Goal: Task Accomplishment & Management: Manage account settings

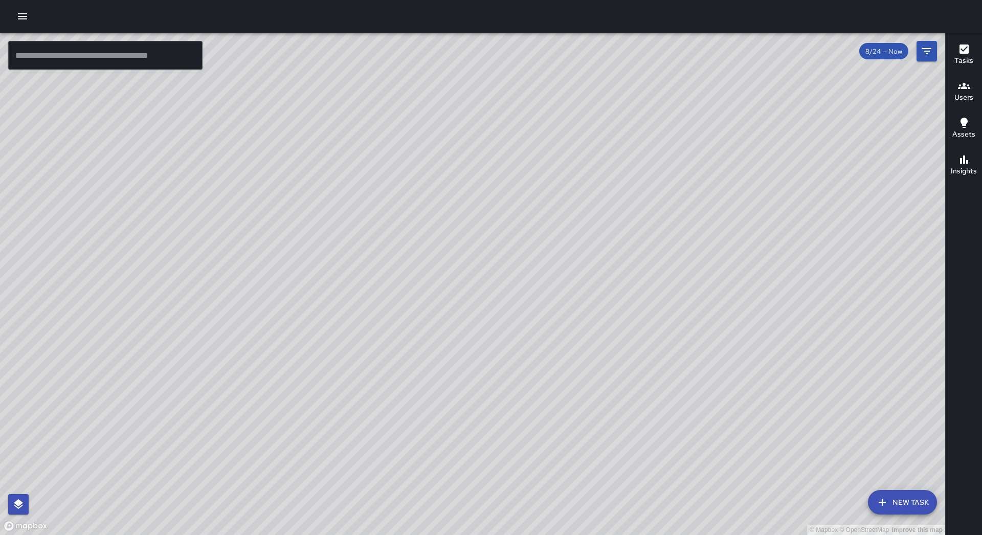
click at [28, 18] on icon "button" at bounding box center [22, 16] width 12 height 12
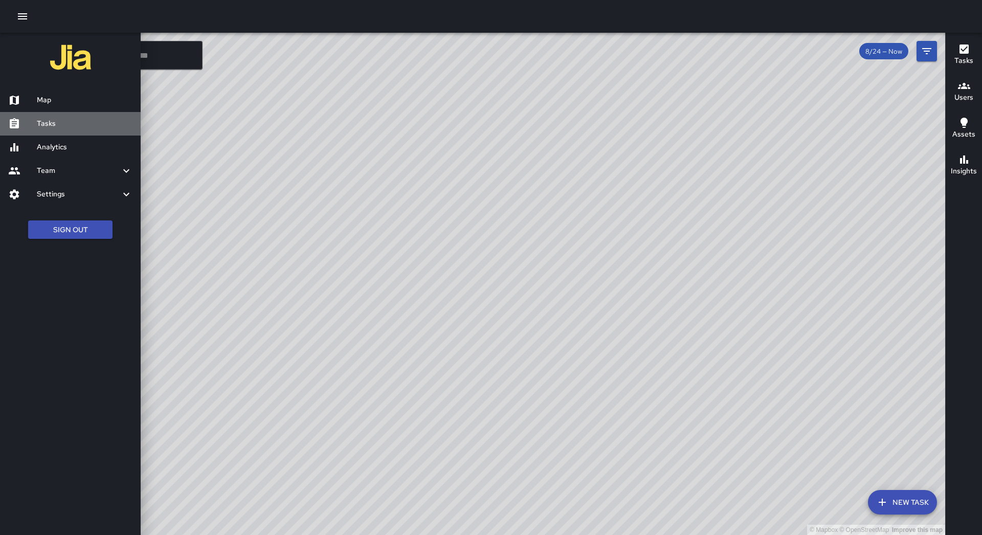
click at [82, 118] on h6 "Tasks" at bounding box center [85, 123] width 96 height 11
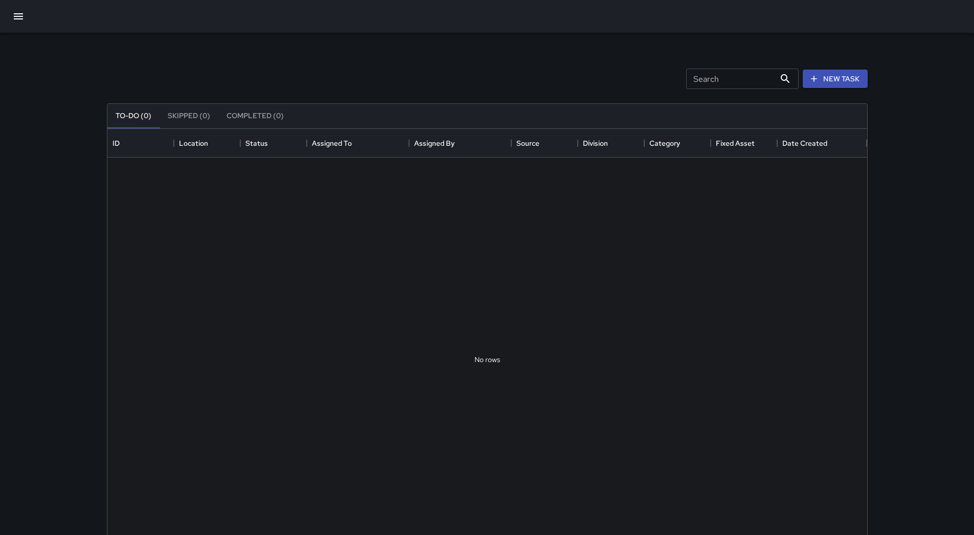
scroll to position [425, 752]
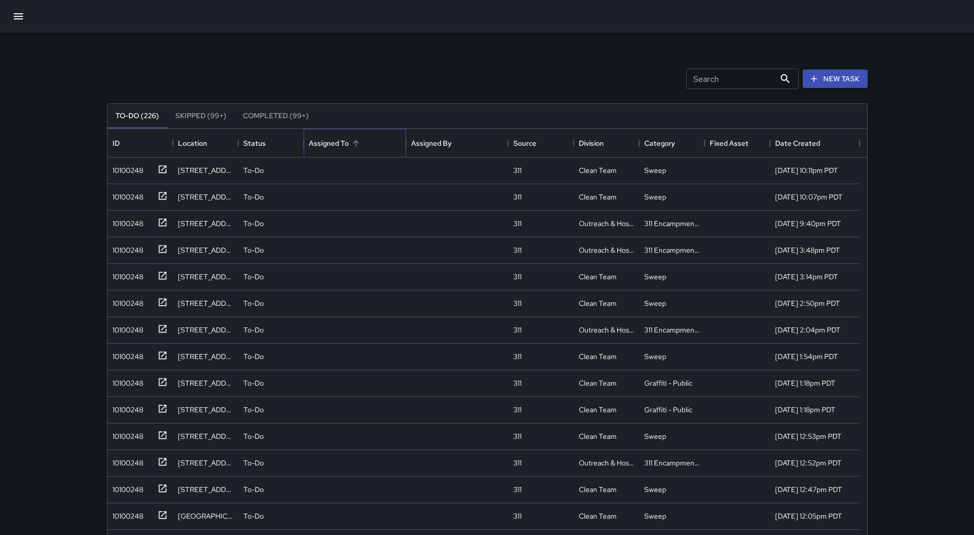
click at [374, 147] on div "Assigned To" at bounding box center [355, 143] width 92 height 29
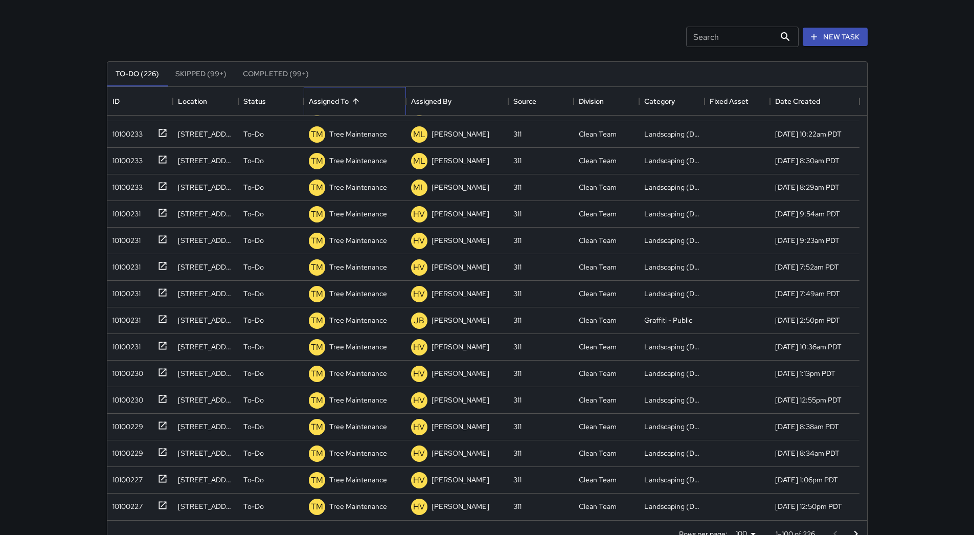
scroll to position [69, 0]
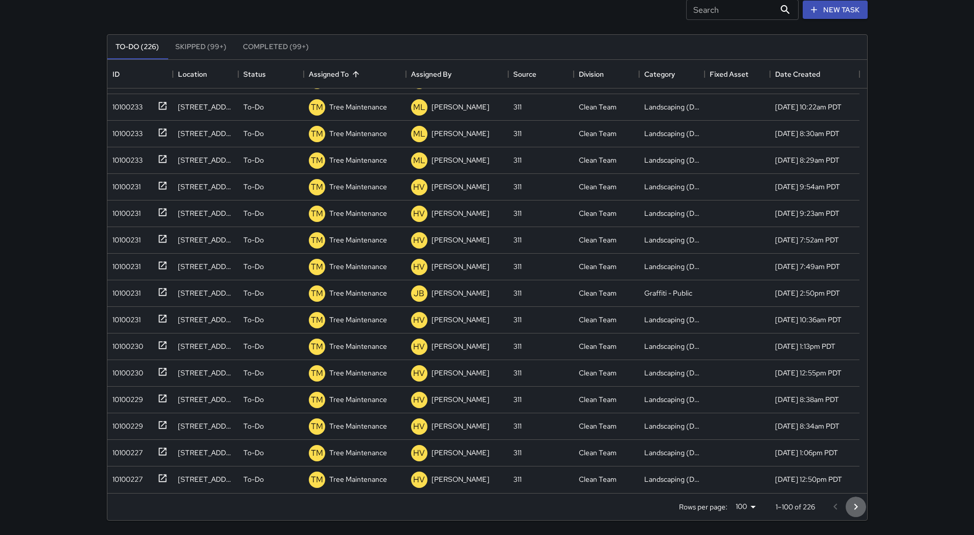
click at [475, 507] on icon "Go to next page" at bounding box center [856, 507] width 12 height 12
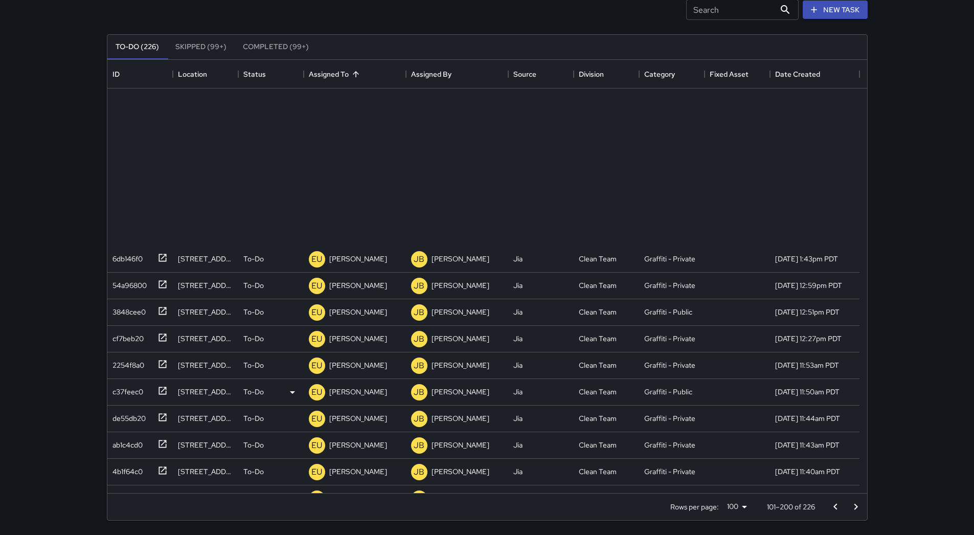
scroll to position [1999, 0]
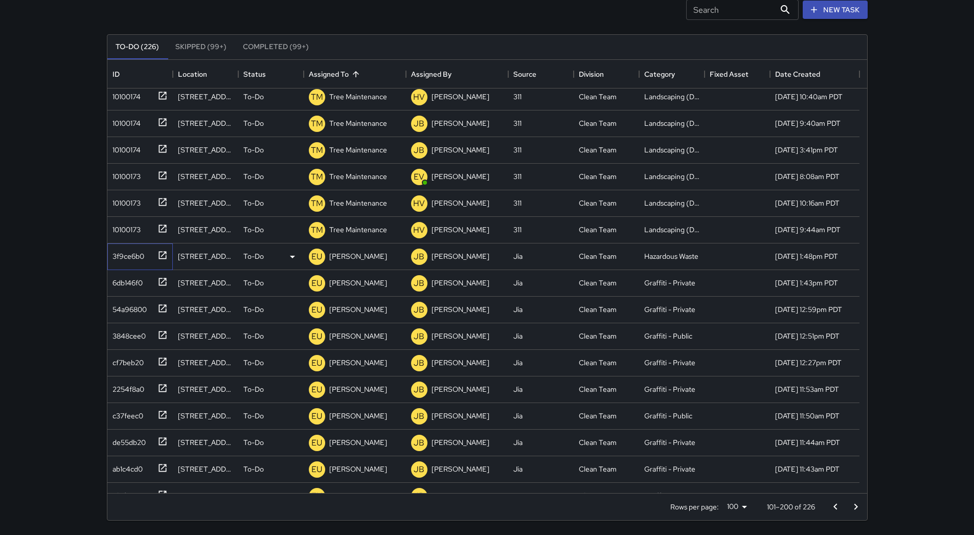
click at [159, 252] on icon at bounding box center [163, 255] width 8 height 8
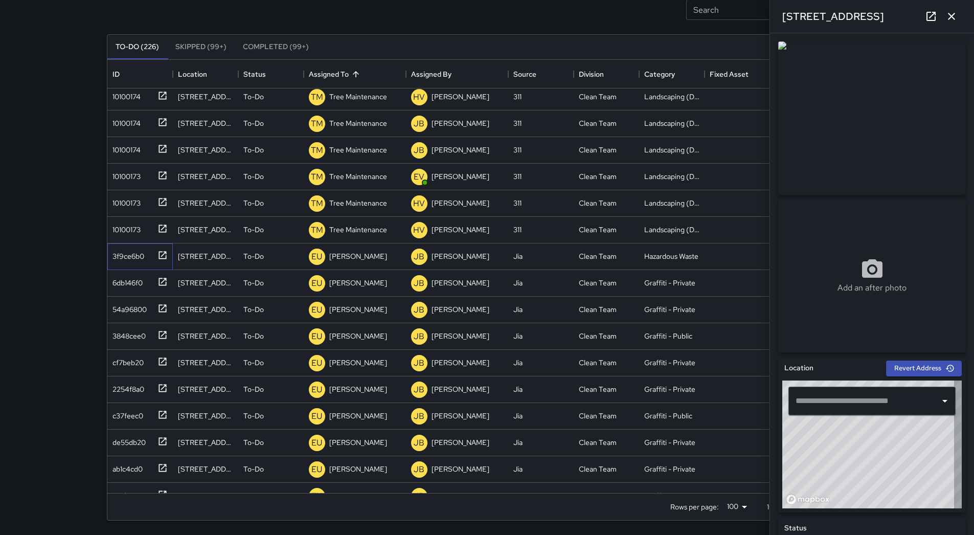
type input "**********"
click at [356, 262] on div "[PERSON_NAME]" at bounding box center [358, 256] width 62 height 14
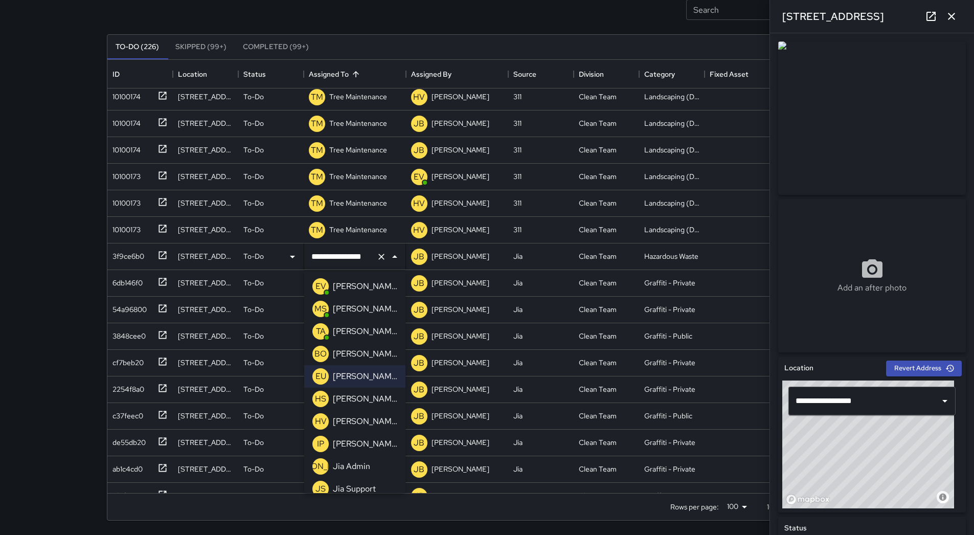
click at [345, 324] on div "[PERSON_NAME]" at bounding box center [365, 331] width 69 height 16
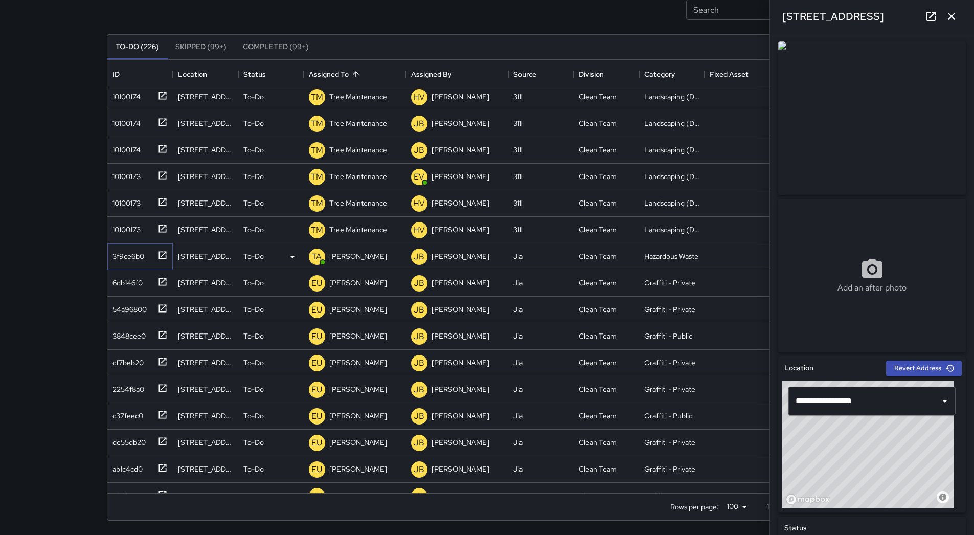
click at [117, 269] on div "3f9ce6b0" at bounding box center [139, 256] width 65 height 27
click at [120, 279] on div "6db146f0" at bounding box center [125, 281] width 34 height 14
type input "**********"
click at [108, 316] on div "54a96800" at bounding box center [139, 310] width 65 height 27
click at [151, 419] on div "c37feec0" at bounding box center [137, 414] width 59 height 17
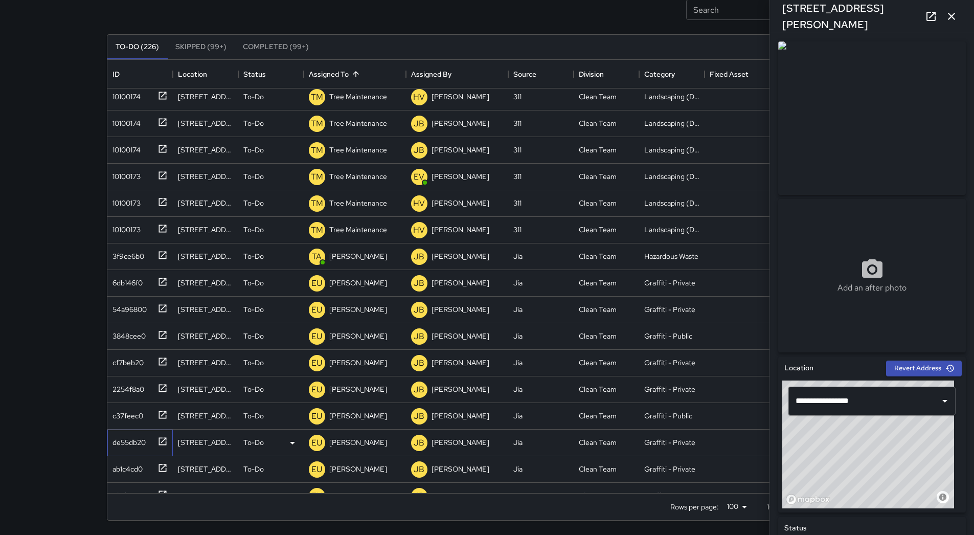
click at [152, 447] on div "de55db20" at bounding box center [137, 440] width 59 height 17
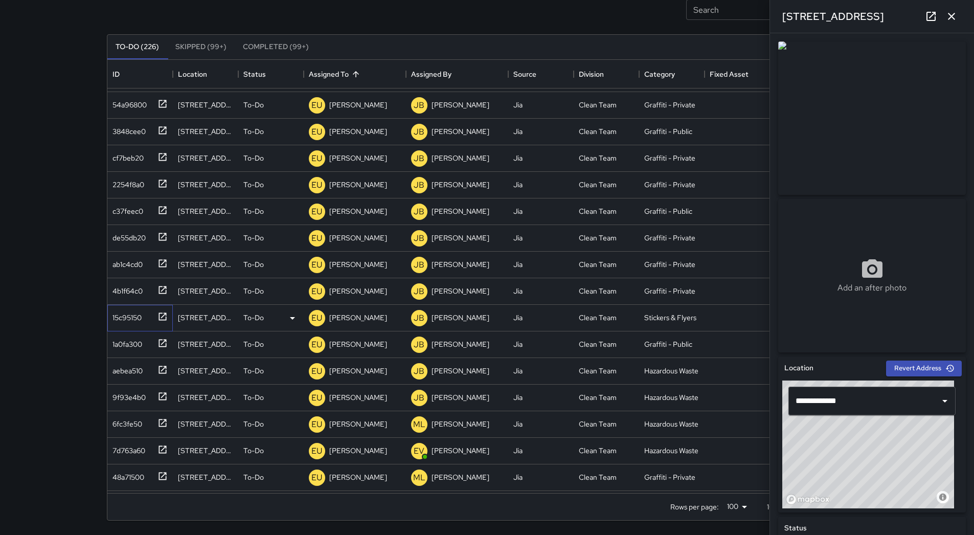
click at [128, 313] on div "15c95150" at bounding box center [124, 315] width 33 height 14
click at [345, 324] on div "[PERSON_NAME]" at bounding box center [358, 317] width 62 height 14
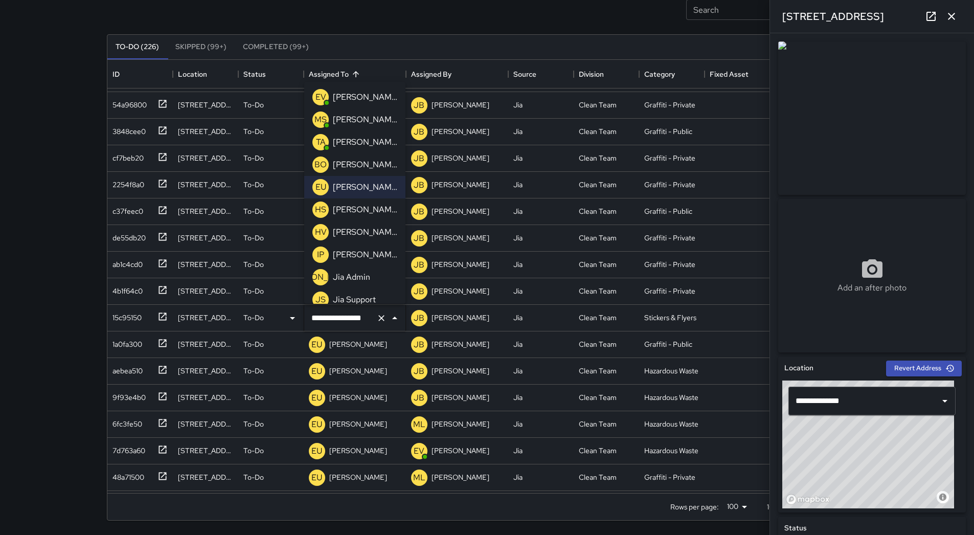
click at [359, 151] on div "TA [PERSON_NAME]" at bounding box center [354, 142] width 89 height 20
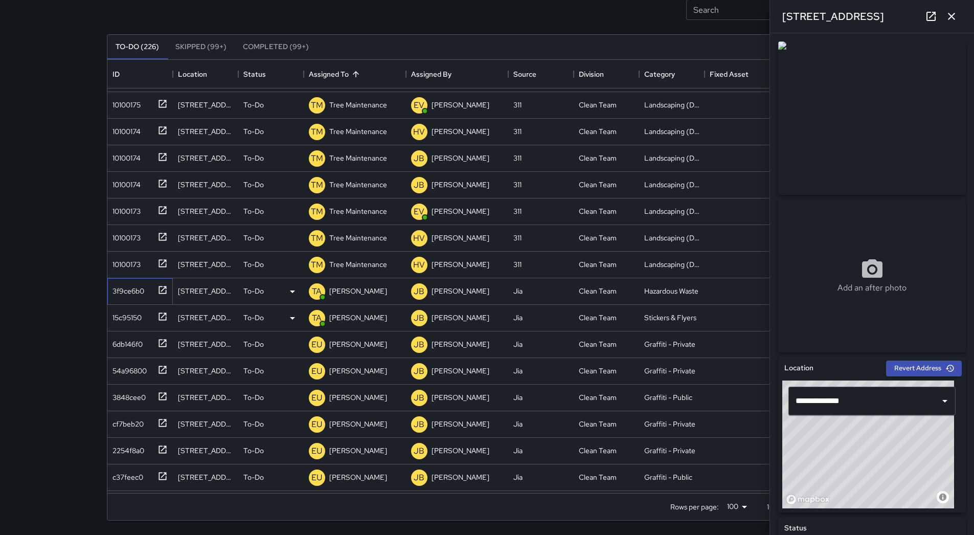
click at [120, 296] on div "3f9ce6b0" at bounding box center [126, 289] width 36 height 14
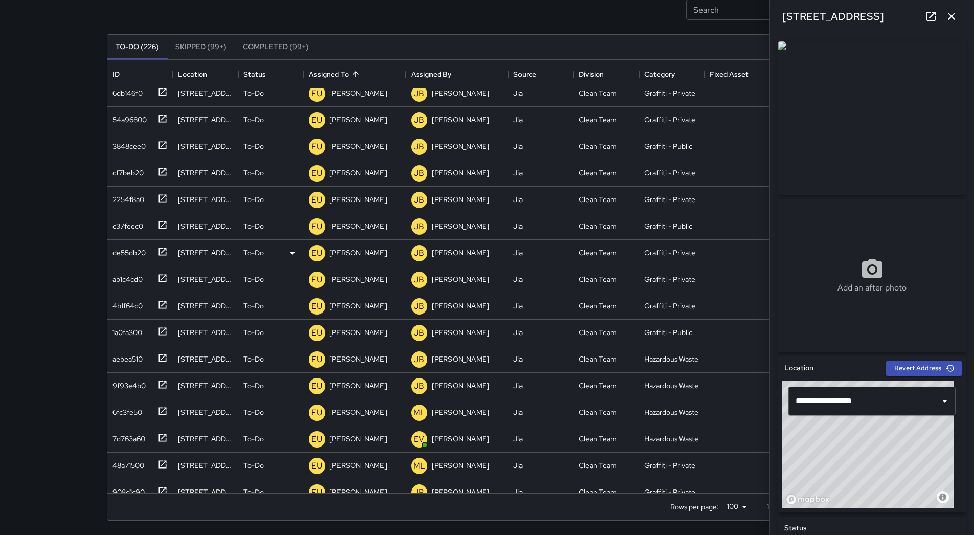
scroll to position [2220, 0]
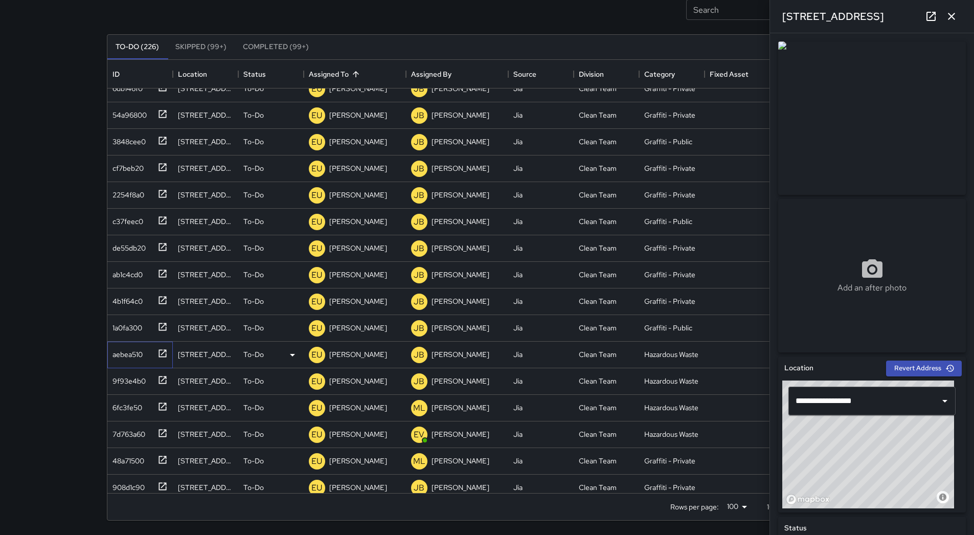
click at [128, 353] on div "aebea510" at bounding box center [125, 352] width 34 height 14
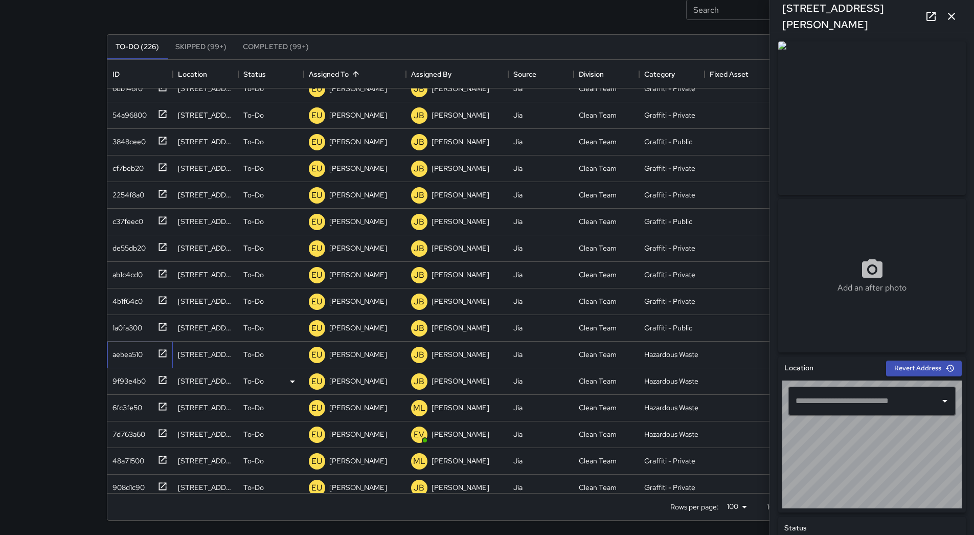
type input "**********"
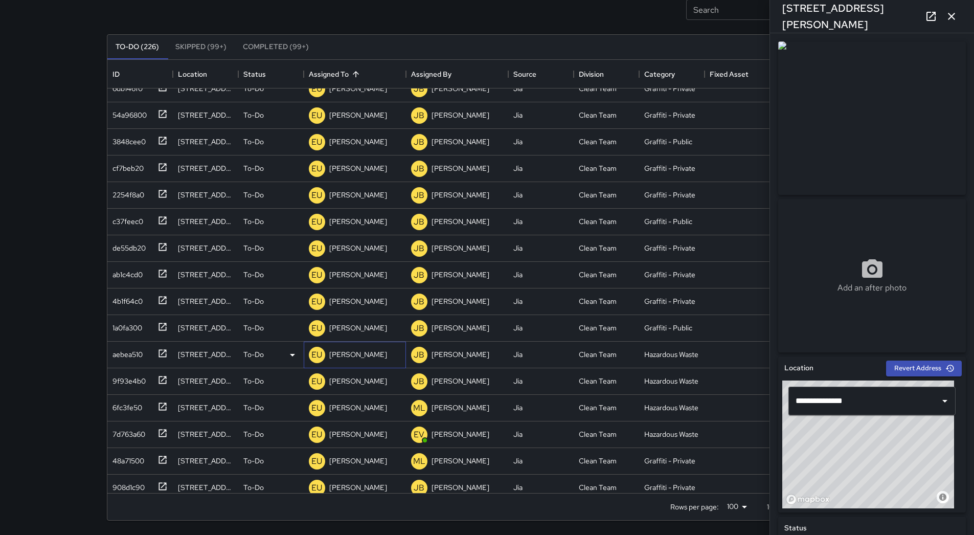
click at [346, 357] on p "[PERSON_NAME]" at bounding box center [358, 354] width 58 height 10
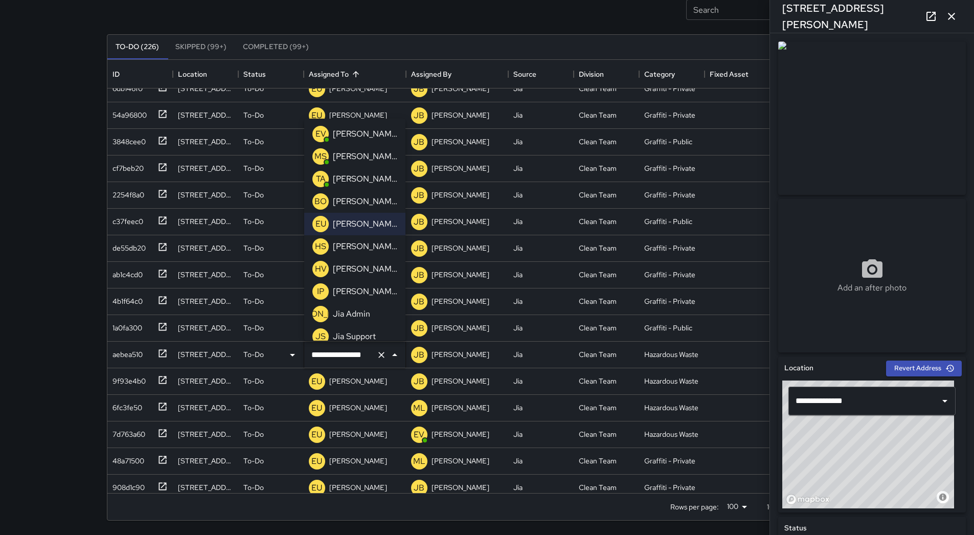
click at [361, 182] on p "[PERSON_NAME]" at bounding box center [365, 179] width 64 height 12
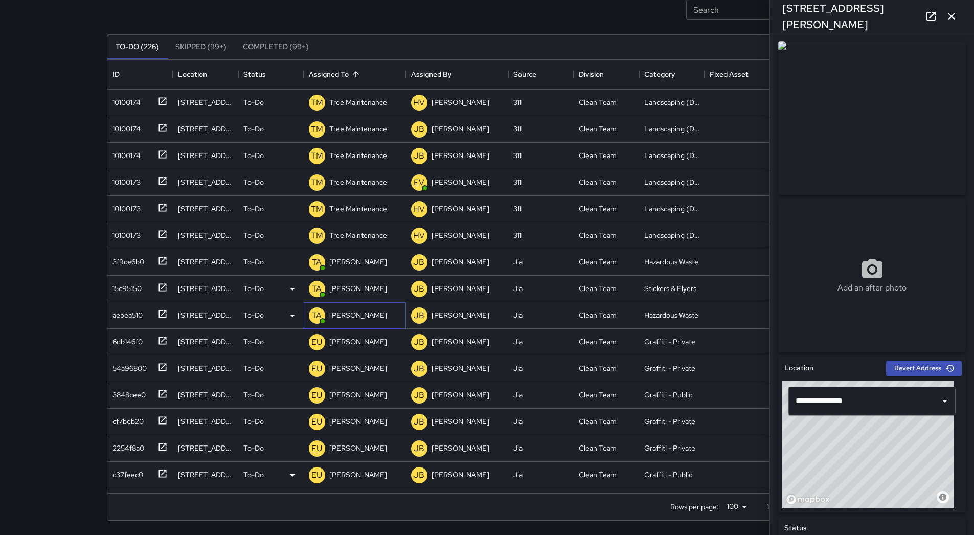
scroll to position [2255, 0]
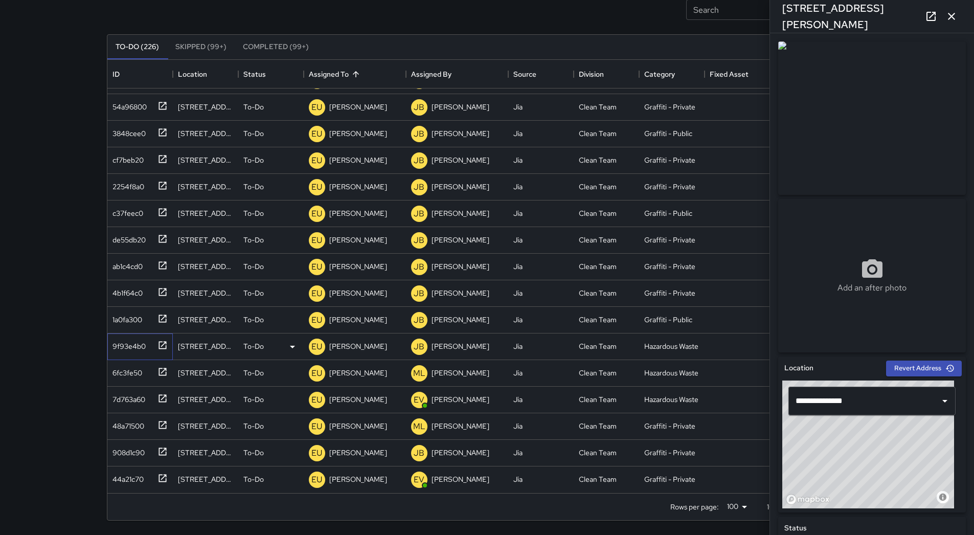
click at [153, 345] on div at bounding box center [160, 344] width 14 height 17
click at [362, 341] on p "[PERSON_NAME]" at bounding box center [358, 346] width 58 height 10
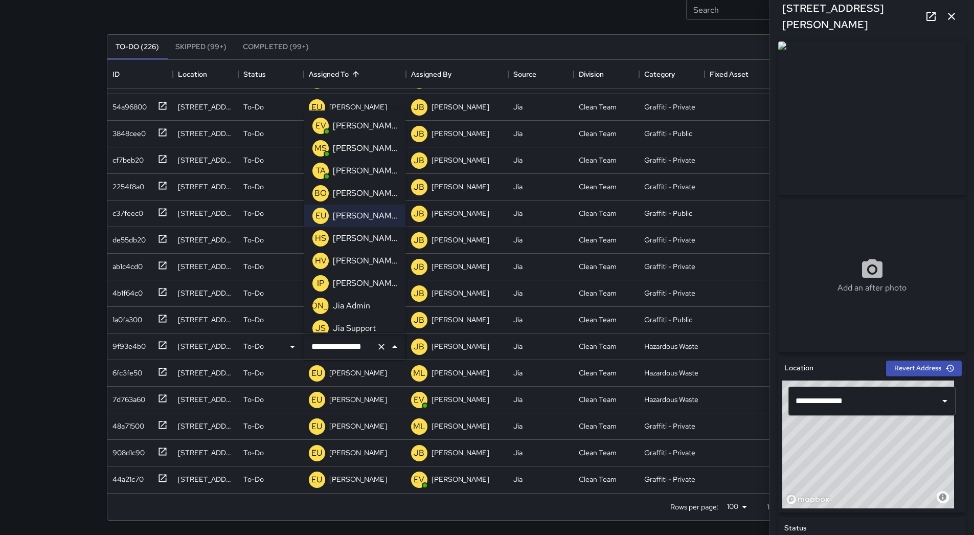
click at [359, 178] on div "[PERSON_NAME]" at bounding box center [365, 171] width 69 height 16
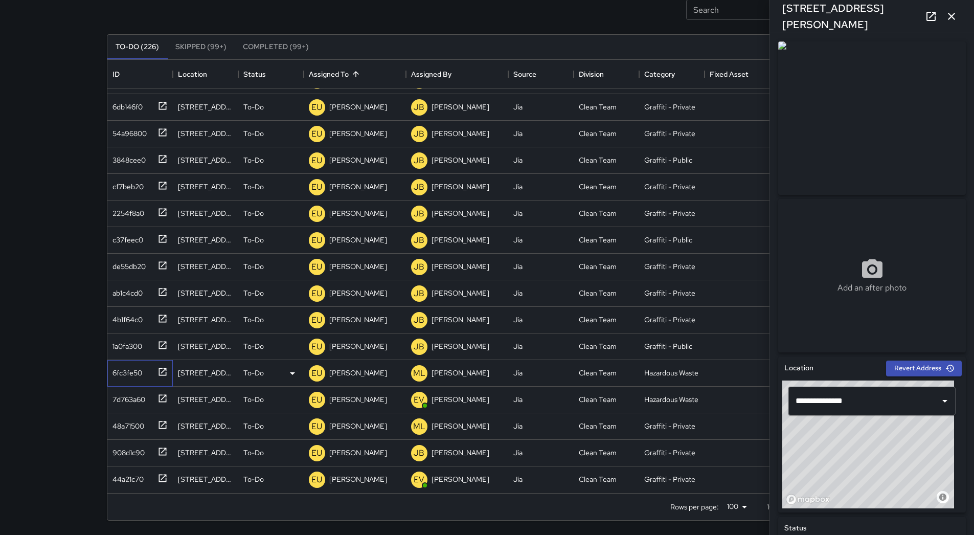
click at [138, 384] on div "6fc3fe50" at bounding box center [139, 373] width 65 height 27
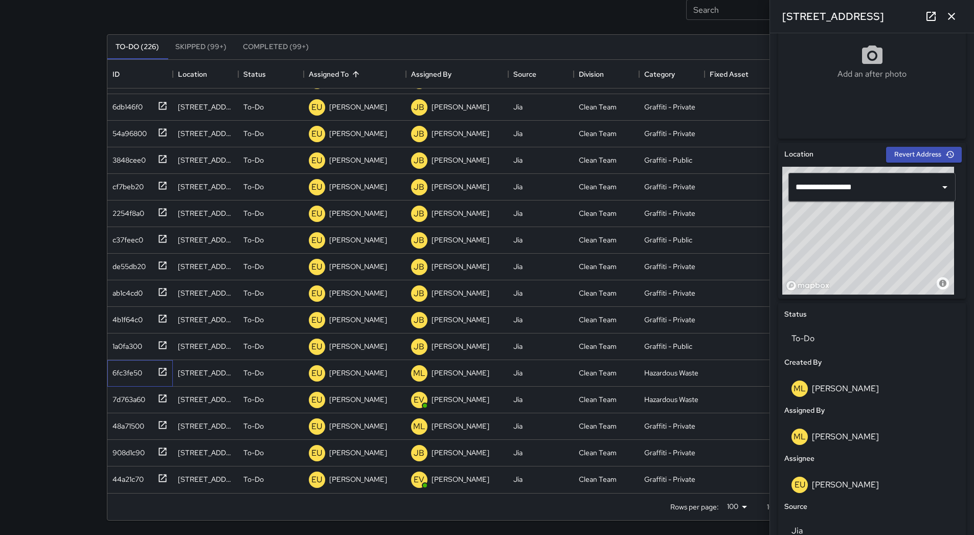
scroll to position [51, 0]
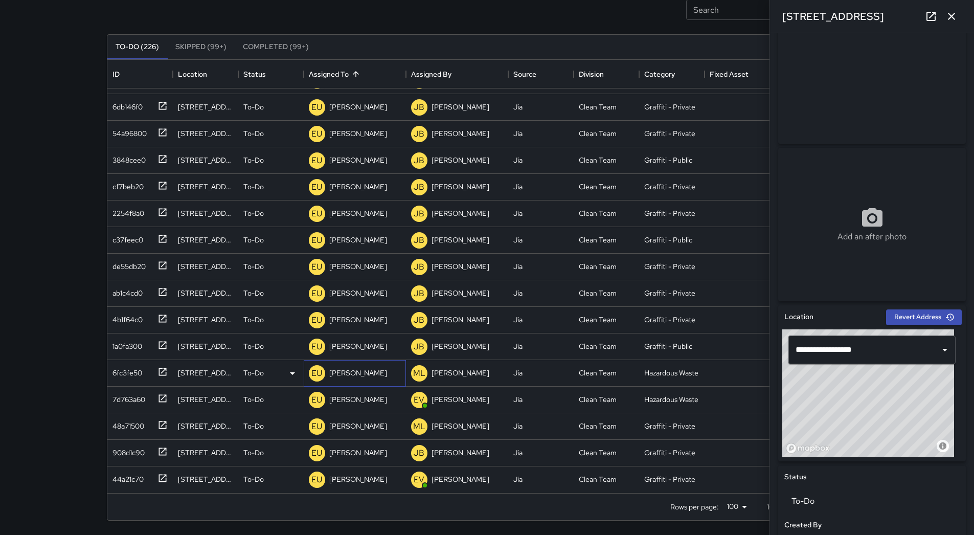
click at [352, 361] on div "EU [PERSON_NAME]" at bounding box center [355, 373] width 102 height 27
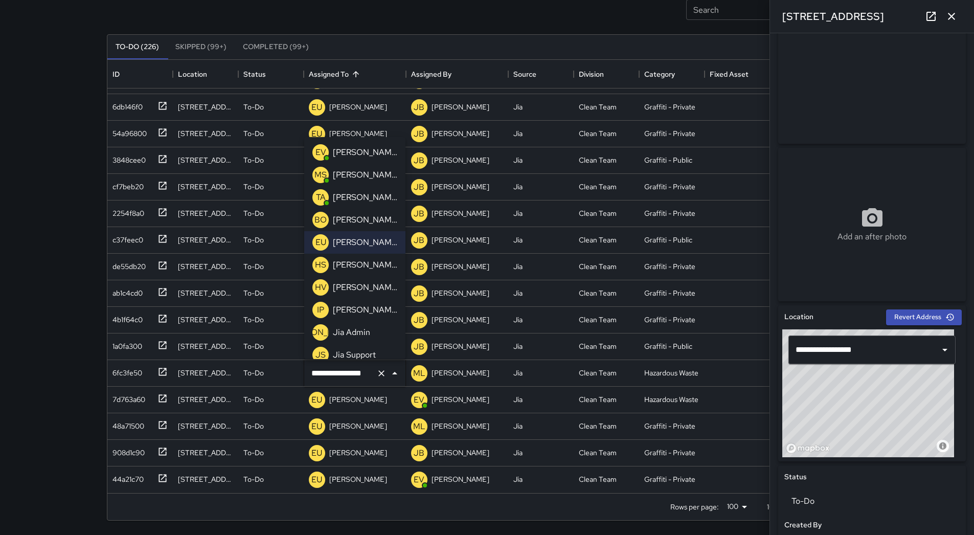
click at [357, 208] on li "TA [PERSON_NAME]" at bounding box center [354, 197] width 101 height 23
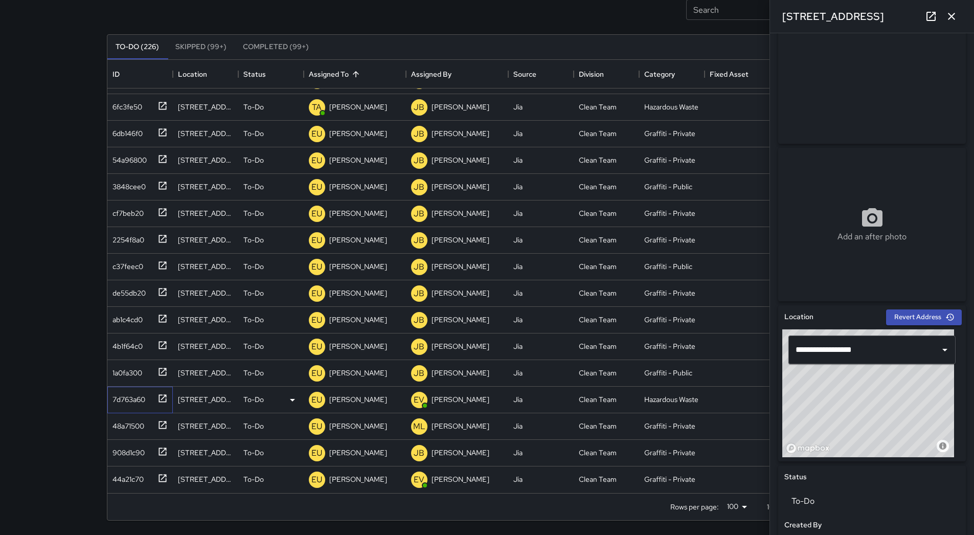
click at [134, 409] on div "7d763a60" at bounding box center [139, 400] width 65 height 27
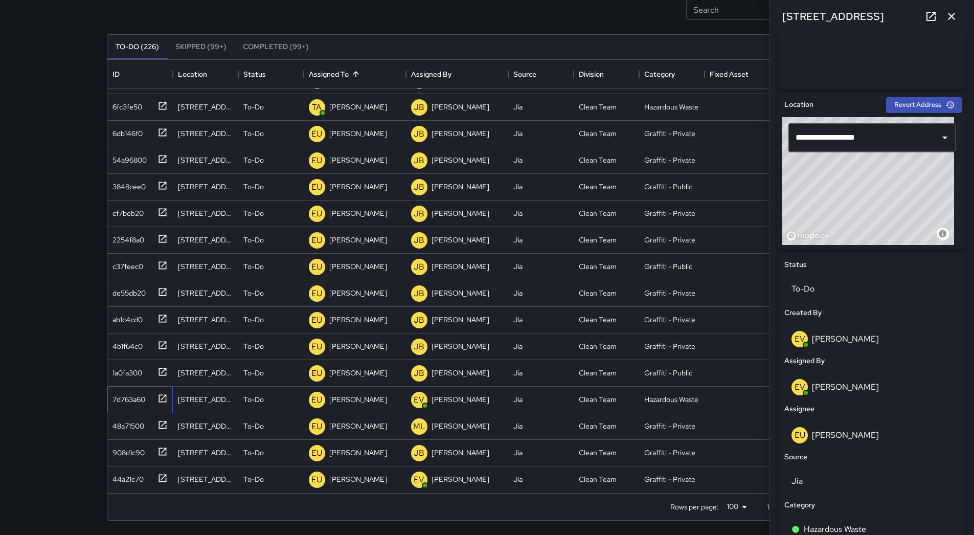
scroll to position [409, 0]
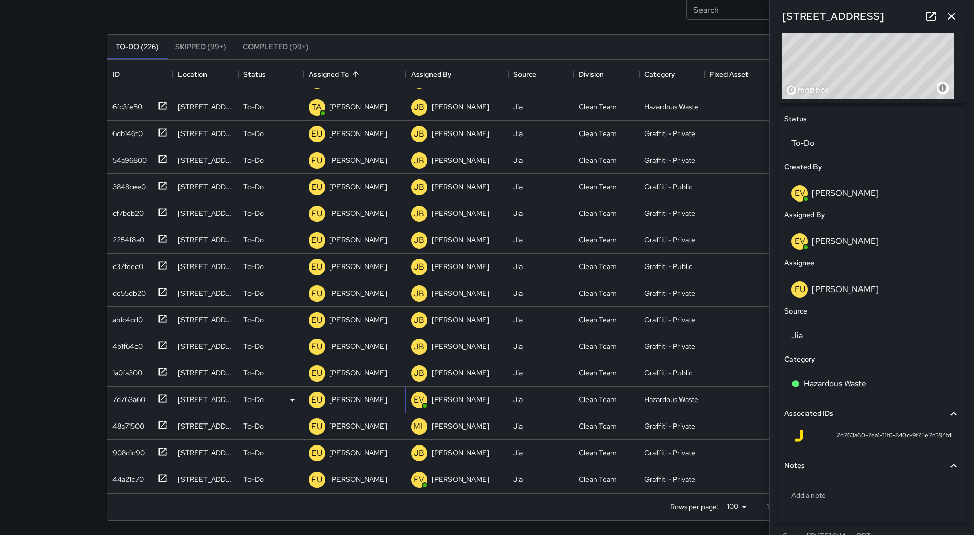
click at [355, 402] on p "[PERSON_NAME]" at bounding box center [358, 399] width 58 height 10
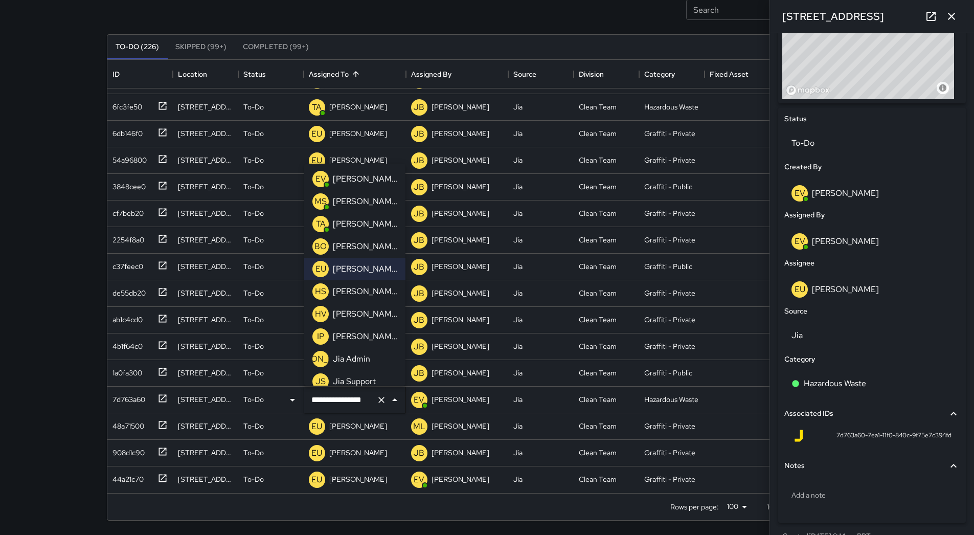
click at [359, 195] on p "[PERSON_NAME]" at bounding box center [365, 201] width 64 height 12
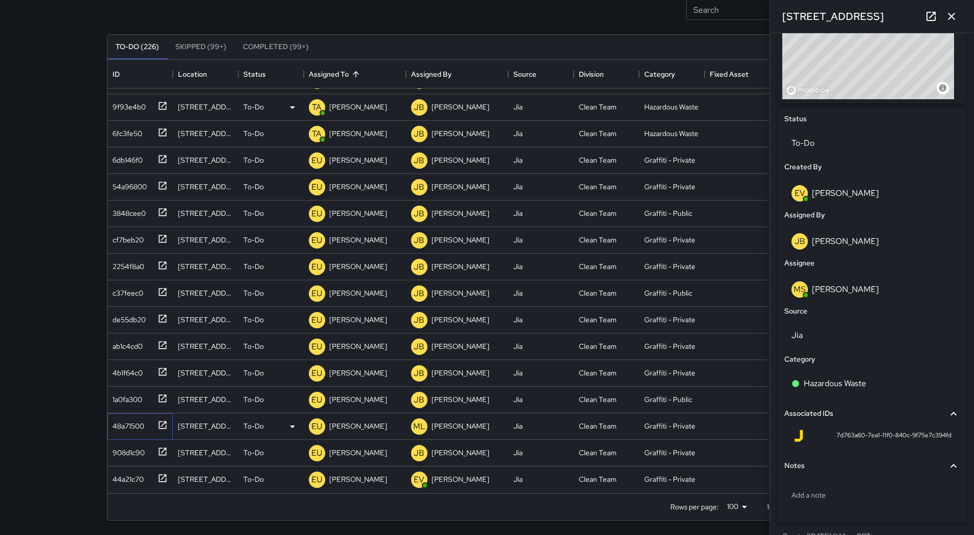
click at [124, 420] on div "48a71500" at bounding box center [126, 424] width 36 height 14
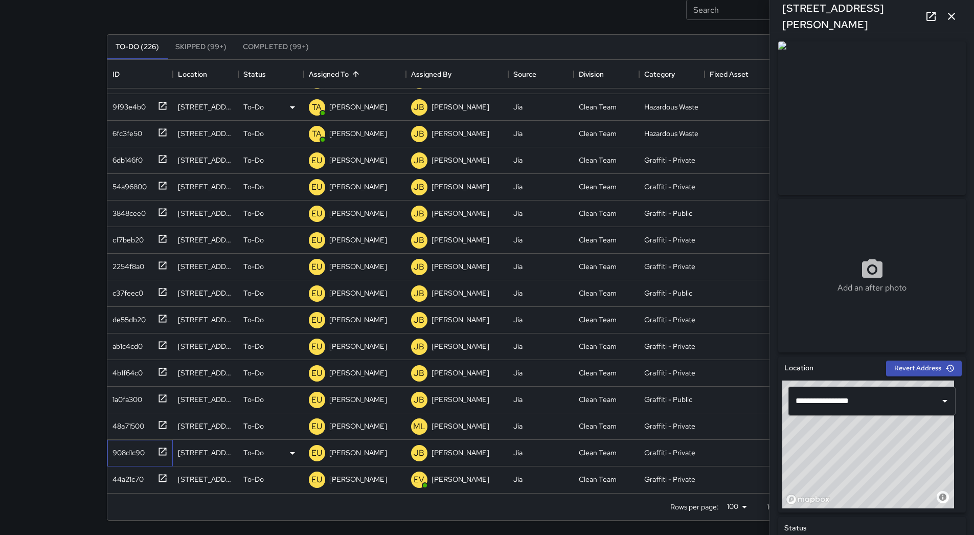
click at [123, 452] on div "908d1c90" at bounding box center [126, 450] width 36 height 14
click at [124, 476] on div "44a21c70" at bounding box center [125, 477] width 35 height 14
click at [126, 453] on div "908d1c90" at bounding box center [126, 450] width 36 height 14
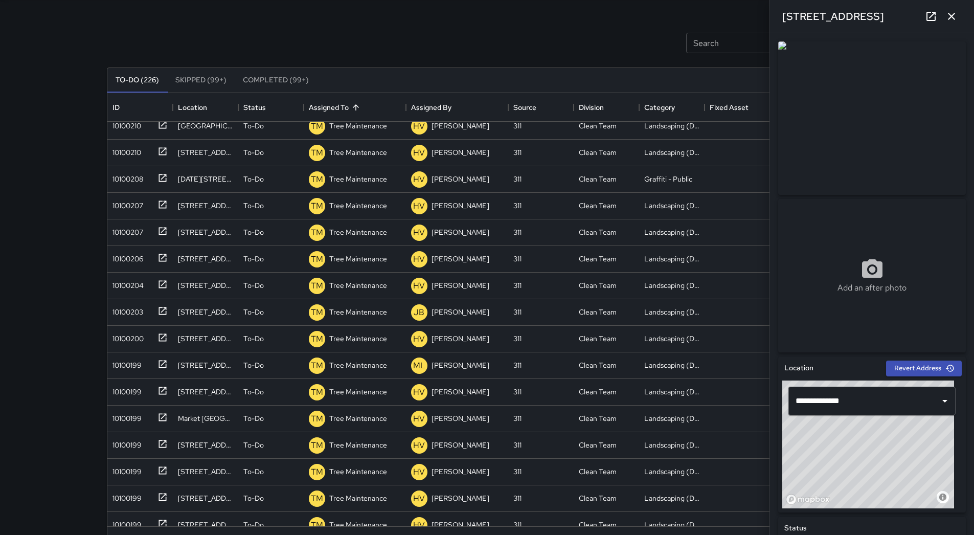
scroll to position [18, 0]
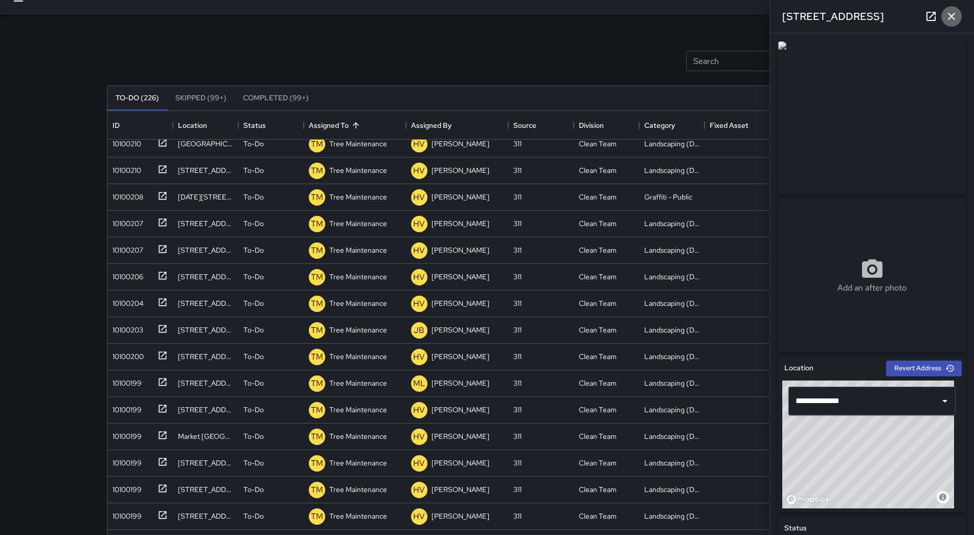
click at [475, 15] on icon "button" at bounding box center [951, 16] width 7 height 7
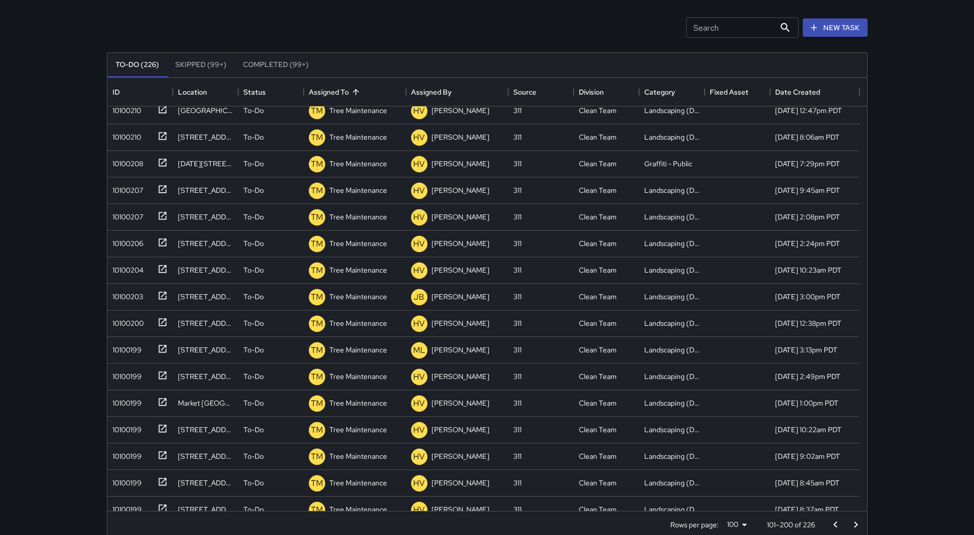
scroll to position [69, 0]
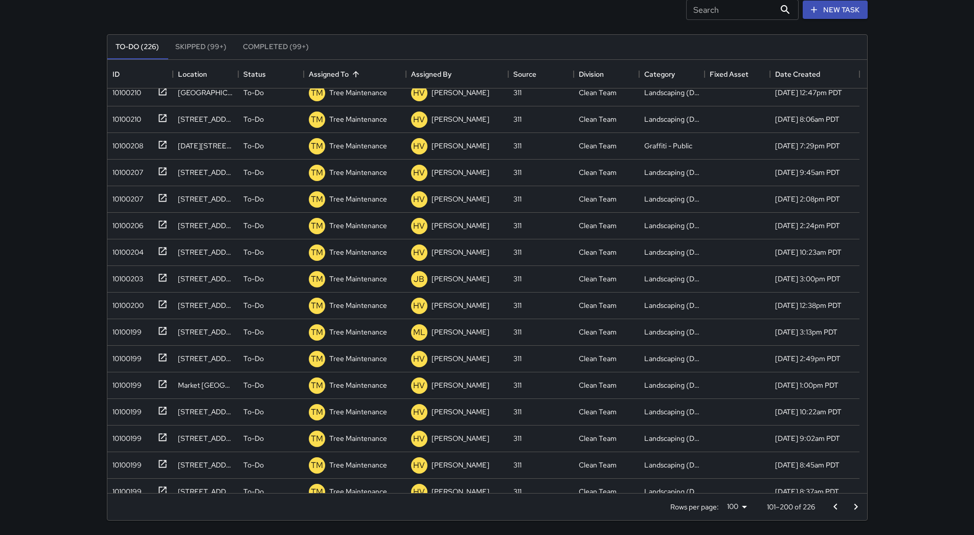
click at [475, 506] on button "Go to next page" at bounding box center [856, 507] width 20 height 20
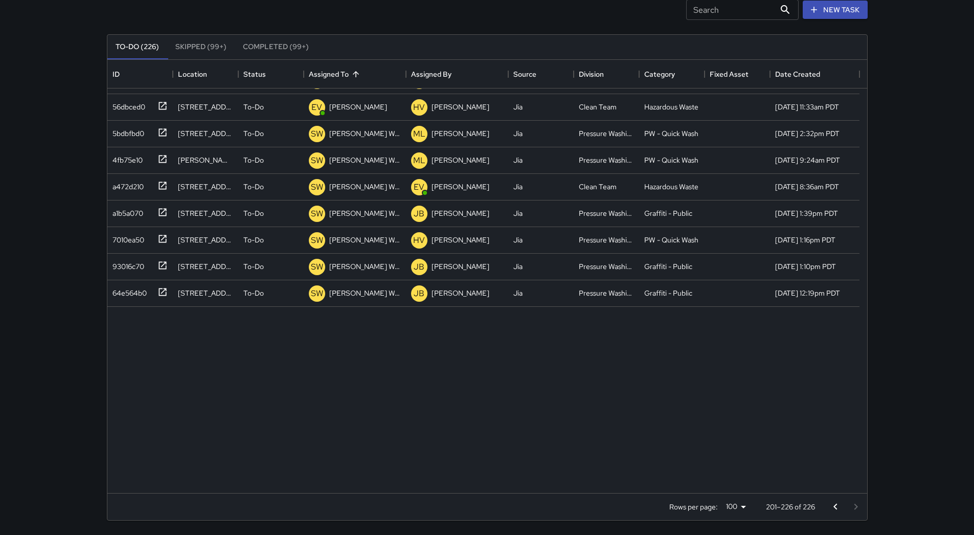
scroll to position [0, 0]
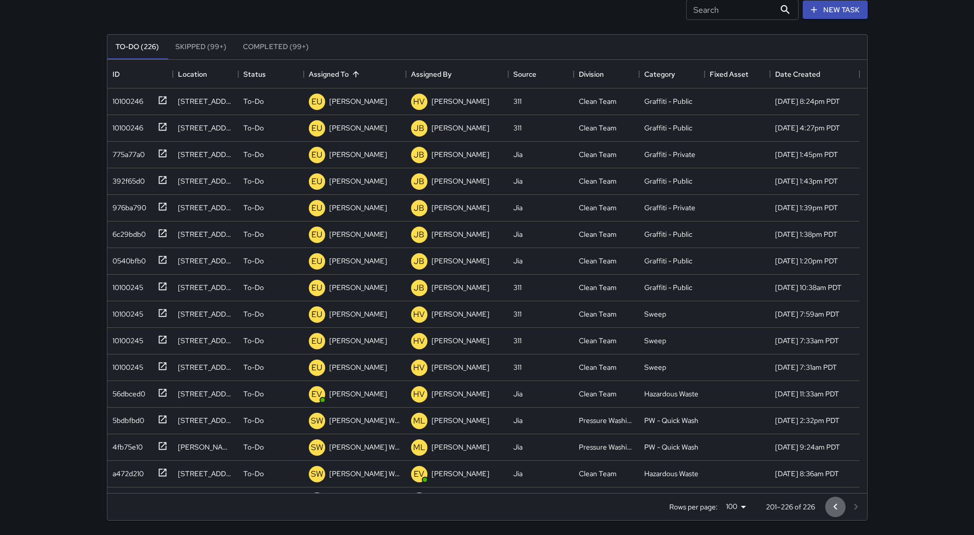
click at [475, 504] on icon "Go to previous page" at bounding box center [835, 507] width 12 height 12
click at [475, 505] on icon "Go to previous page" at bounding box center [835, 507] width 12 height 12
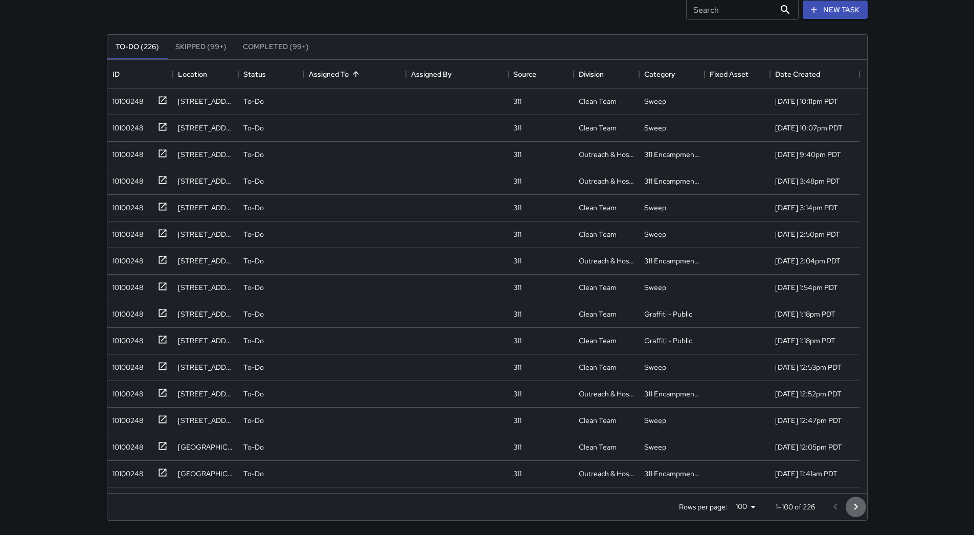
click at [475, 509] on icon "Go to next page" at bounding box center [856, 507] width 12 height 12
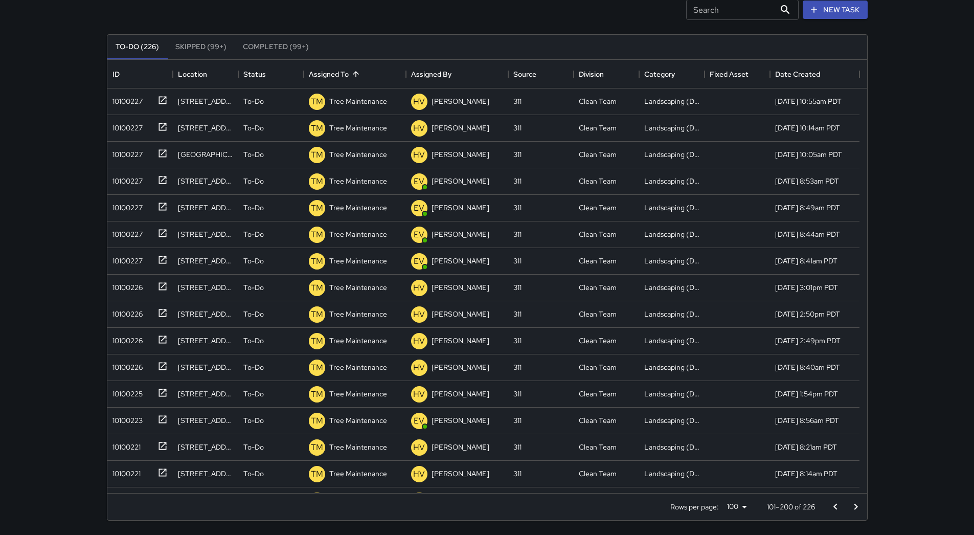
click at [475, 509] on icon "Go to next page" at bounding box center [856, 507] width 4 height 6
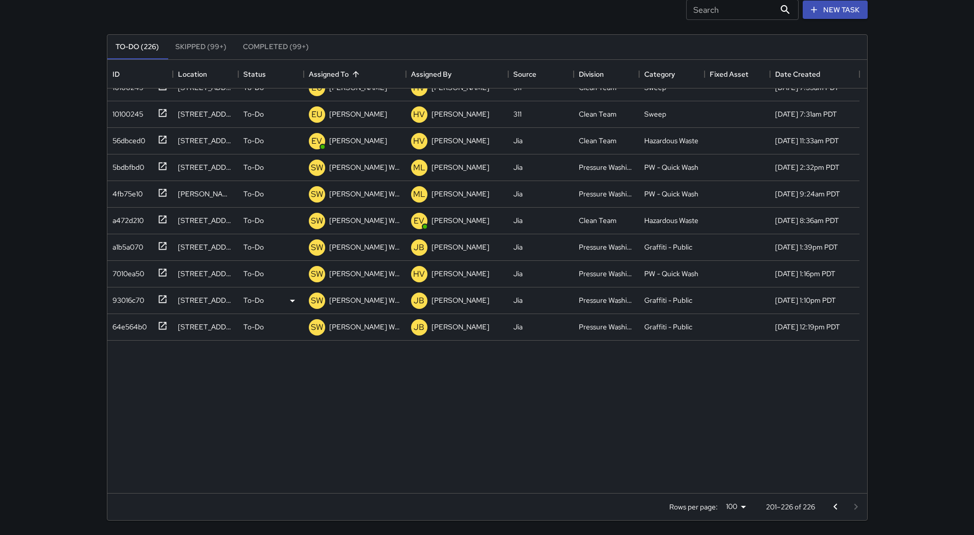
scroll to position [287, 0]
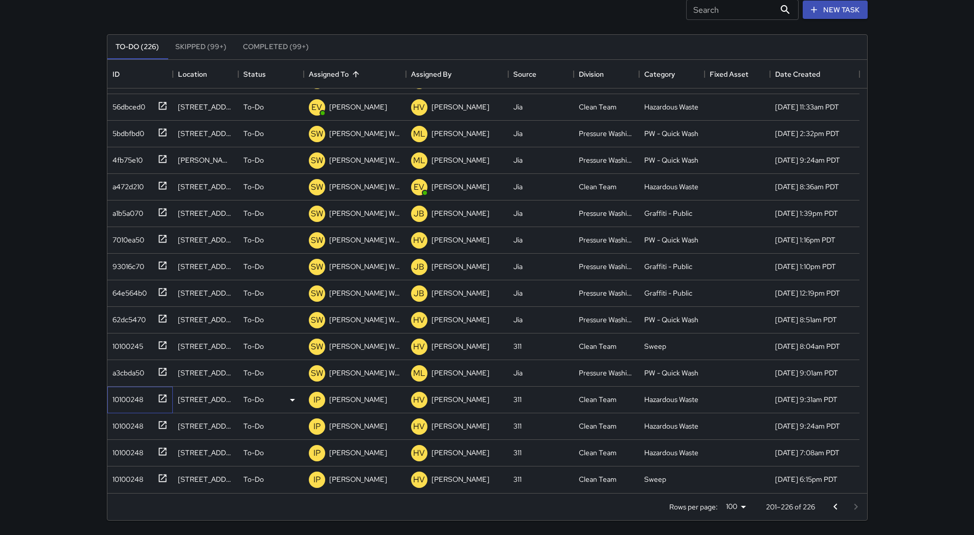
click at [121, 396] on div "10100248" at bounding box center [125, 397] width 35 height 14
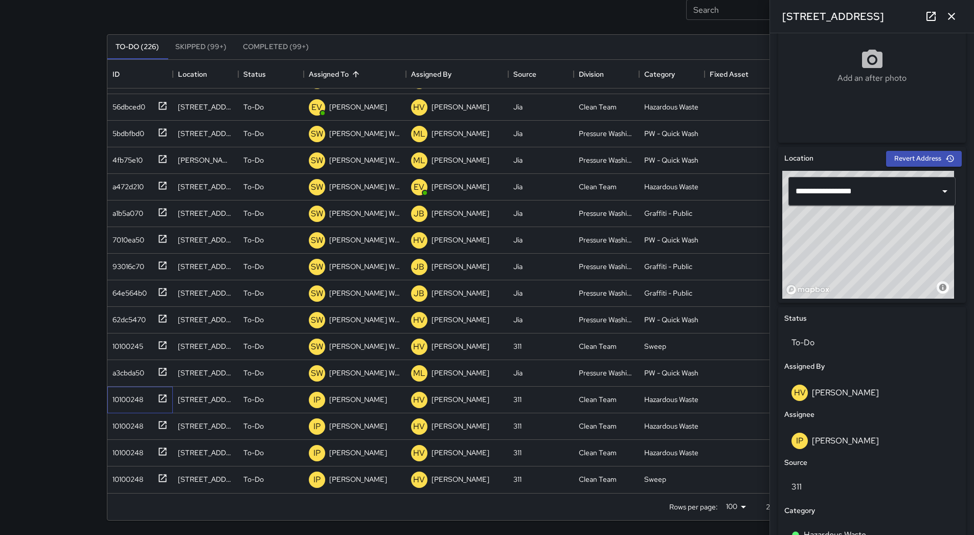
scroll to position [400, 0]
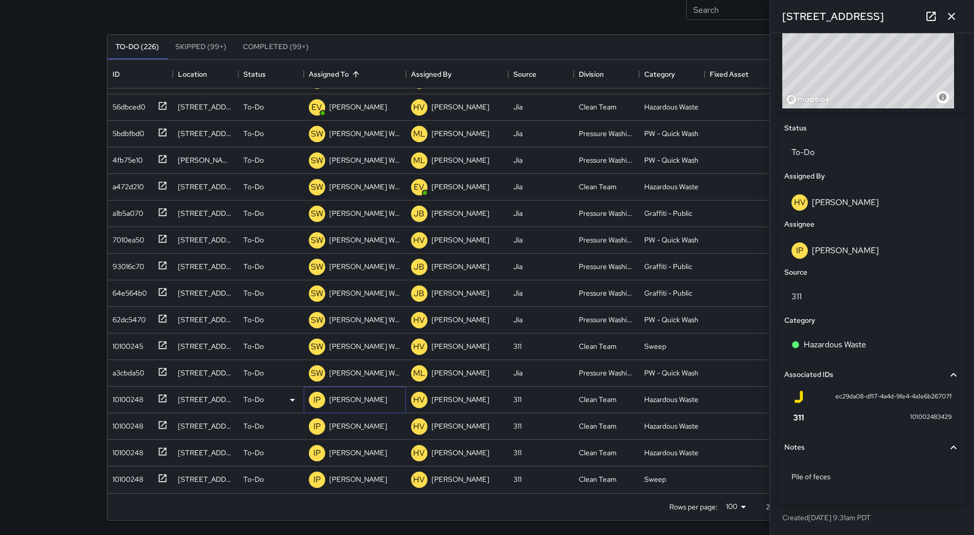
click at [348, 399] on p "[PERSON_NAME]" at bounding box center [358, 399] width 58 height 10
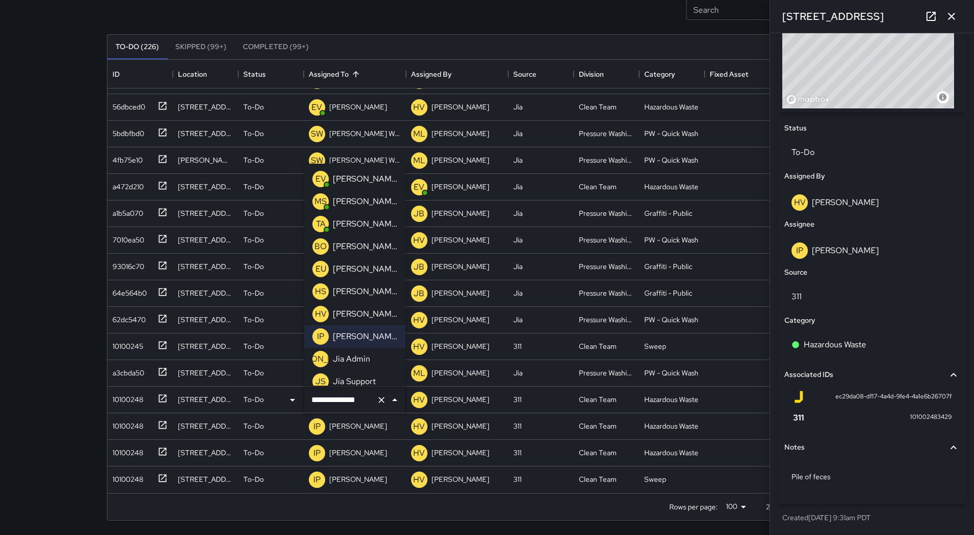
click at [342, 220] on p "[PERSON_NAME]" at bounding box center [365, 224] width 64 height 12
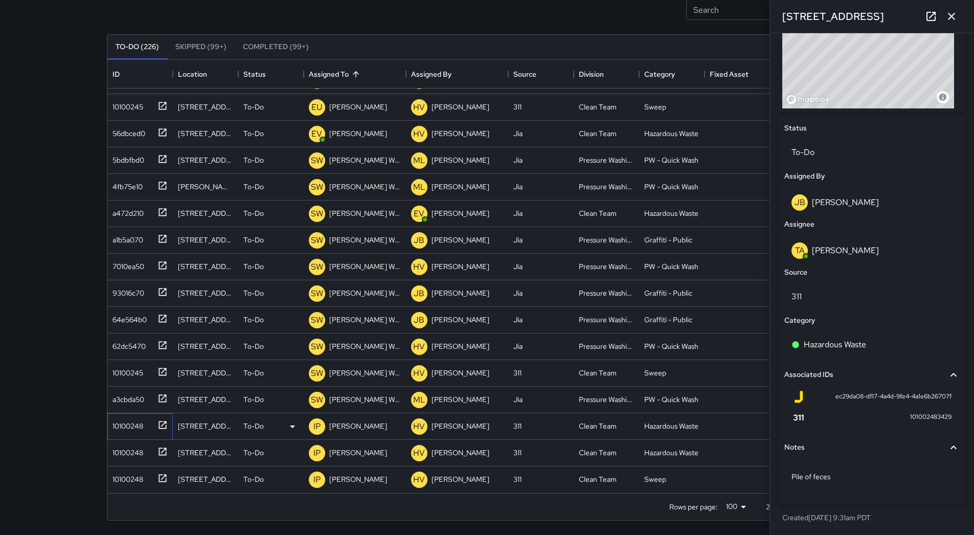
click at [117, 428] on div "10100248" at bounding box center [125, 424] width 35 height 14
click at [348, 425] on p "[PERSON_NAME]" at bounding box center [358, 426] width 58 height 10
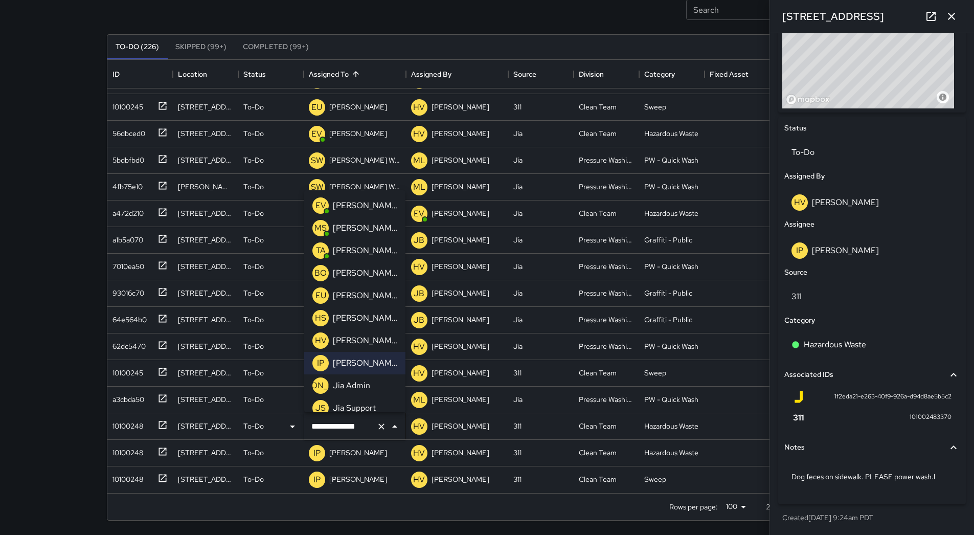
click at [366, 254] on p "[PERSON_NAME]" at bounding box center [365, 250] width 64 height 12
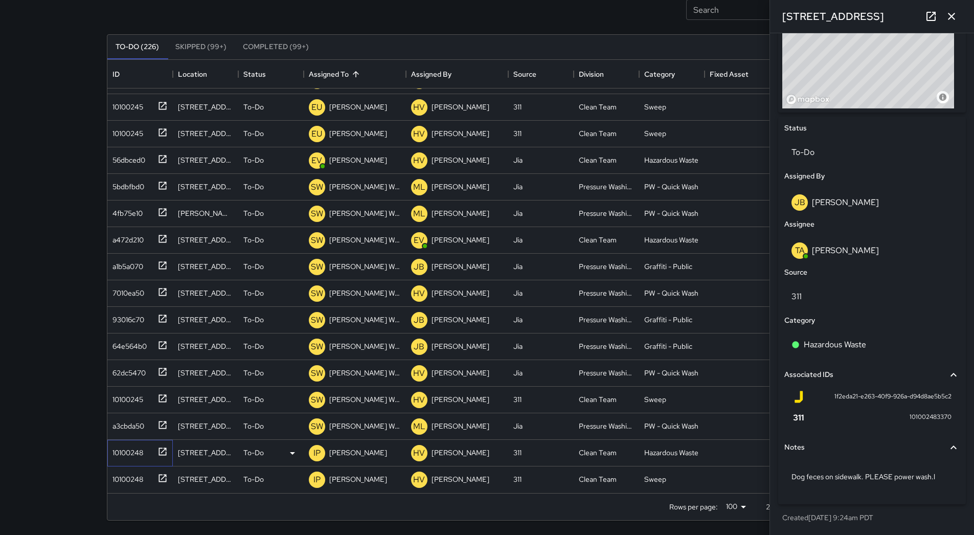
click at [141, 455] on div "10100248" at bounding box center [125, 450] width 35 height 14
click at [352, 450] on p "[PERSON_NAME]" at bounding box center [358, 452] width 58 height 10
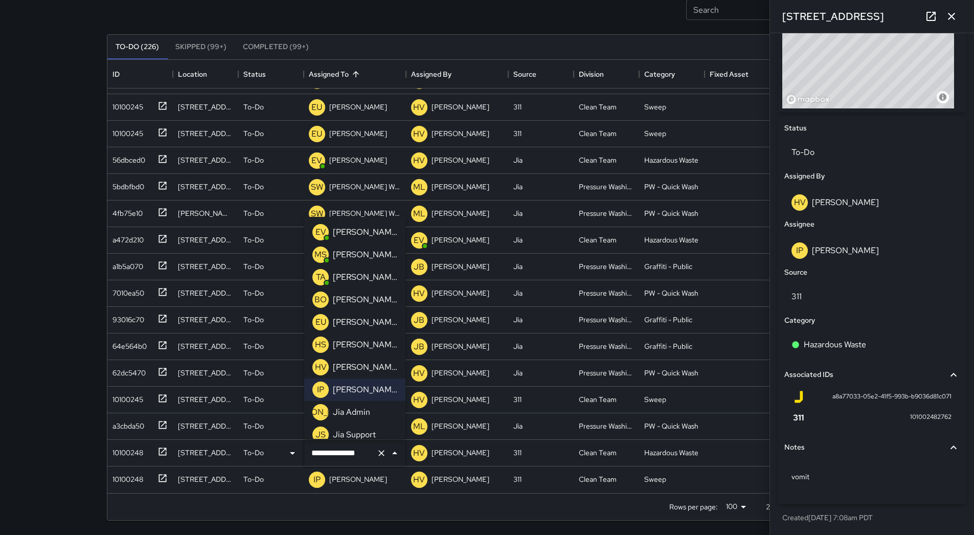
click at [351, 288] on li "[PERSON_NAME] Overall" at bounding box center [354, 299] width 101 height 23
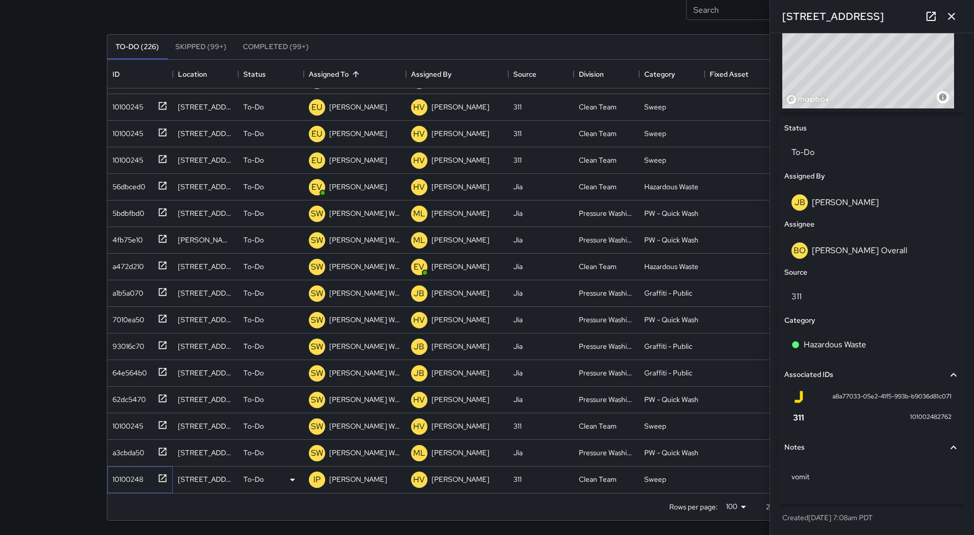
click at [107, 477] on div "10100248" at bounding box center [139, 479] width 65 height 27
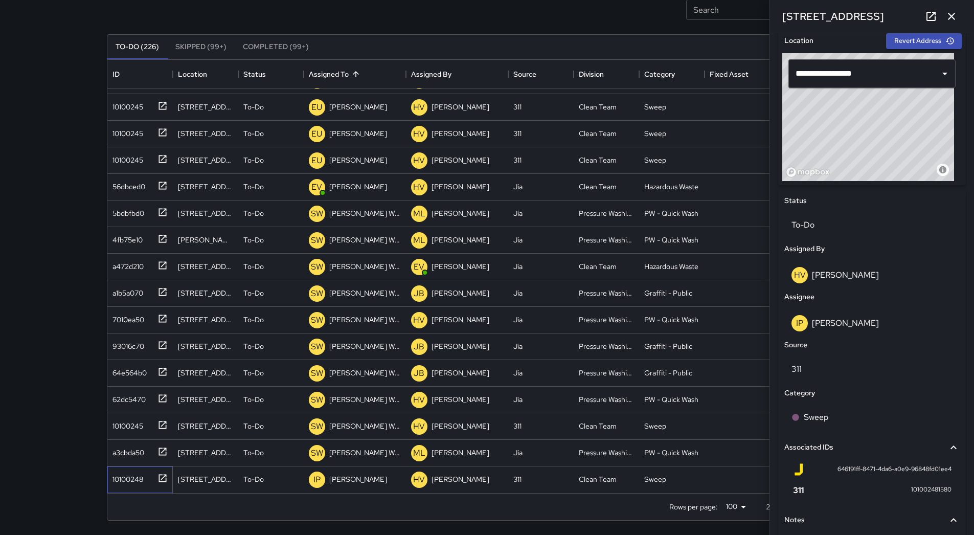
scroll to position [409, 0]
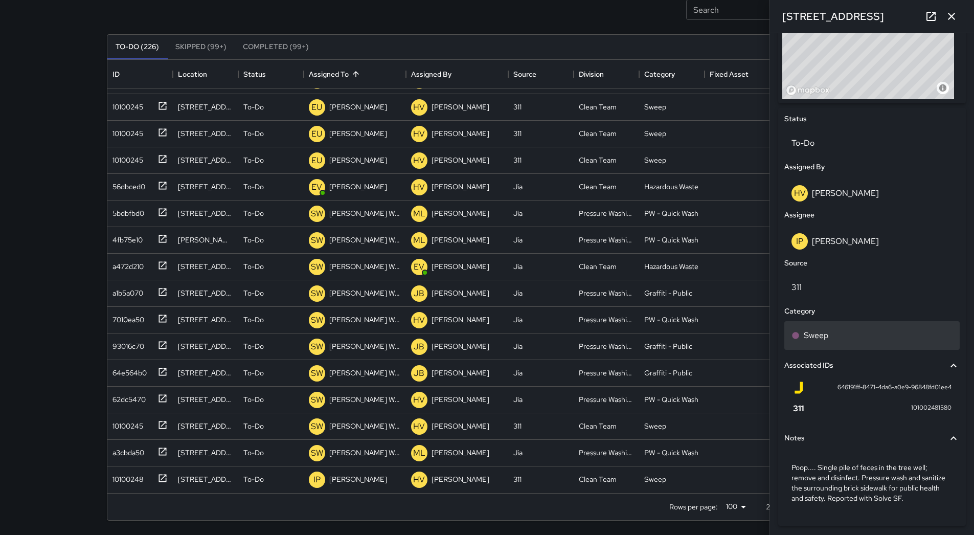
click at [475, 339] on p "Sweep" at bounding box center [816, 335] width 25 height 12
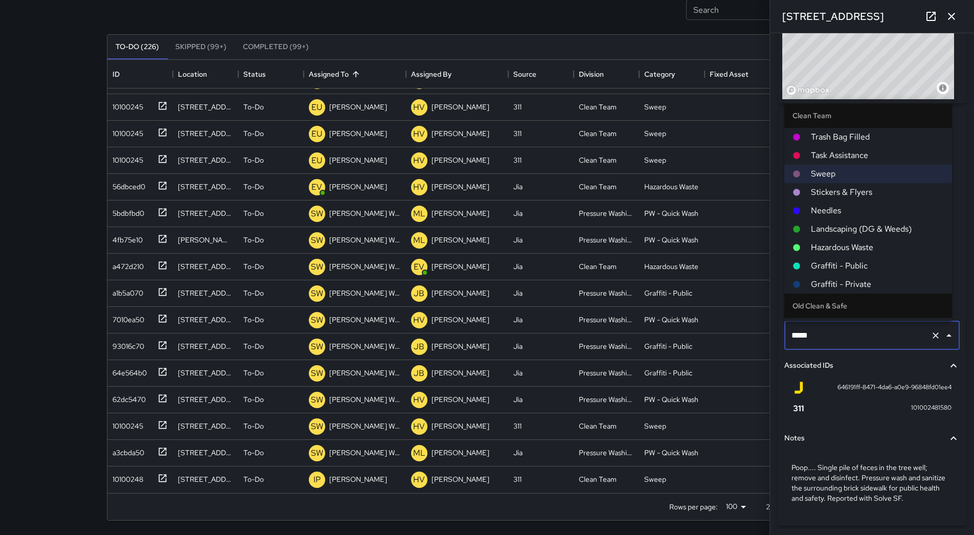
click at [475, 243] on span "Hazardous Waste" at bounding box center [877, 247] width 133 height 12
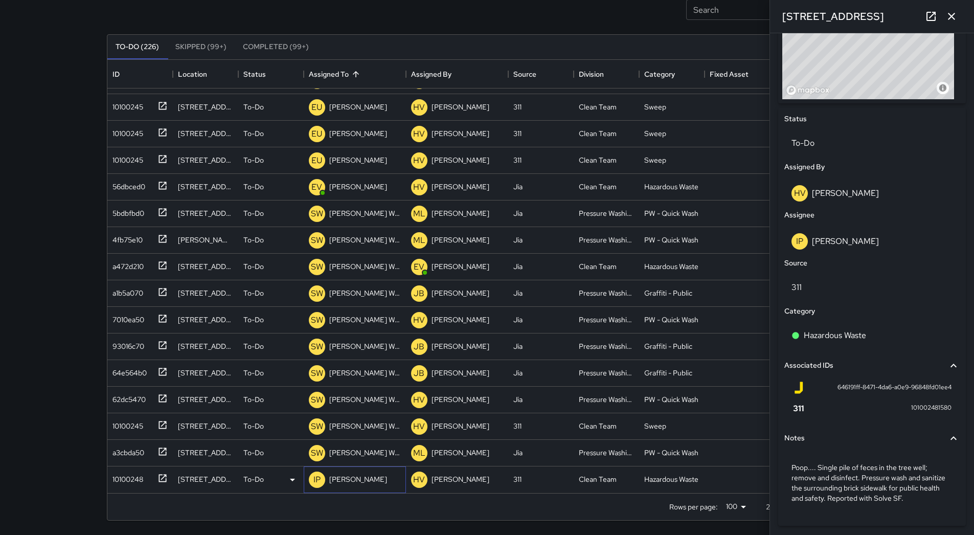
click at [354, 486] on div "[PERSON_NAME]" at bounding box center [358, 479] width 62 height 14
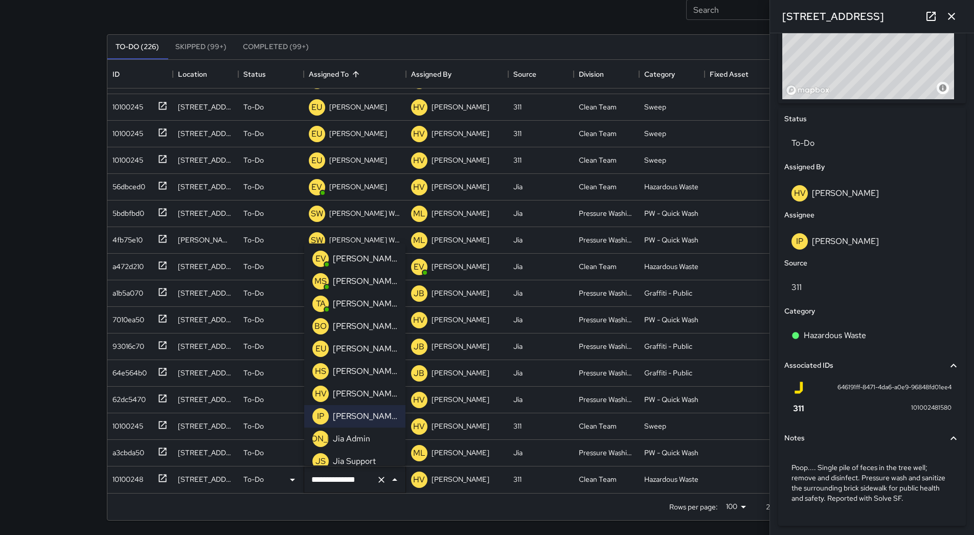
click at [345, 299] on p "[PERSON_NAME]" at bounding box center [365, 304] width 64 height 12
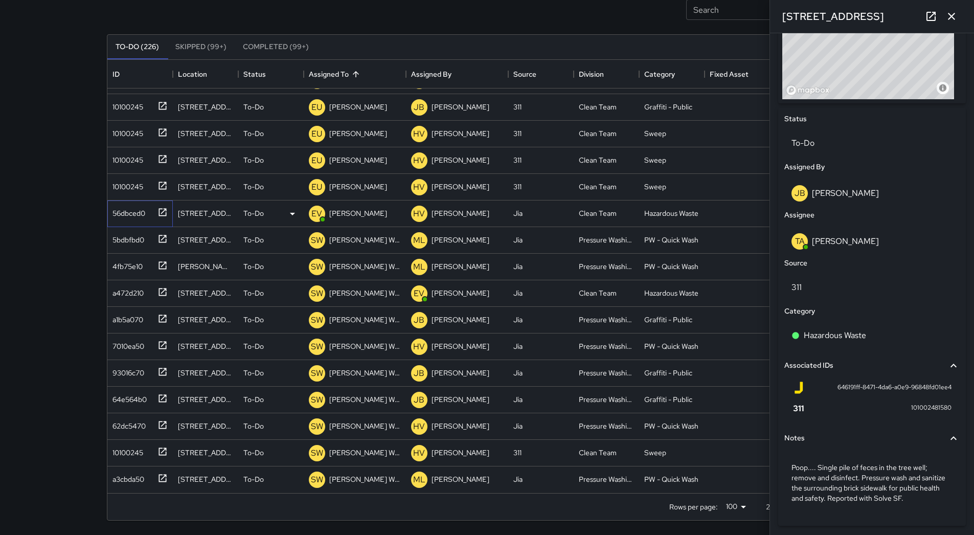
click at [125, 209] on div "56dbced0" at bounding box center [126, 211] width 37 height 14
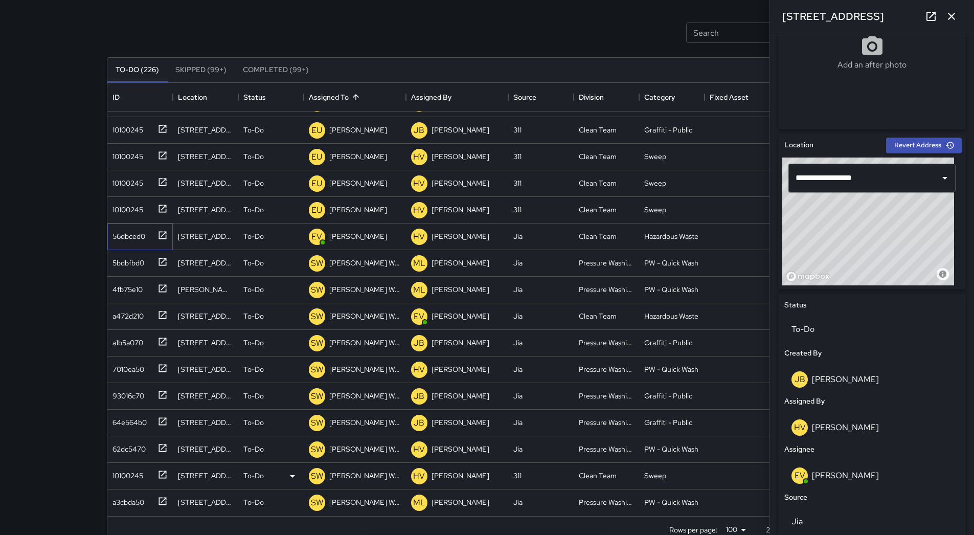
scroll to position [69, 0]
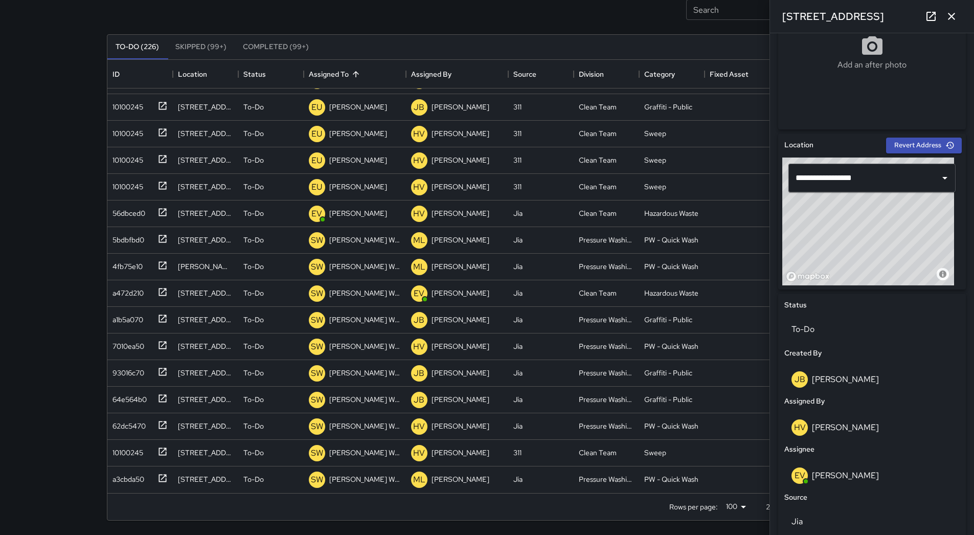
drag, startPoint x: 951, startPoint y: 15, endPoint x: 962, endPoint y: 41, distance: 28.2
click at [475, 15] on icon "button" at bounding box center [952, 16] width 12 height 12
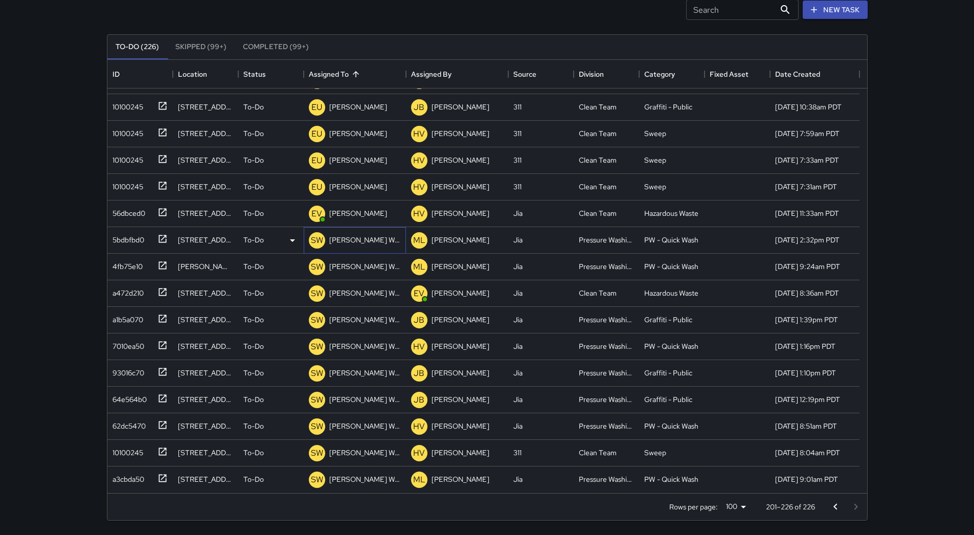
click at [349, 242] on p "[PERSON_NAME] Weekly" at bounding box center [365, 240] width 72 height 10
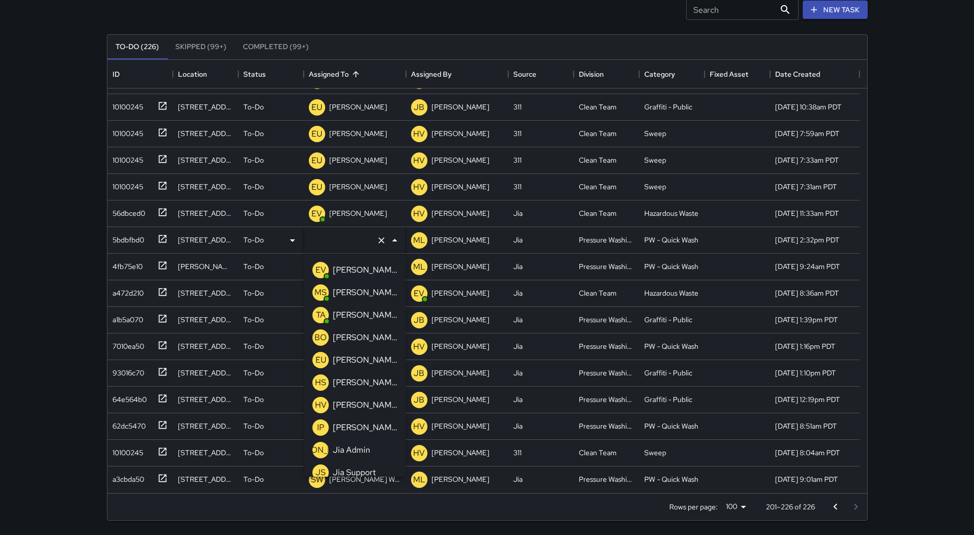
type input "**********"
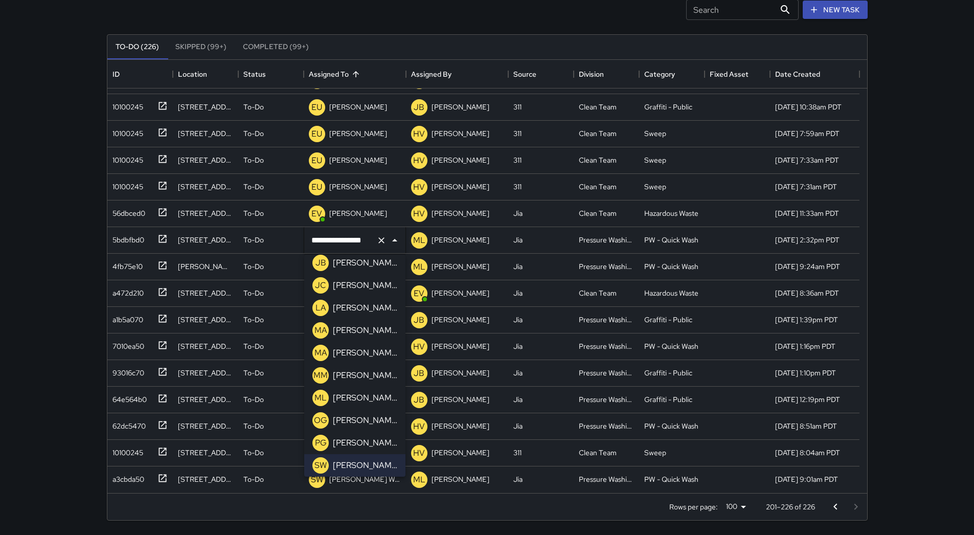
click at [365, 285] on p "[PERSON_NAME]" at bounding box center [365, 285] width 64 height 12
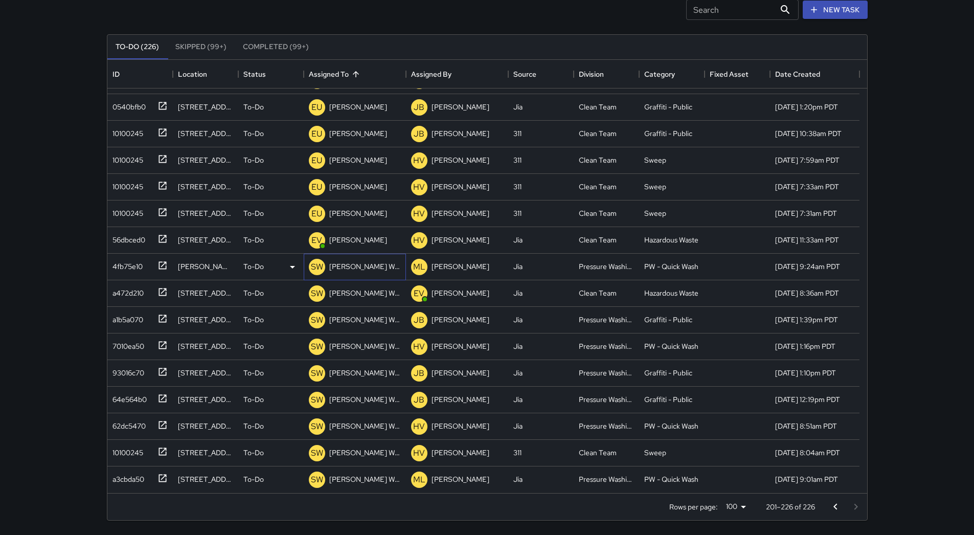
click at [378, 265] on p "[PERSON_NAME] Weekly" at bounding box center [365, 266] width 72 height 10
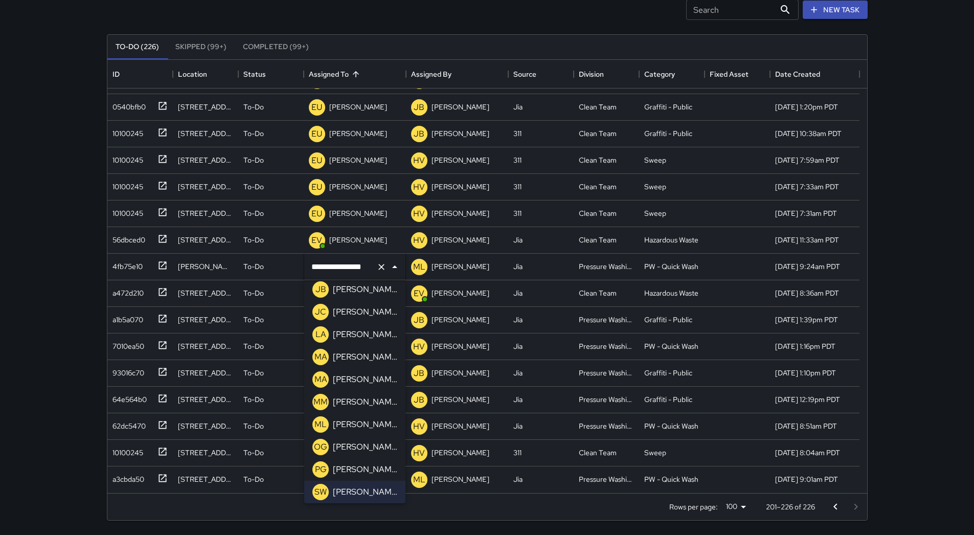
click at [368, 311] on p "[PERSON_NAME]" at bounding box center [365, 312] width 64 height 12
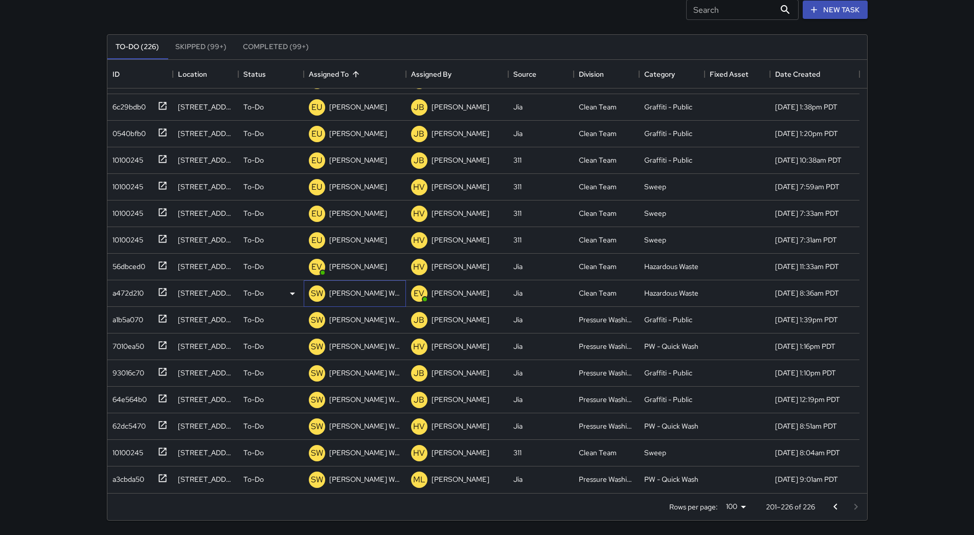
click at [375, 290] on p "[PERSON_NAME] Weekly" at bounding box center [365, 293] width 72 height 10
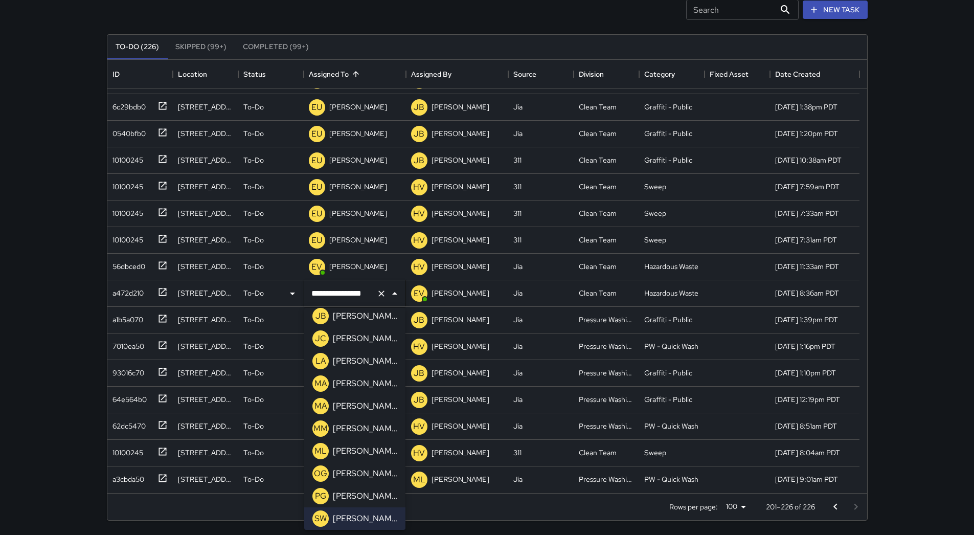
click at [372, 335] on p "[PERSON_NAME]" at bounding box center [365, 338] width 64 height 12
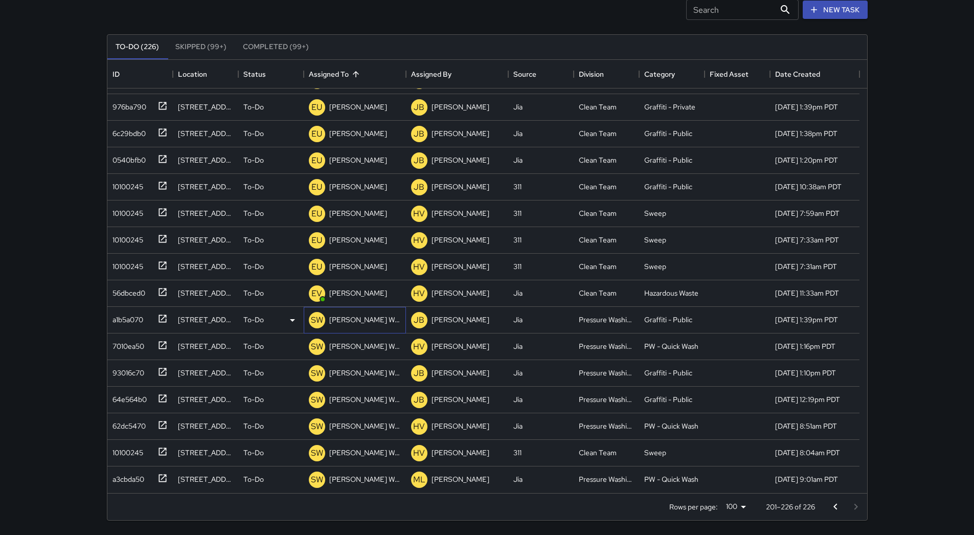
click at [379, 319] on p "[PERSON_NAME] Weekly" at bounding box center [365, 319] width 72 height 10
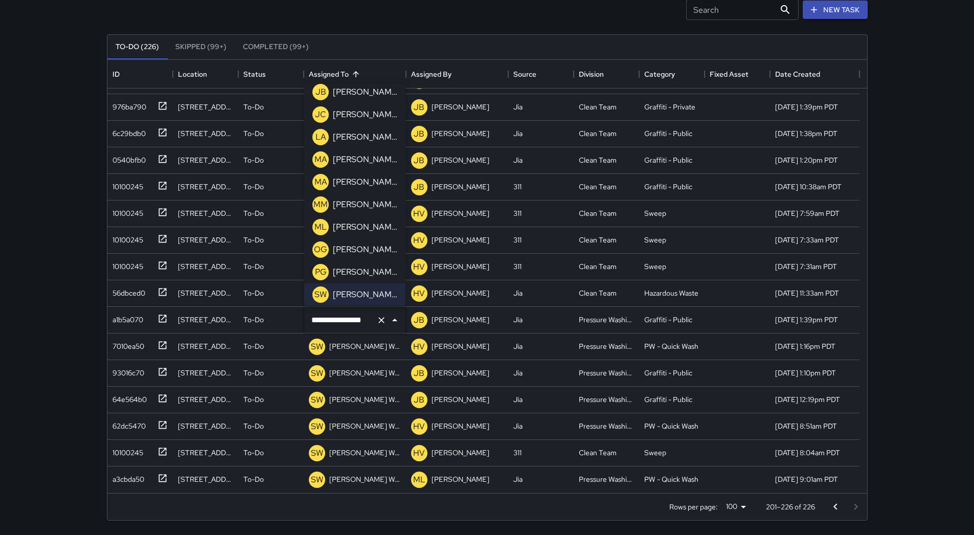
click at [362, 115] on p "[PERSON_NAME]" at bounding box center [365, 114] width 64 height 12
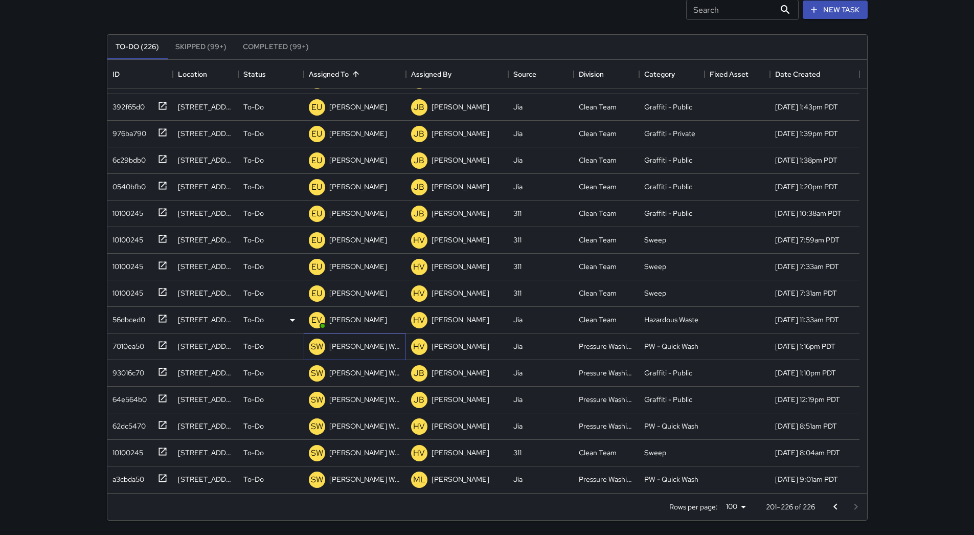
drag, startPoint x: 363, startPoint y: 339, endPoint x: 359, endPoint y: 333, distance: 7.1
click at [362, 339] on div "[PERSON_NAME] Weekly" at bounding box center [365, 346] width 76 height 14
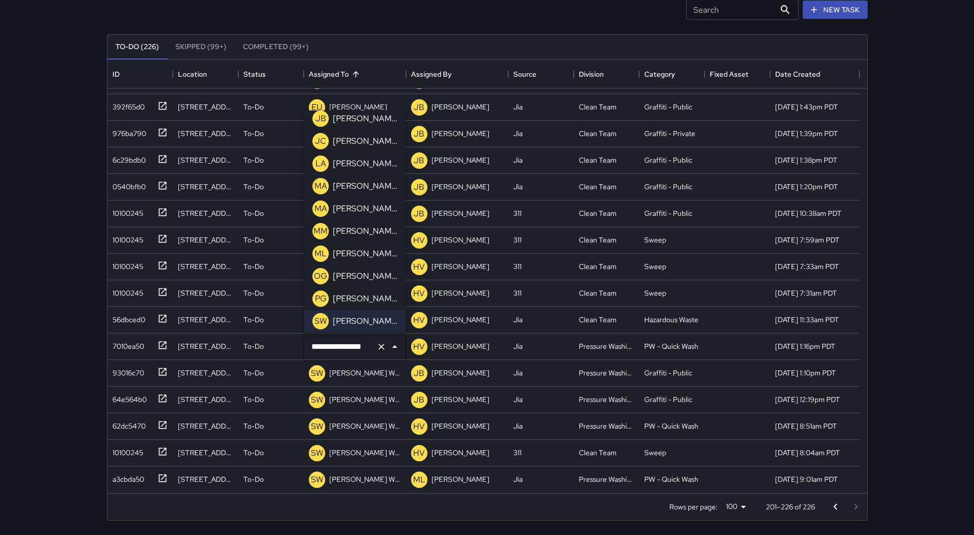
click at [364, 141] on p "[PERSON_NAME]" at bounding box center [365, 141] width 64 height 12
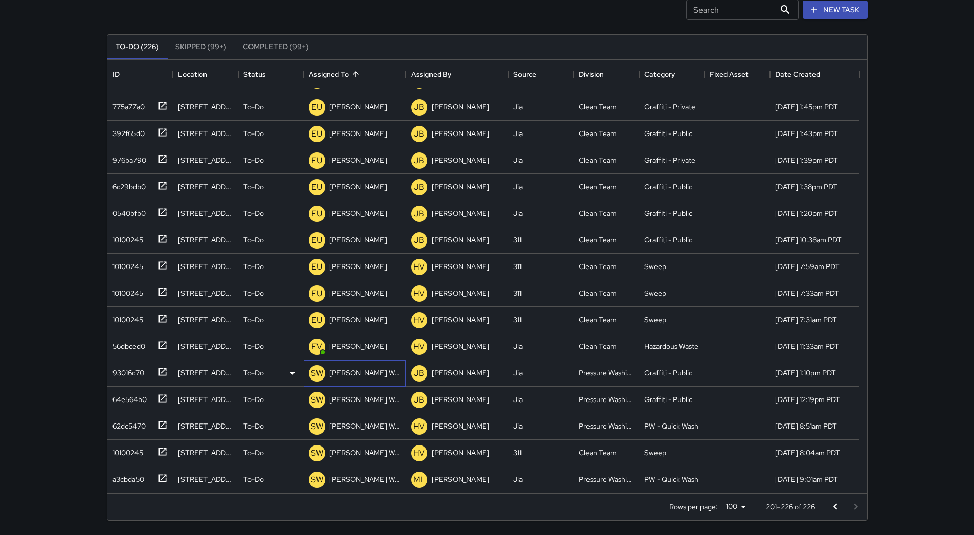
click at [381, 374] on p "[PERSON_NAME] Weekly" at bounding box center [365, 373] width 72 height 10
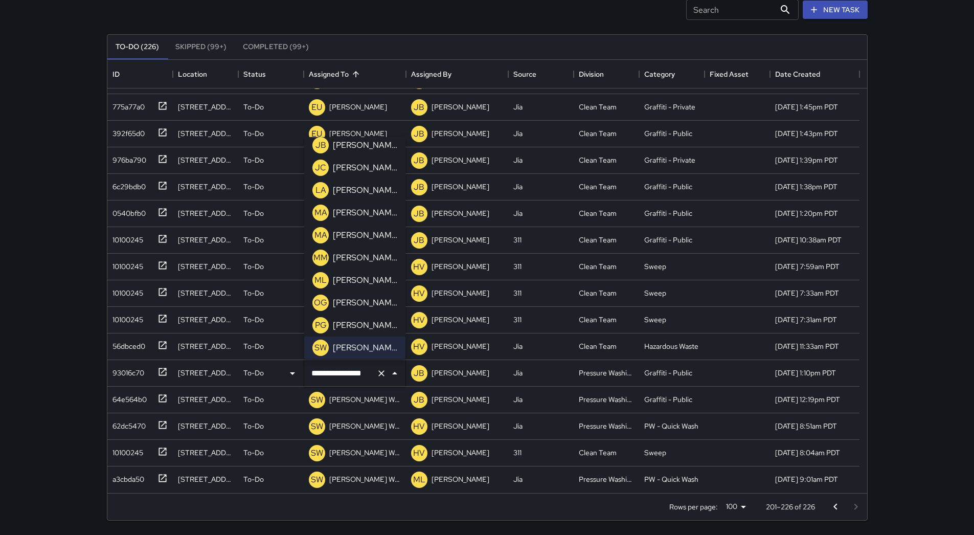
click at [366, 168] on p "[PERSON_NAME]" at bounding box center [365, 168] width 64 height 12
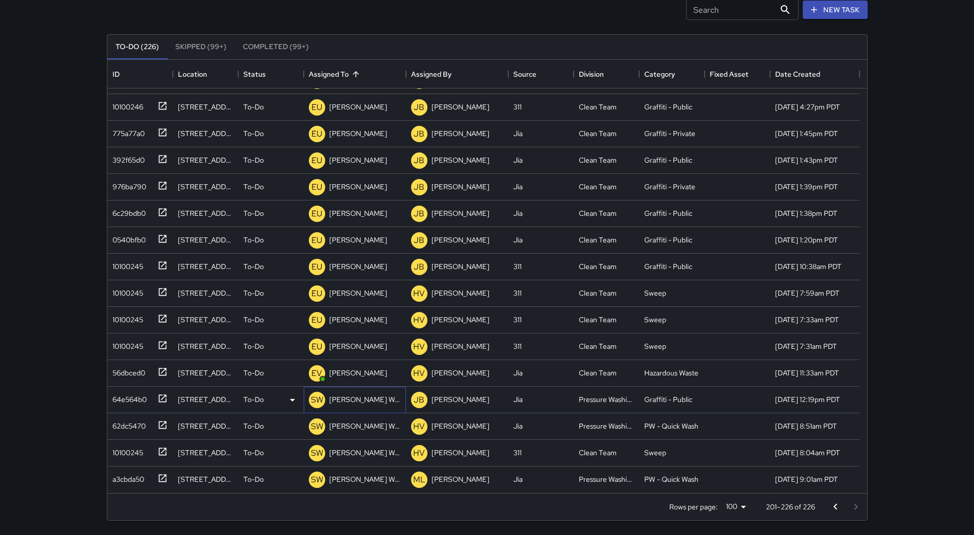
click at [372, 400] on p "[PERSON_NAME] Weekly" at bounding box center [365, 399] width 72 height 10
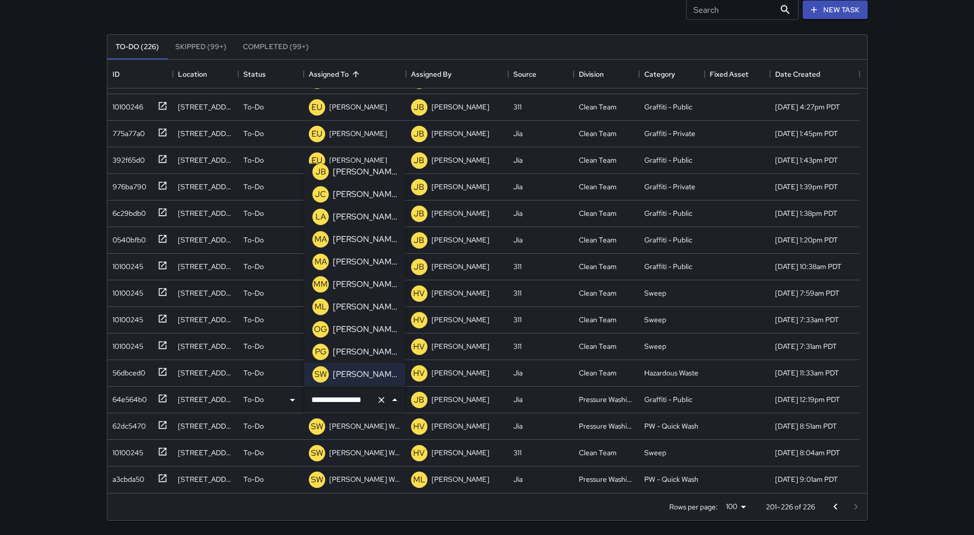
click at [376, 194] on p "[PERSON_NAME]" at bounding box center [365, 194] width 64 height 12
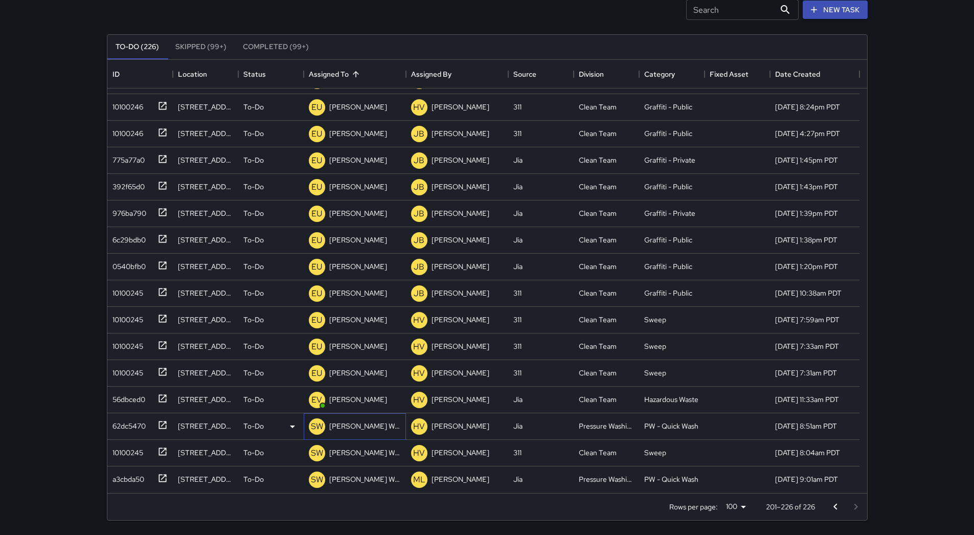
click at [375, 420] on div "[PERSON_NAME] Weekly" at bounding box center [365, 426] width 76 height 14
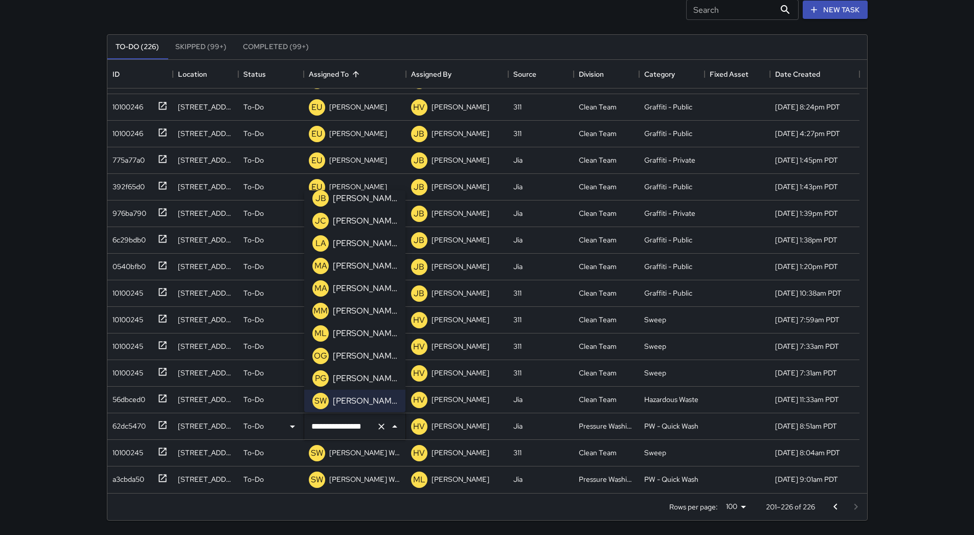
click at [369, 220] on p "[PERSON_NAME]" at bounding box center [365, 221] width 64 height 12
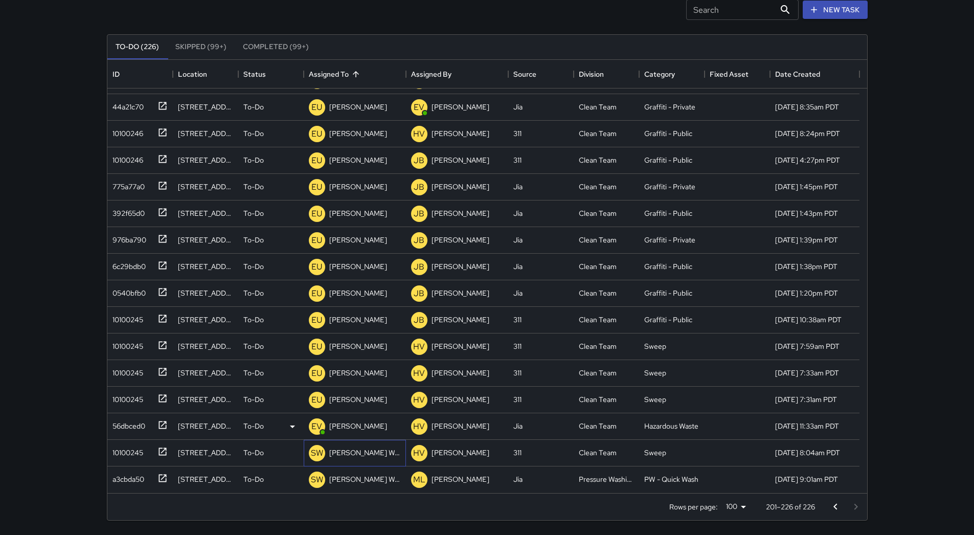
click at [379, 444] on div "[PERSON_NAME] Weekly" at bounding box center [355, 453] width 96 height 20
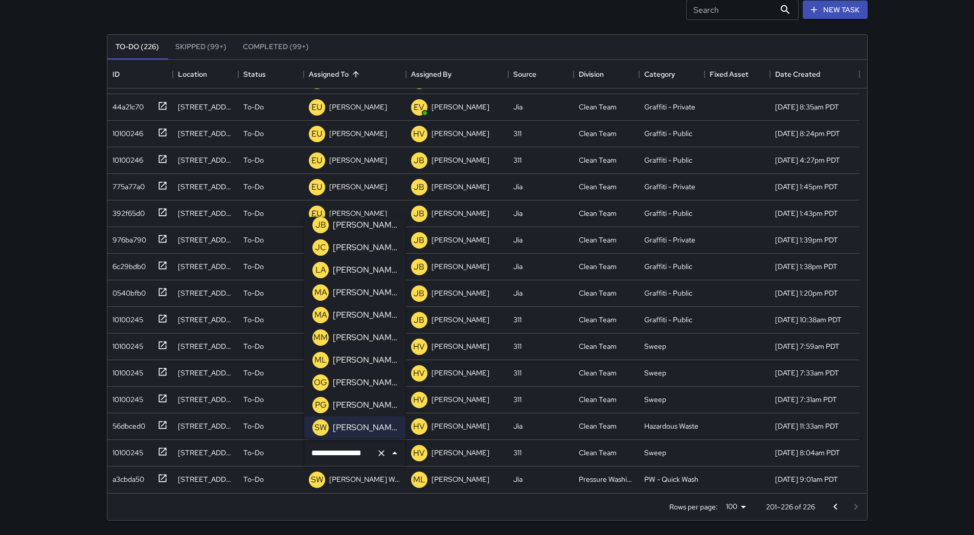
click at [370, 242] on p "[PERSON_NAME]" at bounding box center [365, 247] width 64 height 12
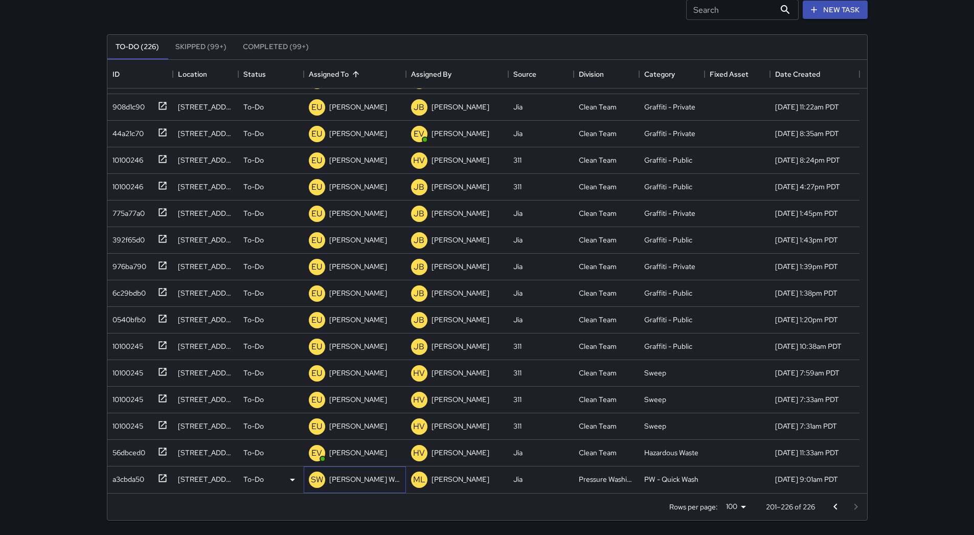
click at [359, 476] on p "[PERSON_NAME] Weekly" at bounding box center [365, 479] width 72 height 10
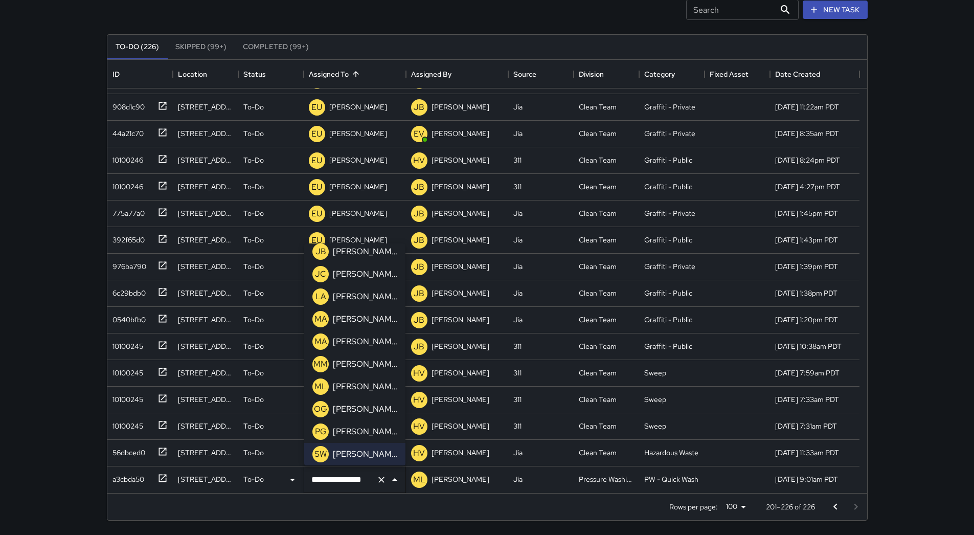
click at [370, 272] on p "[PERSON_NAME]" at bounding box center [365, 274] width 64 height 12
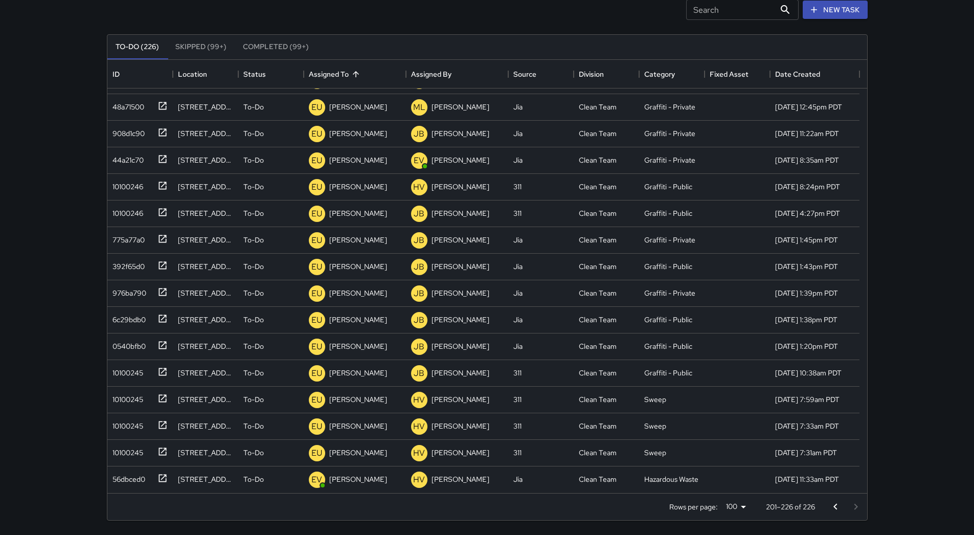
click at [475, 504] on icon "Go to previous page" at bounding box center [835, 507] width 12 height 12
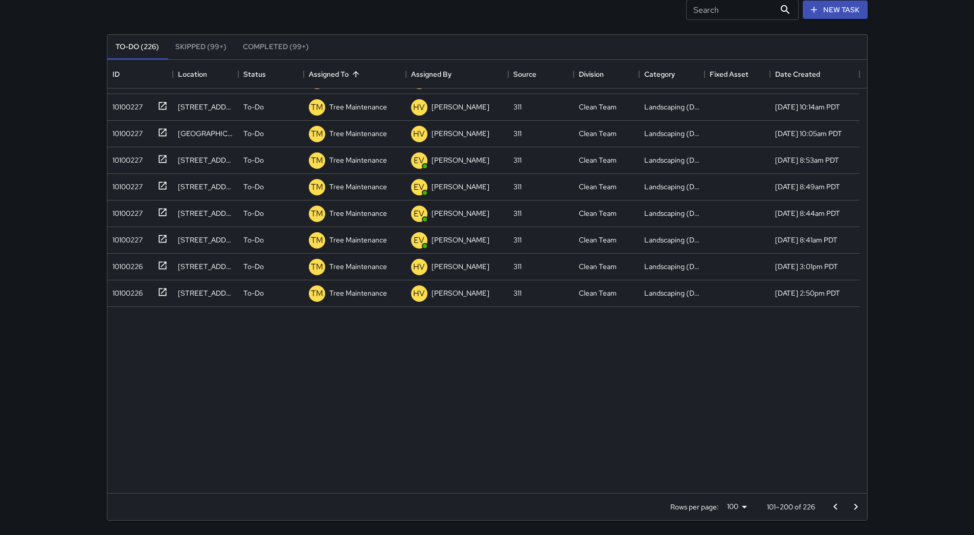
scroll to position [0, 0]
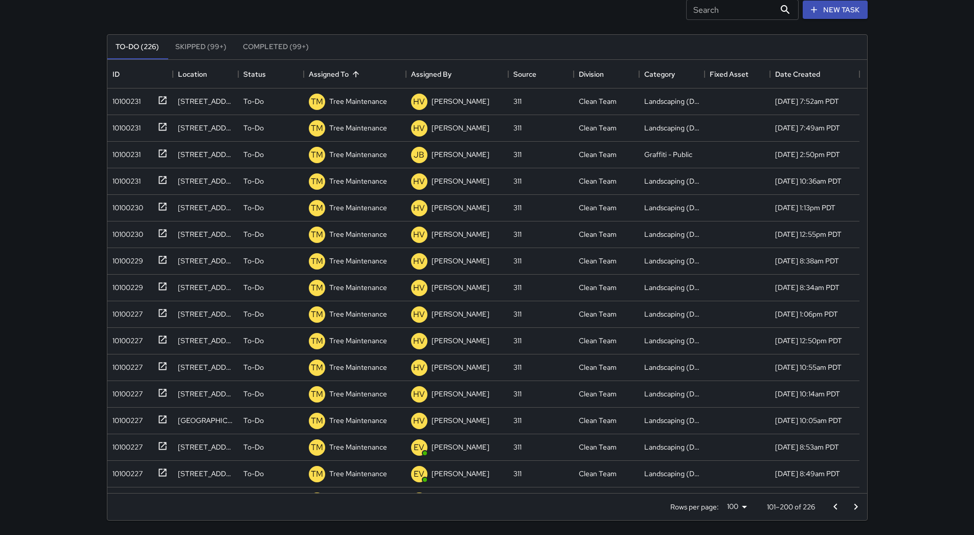
click at [475, 504] on icon "Go to previous page" at bounding box center [835, 507] width 12 height 12
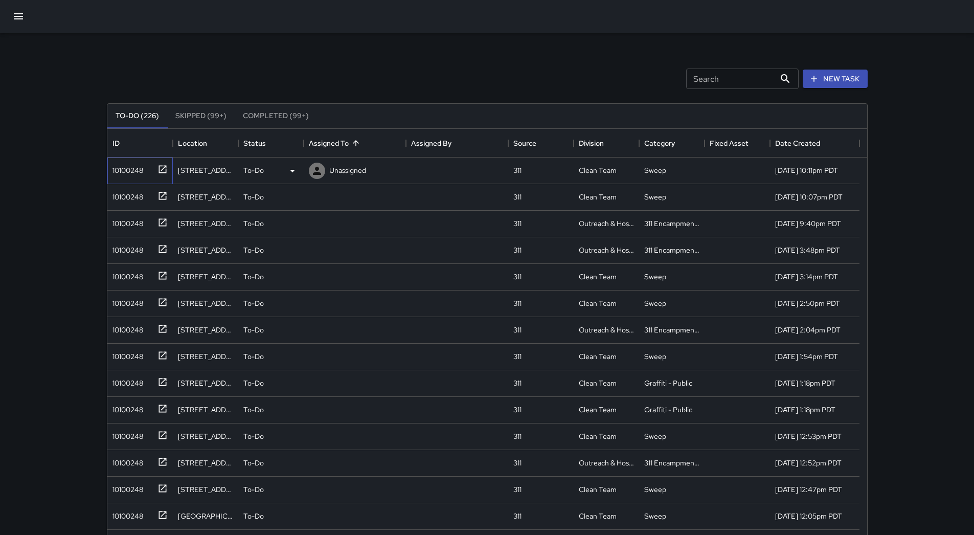
click at [152, 164] on div "10100248" at bounding box center [137, 168] width 59 height 17
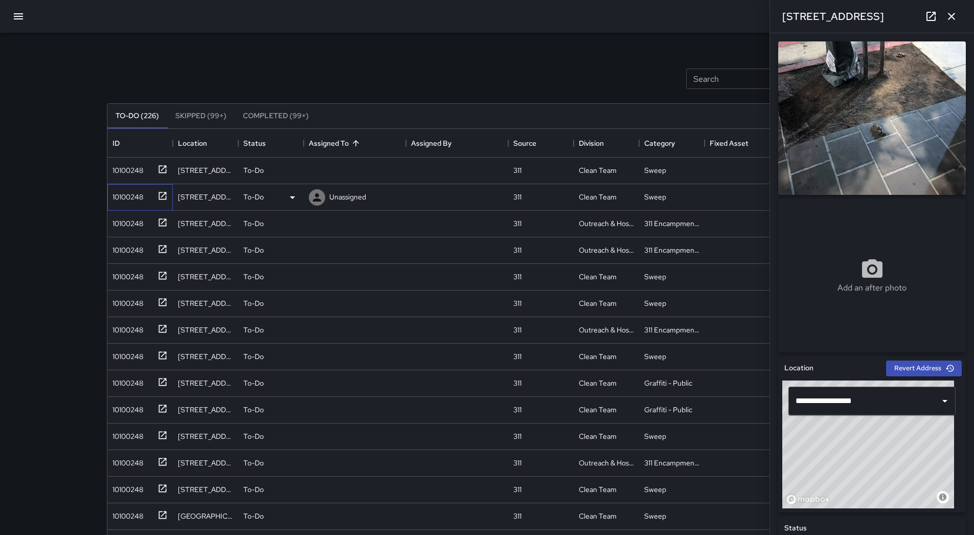
click at [109, 198] on div "10100248" at bounding box center [125, 195] width 35 height 14
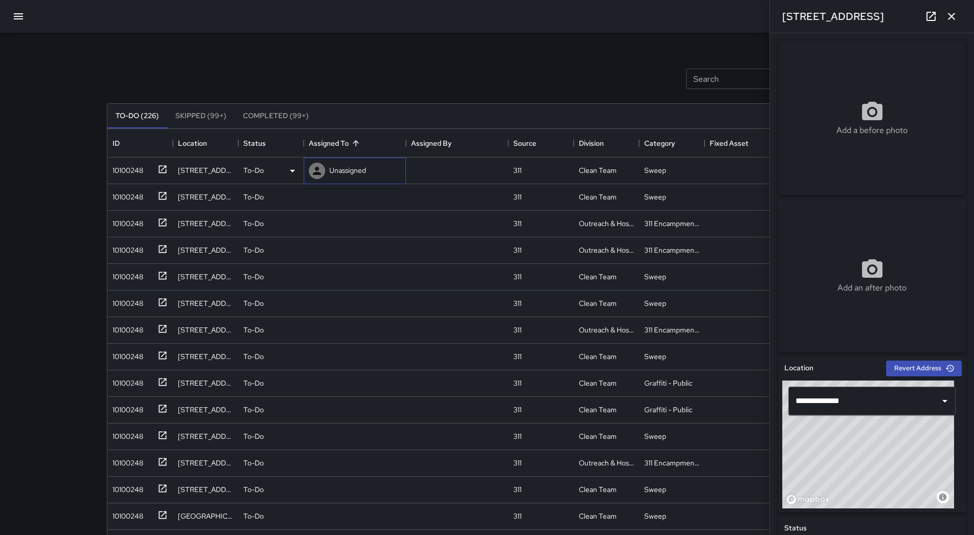
click at [327, 172] on div "Unassigned" at bounding box center [347, 170] width 41 height 14
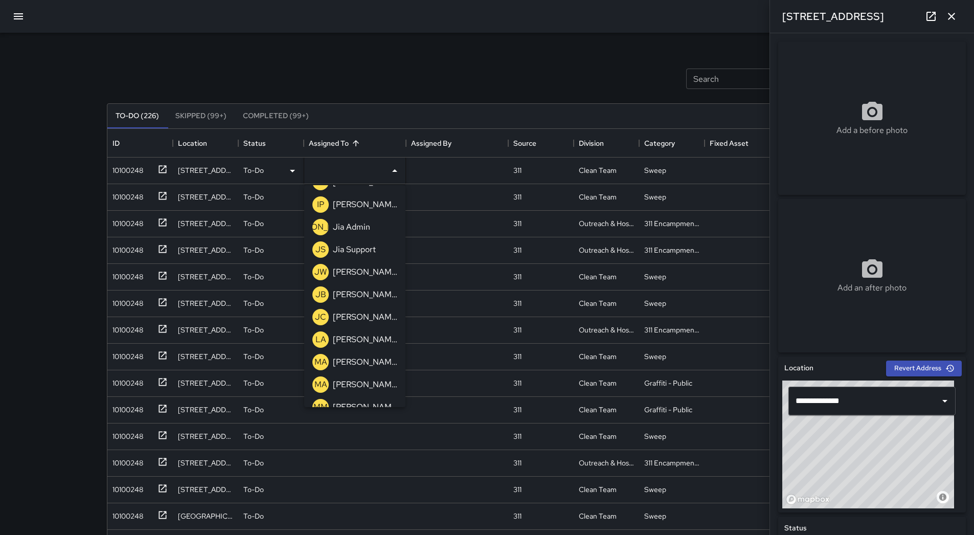
scroll to position [205, 0]
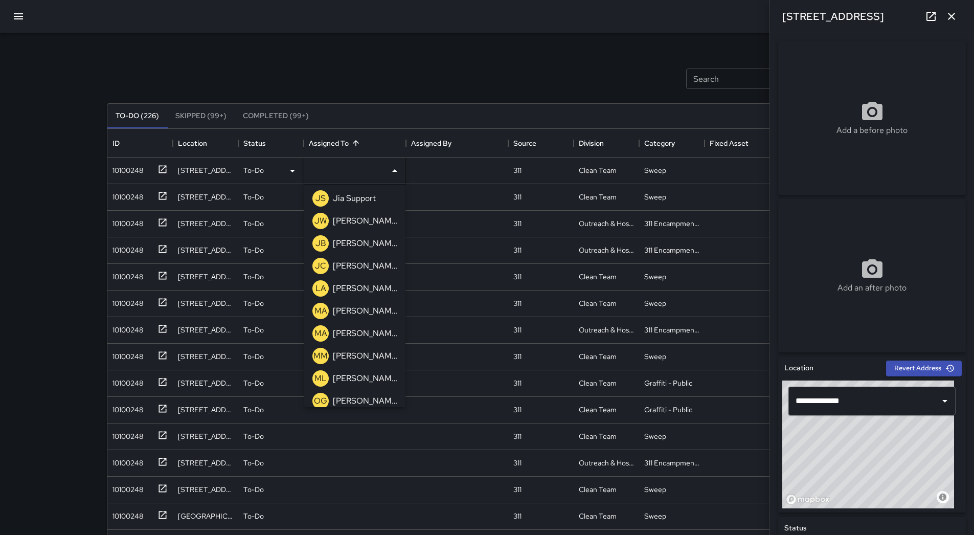
click at [361, 244] on p "[PERSON_NAME]" at bounding box center [365, 243] width 64 height 12
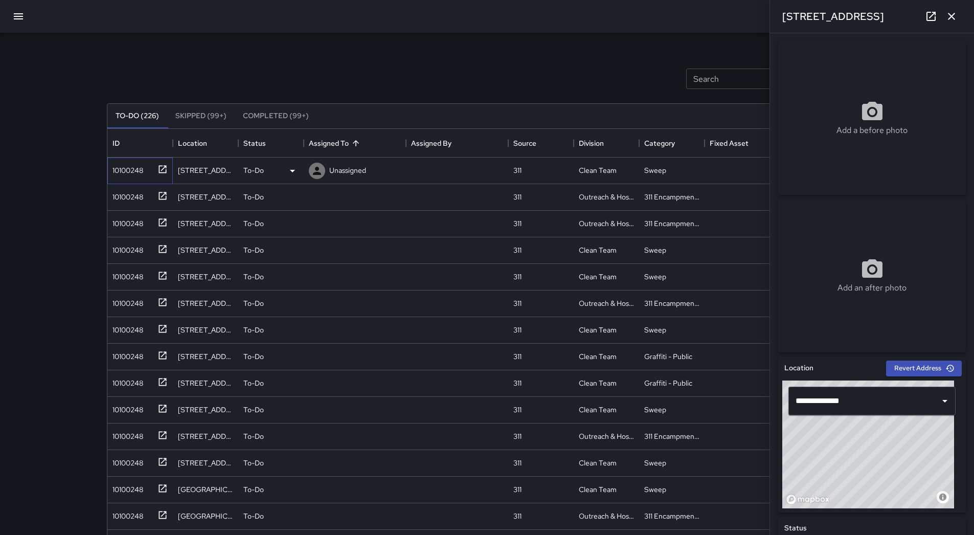
click at [127, 173] on div "10100248" at bounding box center [125, 168] width 35 height 14
click at [137, 169] on div "10100248" at bounding box center [125, 168] width 35 height 14
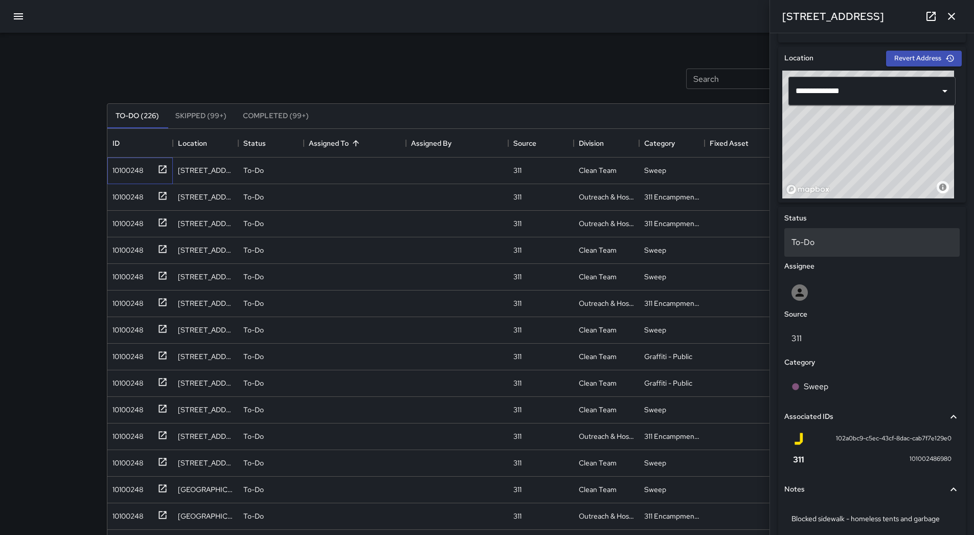
scroll to position [352, 0]
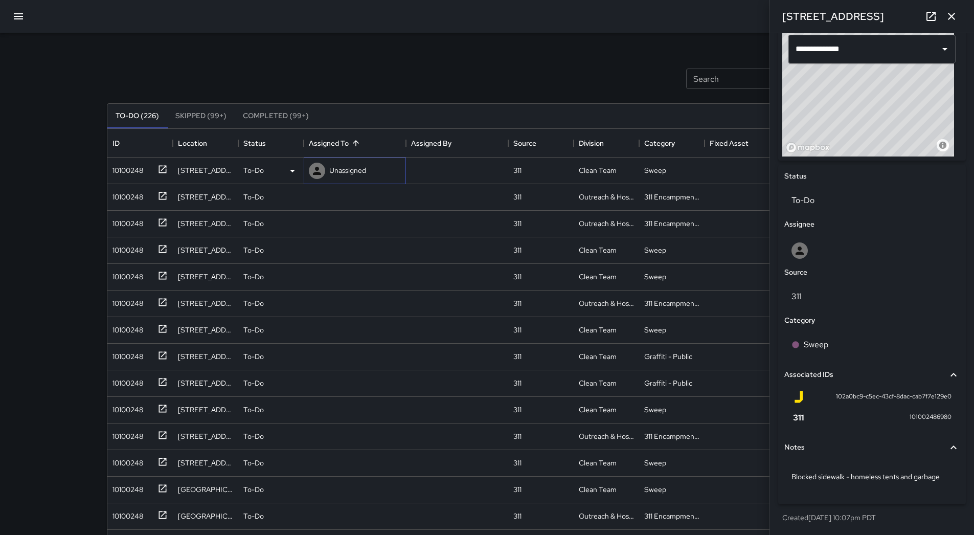
click at [335, 172] on p "Unassigned" at bounding box center [347, 170] width 37 height 10
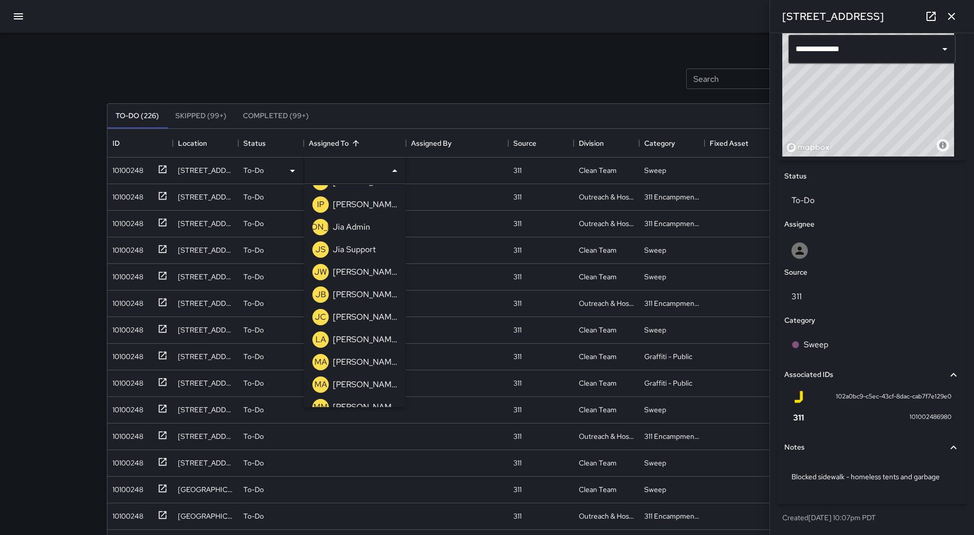
scroll to position [256, 0]
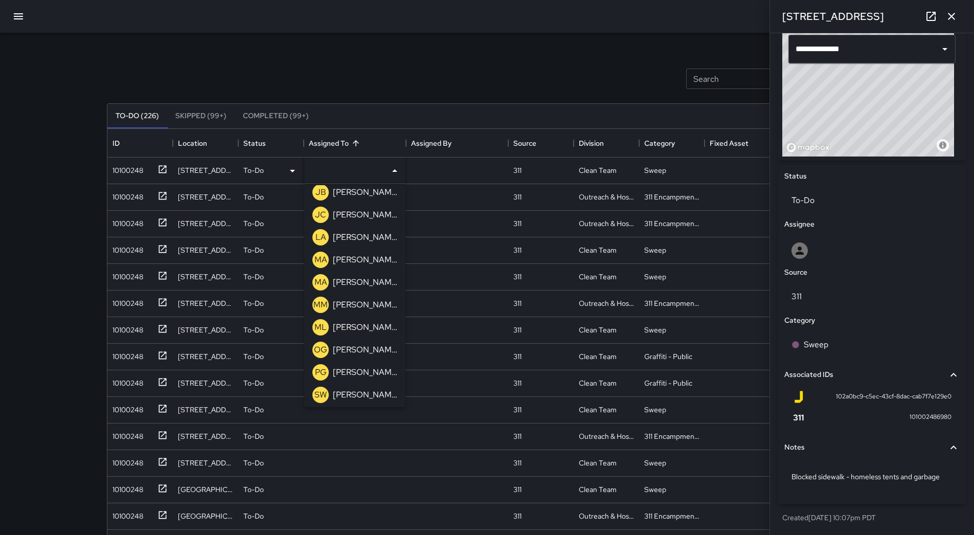
click at [371, 353] on p "[PERSON_NAME]" at bounding box center [365, 350] width 64 height 12
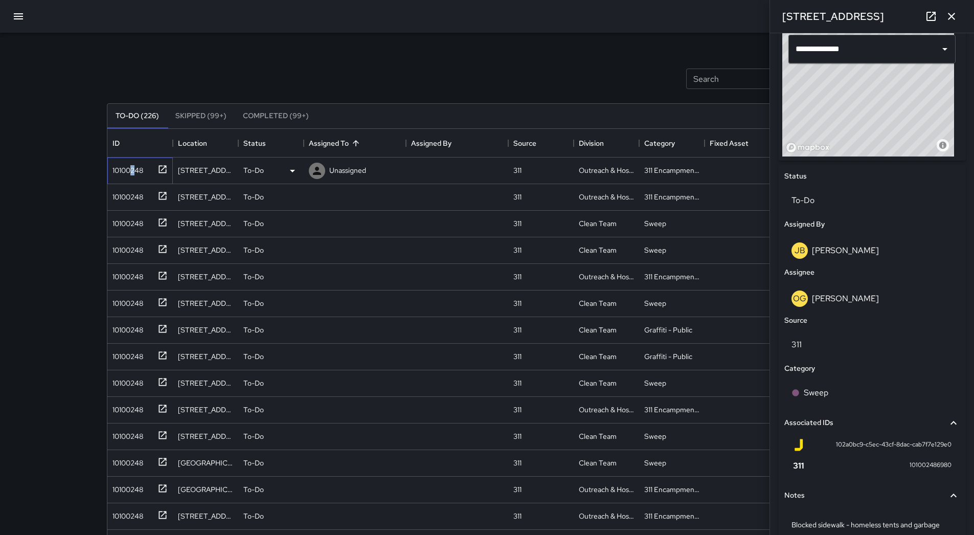
drag, startPoint x: 132, startPoint y: 176, endPoint x: 141, endPoint y: 176, distance: 9.2
click at [133, 176] on div "10100248" at bounding box center [137, 168] width 59 height 17
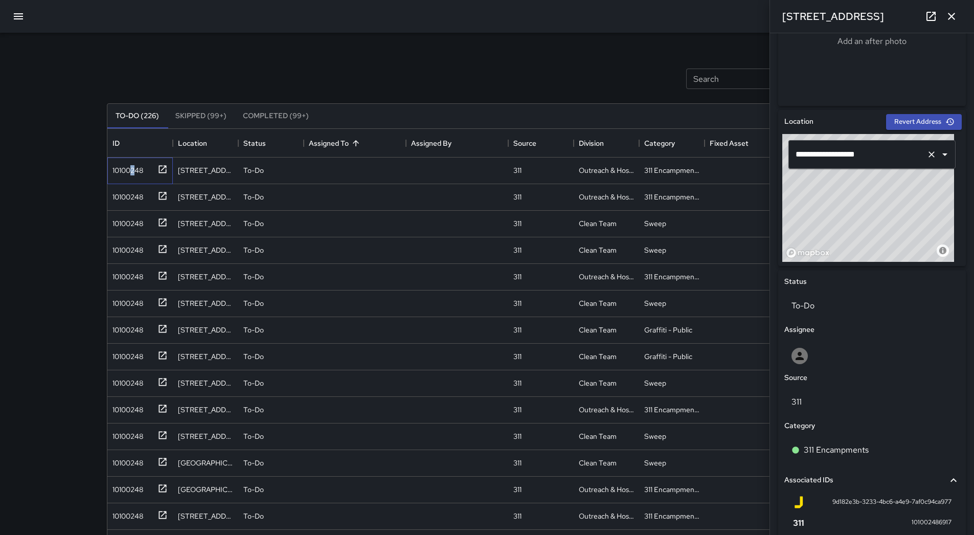
scroll to position [372, 0]
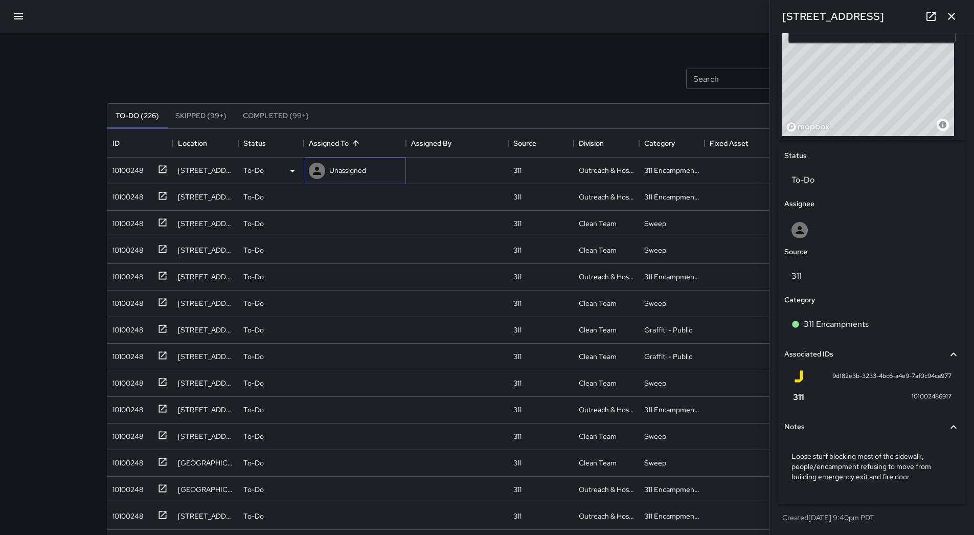
click at [355, 170] on p "Unassigned" at bounding box center [347, 170] width 37 height 10
click at [346, 70] on div "Search Search New Task" at bounding box center [487, 78] width 765 height 53
click at [282, 171] on div "To-Do" at bounding box center [270, 171] width 55 height 12
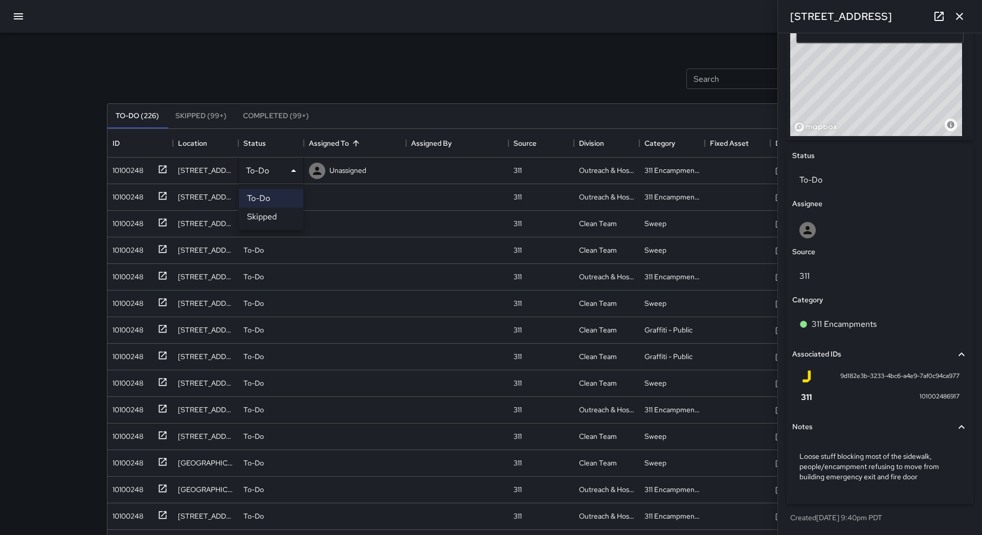
drag, startPoint x: 389, startPoint y: 95, endPoint x: 374, endPoint y: 126, distance: 34.5
click at [389, 96] on div at bounding box center [491, 267] width 982 height 535
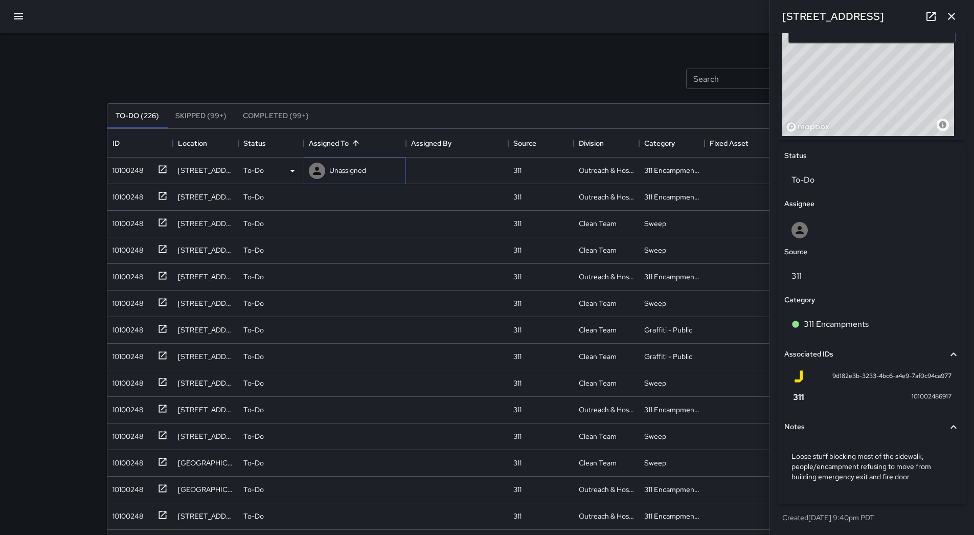
click at [366, 159] on div "Unassigned" at bounding box center [355, 171] width 102 height 27
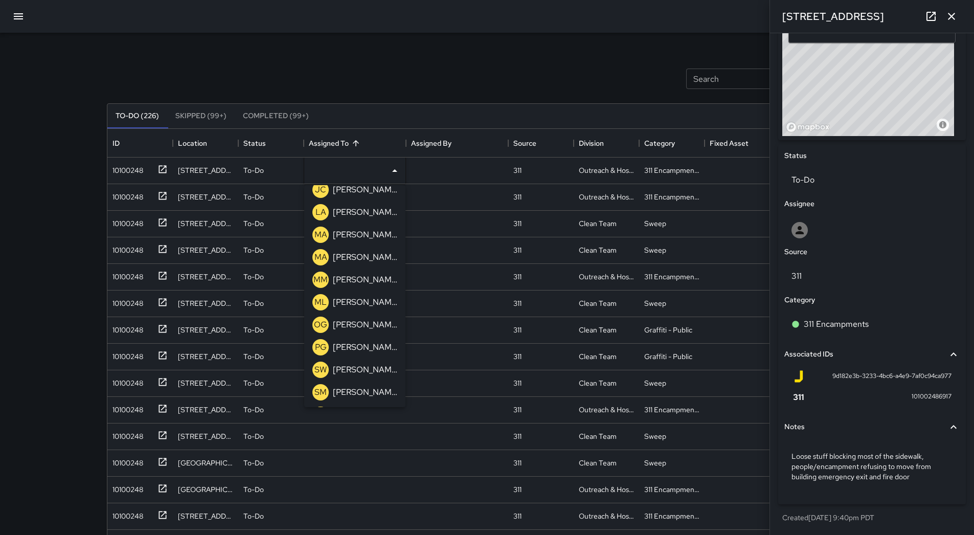
scroll to position [326, 0]
click at [357, 256] on p "[PERSON_NAME]" at bounding box center [365, 257] width 64 height 12
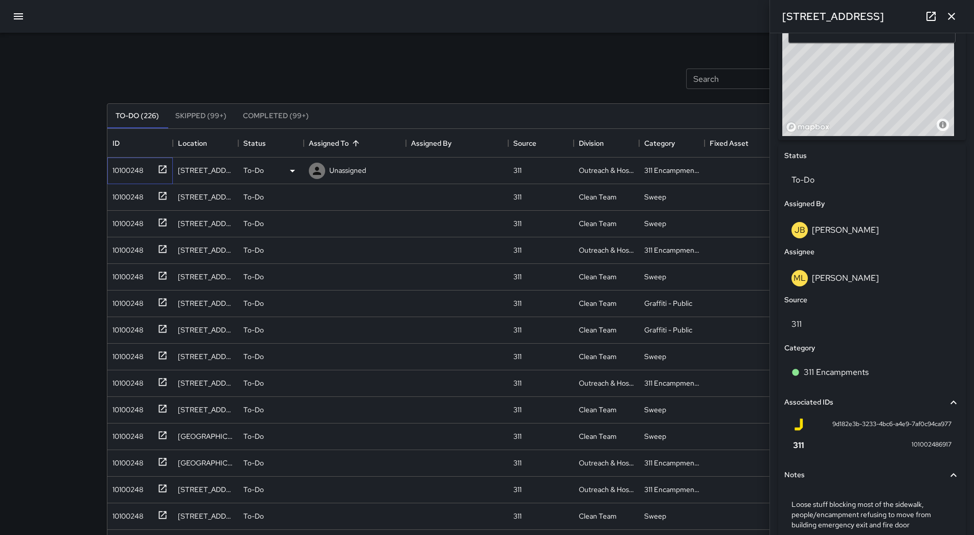
click at [121, 168] on div "10100248" at bounding box center [125, 168] width 35 height 14
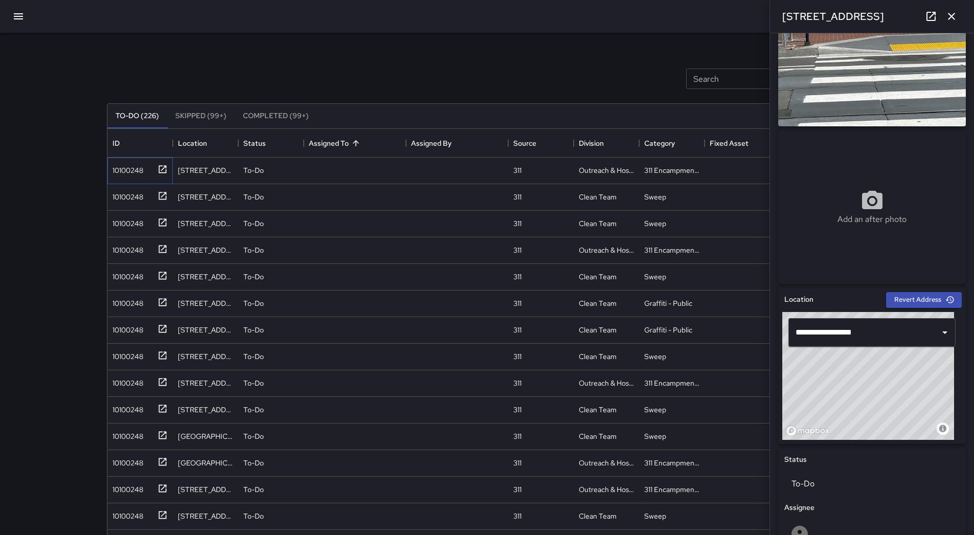
scroll to position [352, 0]
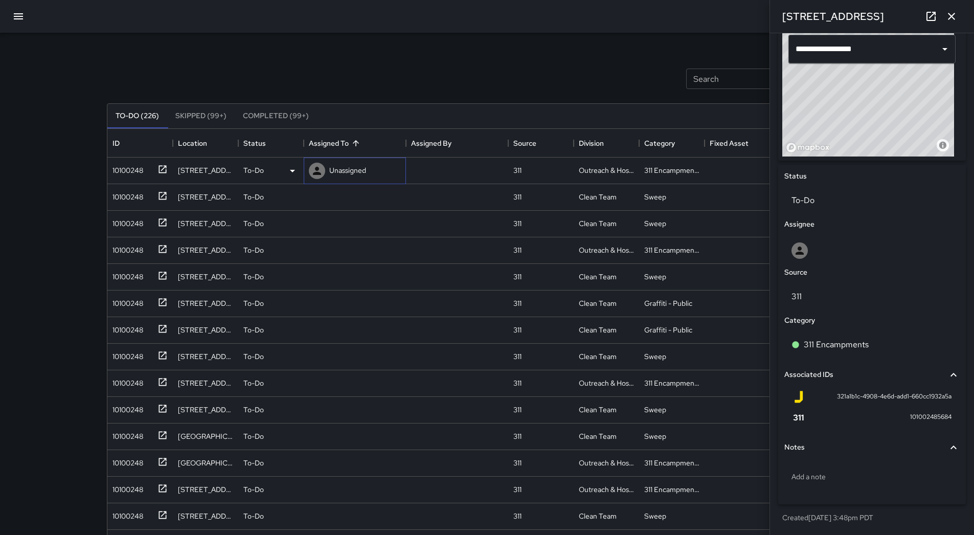
click at [366, 168] on p "Unassigned" at bounding box center [347, 170] width 37 height 10
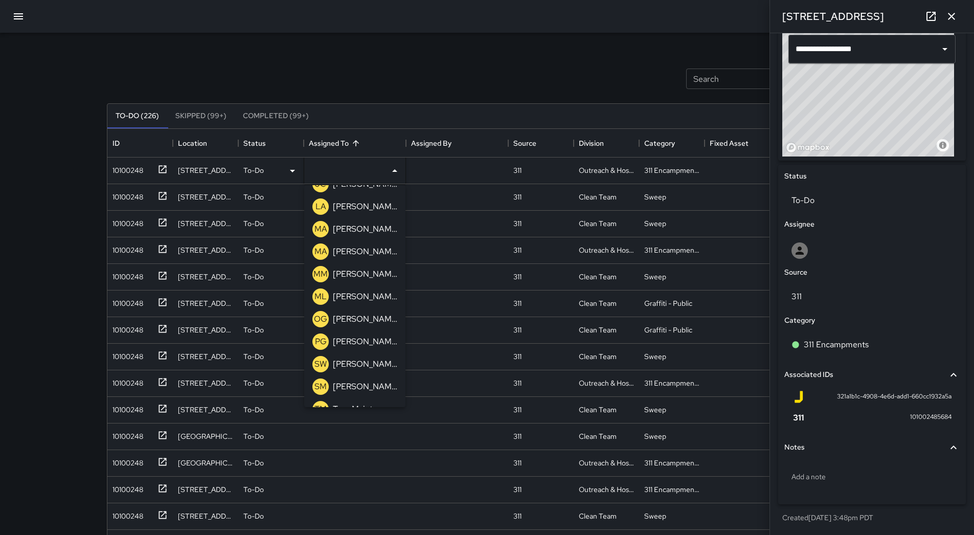
scroll to position [326, 0]
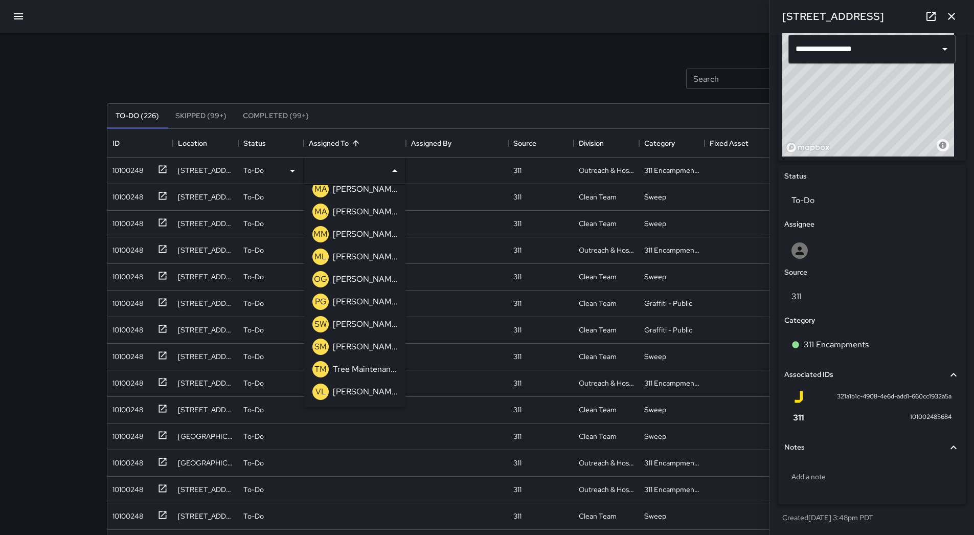
click at [354, 250] on div "[PERSON_NAME]" at bounding box center [365, 257] width 69 height 16
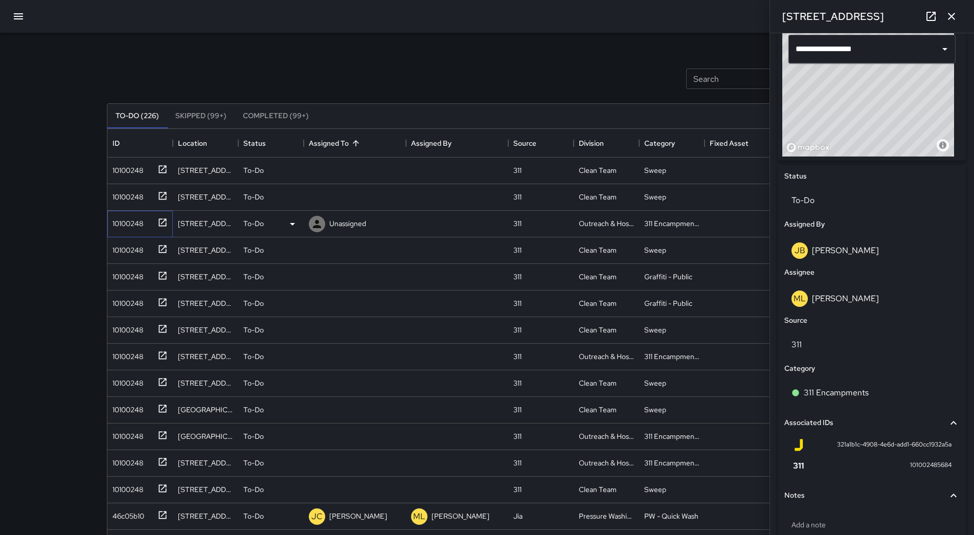
click at [121, 222] on div "10100248" at bounding box center [125, 221] width 35 height 14
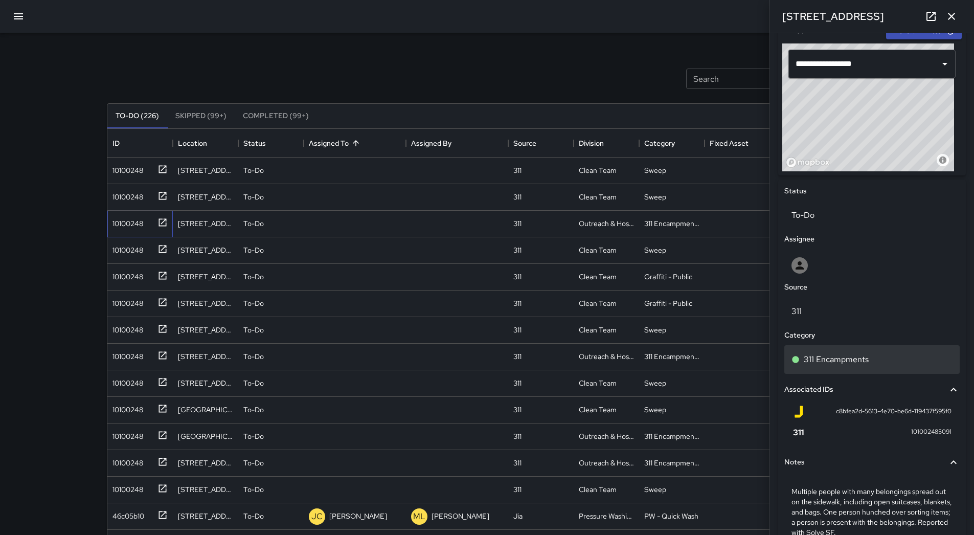
scroll to position [393, 0]
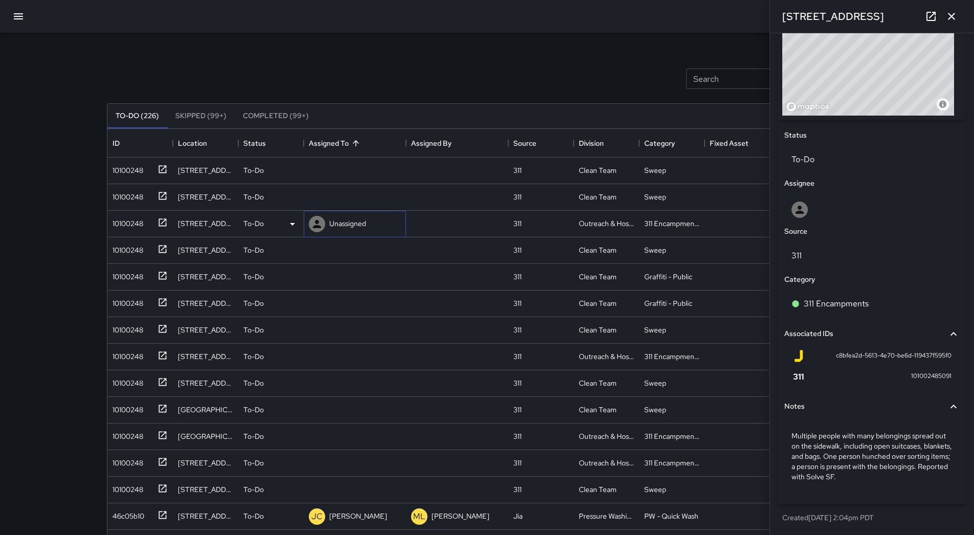
click at [339, 227] on p "Unassigned" at bounding box center [347, 223] width 37 height 10
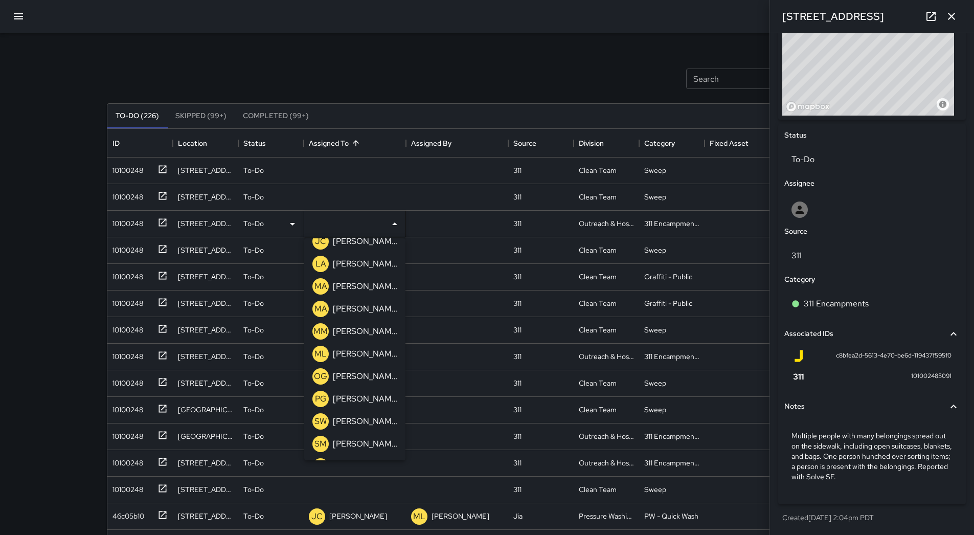
scroll to position [326, 0]
click at [364, 312] on p "[PERSON_NAME]" at bounding box center [365, 310] width 64 height 12
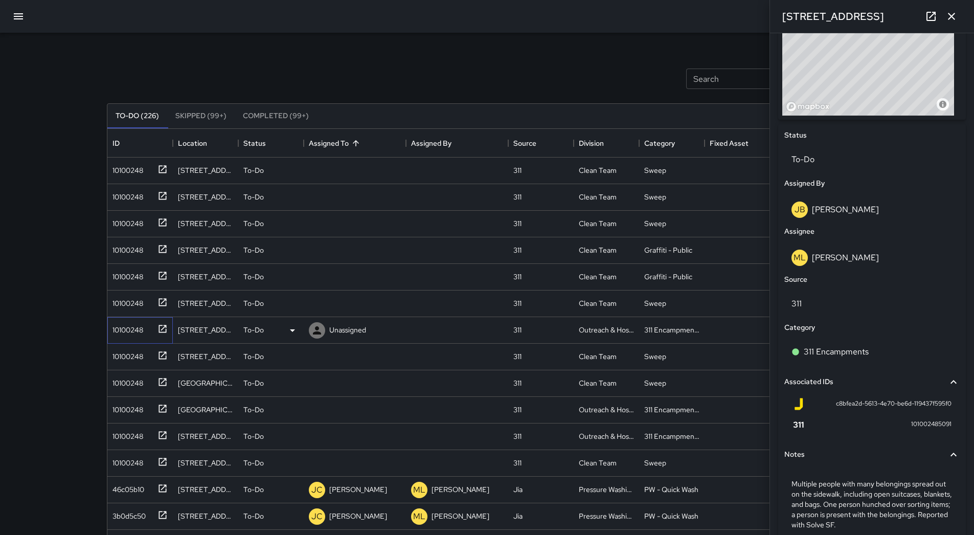
click at [121, 331] on div "10100248" at bounding box center [125, 328] width 35 height 14
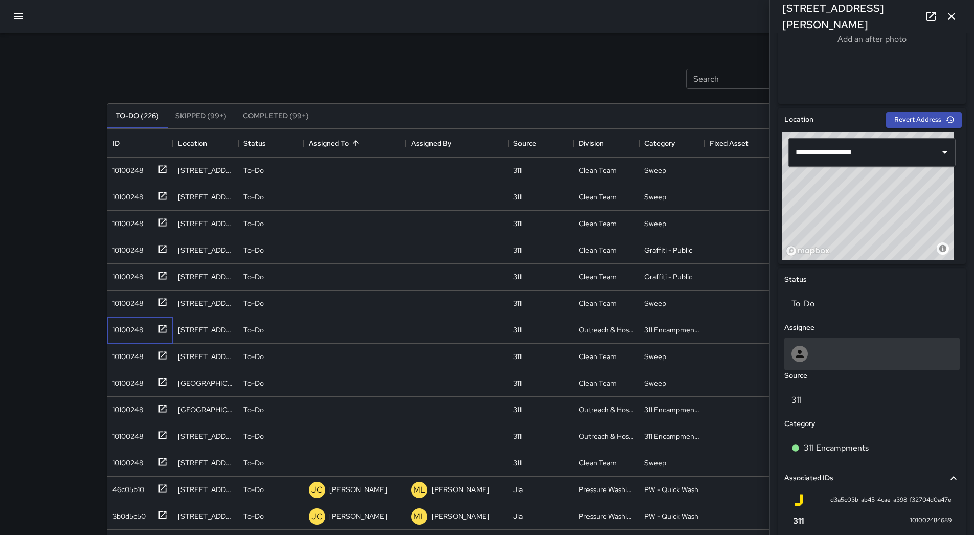
scroll to position [362, 0]
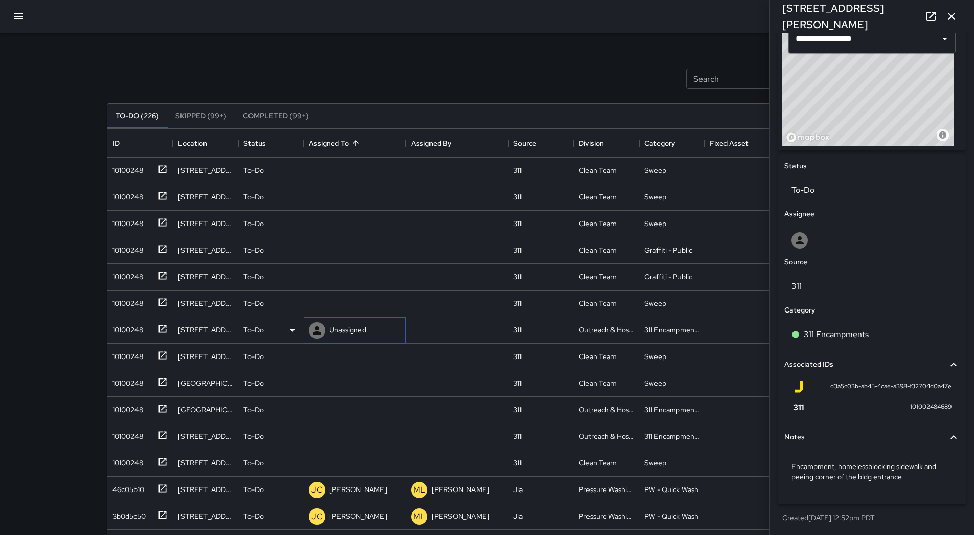
click at [338, 323] on div "Unassigned" at bounding box center [347, 330] width 41 height 14
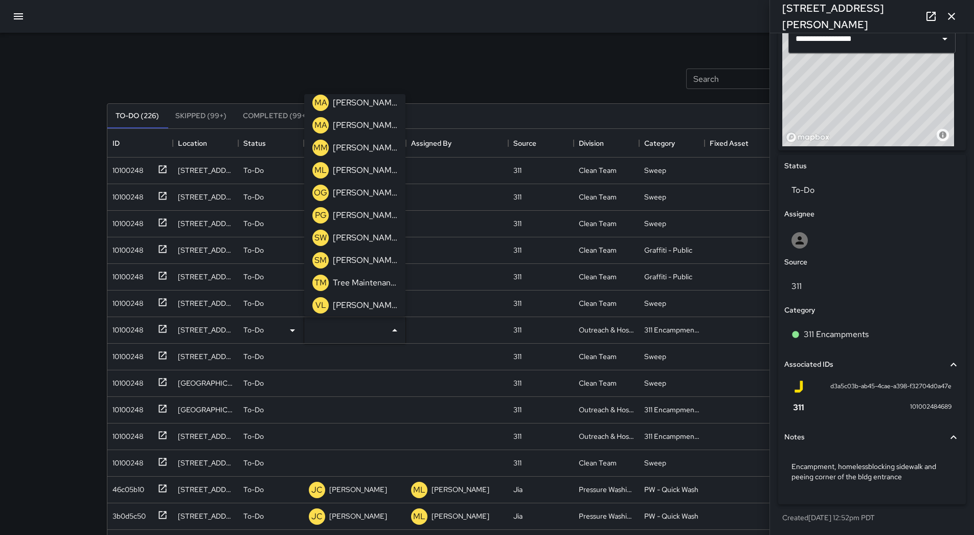
scroll to position [326, 0]
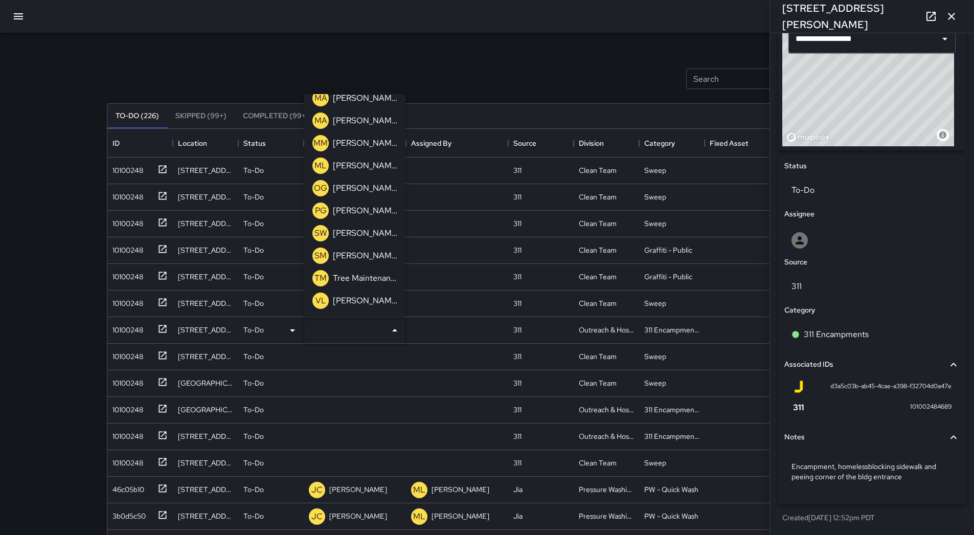
click at [361, 168] on p "[PERSON_NAME]" at bounding box center [365, 166] width 64 height 12
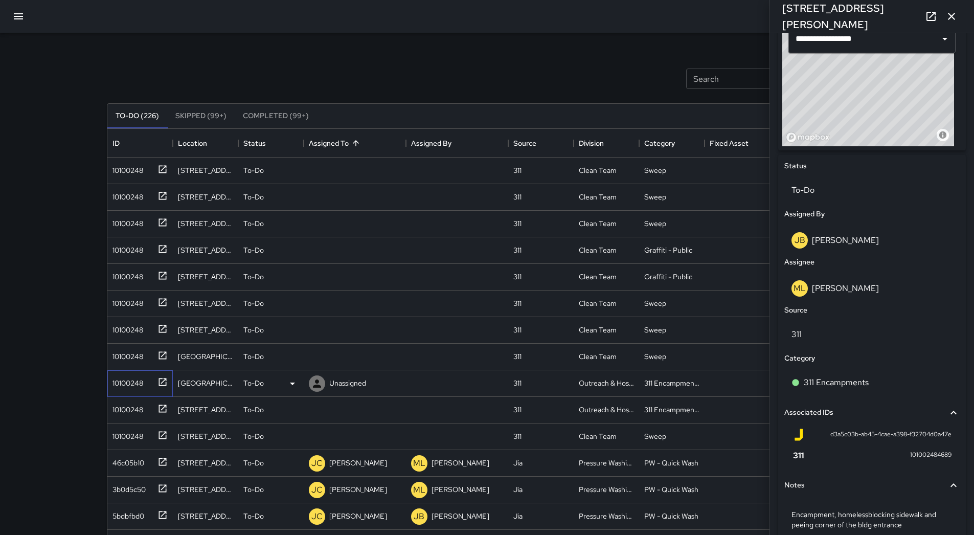
drag, startPoint x: 121, startPoint y: 387, endPoint x: 201, endPoint y: 385, distance: 80.3
click at [123, 385] on div "10100248" at bounding box center [125, 381] width 35 height 14
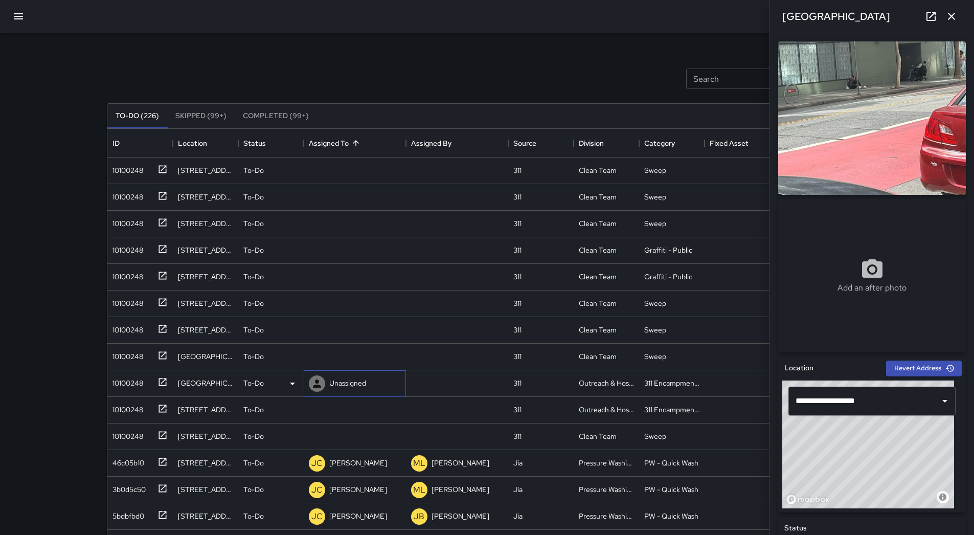
click at [361, 376] on div "Unassigned" at bounding box center [347, 383] width 41 height 14
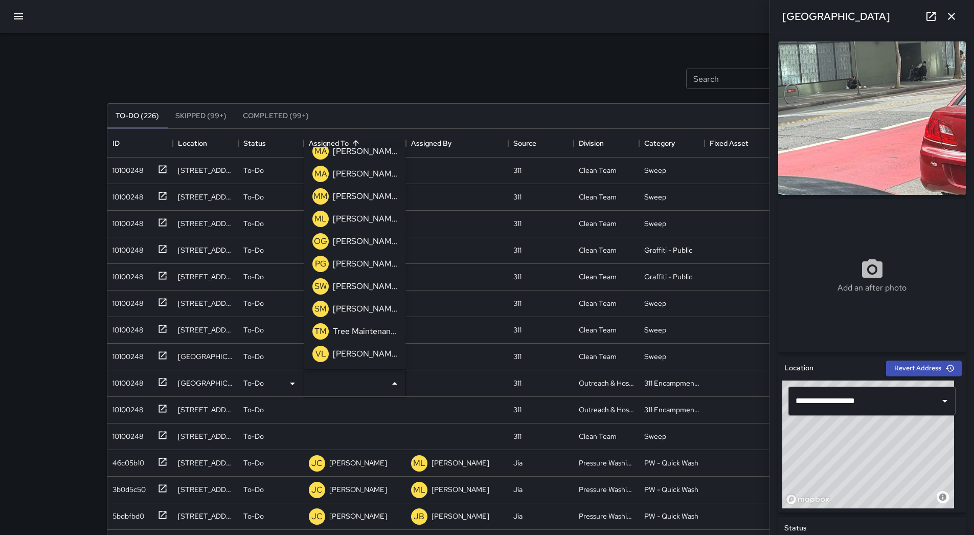
click at [353, 213] on p "[PERSON_NAME]" at bounding box center [365, 219] width 64 height 12
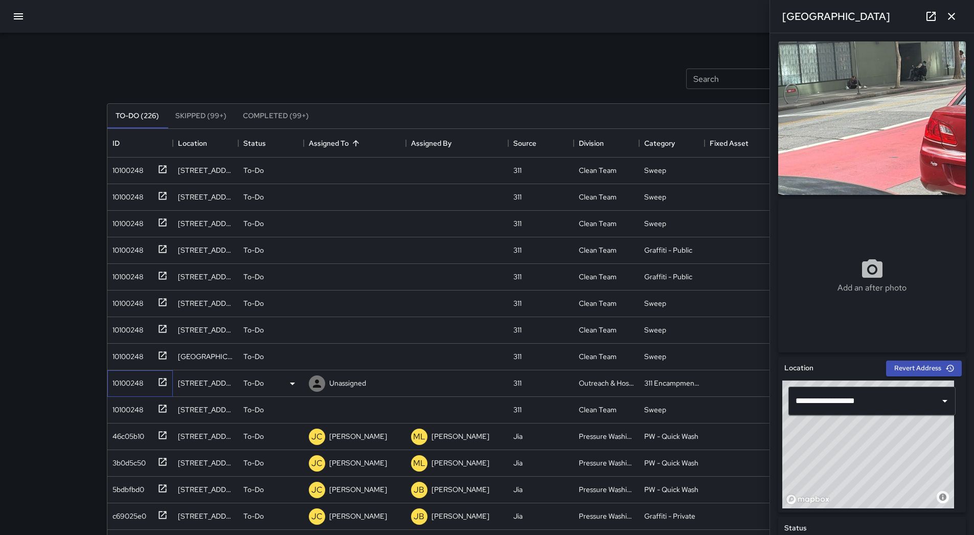
drag, startPoint x: 148, startPoint y: 383, endPoint x: 168, endPoint y: 382, distance: 20.5
click at [150, 383] on div "10100248" at bounding box center [137, 381] width 59 height 17
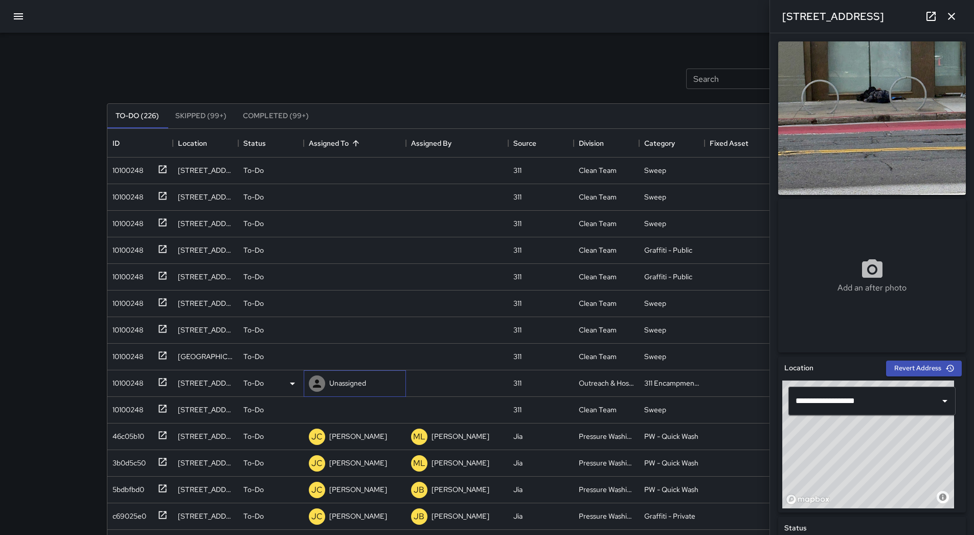
click at [362, 383] on p "Unassigned" at bounding box center [347, 383] width 37 height 10
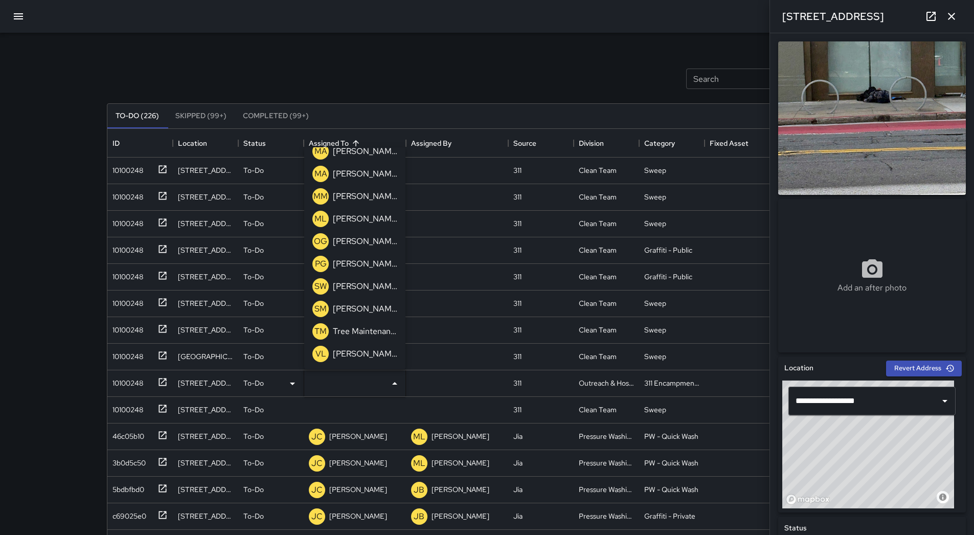
click at [350, 224] on p "[PERSON_NAME]" at bounding box center [365, 219] width 64 height 12
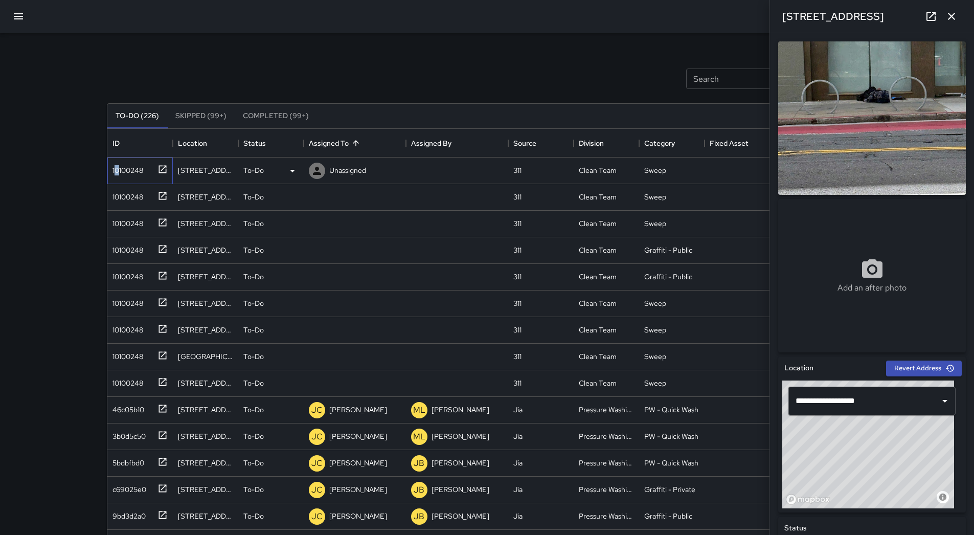
click at [118, 163] on div "10100248" at bounding box center [125, 168] width 35 height 14
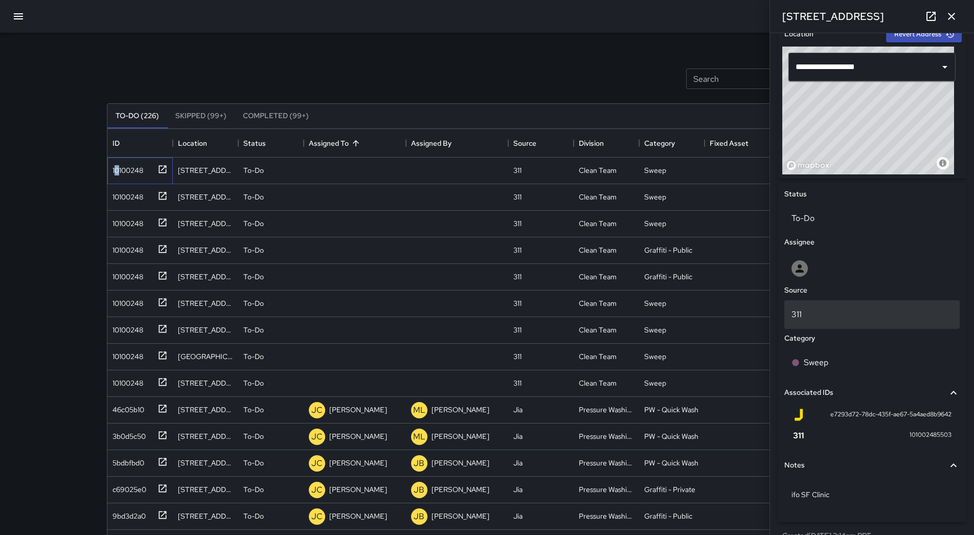
scroll to position [352, 0]
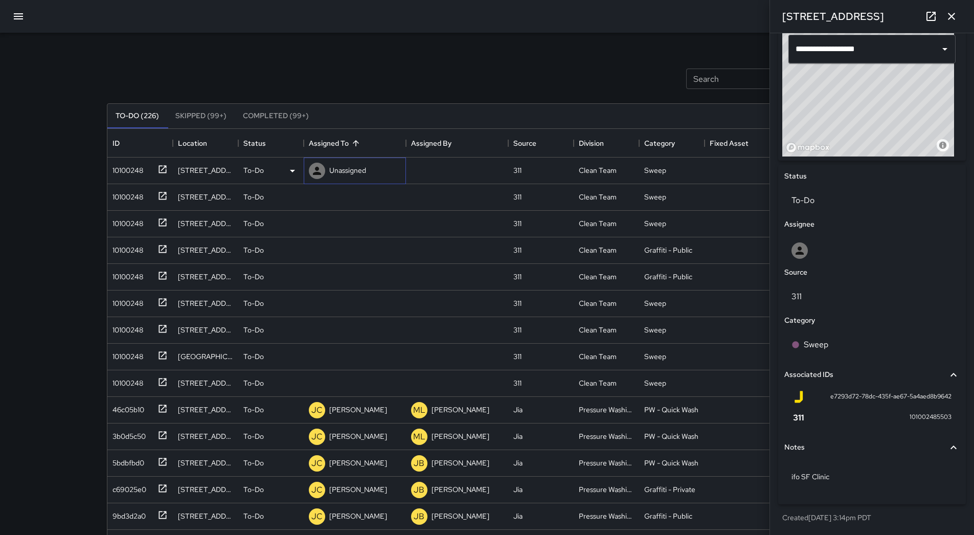
click at [344, 166] on p "Unassigned" at bounding box center [347, 170] width 37 height 10
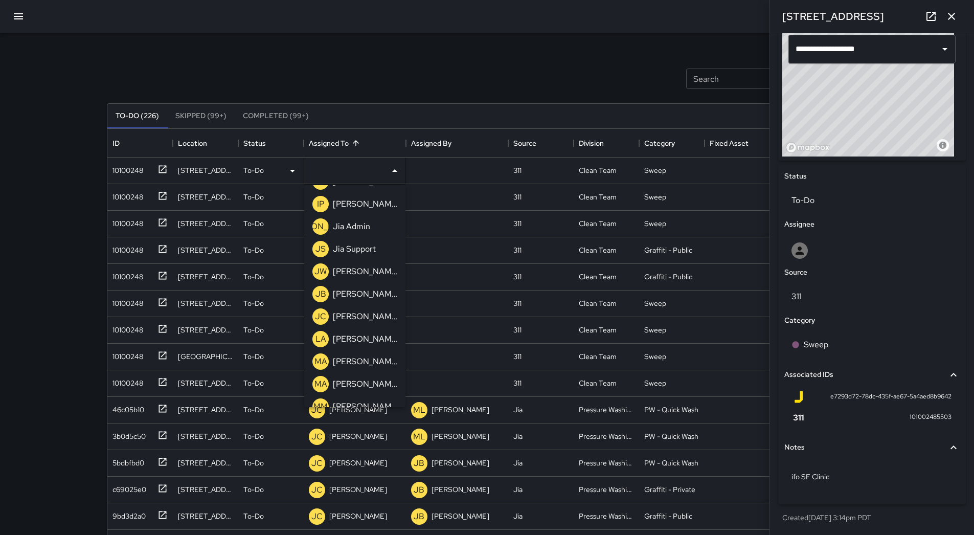
scroll to position [256, 0]
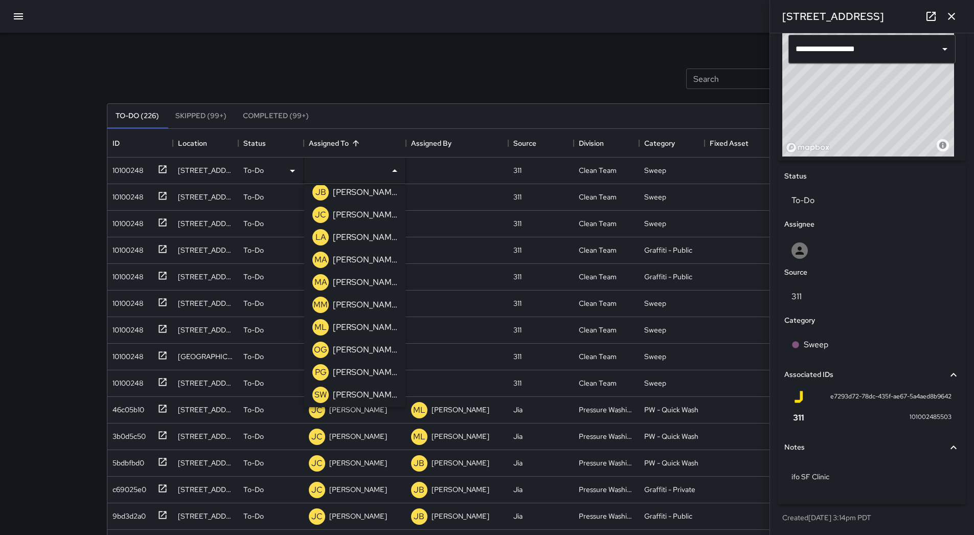
drag, startPoint x: 372, startPoint y: 346, endPoint x: 371, endPoint y: 351, distance: 5.2
click at [372, 347] on p "[PERSON_NAME]" at bounding box center [365, 350] width 64 height 12
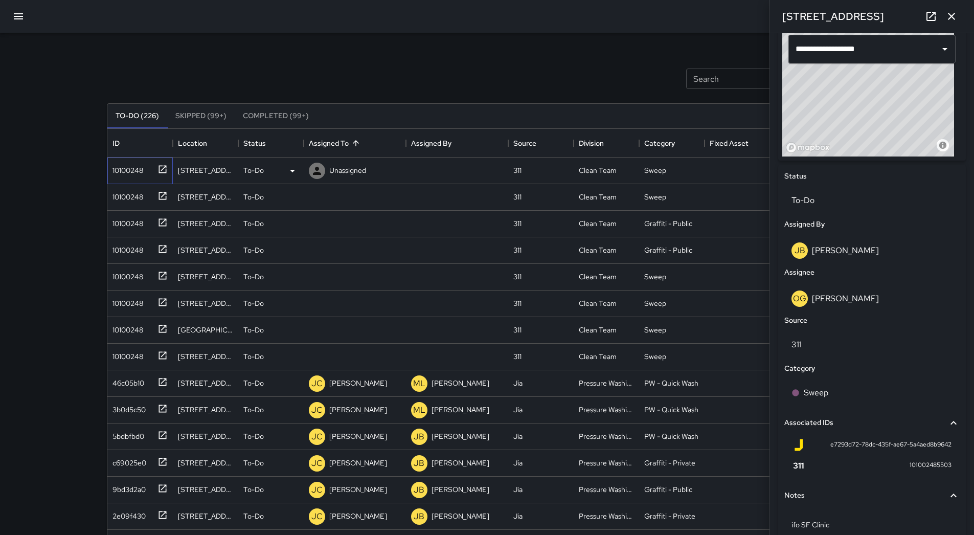
click at [149, 175] on div "10100248" at bounding box center [137, 168] width 59 height 17
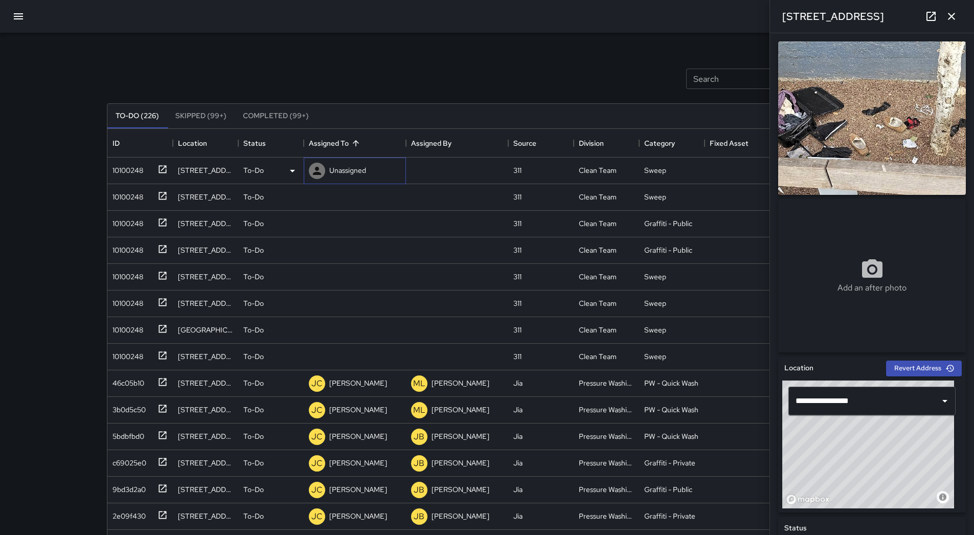
click at [352, 165] on div "Unassigned" at bounding box center [347, 170] width 41 height 14
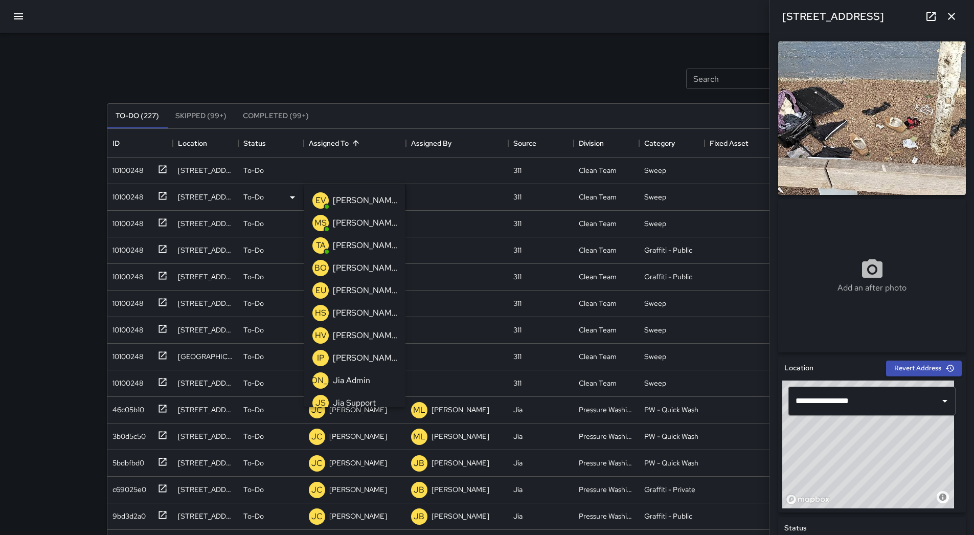
click at [369, 290] on p "[PERSON_NAME]" at bounding box center [365, 290] width 64 height 12
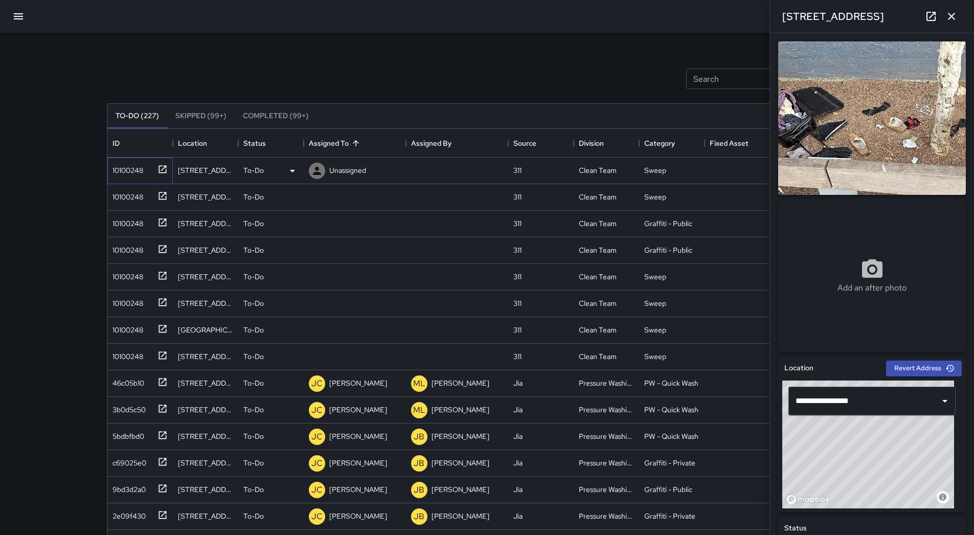
click at [127, 173] on div "10100248" at bounding box center [125, 168] width 35 height 14
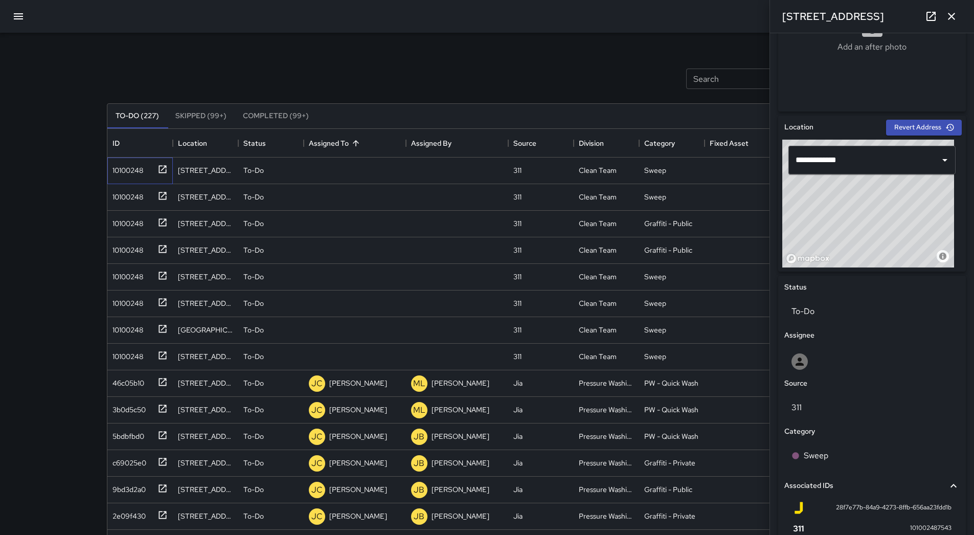
scroll to position [352, 0]
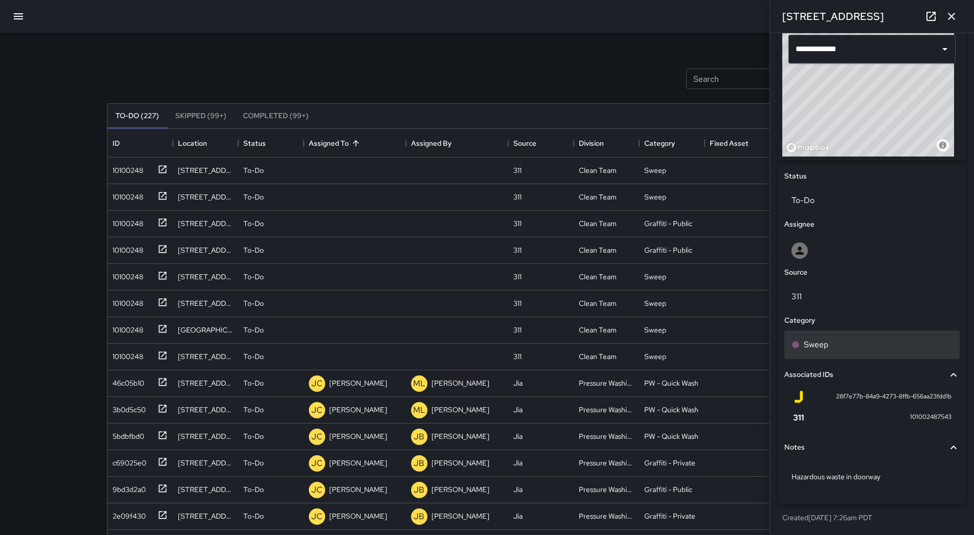
click at [475, 344] on div "Sweep" at bounding box center [872, 345] width 161 height 12
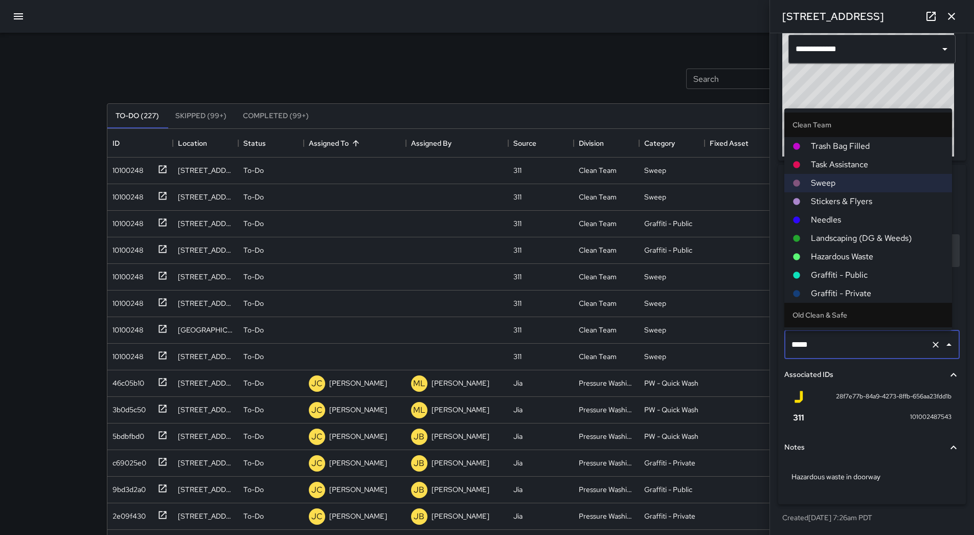
click at [475, 255] on span "Hazardous Waste" at bounding box center [877, 257] width 133 height 12
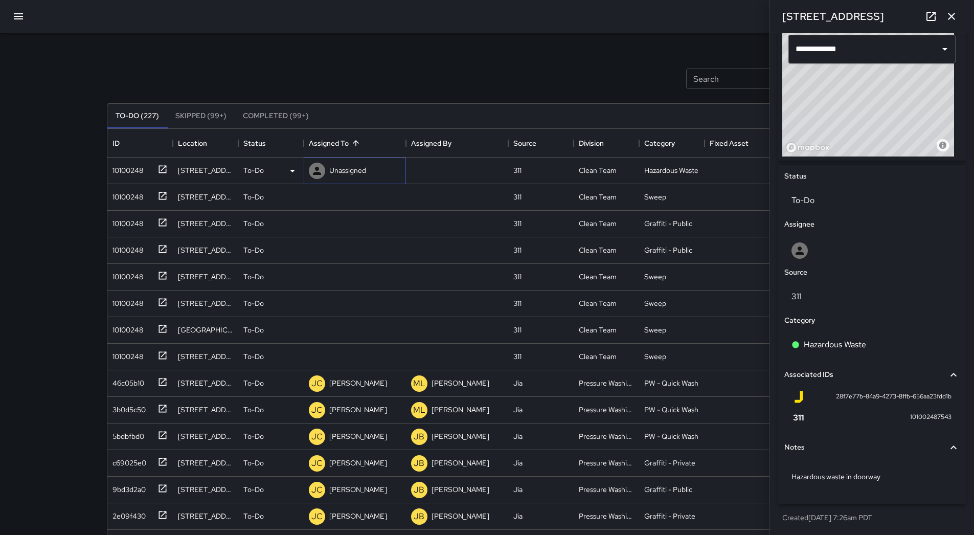
click at [369, 174] on div "Unassigned" at bounding box center [355, 171] width 102 height 27
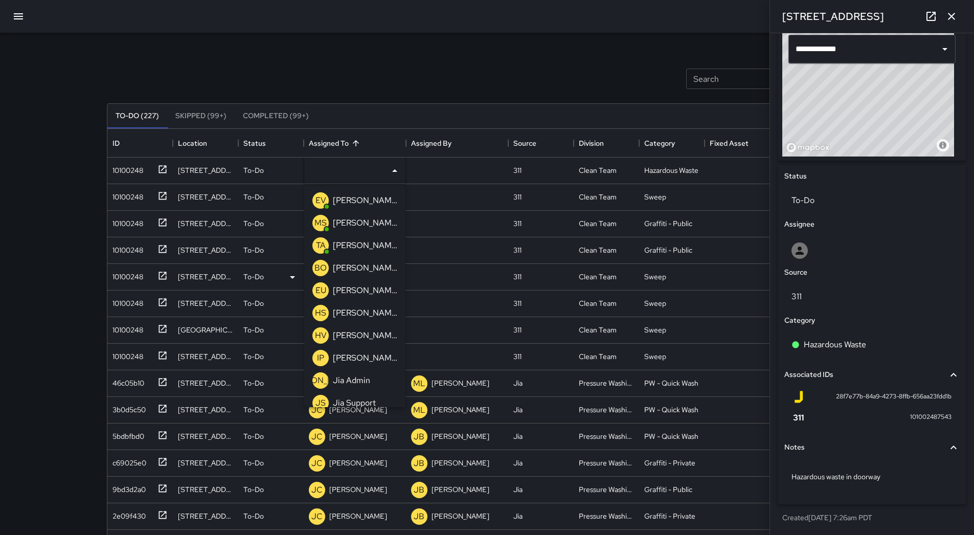
click at [370, 248] on p "[PERSON_NAME]" at bounding box center [365, 245] width 64 height 12
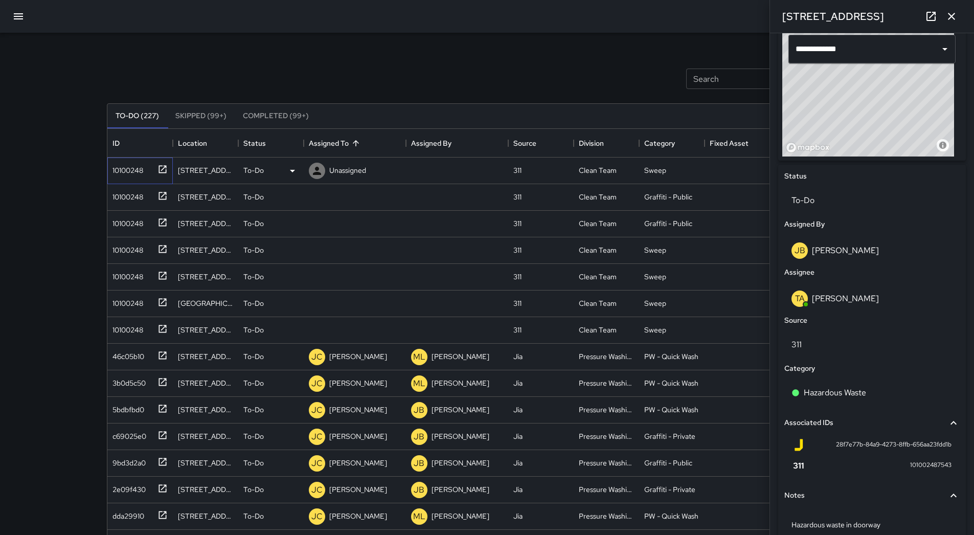
drag, startPoint x: 119, startPoint y: 168, endPoint x: 377, endPoint y: 209, distance: 261.5
click at [120, 168] on div "10100248" at bounding box center [125, 168] width 35 height 14
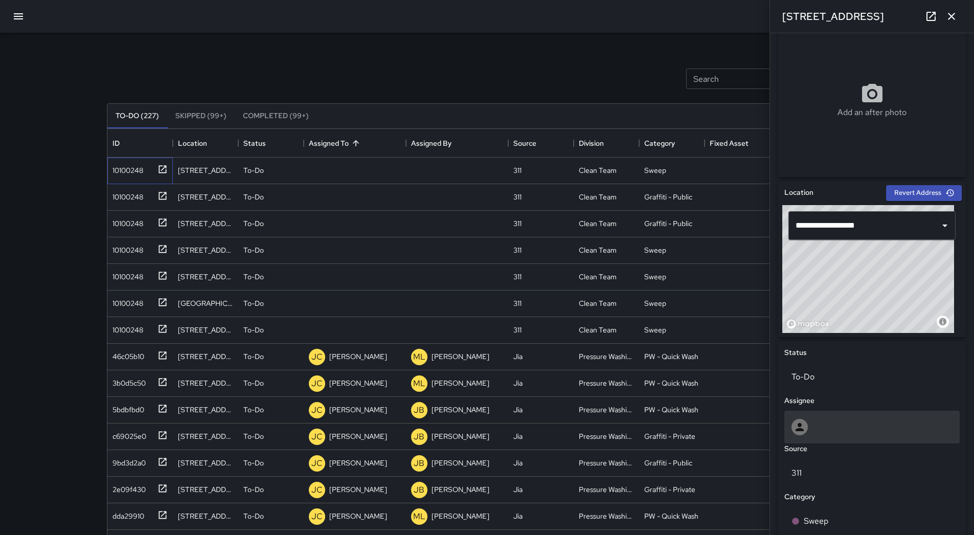
scroll to position [383, 0]
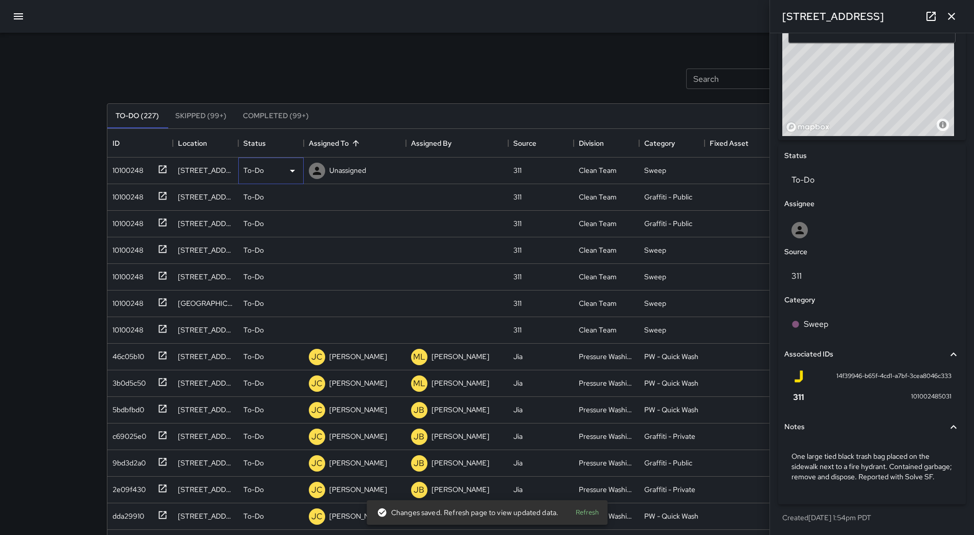
click at [291, 172] on icon at bounding box center [292, 171] width 12 height 12
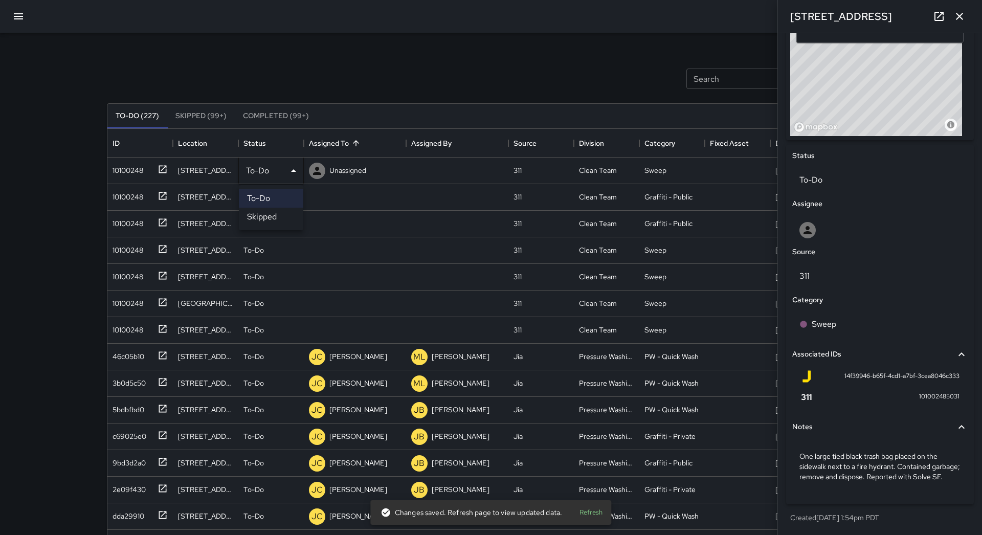
click at [288, 220] on li "Skipped" at bounding box center [271, 217] width 64 height 18
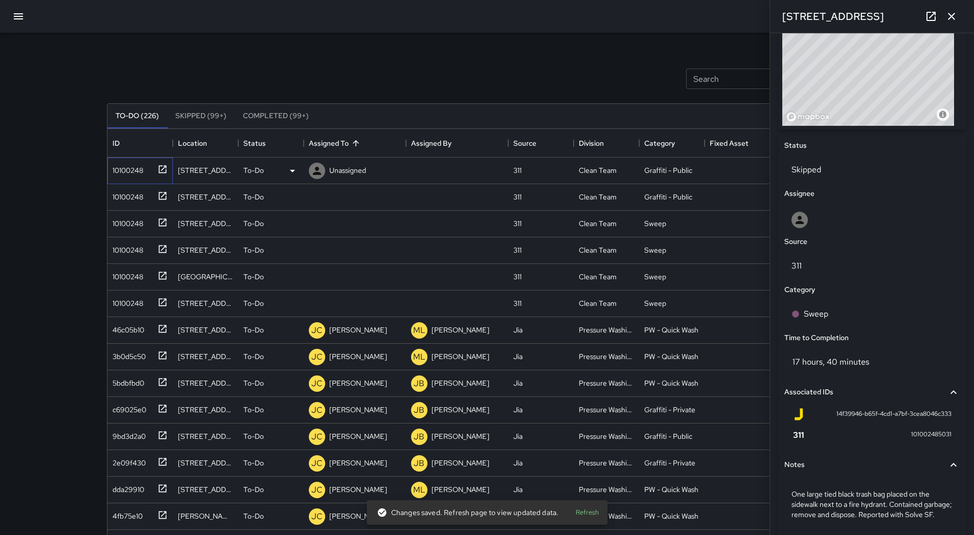
click at [129, 169] on div "10100248" at bounding box center [125, 168] width 35 height 14
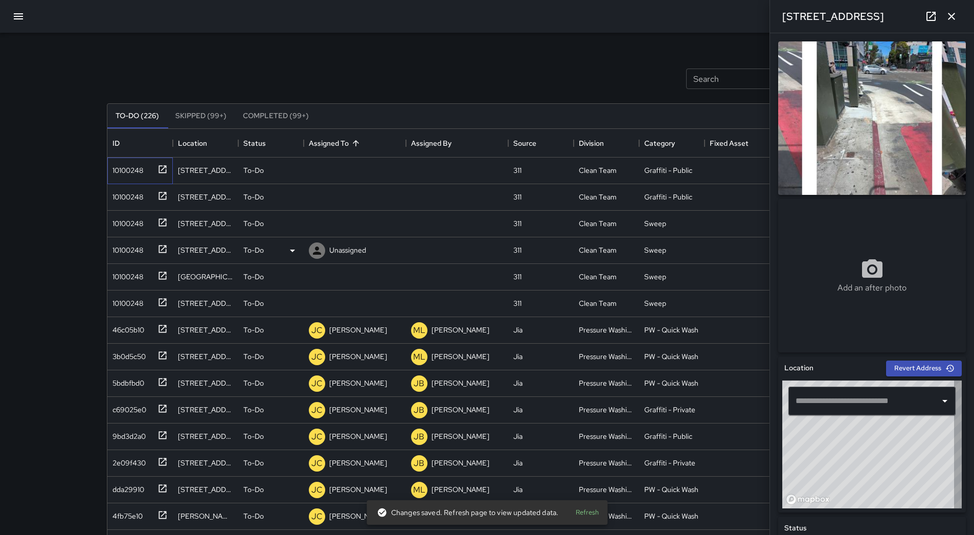
type input "**********"
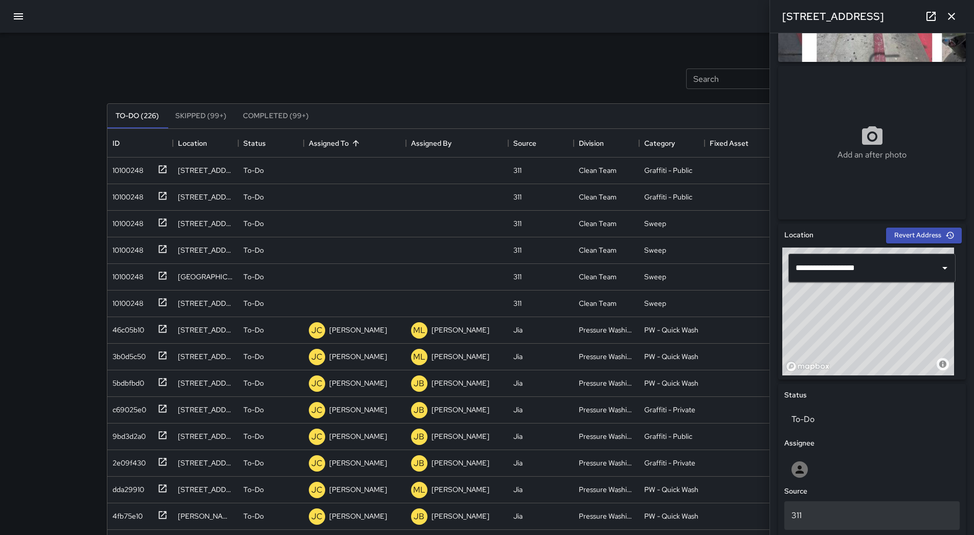
scroll to position [352, 0]
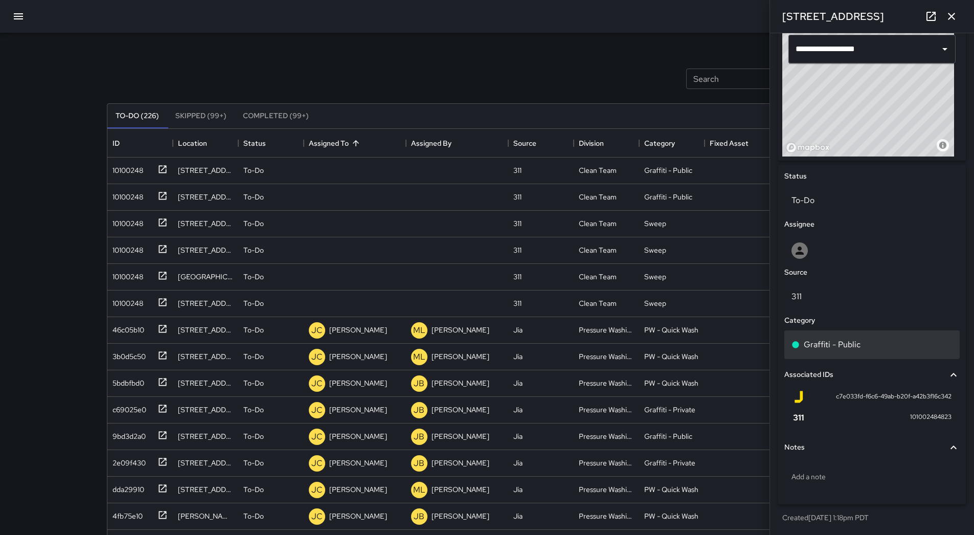
click at [475, 333] on div "Graffiti - Public" at bounding box center [871, 344] width 175 height 29
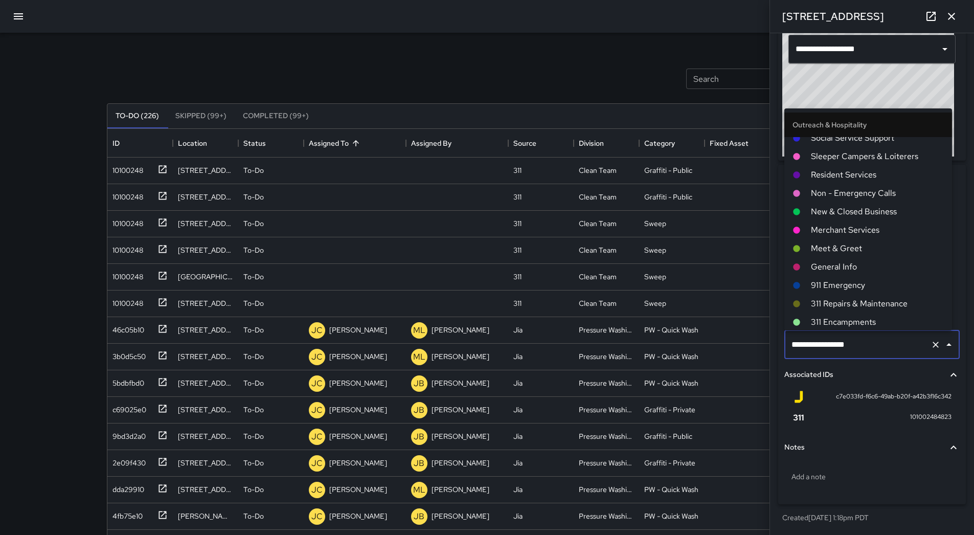
scroll to position [842, 0]
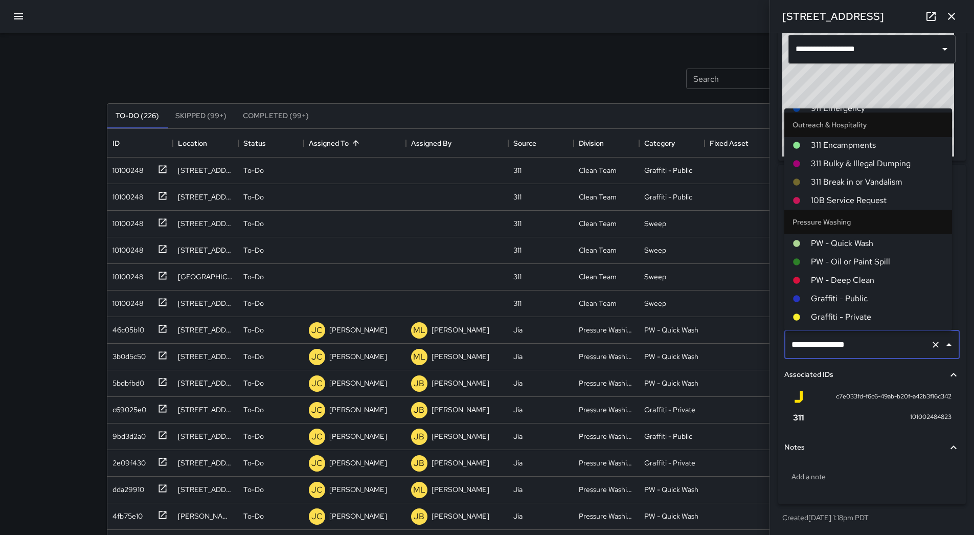
click at [475, 296] on span "Graffiti - Public" at bounding box center [877, 299] width 133 height 12
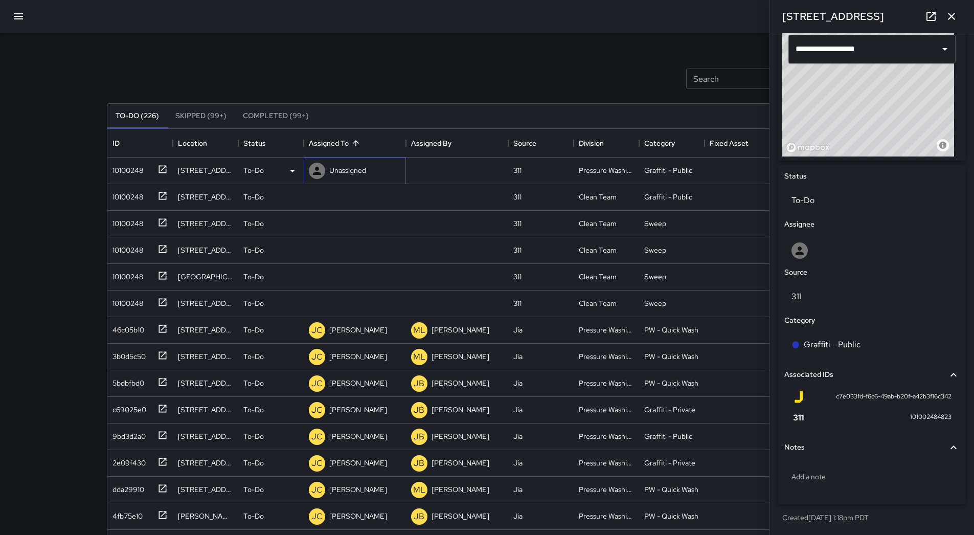
click at [359, 167] on p "Unassigned" at bounding box center [347, 170] width 37 height 10
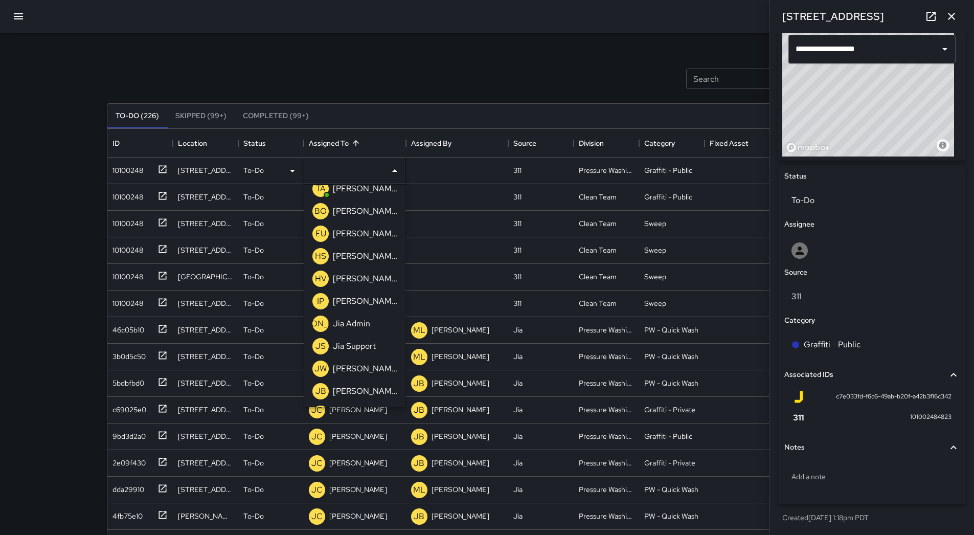
scroll to position [102, 0]
click at [350, 368] on p "[PERSON_NAME]" at bounding box center [365, 368] width 64 height 12
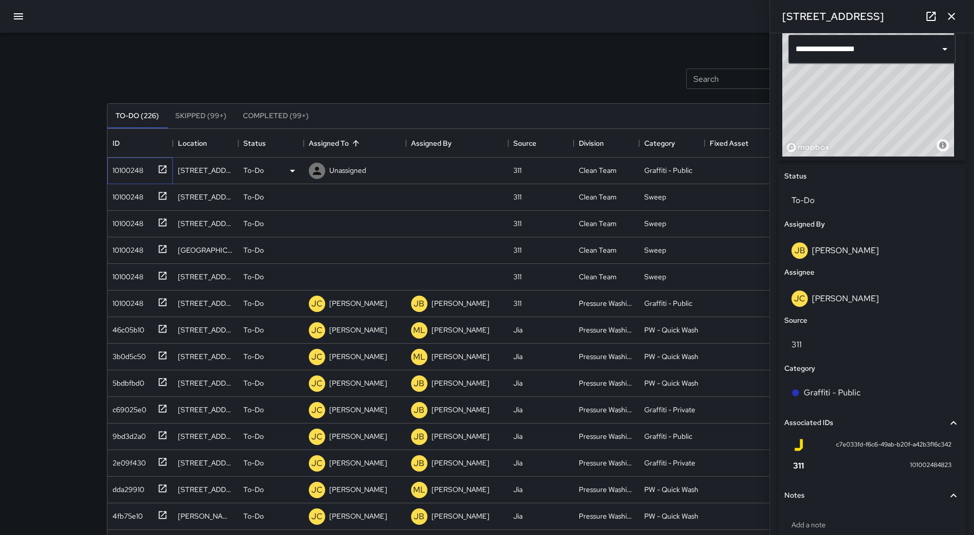
click at [135, 174] on div "10100248" at bounding box center [125, 168] width 35 height 14
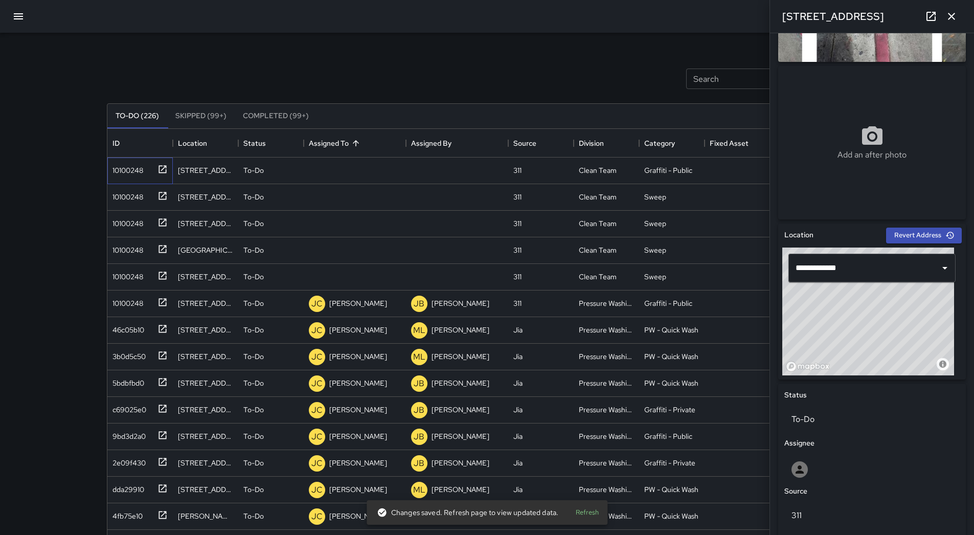
scroll to position [362, 0]
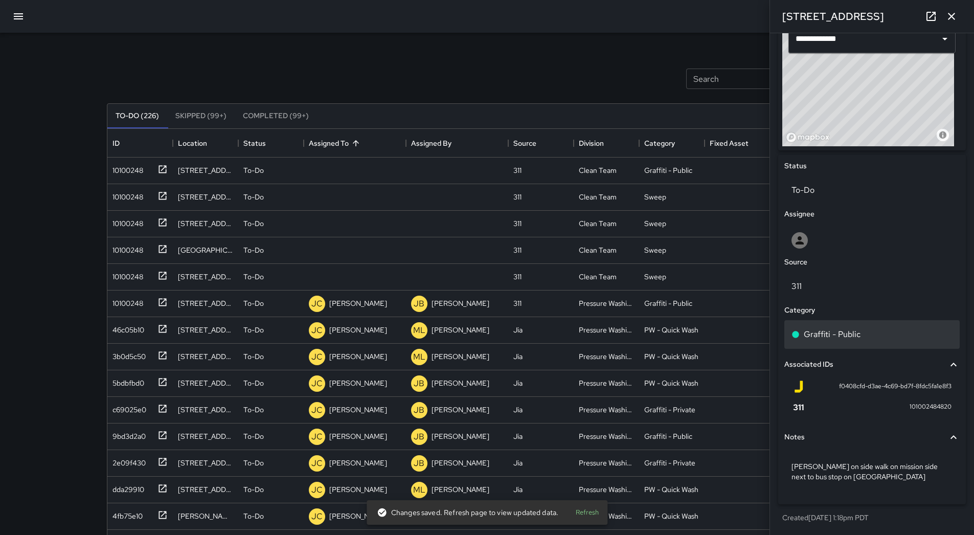
click at [475, 328] on div "Graffiti - Public" at bounding box center [872, 334] width 161 height 12
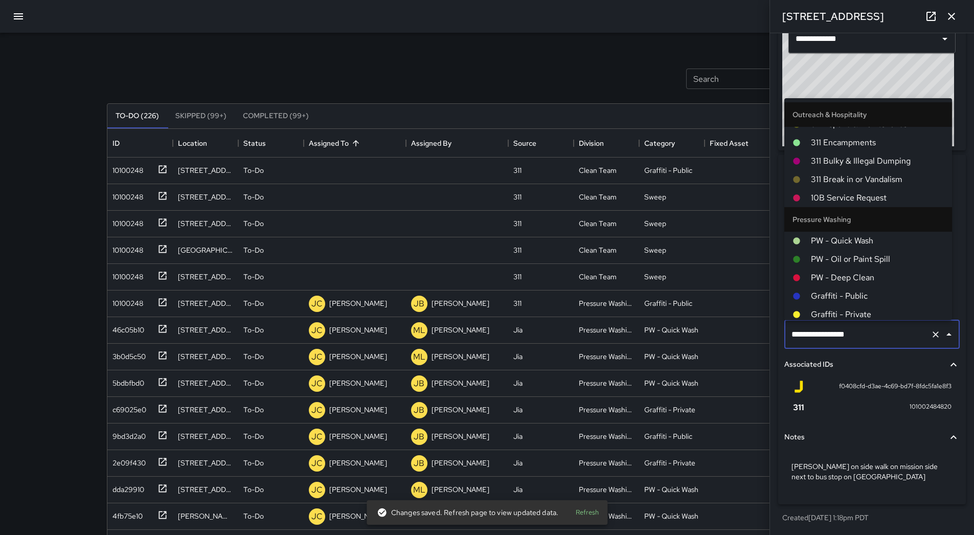
scroll to position [842, 0]
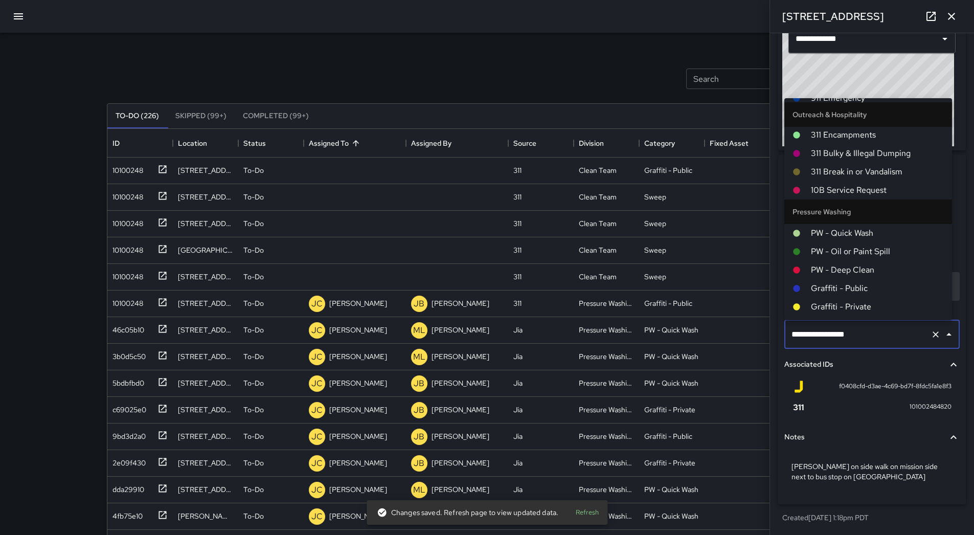
click at [475, 284] on span "Graffiti - Public" at bounding box center [877, 288] width 133 height 12
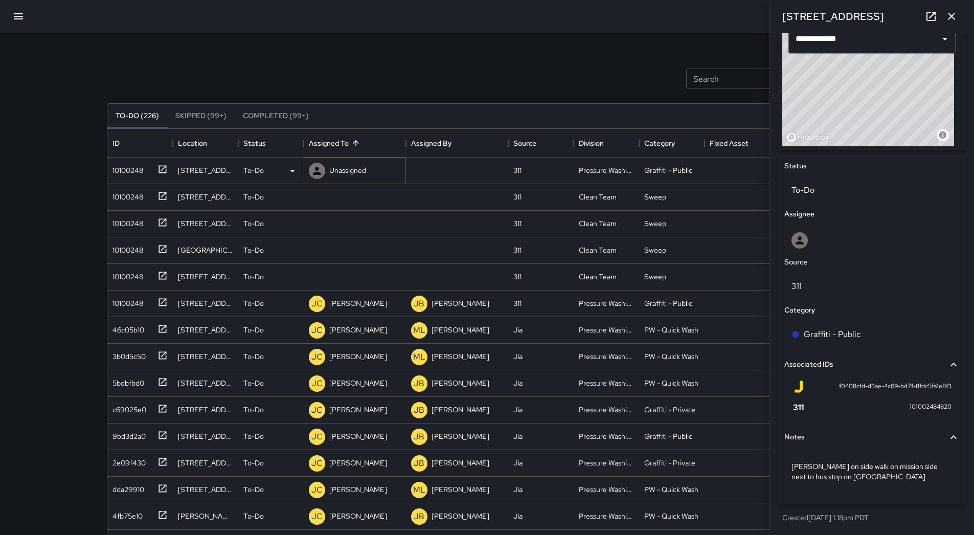
click at [358, 171] on p "Unassigned" at bounding box center [347, 170] width 37 height 10
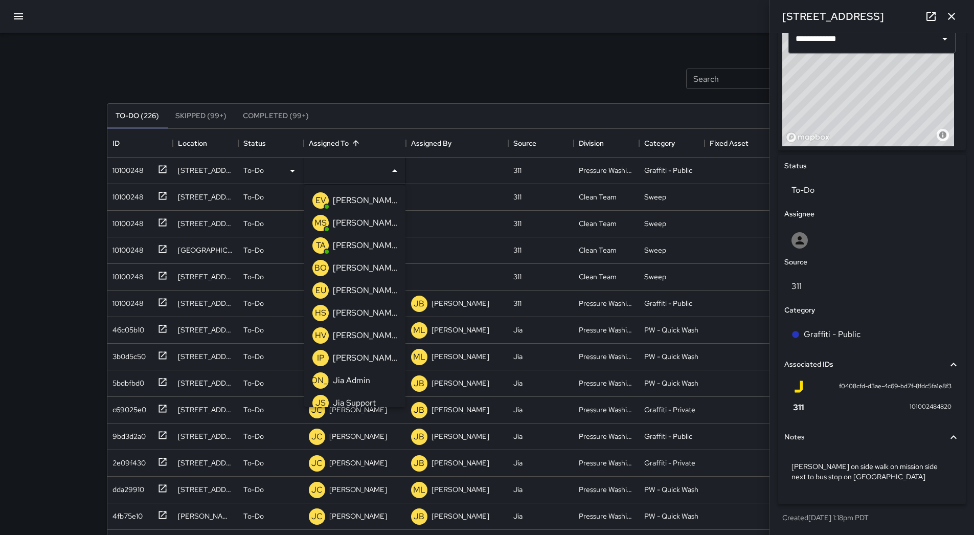
scroll to position [102, 0]
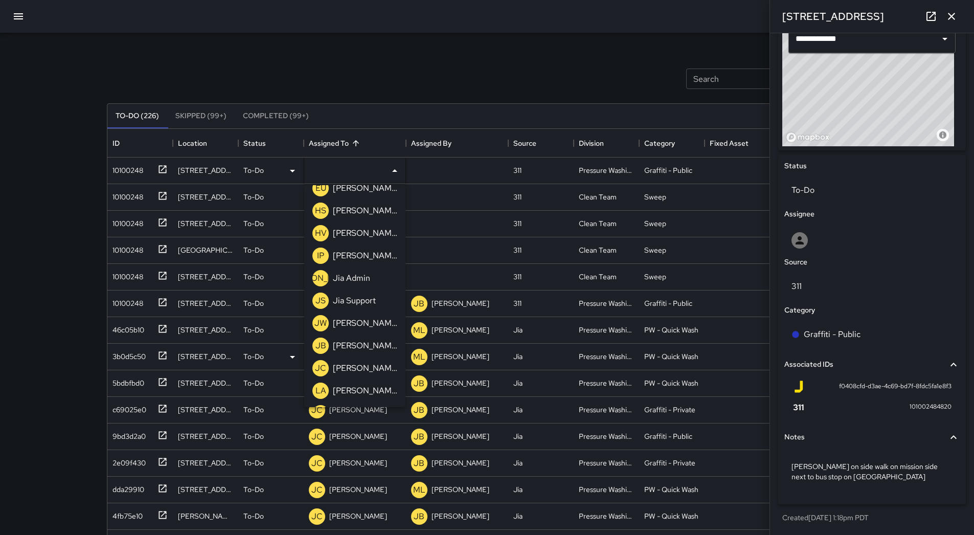
drag, startPoint x: 369, startPoint y: 366, endPoint x: 361, endPoint y: 356, distance: 13.4
click at [369, 366] on p "[PERSON_NAME]" at bounding box center [365, 368] width 64 height 12
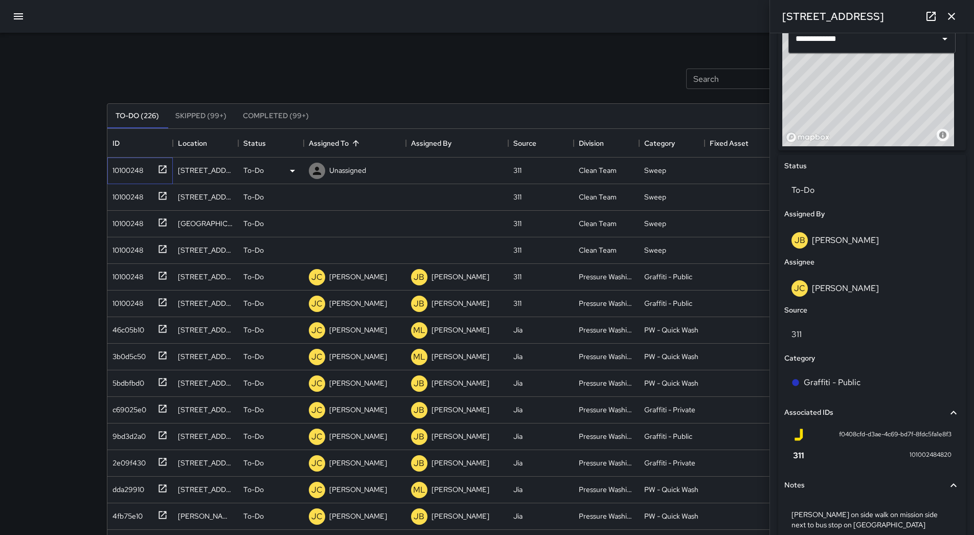
click at [113, 163] on div "10100248" at bounding box center [125, 168] width 35 height 14
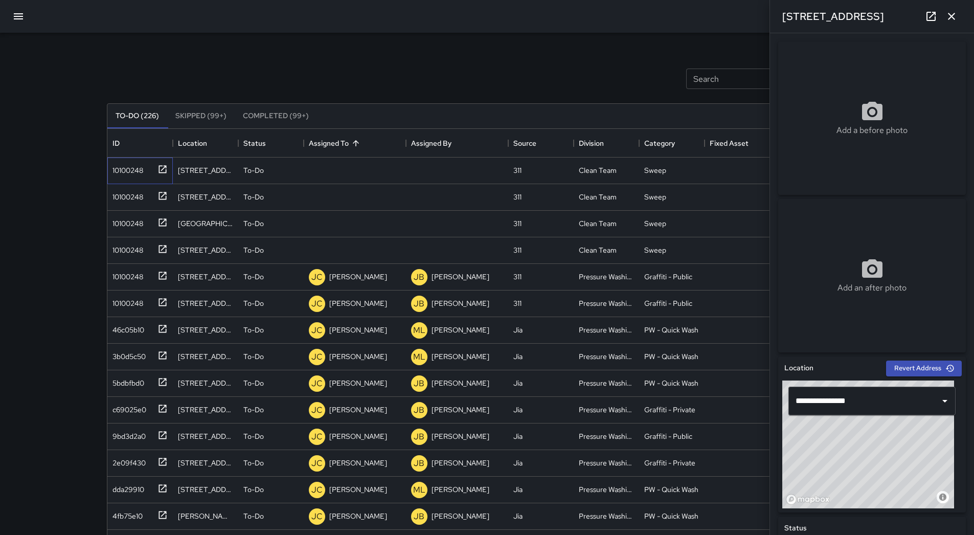
scroll to position [372, 0]
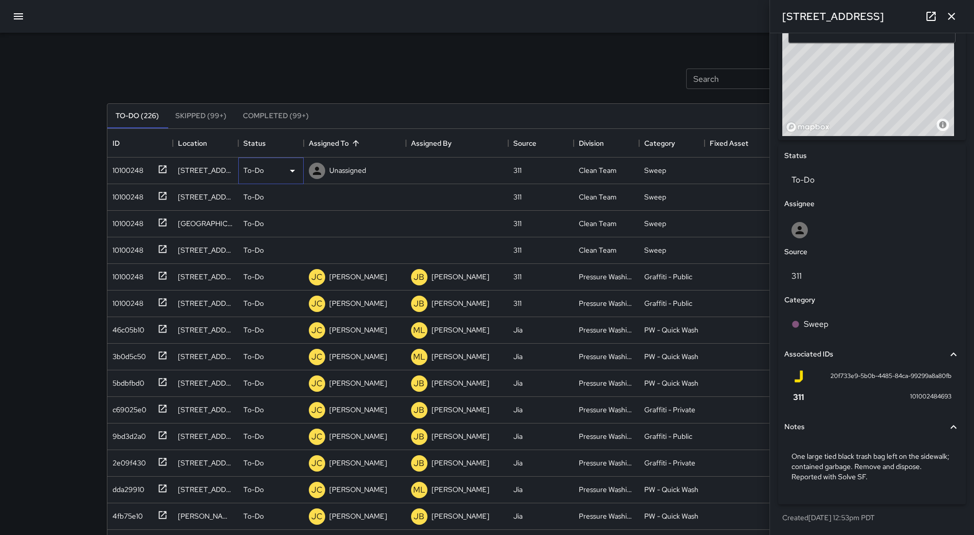
click at [295, 178] on div "To-Do" at bounding box center [270, 171] width 65 height 27
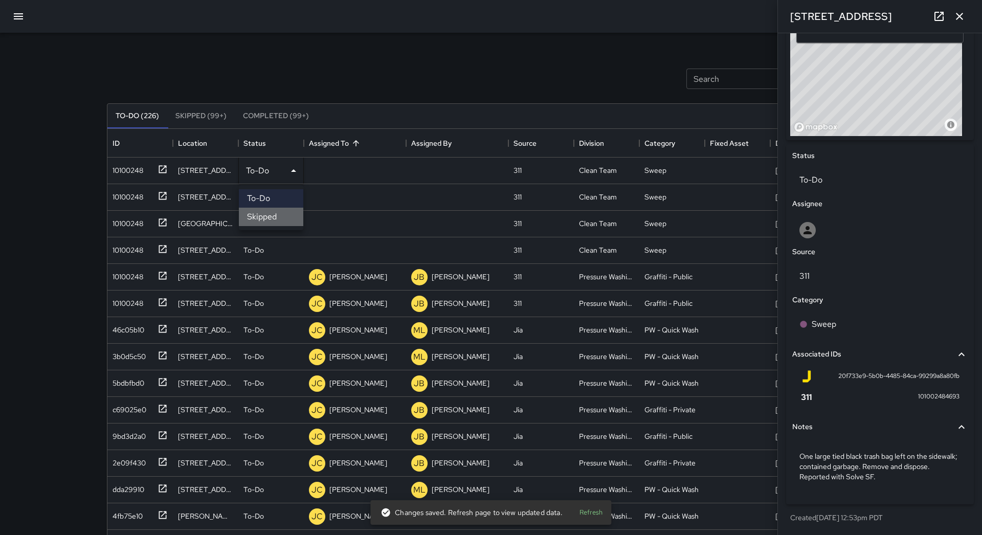
drag, startPoint x: 286, startPoint y: 216, endPoint x: 167, endPoint y: 187, distance: 122.7
click at [285, 217] on li "Skipped" at bounding box center [271, 217] width 64 height 18
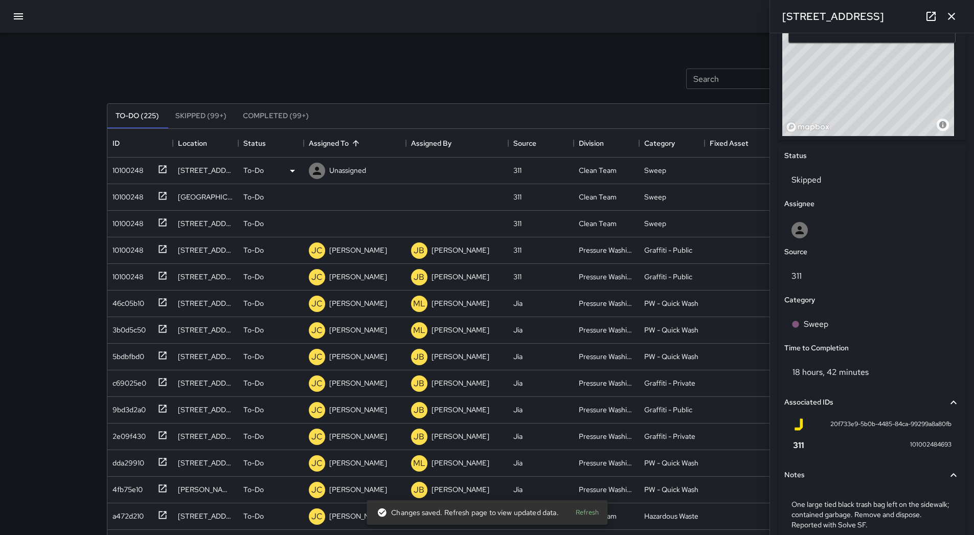
click at [106, 165] on div "Search Search New Task To-Do (225) Skipped (99+) Completed (99+) ID Location St…" at bounding box center [487, 318] width 785 height 571
click at [118, 169] on div "10100248" at bounding box center [125, 168] width 35 height 14
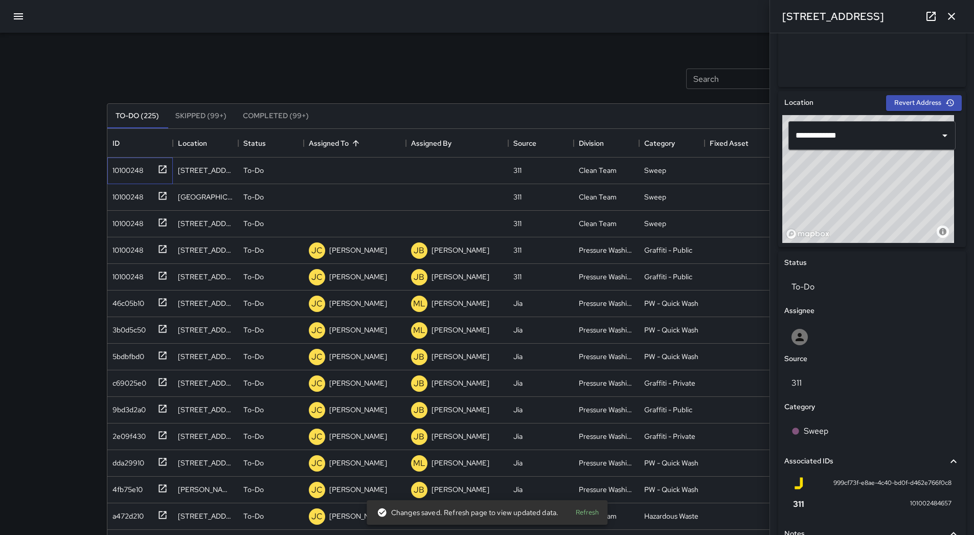
scroll to position [147, 0]
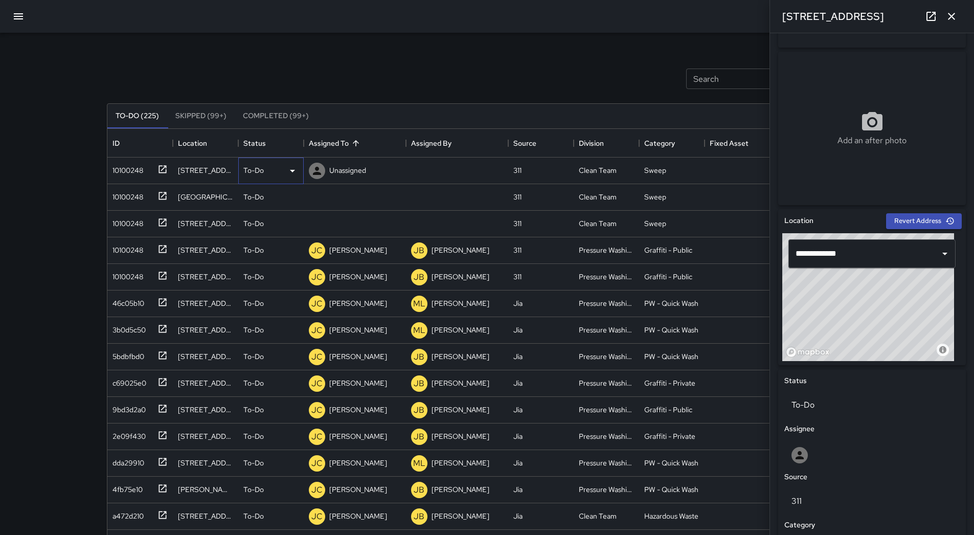
click at [293, 169] on icon at bounding box center [292, 171] width 12 height 12
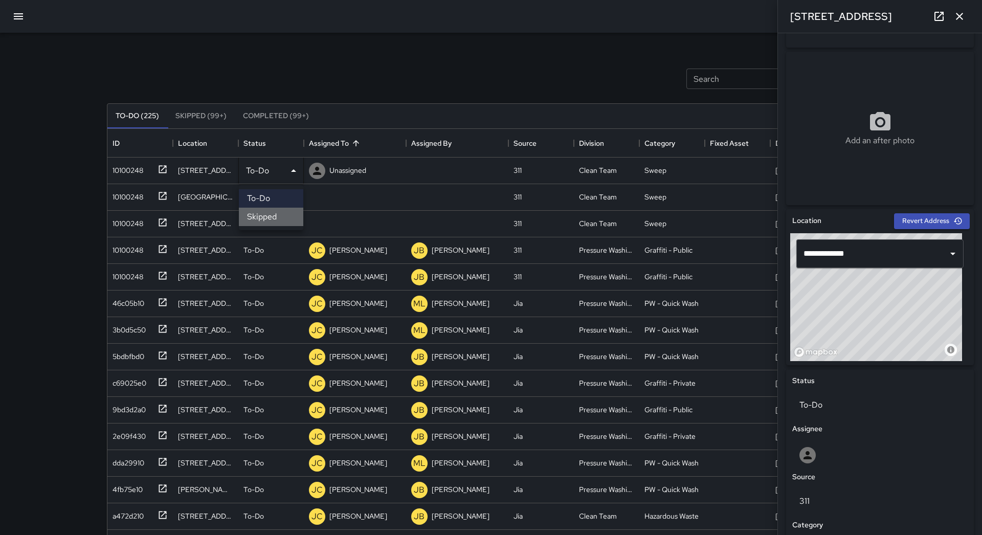
click at [284, 214] on li "Skipped" at bounding box center [271, 217] width 64 height 18
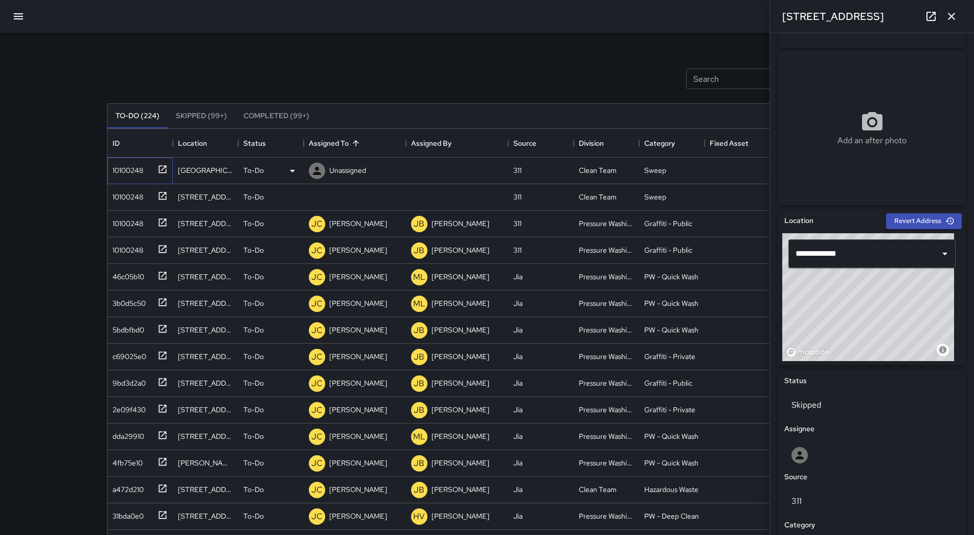
click at [153, 178] on div "10100248" at bounding box center [139, 171] width 65 height 27
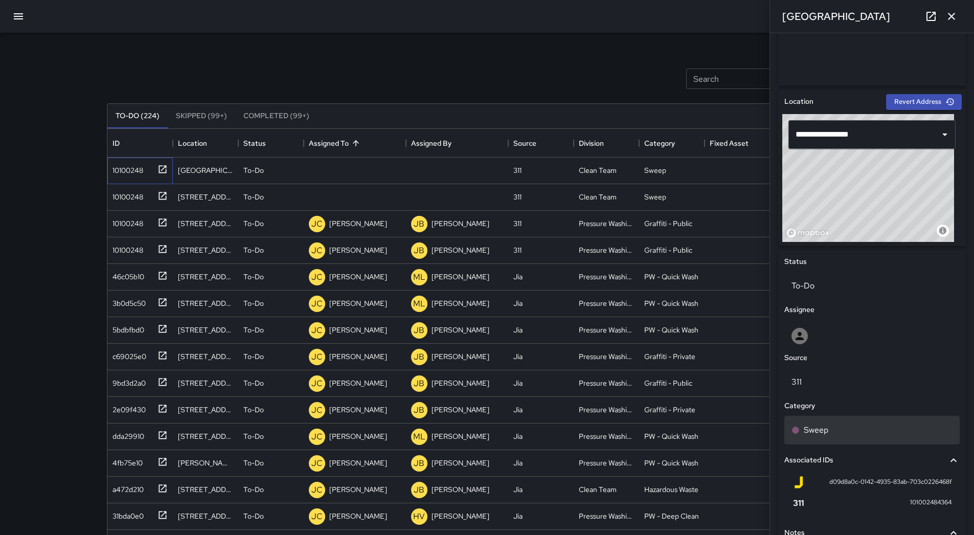
scroll to position [158, 0]
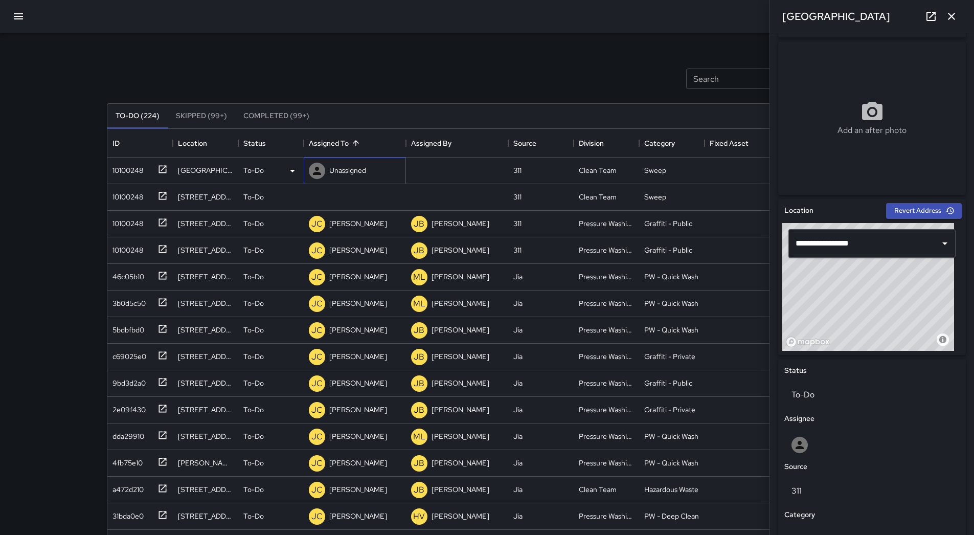
click at [344, 166] on p "Unassigned" at bounding box center [347, 170] width 37 height 10
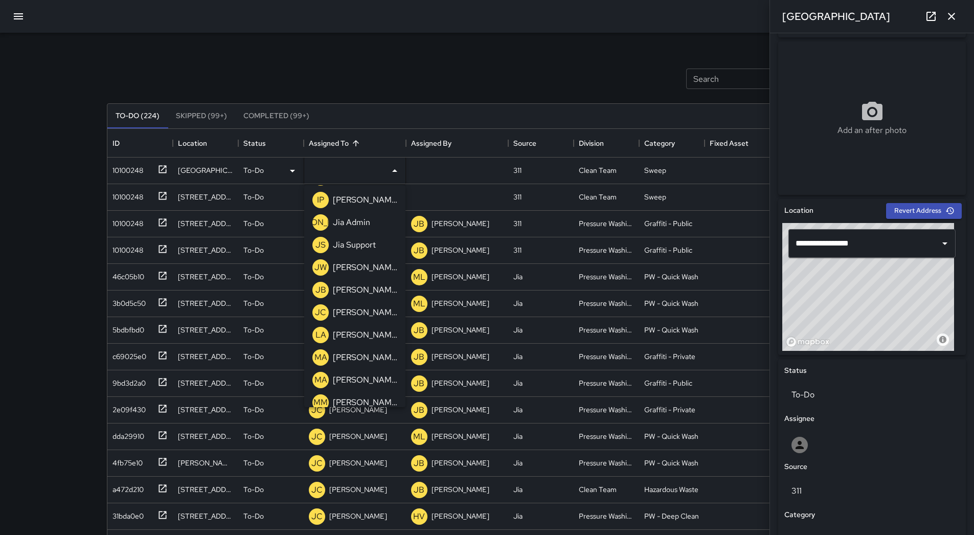
scroll to position [0, 0]
click at [350, 220] on p "[PERSON_NAME]" at bounding box center [365, 223] width 64 height 12
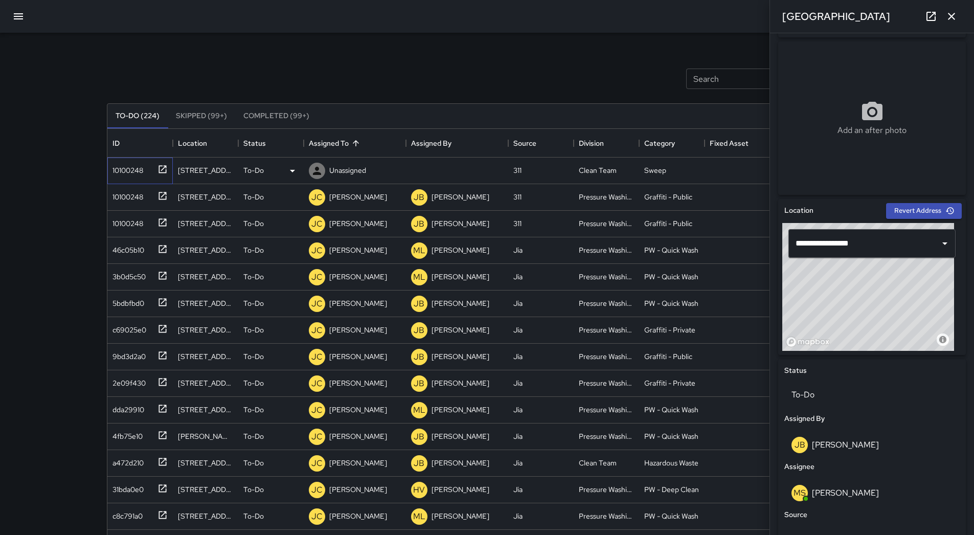
click at [121, 173] on div "10100248" at bounding box center [125, 168] width 35 height 14
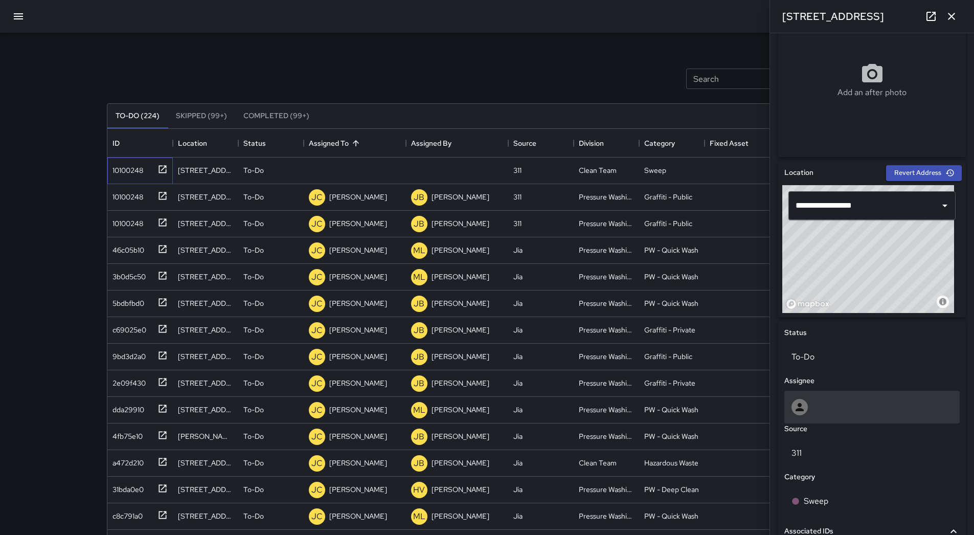
scroll to position [393, 0]
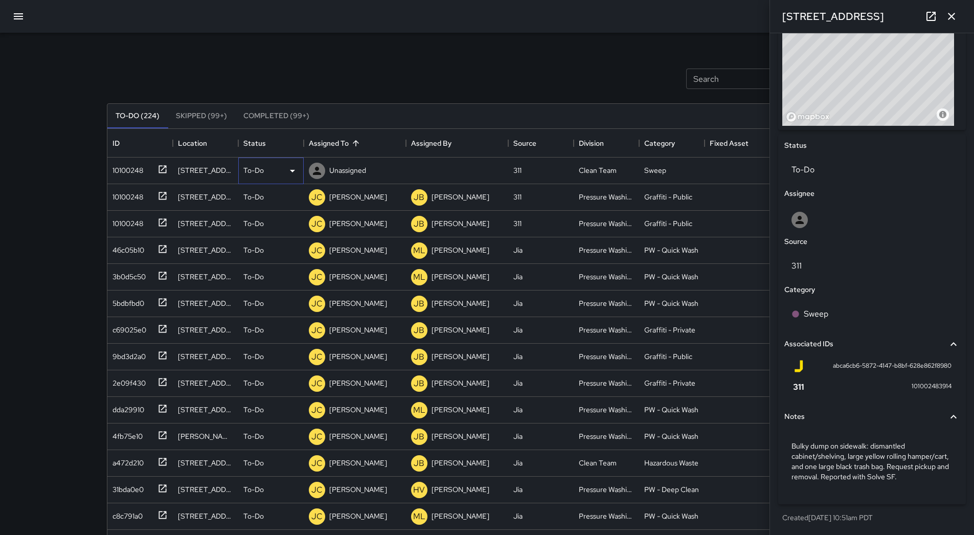
click at [278, 171] on div "To-Do" at bounding box center [270, 171] width 55 height 12
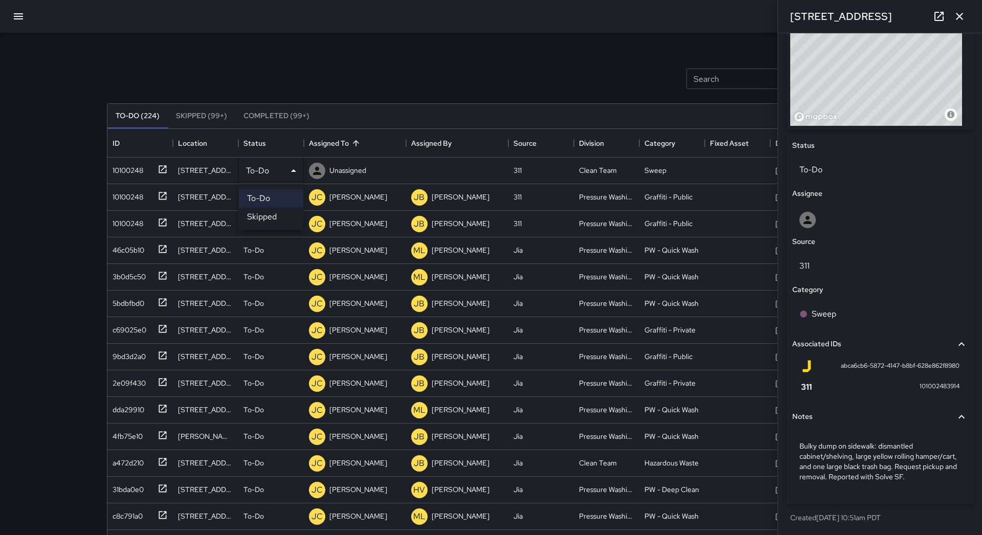
click at [294, 218] on li "Skipped" at bounding box center [271, 217] width 64 height 18
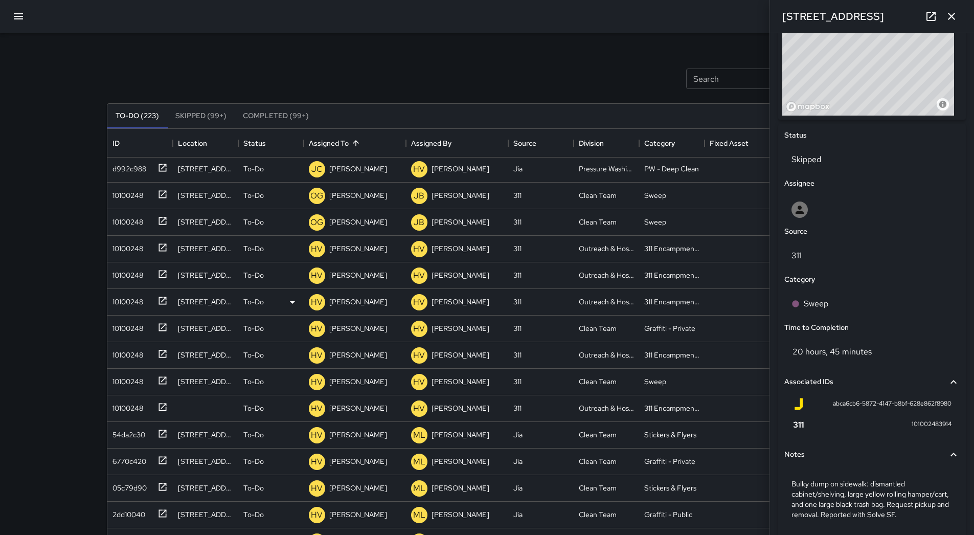
scroll to position [665, 0]
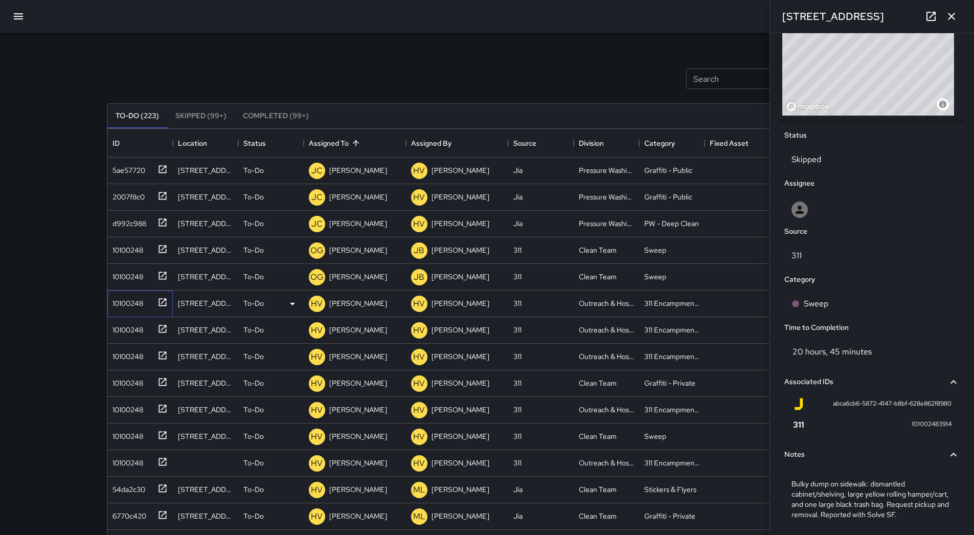
click at [113, 303] on div "10100248" at bounding box center [125, 301] width 35 height 14
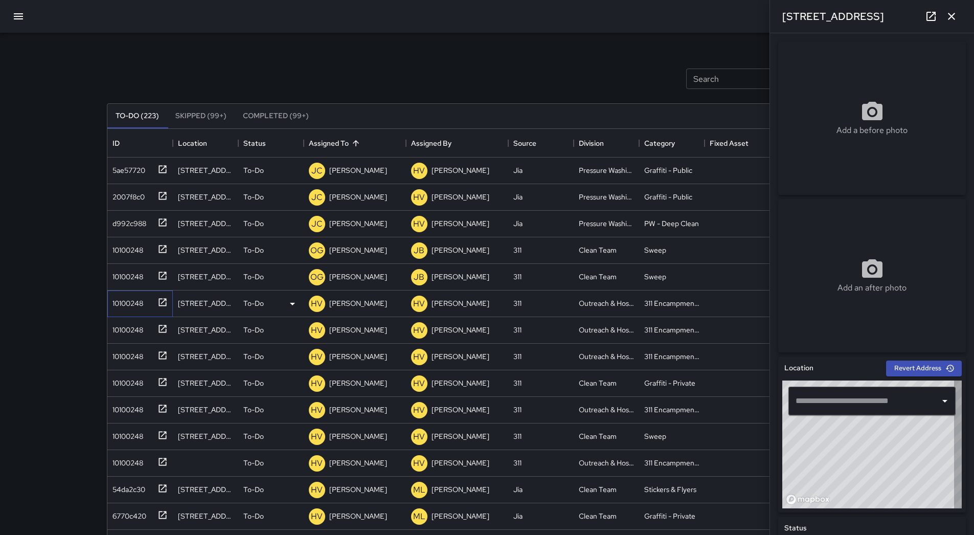
type input "**********"
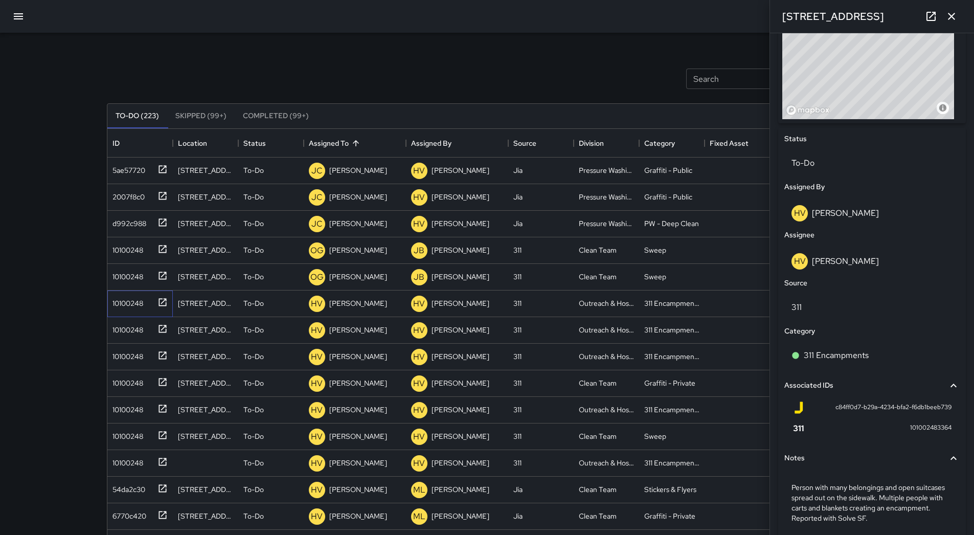
scroll to position [409, 0]
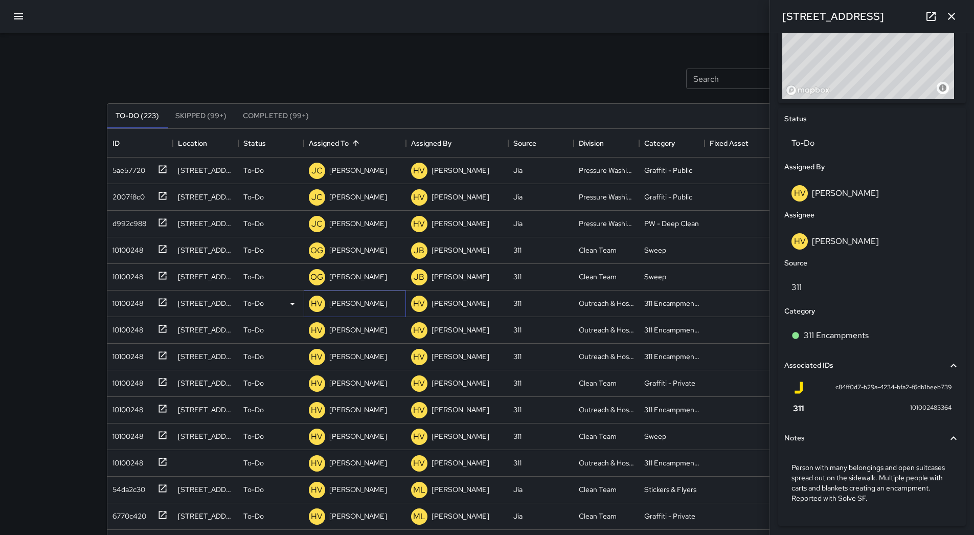
click at [363, 299] on p "[PERSON_NAME]" at bounding box center [358, 303] width 58 height 10
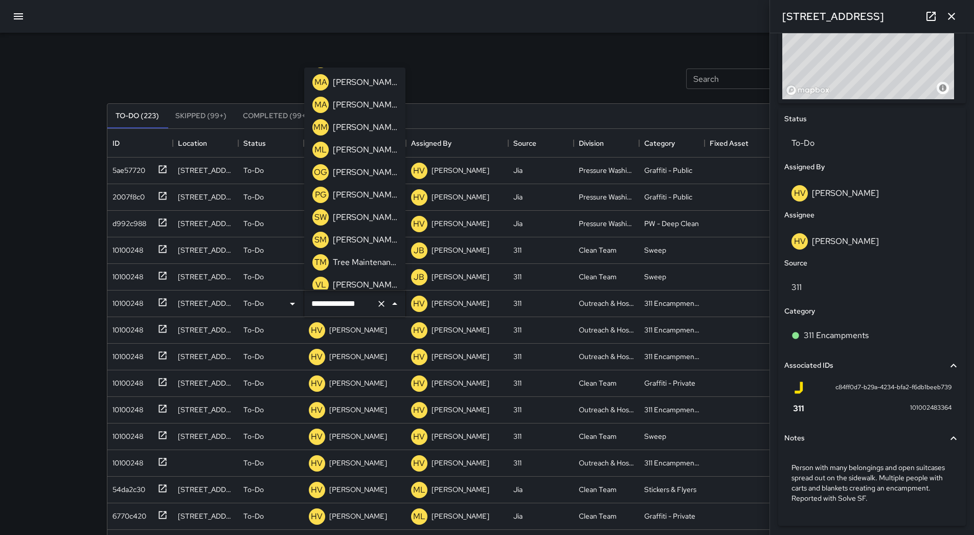
scroll to position [326, 0]
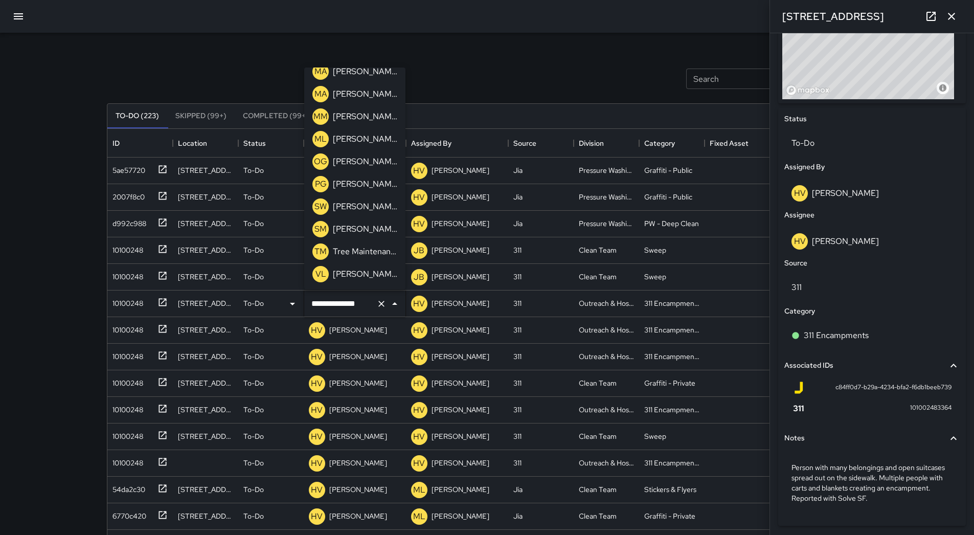
click at [358, 141] on p "[PERSON_NAME]" at bounding box center [365, 139] width 64 height 12
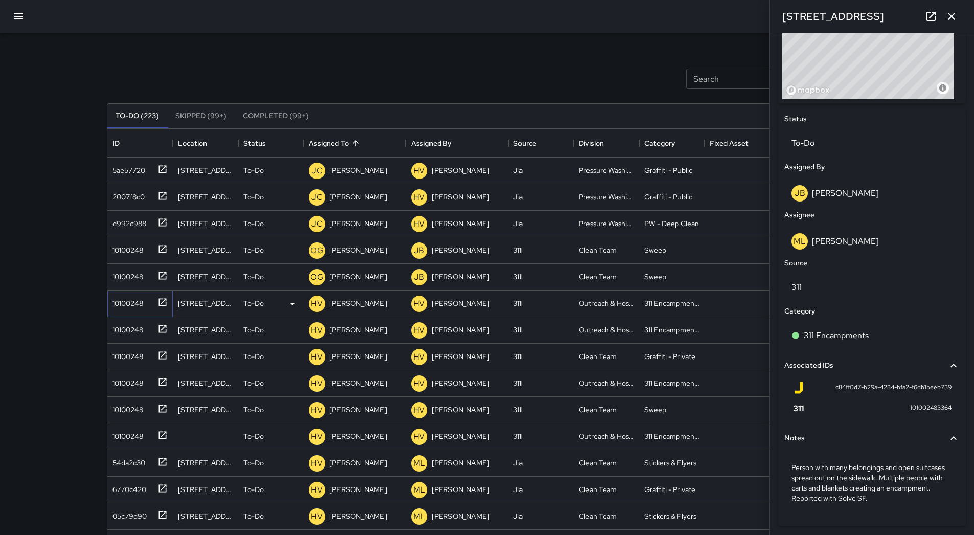
click at [161, 306] on icon at bounding box center [163, 302] width 8 height 8
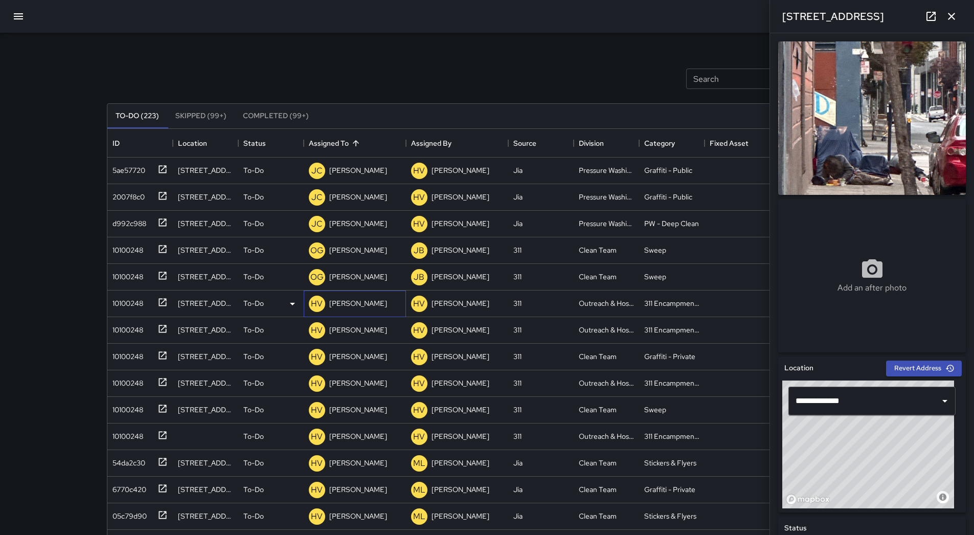
click at [366, 303] on p "[PERSON_NAME]" at bounding box center [358, 303] width 58 height 10
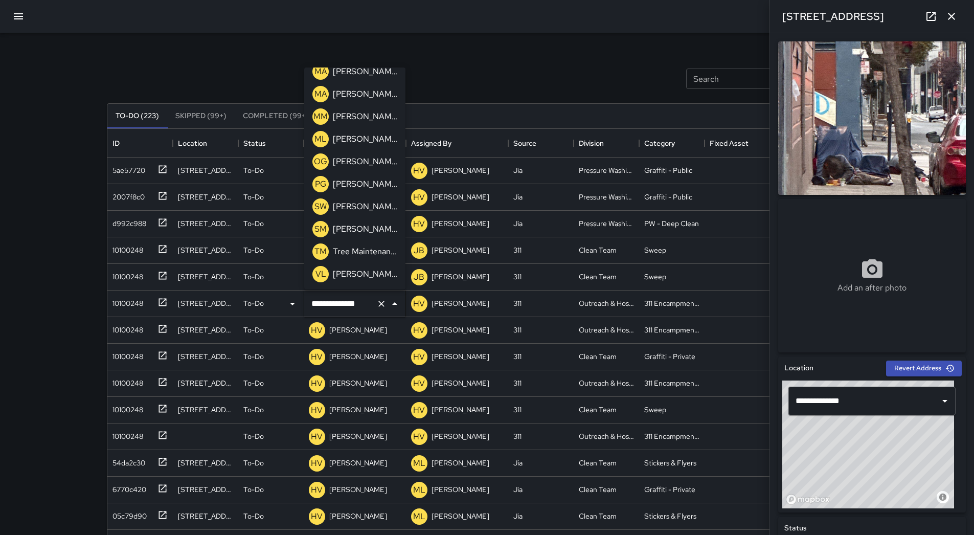
click at [367, 147] on div "ML [PERSON_NAME]" at bounding box center [354, 139] width 89 height 20
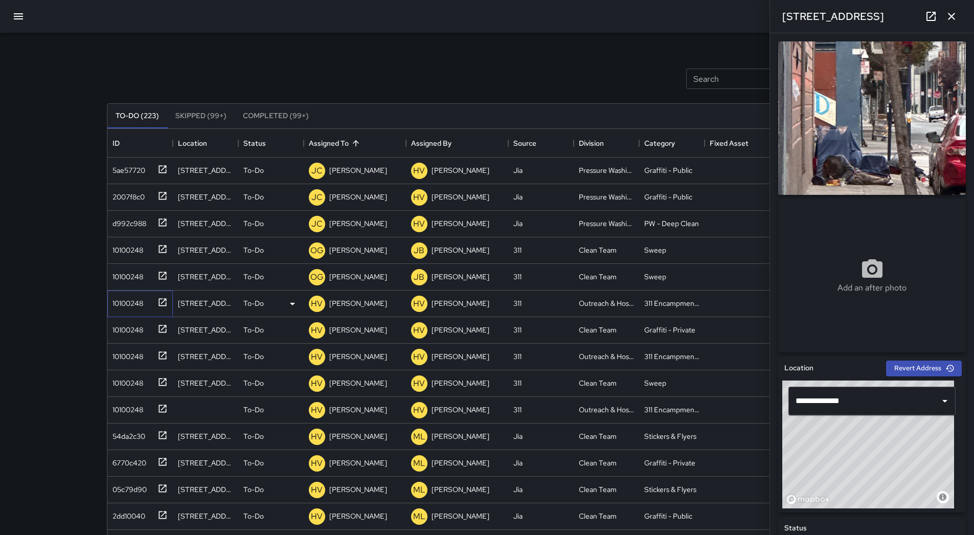
click at [123, 300] on div "10100248" at bounding box center [125, 301] width 35 height 14
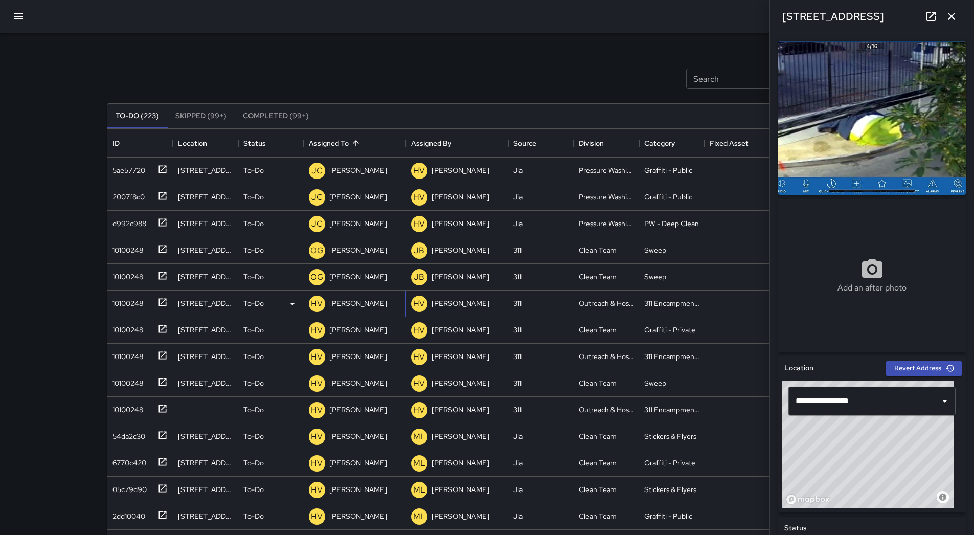
click at [369, 299] on p "[PERSON_NAME]" at bounding box center [358, 303] width 58 height 10
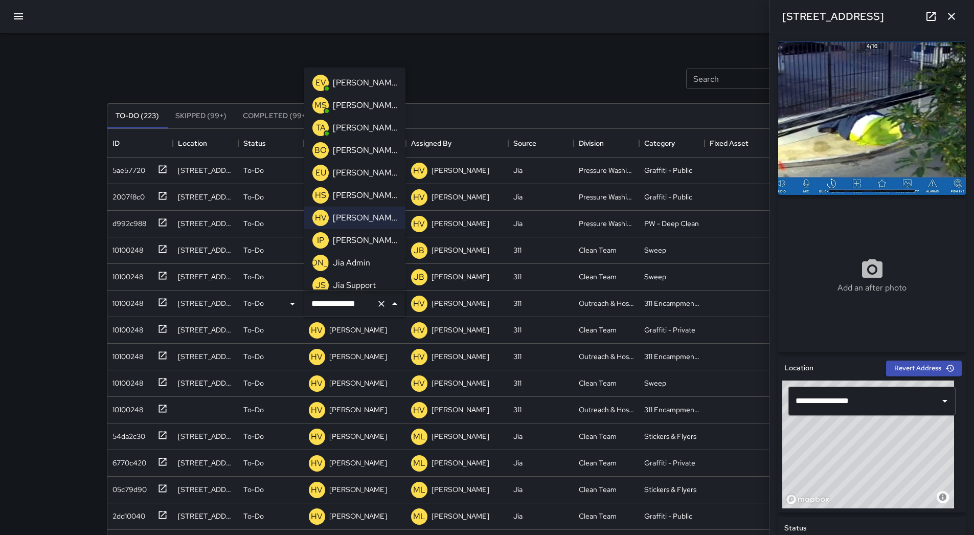
scroll to position [307, 0]
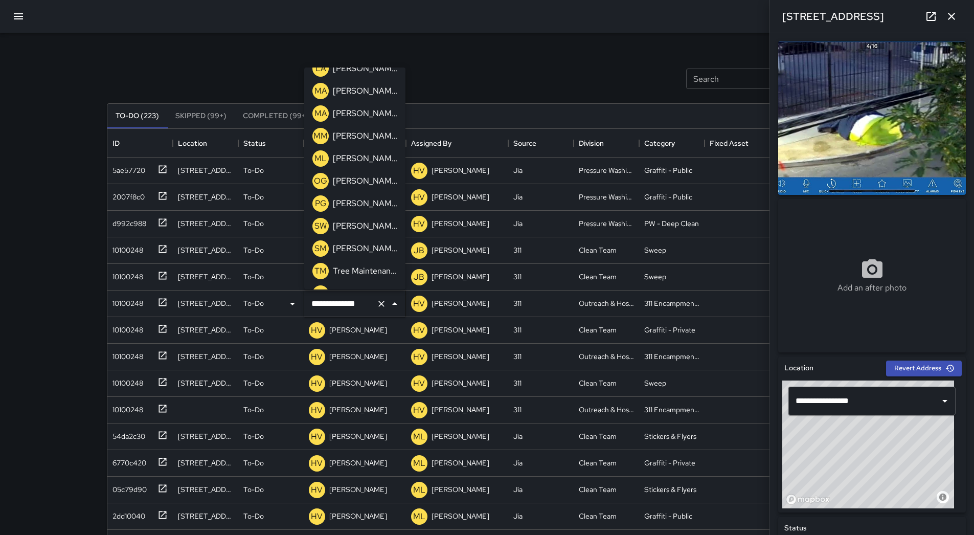
click at [353, 149] on div "ML [PERSON_NAME]" at bounding box center [354, 158] width 89 height 20
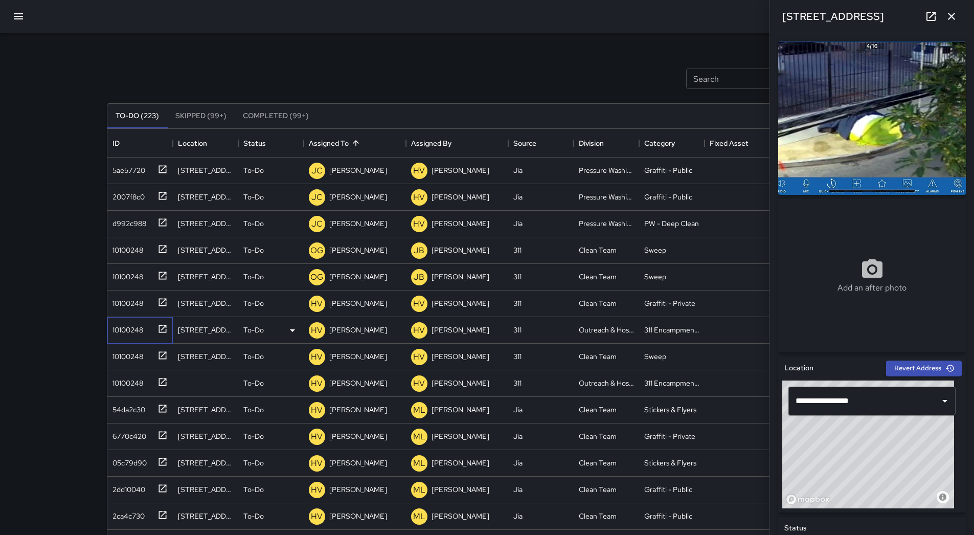
click at [113, 329] on div "10100248" at bounding box center [125, 328] width 35 height 14
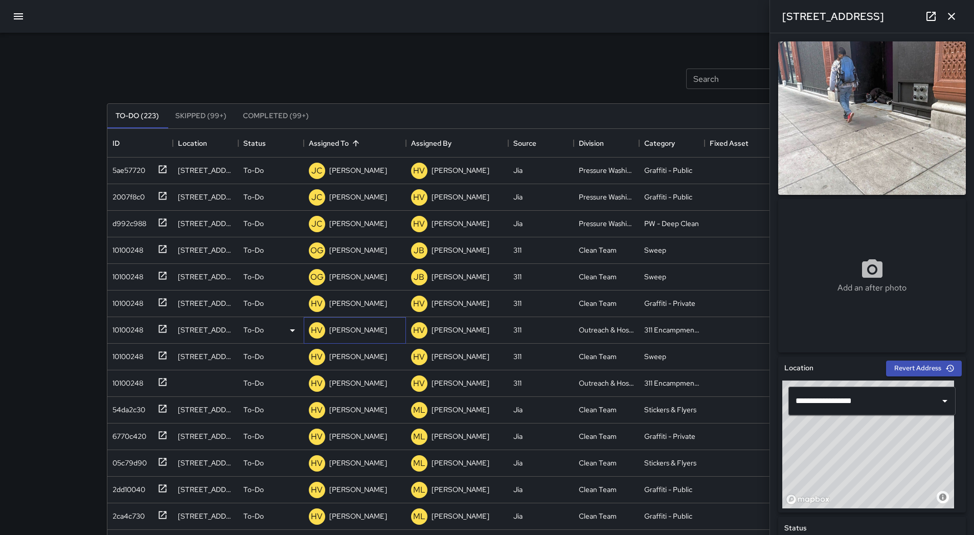
click at [369, 325] on p "[PERSON_NAME]" at bounding box center [358, 330] width 58 height 10
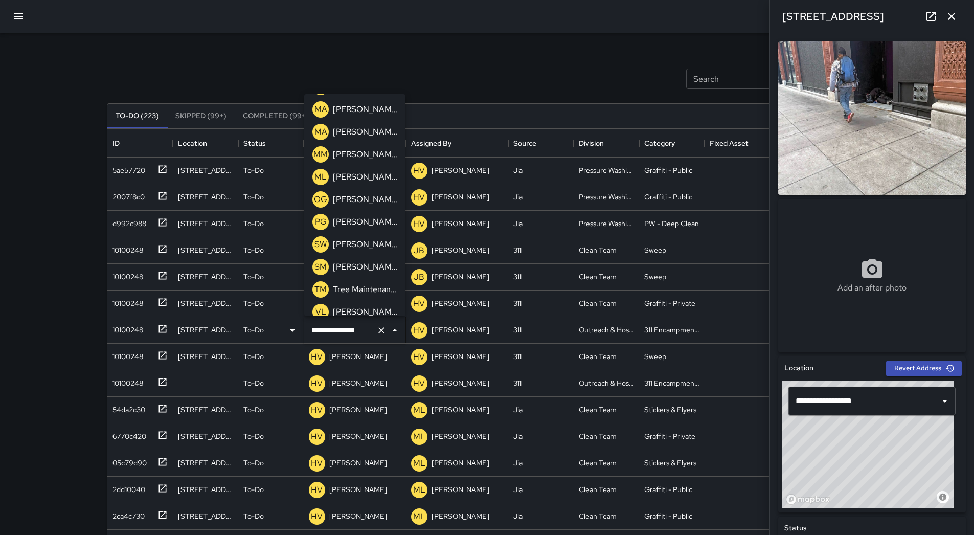
scroll to position [326, 0]
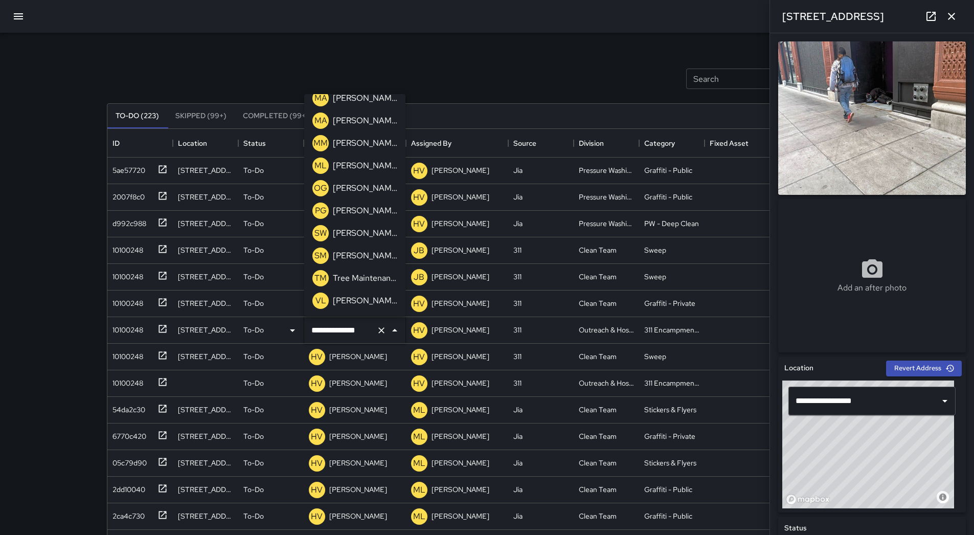
click at [357, 160] on p "[PERSON_NAME]" at bounding box center [365, 166] width 64 height 12
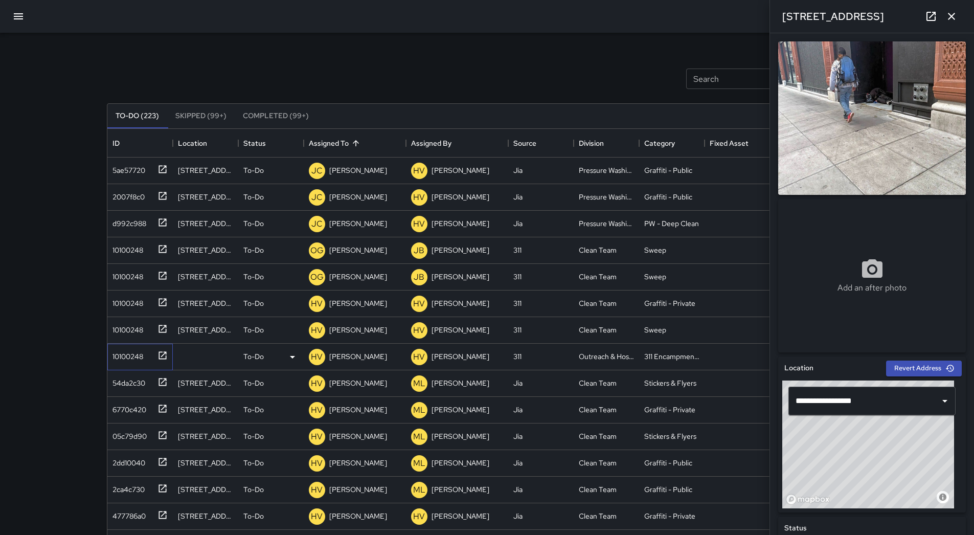
drag, startPoint x: 136, startPoint y: 354, endPoint x: 236, endPoint y: 350, distance: 100.3
click at [136, 354] on div "10100248" at bounding box center [125, 354] width 35 height 14
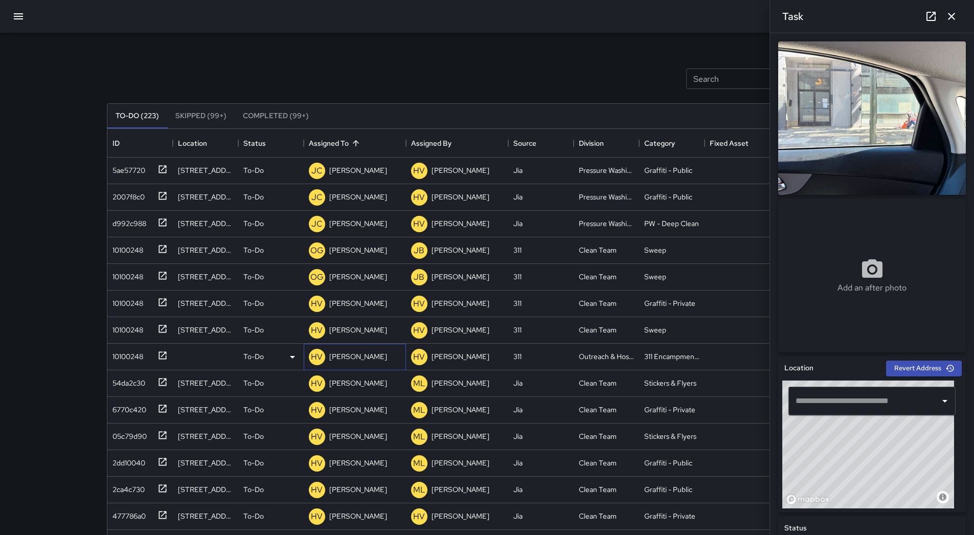
click at [353, 353] on p "[PERSON_NAME]" at bounding box center [358, 356] width 58 height 10
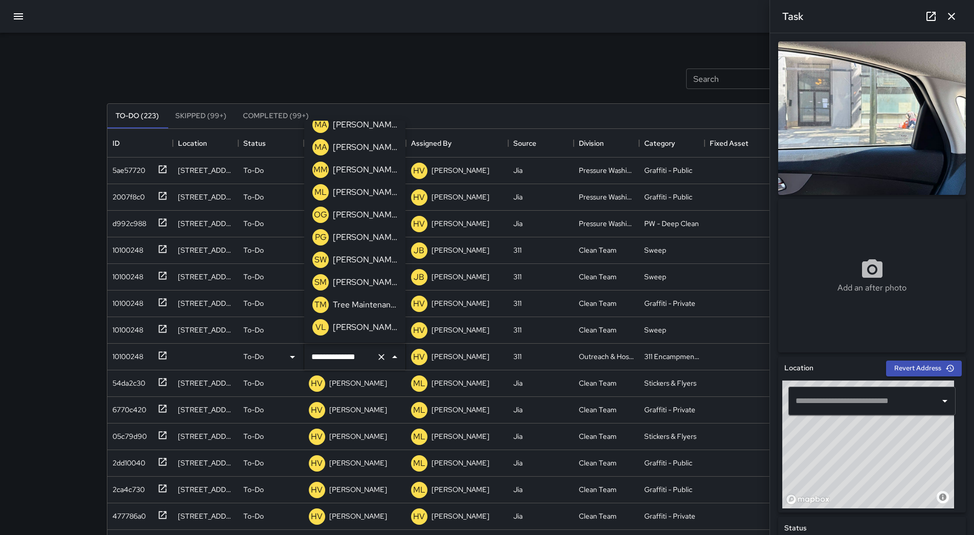
click at [364, 190] on p "[PERSON_NAME]" at bounding box center [365, 192] width 64 height 12
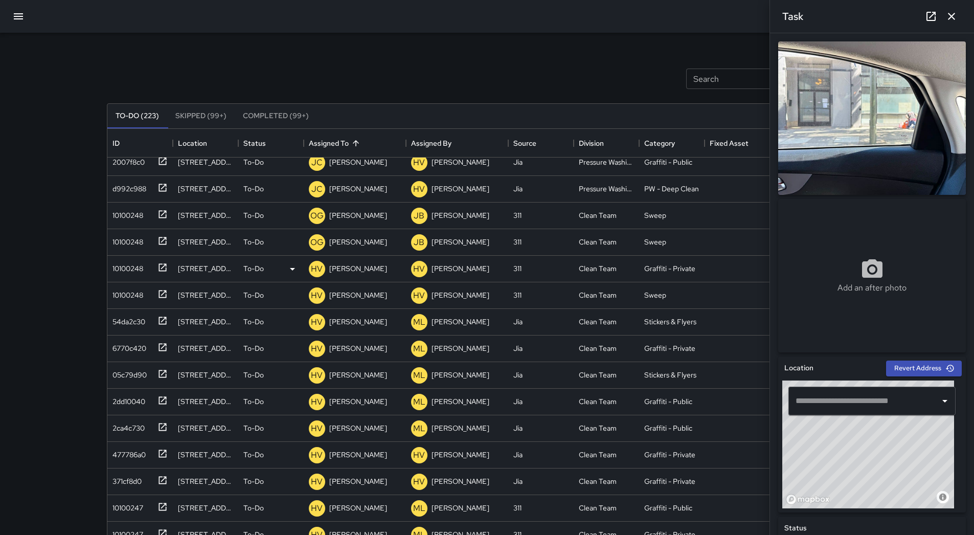
scroll to position [716, 0]
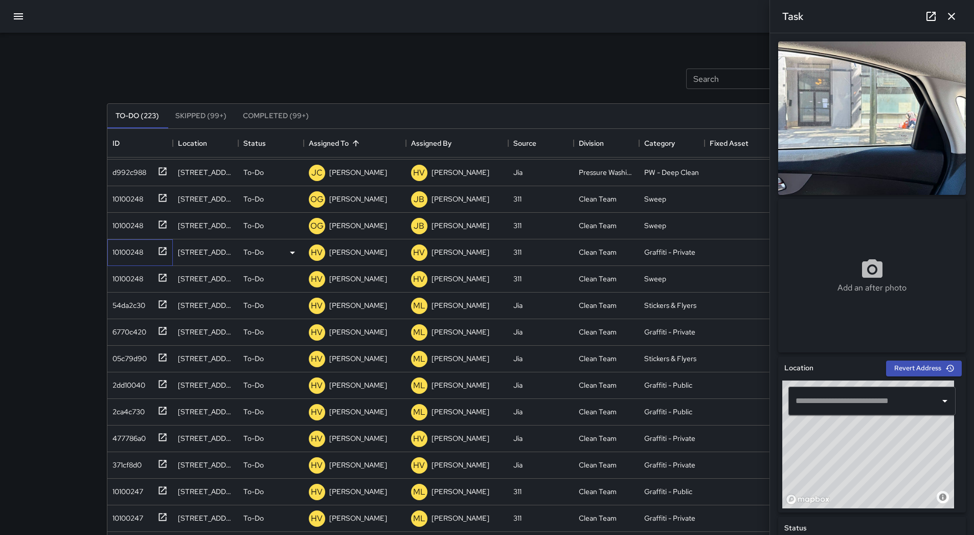
click at [113, 256] on div "10100248" at bounding box center [125, 250] width 35 height 14
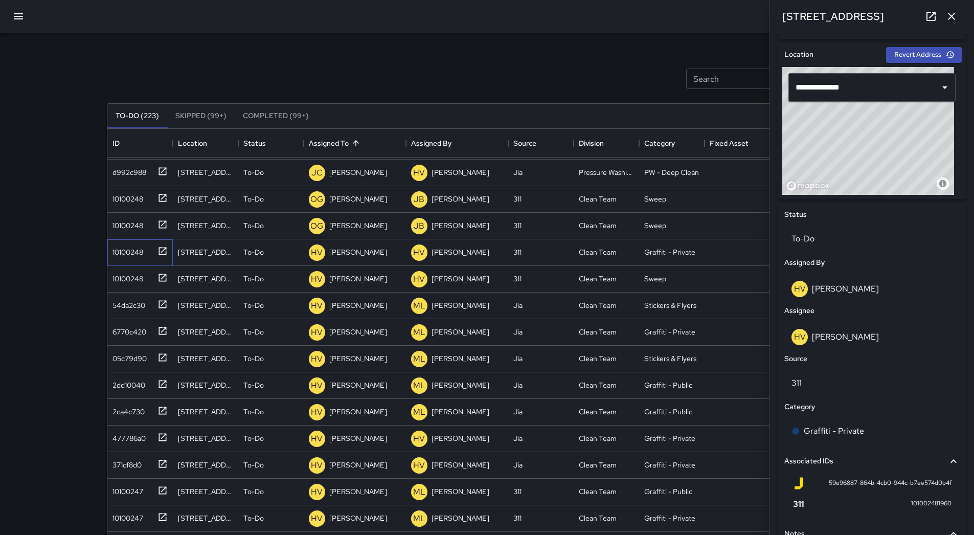
scroll to position [410, 0]
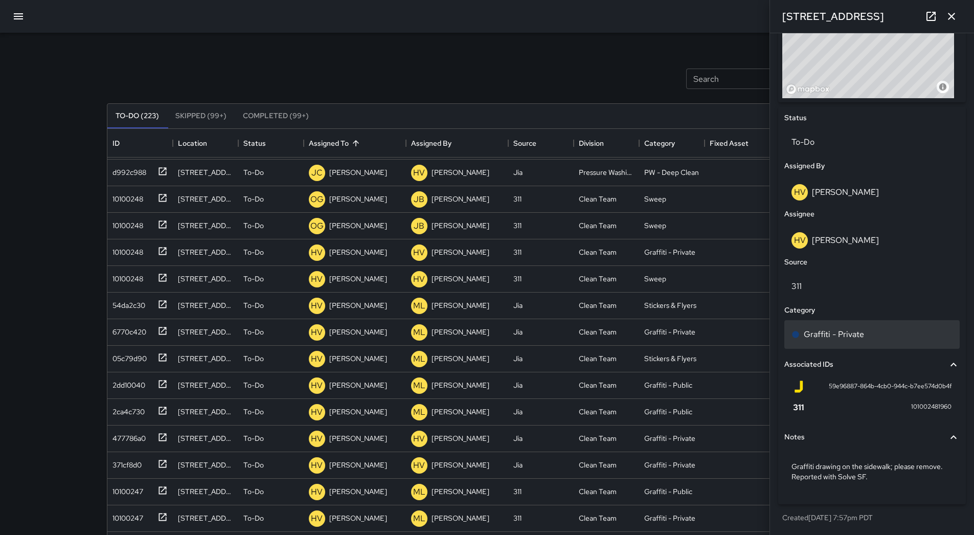
click at [475, 332] on div "Graffiti - Private" at bounding box center [872, 334] width 161 height 12
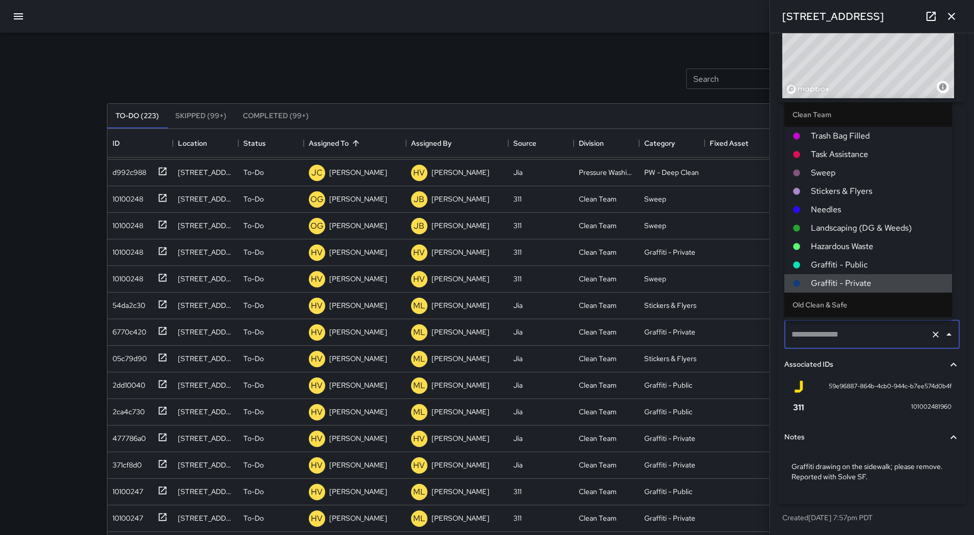
type input "**********"
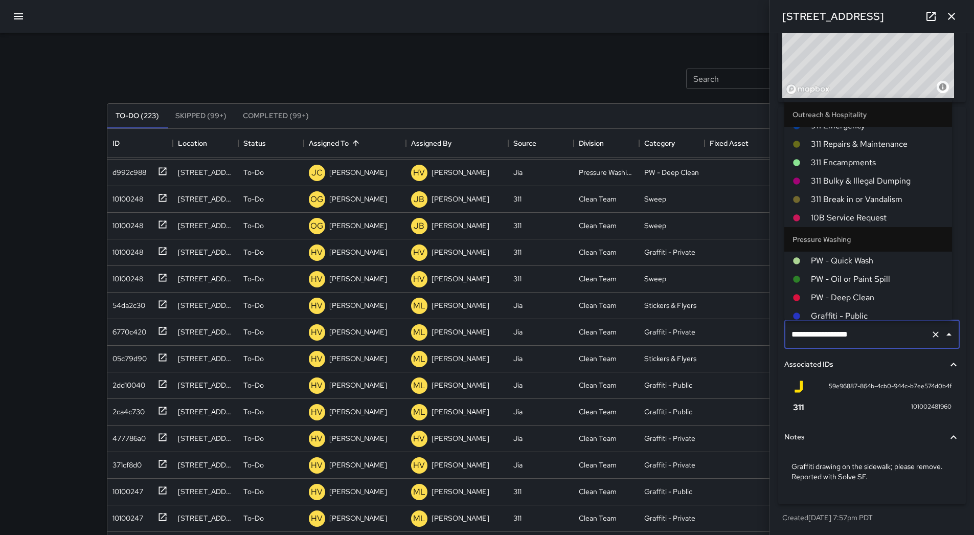
scroll to position [842, 0]
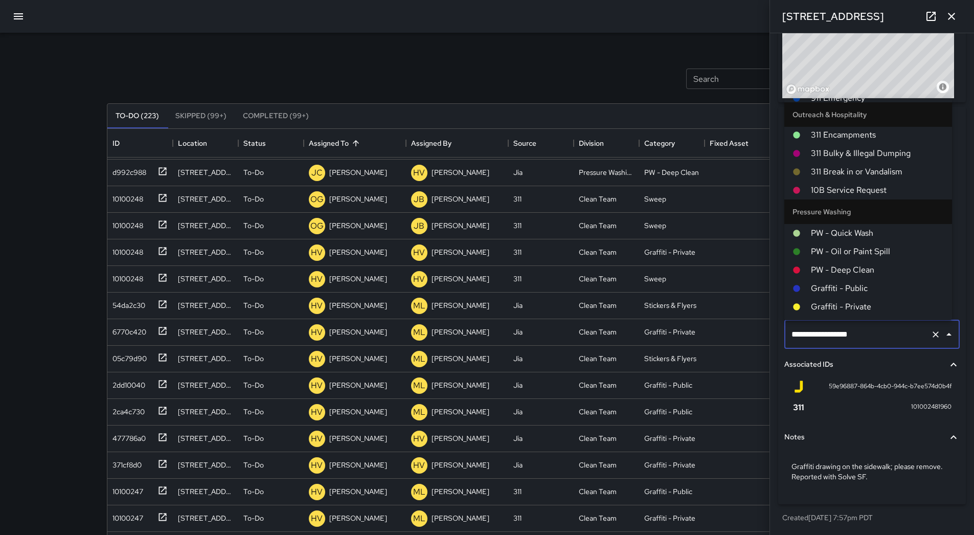
click at [475, 286] on span "Graffiti - Public" at bounding box center [877, 288] width 133 height 12
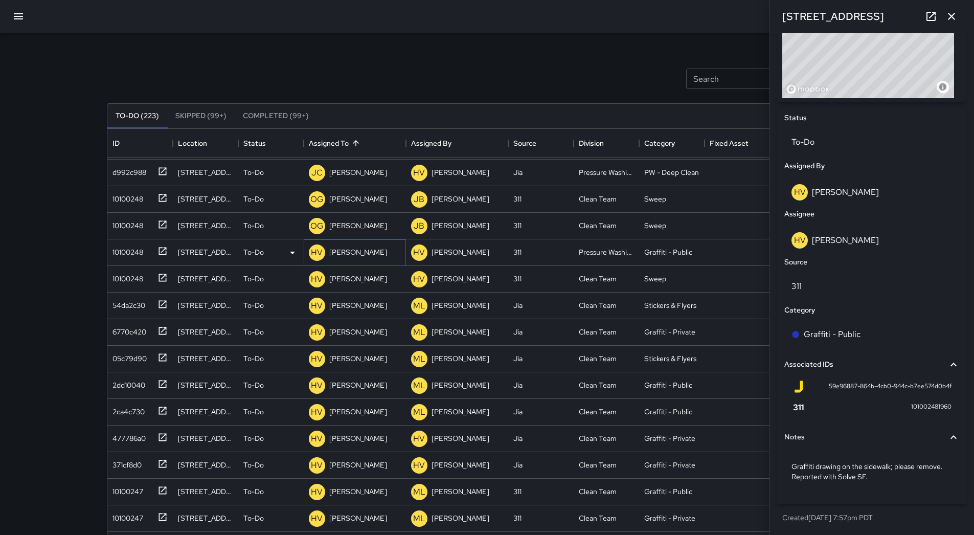
click at [359, 254] on p "[PERSON_NAME]" at bounding box center [358, 252] width 58 height 10
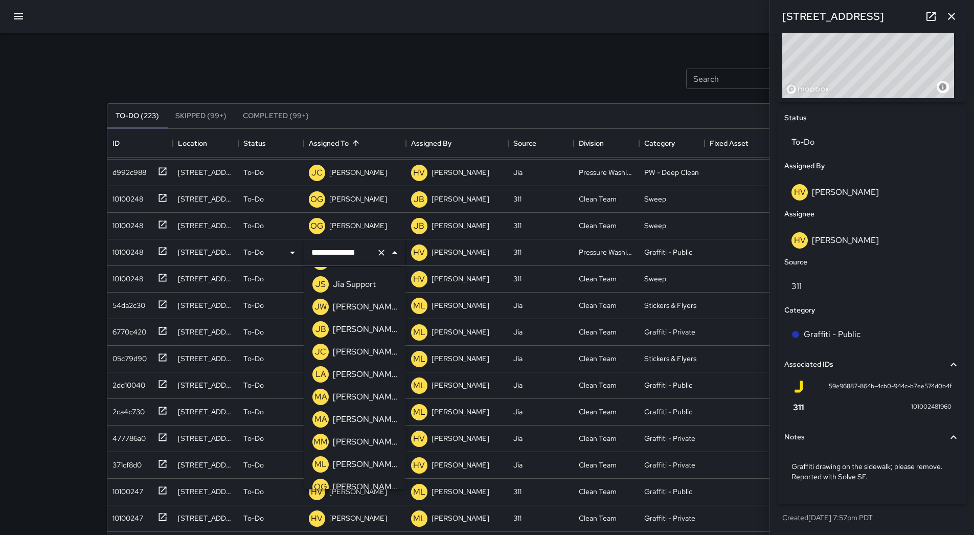
scroll to position [205, 0]
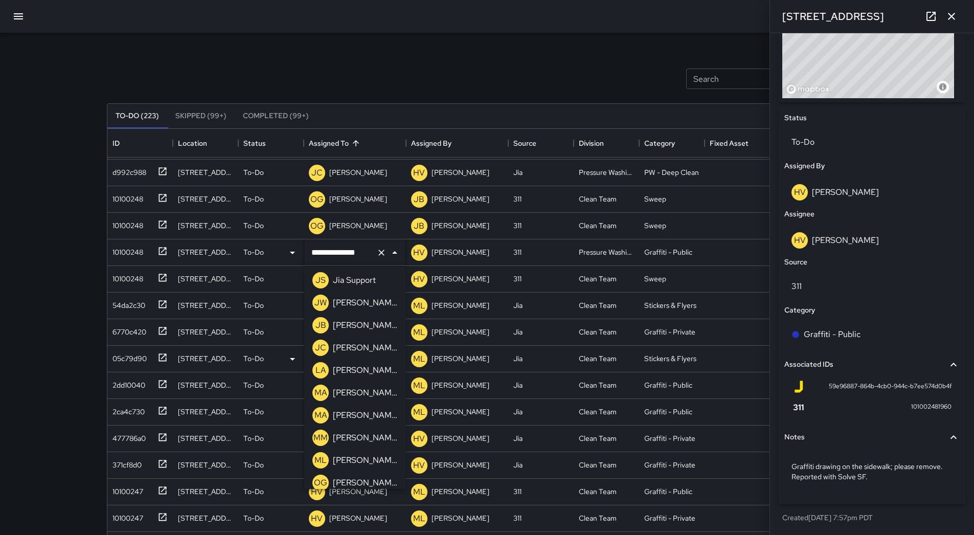
click at [356, 345] on p "[PERSON_NAME]" at bounding box center [365, 348] width 64 height 12
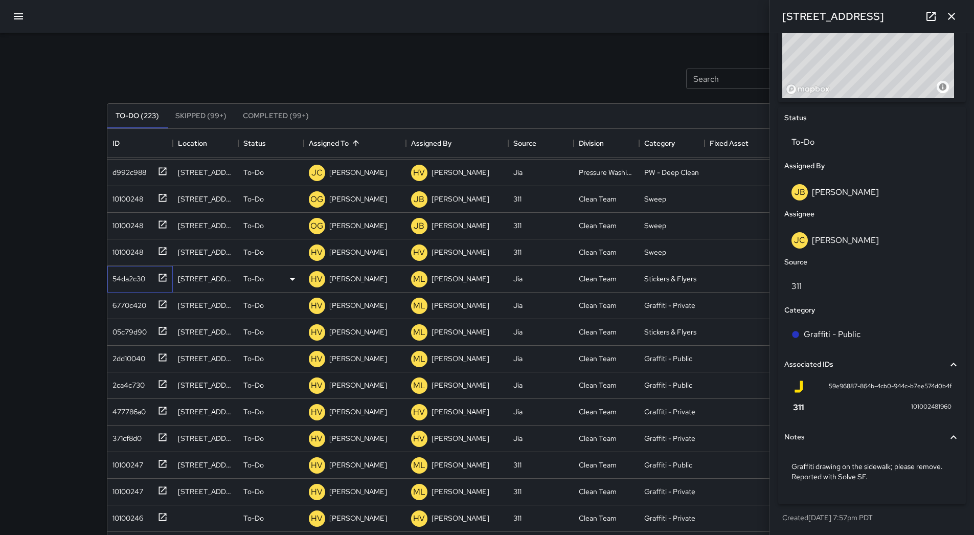
click at [131, 281] on div "54da2c30" at bounding box center [126, 276] width 37 height 14
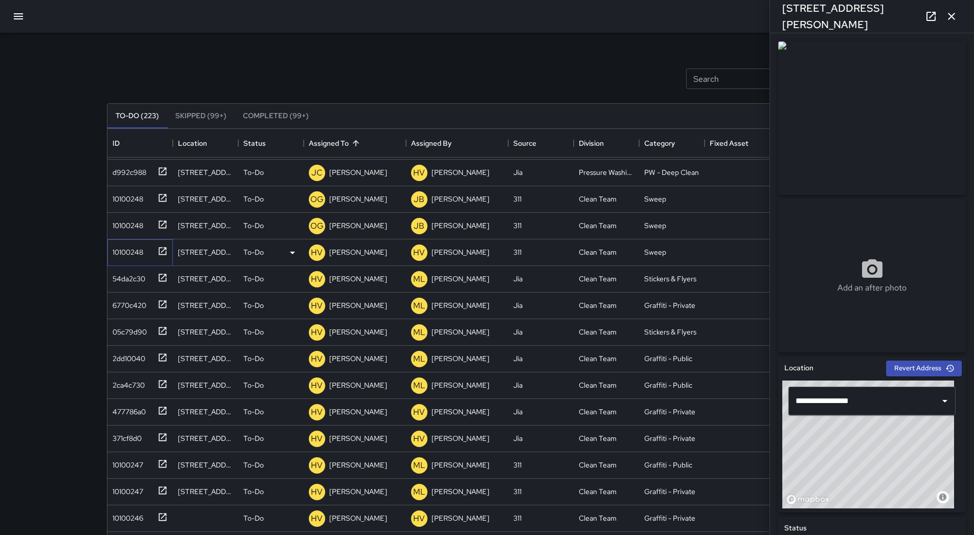
click at [139, 259] on div "10100248" at bounding box center [139, 252] width 65 height 27
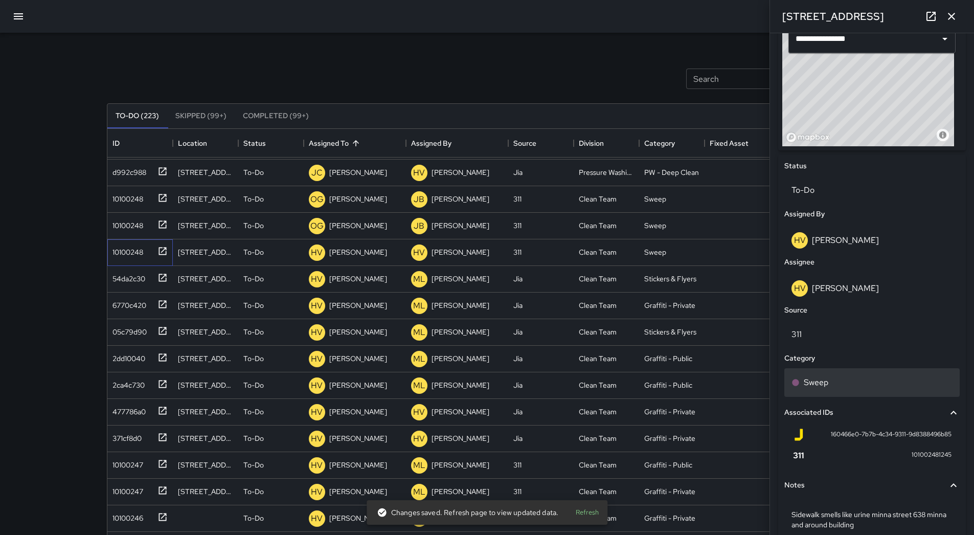
scroll to position [410, 0]
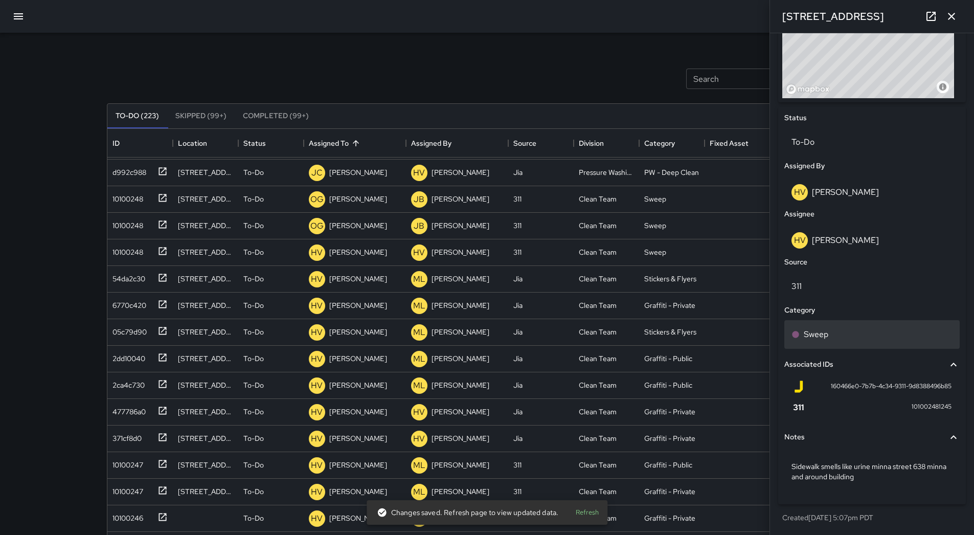
click at [475, 335] on div "Sweep" at bounding box center [872, 334] width 161 height 12
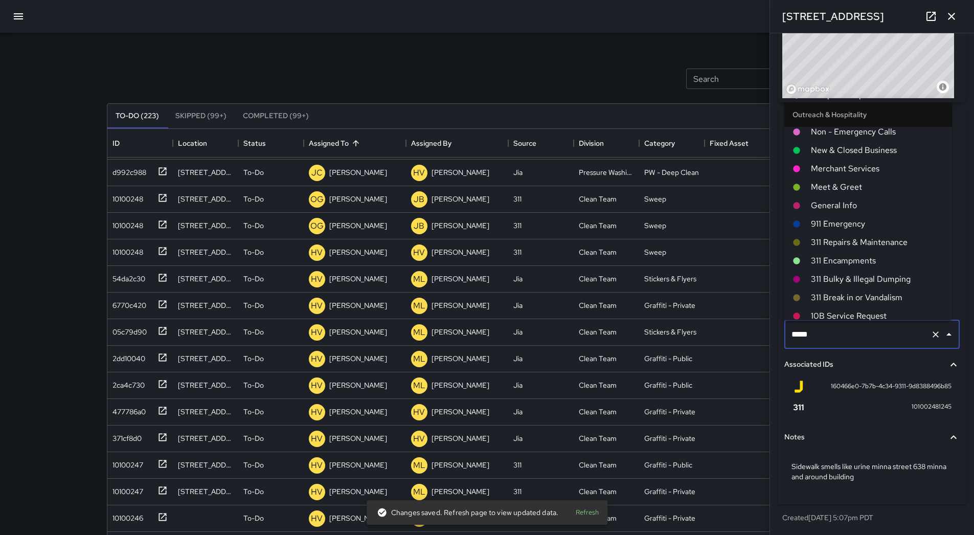
scroll to position [842, 0]
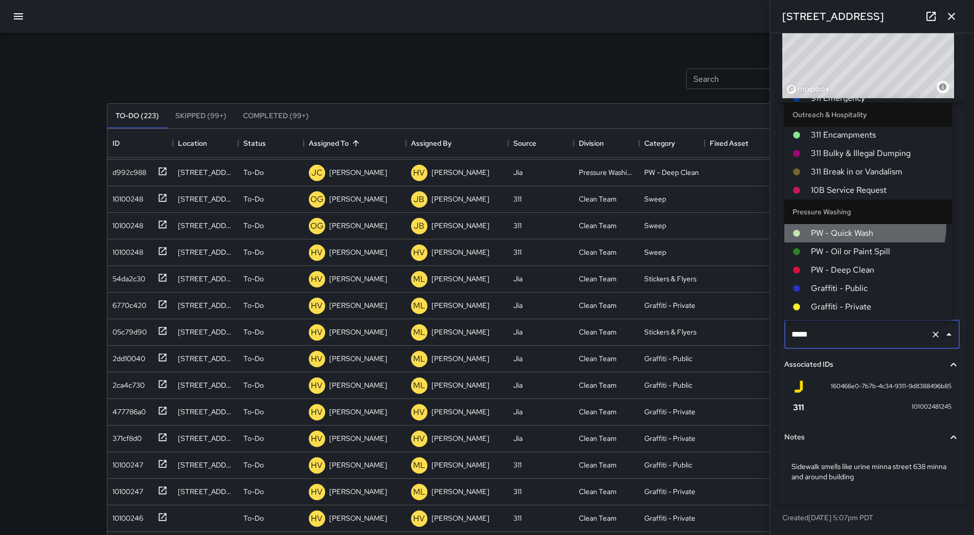
click at [475, 224] on li "PW - Quick Wash" at bounding box center [868, 233] width 168 height 18
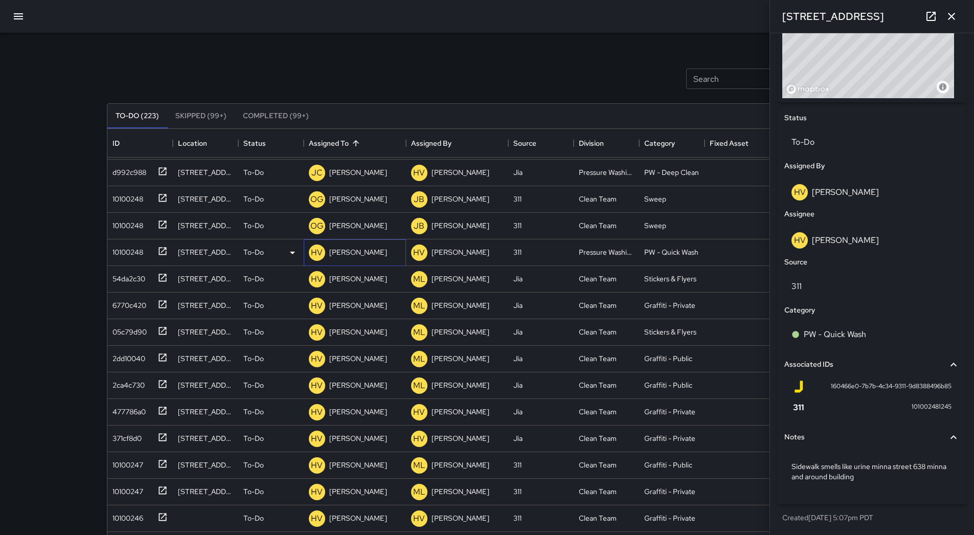
click at [374, 253] on p "[PERSON_NAME]" at bounding box center [358, 252] width 58 height 10
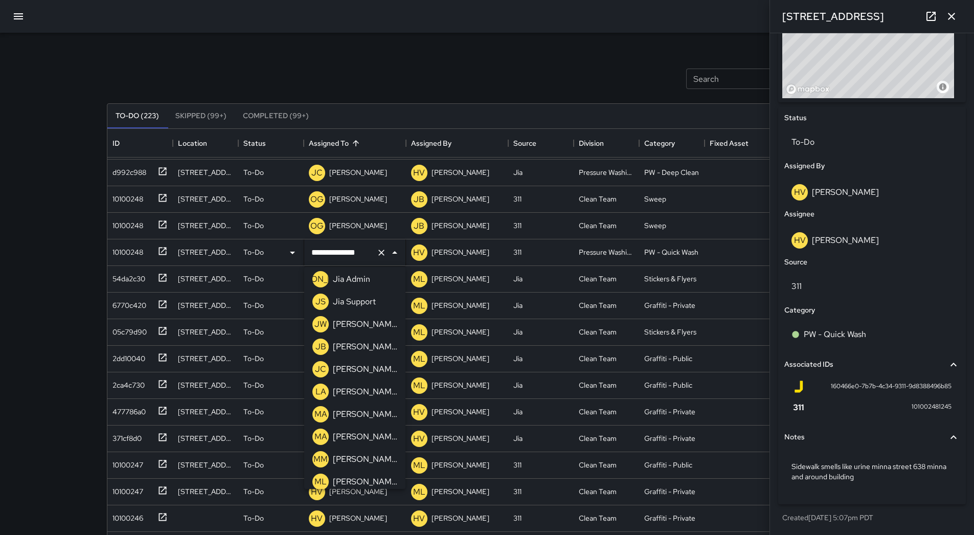
scroll to position [173, 0]
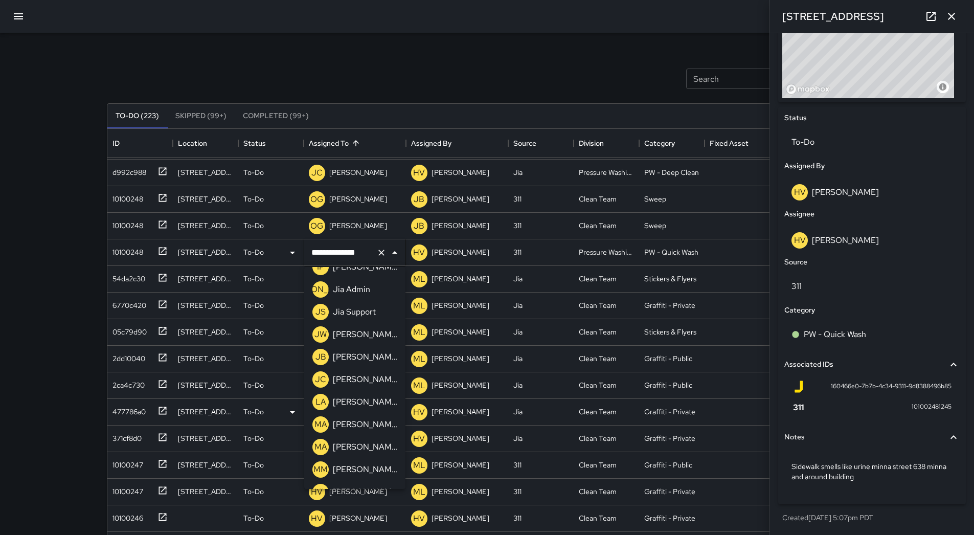
click at [371, 381] on p "[PERSON_NAME]" at bounding box center [365, 379] width 64 height 12
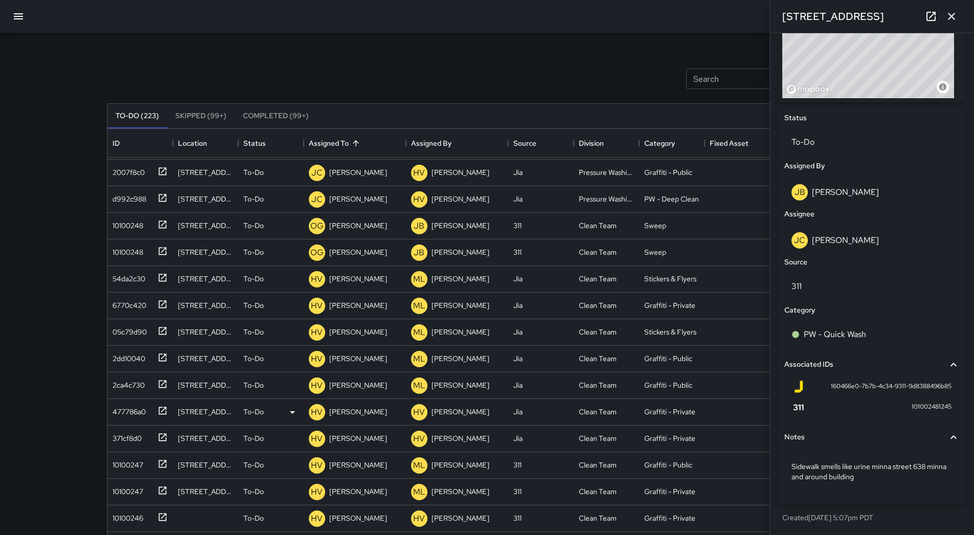
scroll to position [769, 0]
click at [116, 239] on div "10100248" at bounding box center [139, 226] width 65 height 27
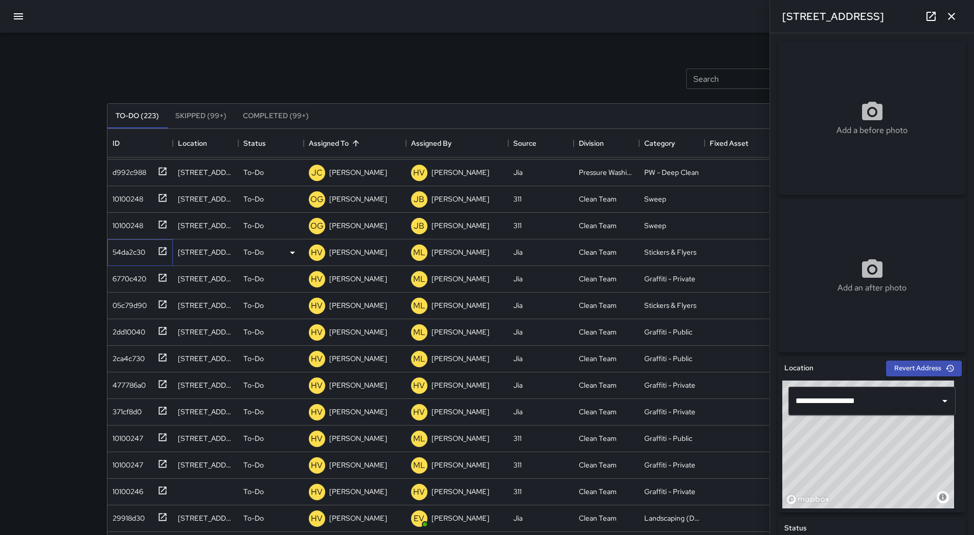
click at [119, 257] on div "54da2c30" at bounding box center [126, 250] width 37 height 14
click at [131, 277] on div "6770c420" at bounding box center [127, 276] width 38 height 14
click at [352, 280] on p "[PERSON_NAME]" at bounding box center [358, 279] width 58 height 10
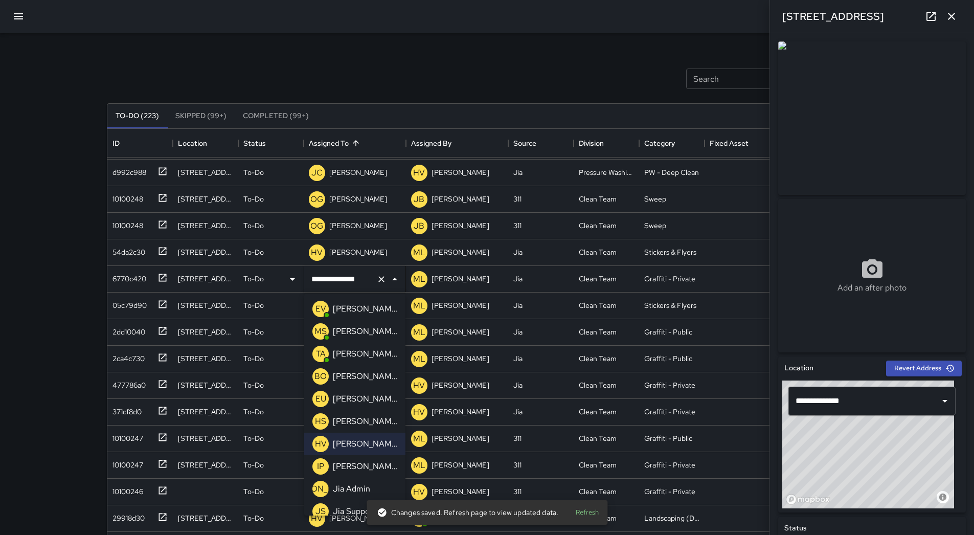
click at [369, 396] on p "[PERSON_NAME]" at bounding box center [365, 399] width 64 height 12
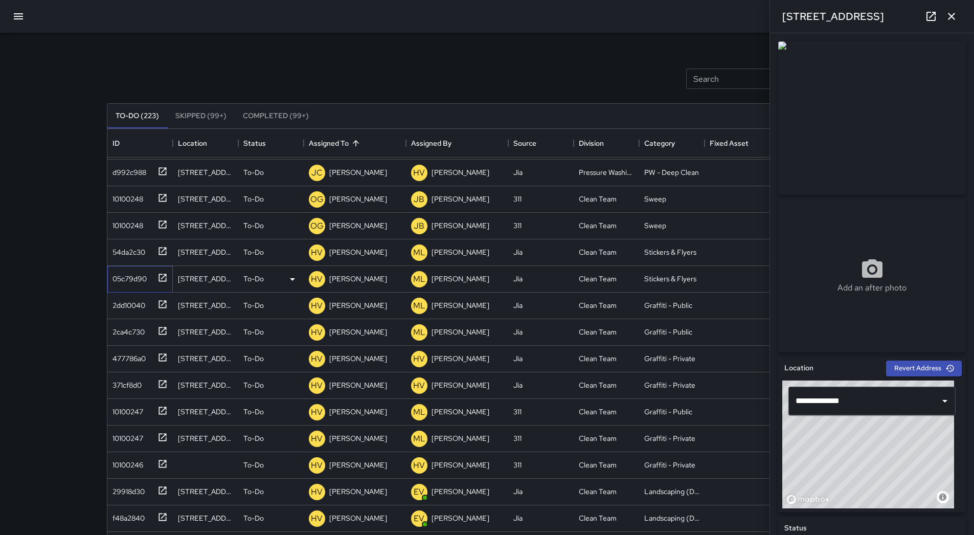
click at [145, 283] on div "05c79d90" at bounding box center [127, 276] width 38 height 14
click at [129, 308] on div "2dd10040" at bounding box center [126, 303] width 37 height 14
click at [351, 307] on p "[PERSON_NAME]" at bounding box center [358, 305] width 58 height 10
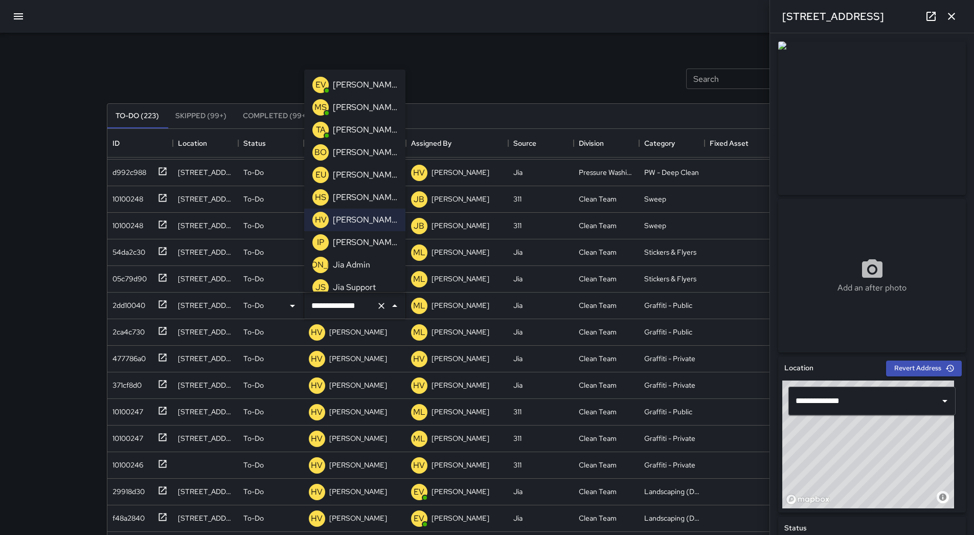
click at [358, 177] on p "[PERSON_NAME]" at bounding box center [365, 175] width 64 height 12
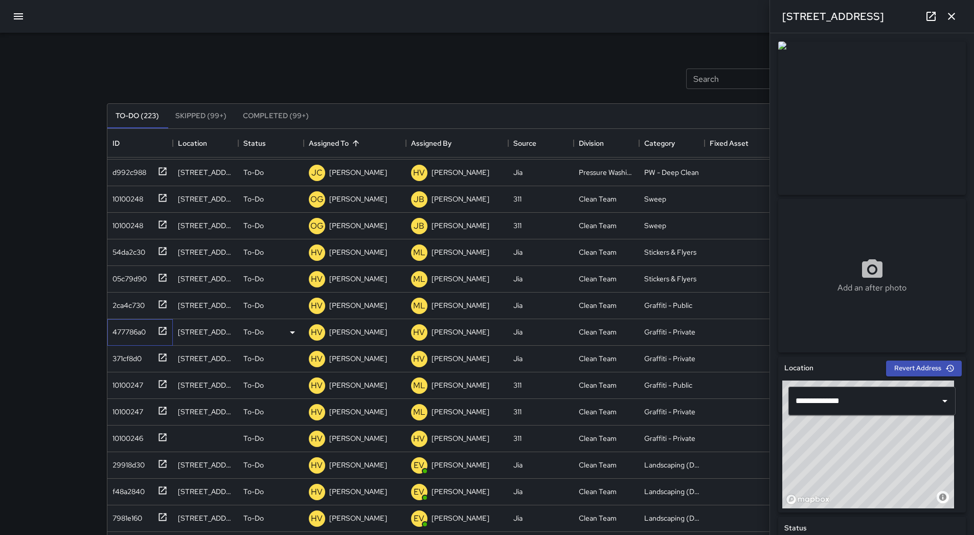
click at [126, 329] on div "477786a0" at bounding box center [126, 330] width 37 height 14
click at [333, 326] on div "[PERSON_NAME]" at bounding box center [358, 332] width 62 height 14
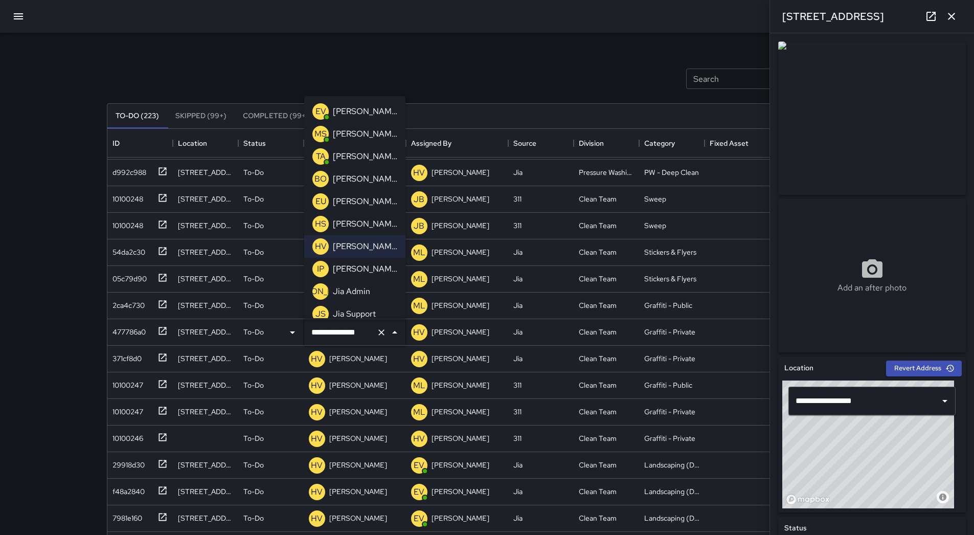
click at [360, 162] on p "[PERSON_NAME]" at bounding box center [365, 156] width 64 height 12
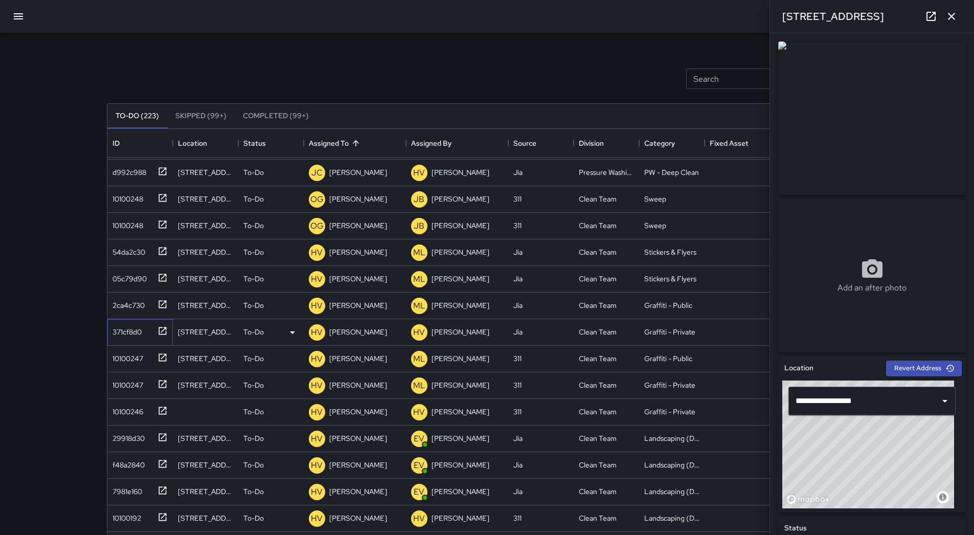
click at [126, 331] on div "371cf8d0" at bounding box center [124, 330] width 33 height 14
click at [358, 338] on div "[PERSON_NAME]" at bounding box center [358, 332] width 62 height 14
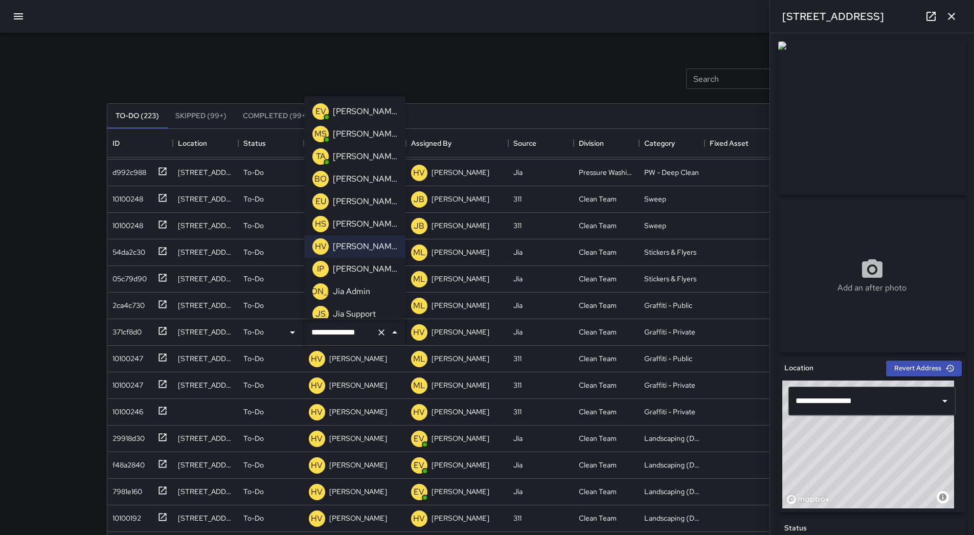
click at [356, 159] on p "[PERSON_NAME]" at bounding box center [365, 156] width 64 height 12
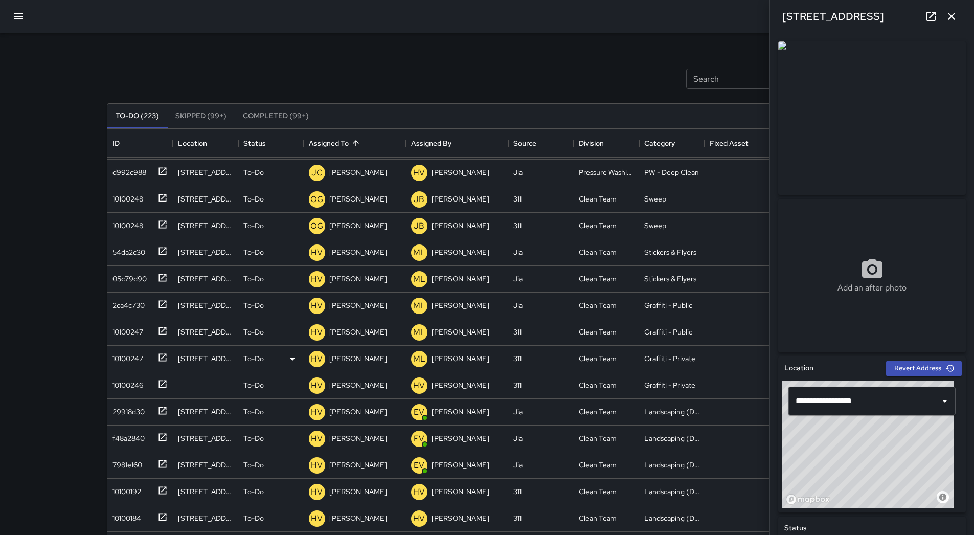
drag, startPoint x: 103, startPoint y: 354, endPoint x: 109, endPoint y: 354, distance: 6.2
click at [105, 354] on div "Search Search New Task To-Do (223) Skipped (99+) Completed (99+) ID Location St…" at bounding box center [487, 318] width 785 height 571
click at [126, 355] on div "10100247" at bounding box center [125, 356] width 35 height 14
click at [136, 343] on div "10100247" at bounding box center [139, 332] width 65 height 27
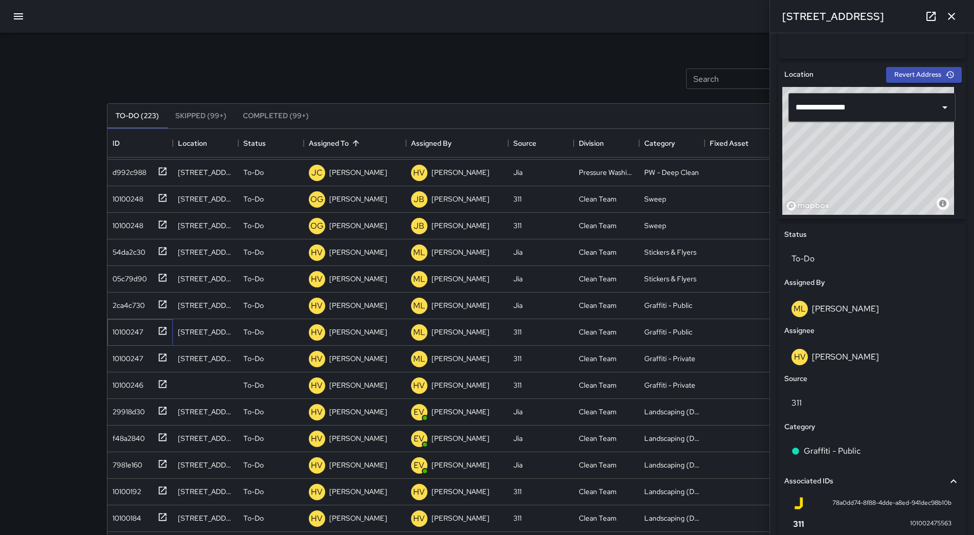
scroll to position [409, 0]
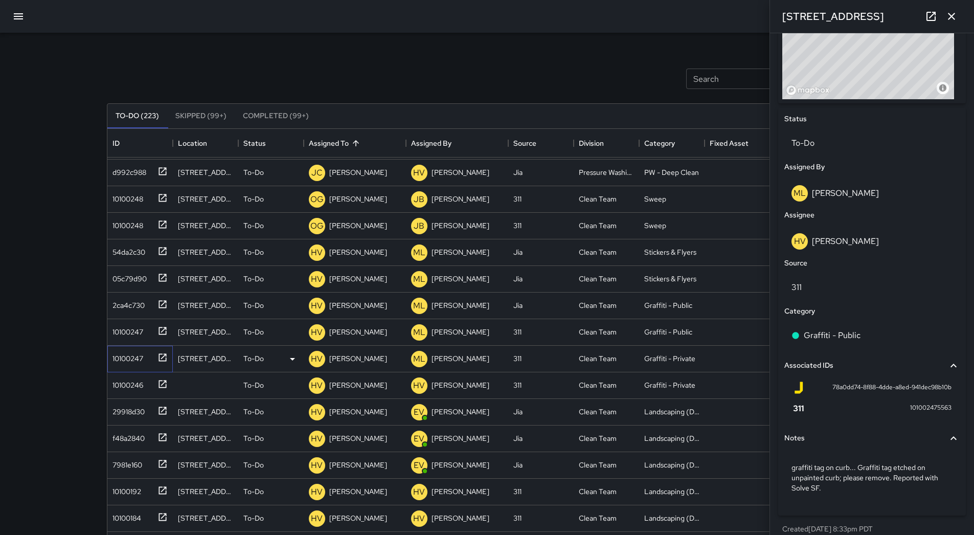
click at [140, 360] on div "10100247" at bounding box center [125, 356] width 35 height 14
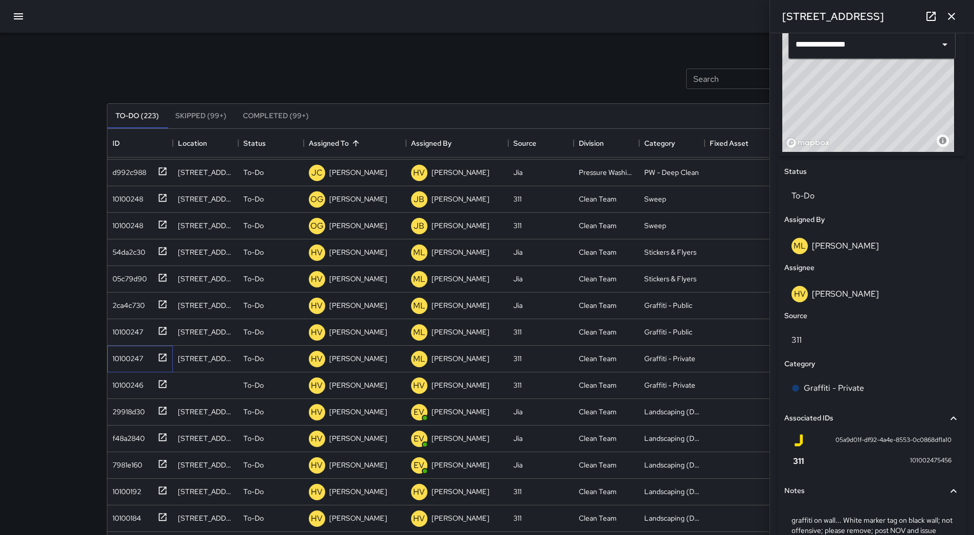
scroll to position [267, 0]
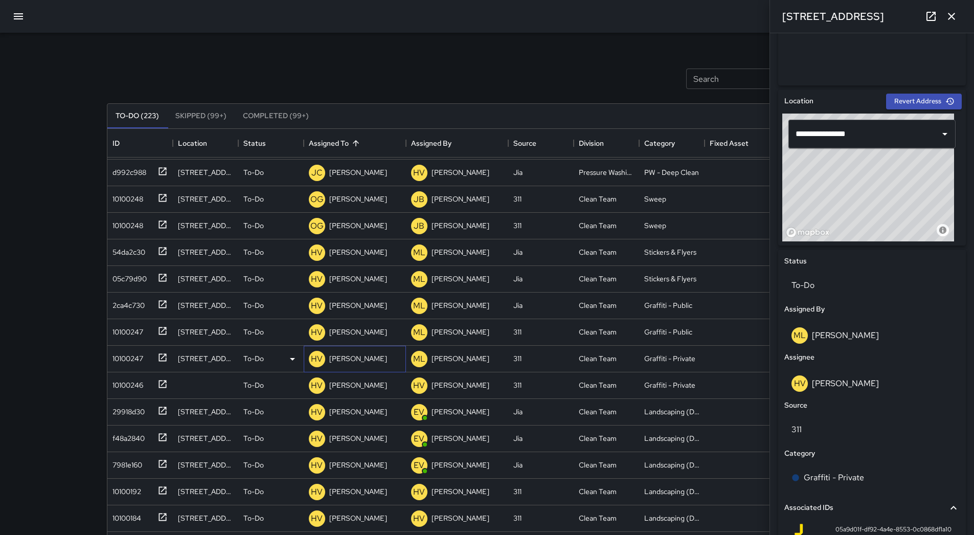
click at [371, 357] on p "[PERSON_NAME]" at bounding box center [358, 358] width 58 height 10
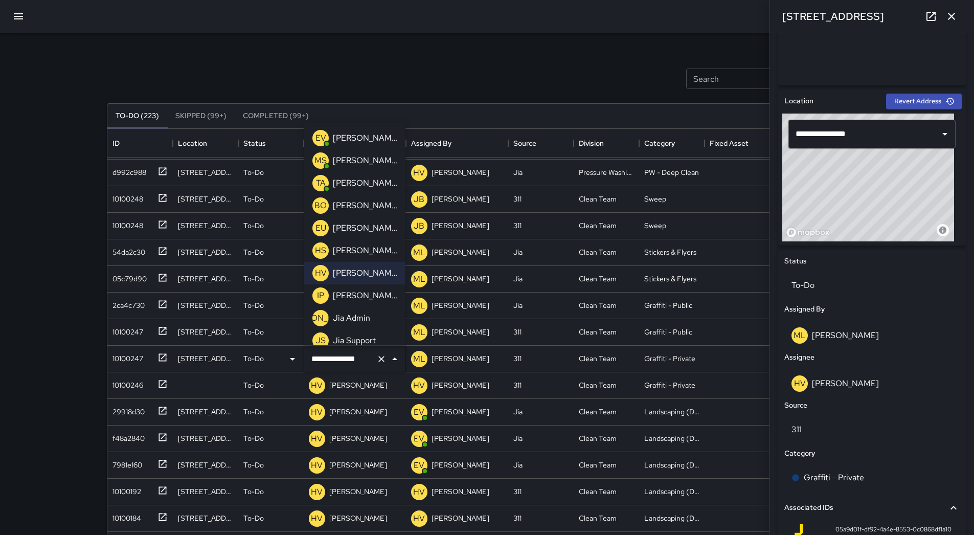
drag, startPoint x: 364, startPoint y: 230, endPoint x: 300, endPoint y: 278, distance: 80.1
click at [364, 230] on p "[PERSON_NAME]" at bounding box center [365, 228] width 64 height 12
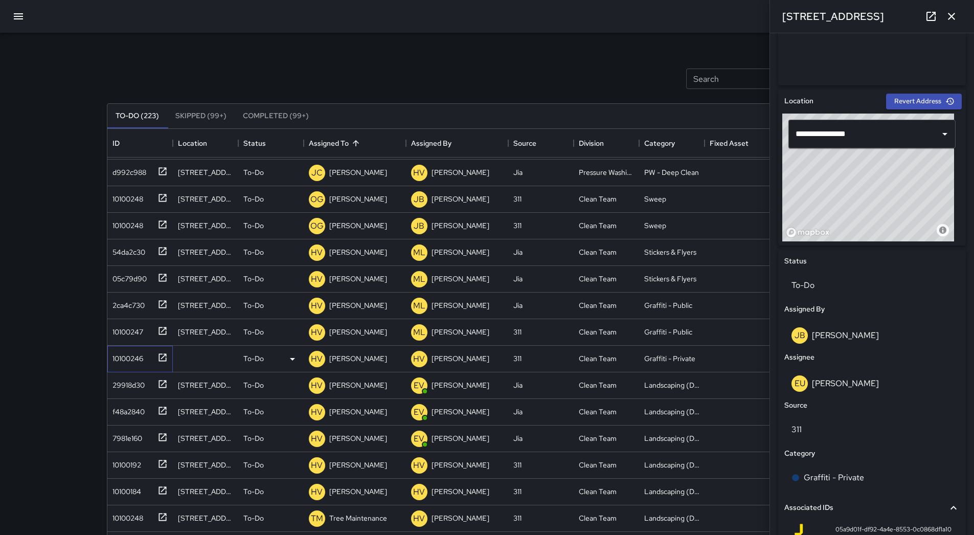
click at [126, 369] on div "10100246" at bounding box center [139, 359] width 65 height 27
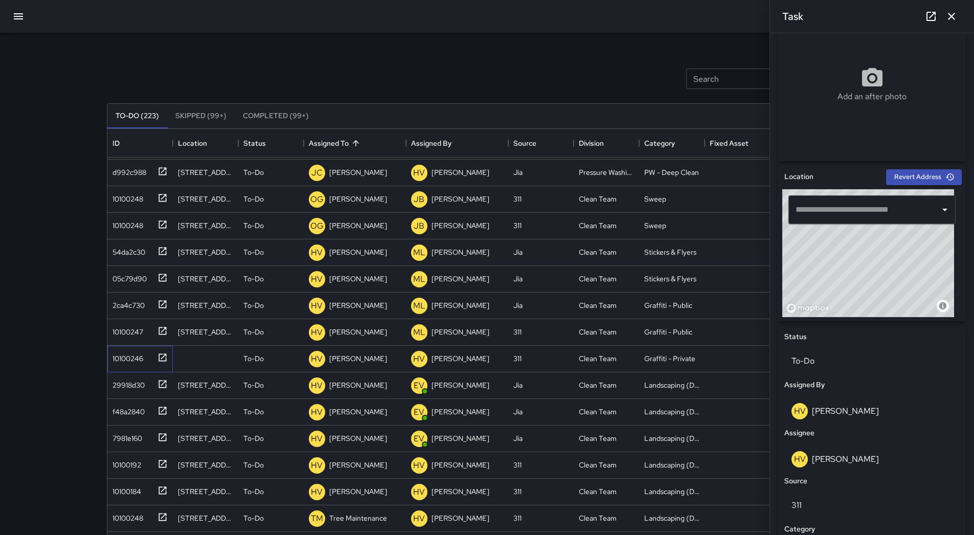
scroll to position [0, 0]
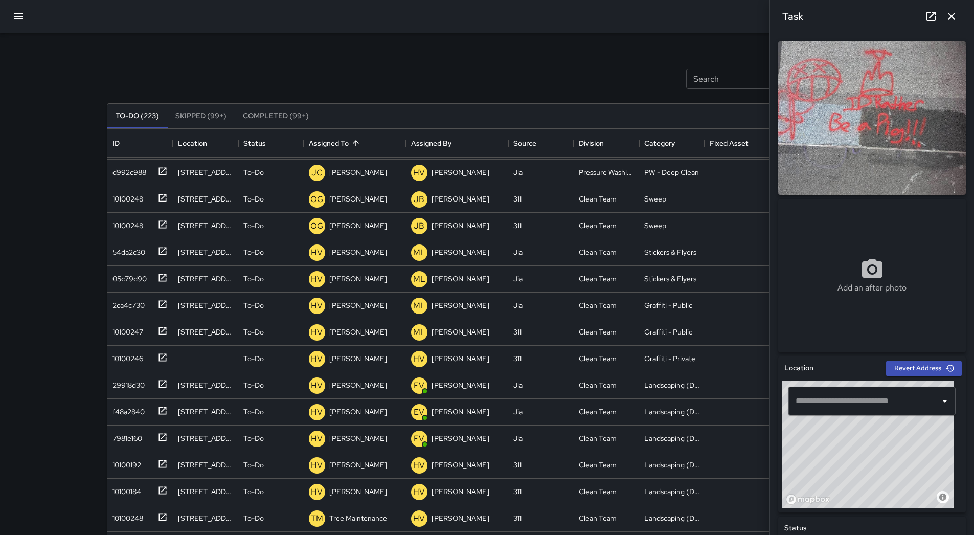
drag, startPoint x: 863, startPoint y: 200, endPoint x: 853, endPoint y: 181, distance: 21.5
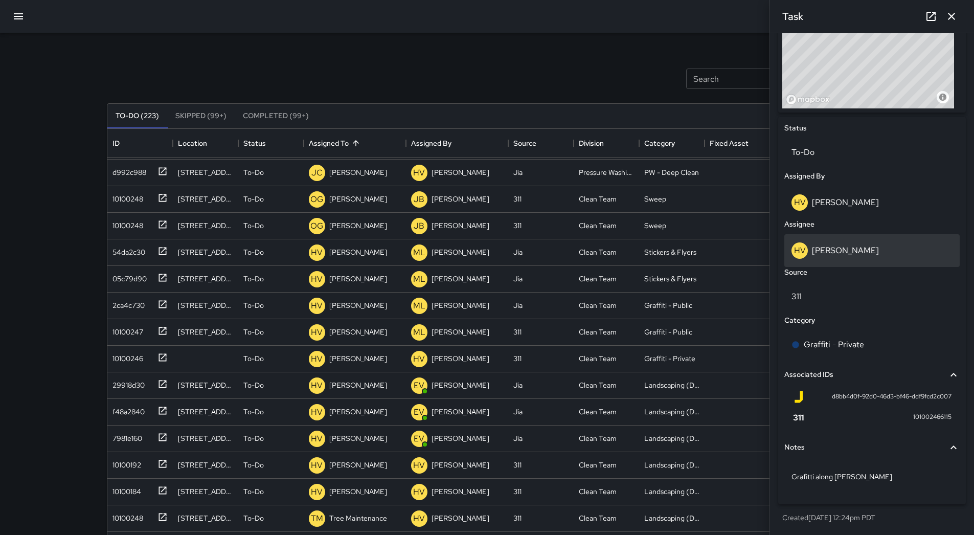
click at [475, 257] on div "HV [PERSON_NAME]" at bounding box center [872, 250] width 161 height 16
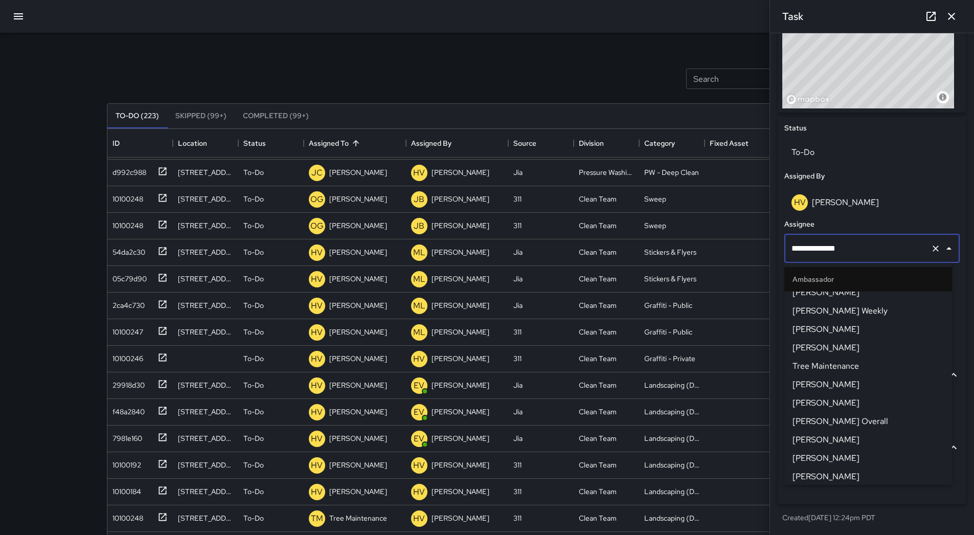
scroll to position [0, 0]
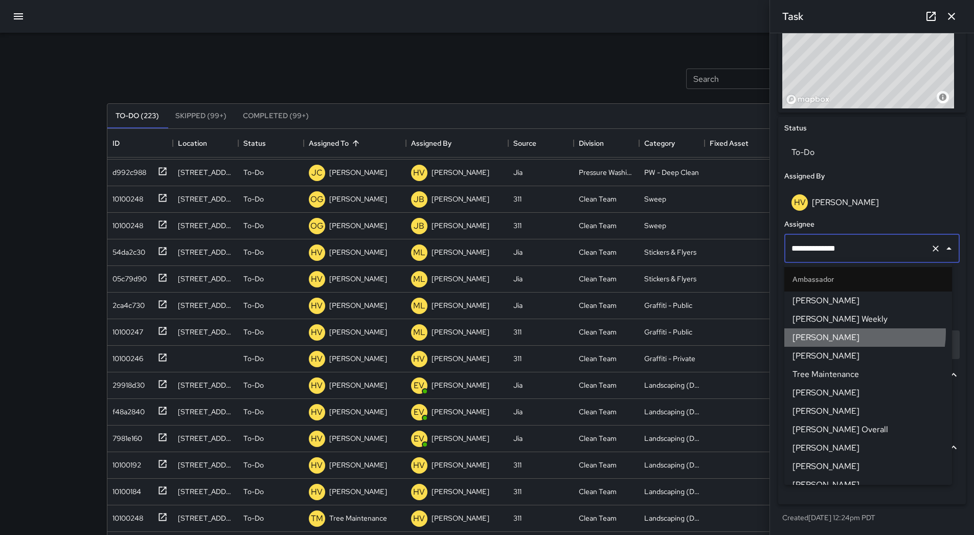
click at [475, 332] on span "[PERSON_NAME]" at bounding box center [868, 337] width 151 height 12
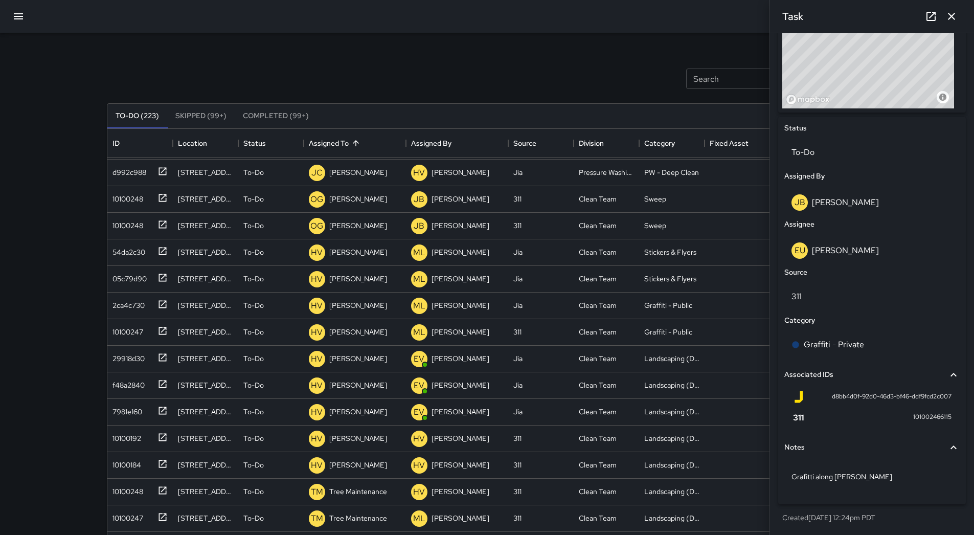
click at [475, 12] on icon "button" at bounding box center [952, 16] width 12 height 12
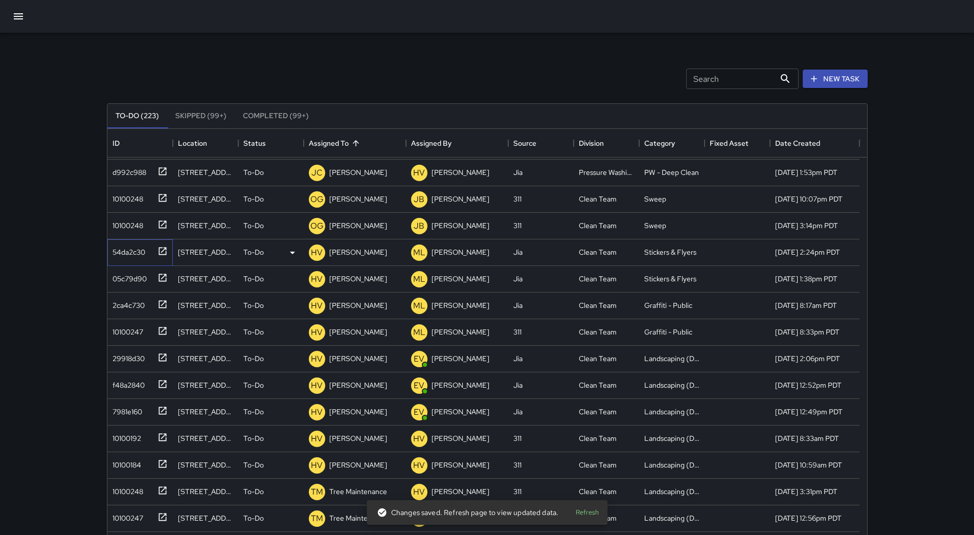
click at [122, 253] on div "54da2c30" at bounding box center [126, 250] width 37 height 14
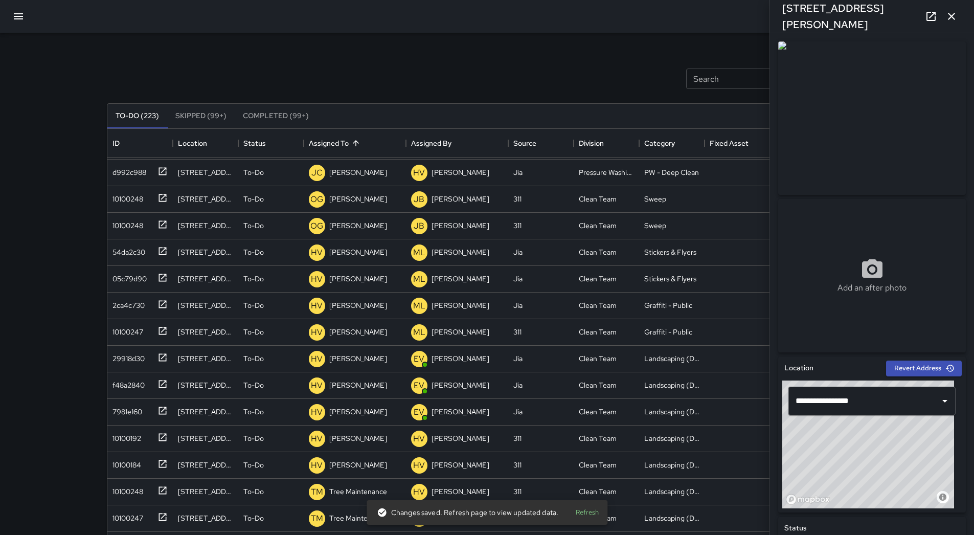
click at [25, 18] on button "button" at bounding box center [18, 16] width 25 height 25
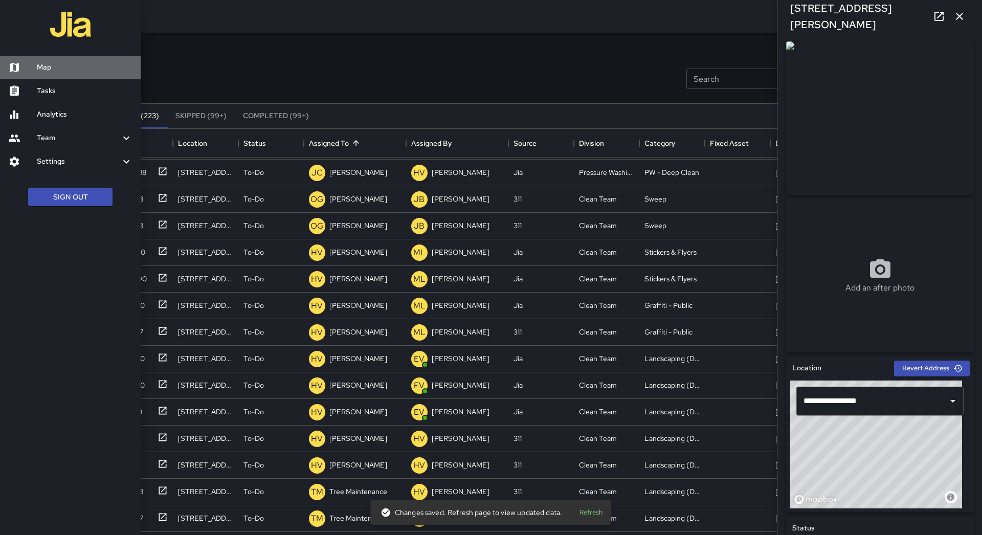
click at [59, 70] on h6 "Map" at bounding box center [85, 67] width 96 height 11
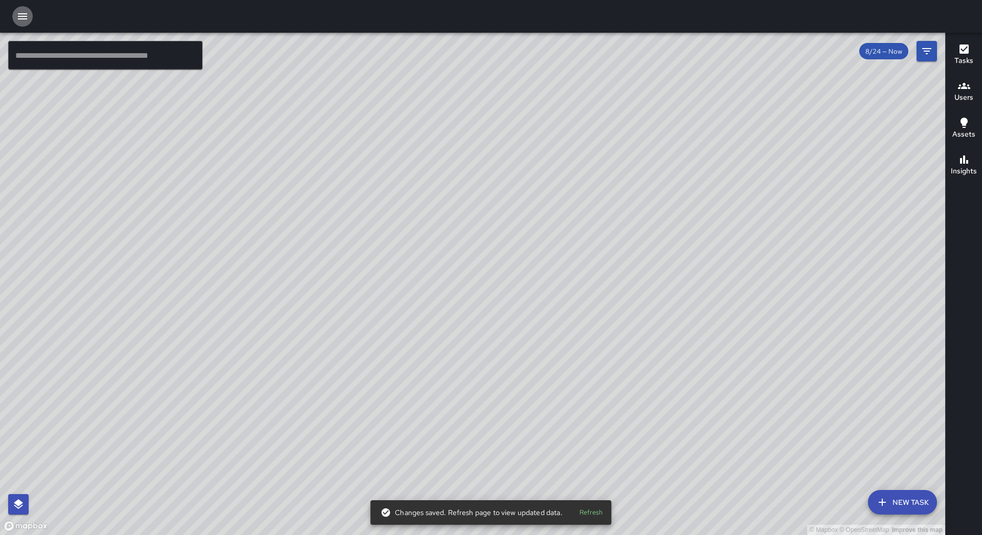
click at [29, 20] on button "button" at bounding box center [22, 16] width 20 height 20
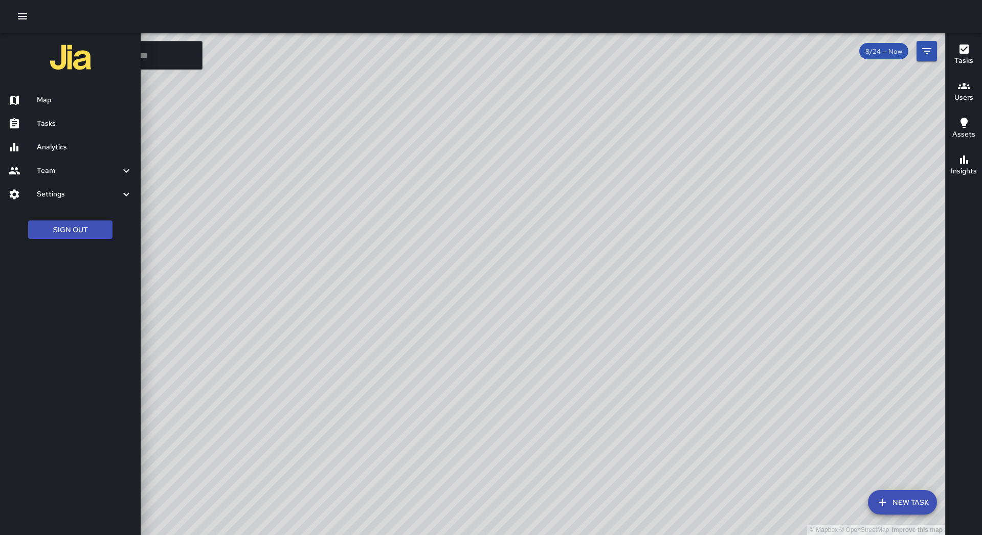
click at [71, 119] on h6 "Tasks" at bounding box center [85, 123] width 96 height 11
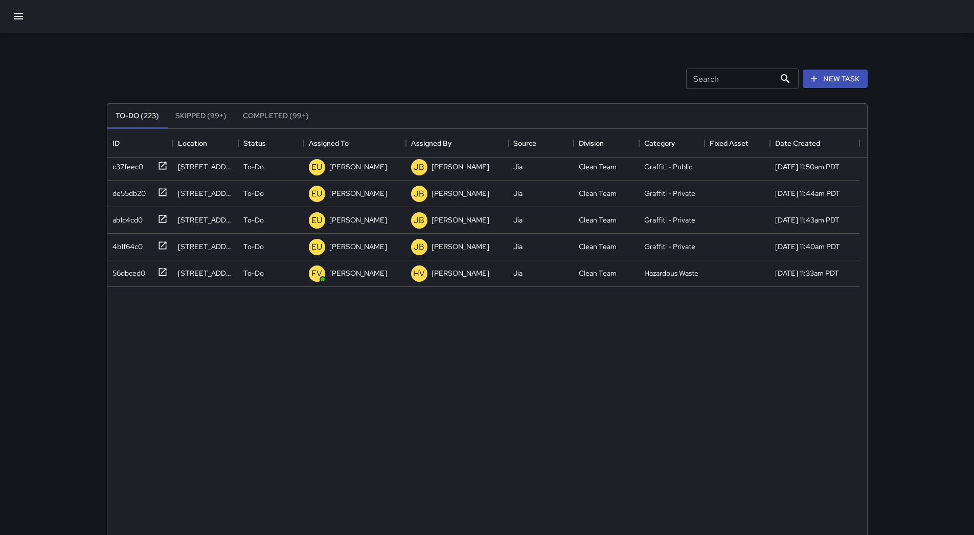
scroll to position [1227, 0]
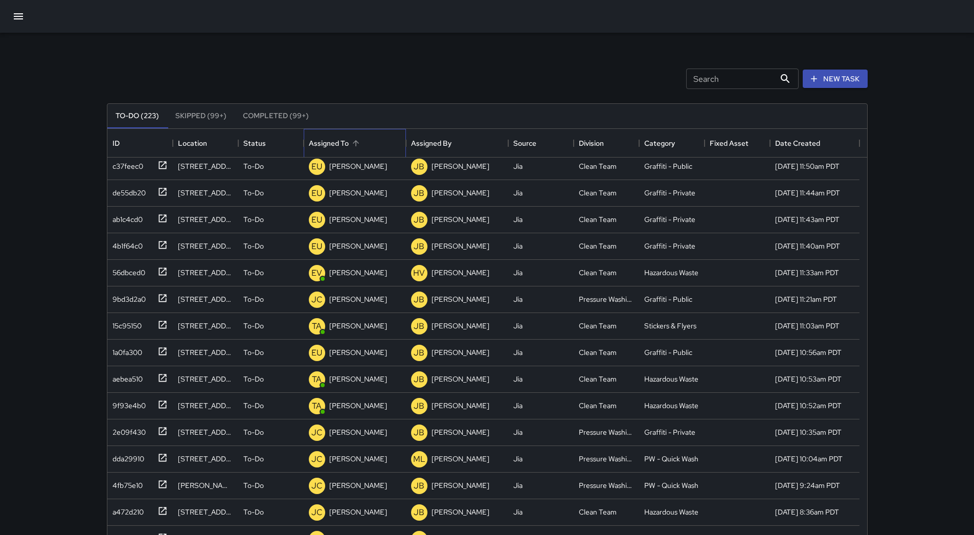
click at [356, 150] on div "Assigned To" at bounding box center [355, 143] width 92 height 29
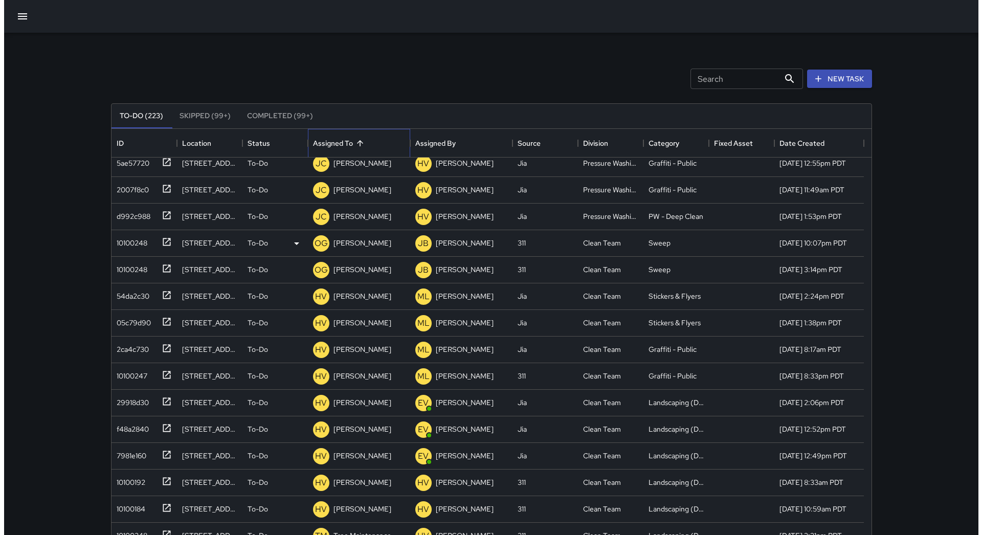
scroll to position [767, 0]
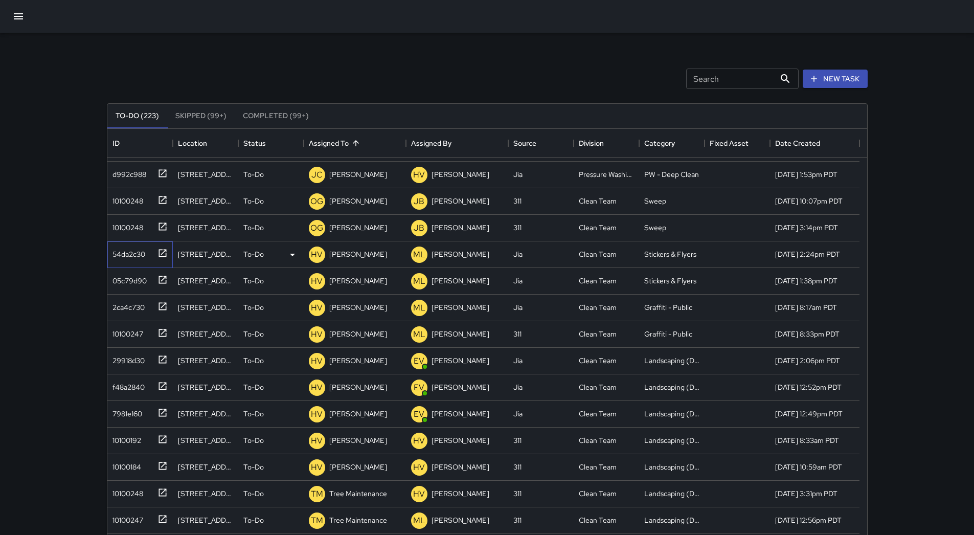
click at [115, 255] on div "54da2c30" at bounding box center [126, 252] width 37 height 14
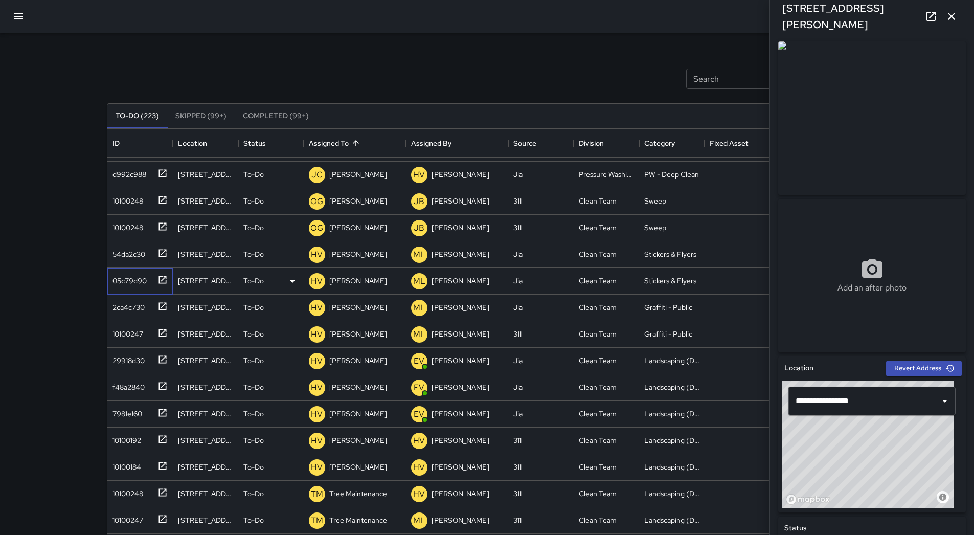
drag, startPoint x: 116, startPoint y: 254, endPoint x: 134, endPoint y: 281, distance: 32.5
click at [133, 281] on div "05c79d90" at bounding box center [127, 279] width 38 height 14
click at [132, 260] on div "54da2c30" at bounding box center [137, 252] width 59 height 17
click at [131, 274] on div "05c79d90" at bounding box center [127, 279] width 38 height 14
click at [349, 278] on p "[PERSON_NAME]" at bounding box center [358, 281] width 58 height 10
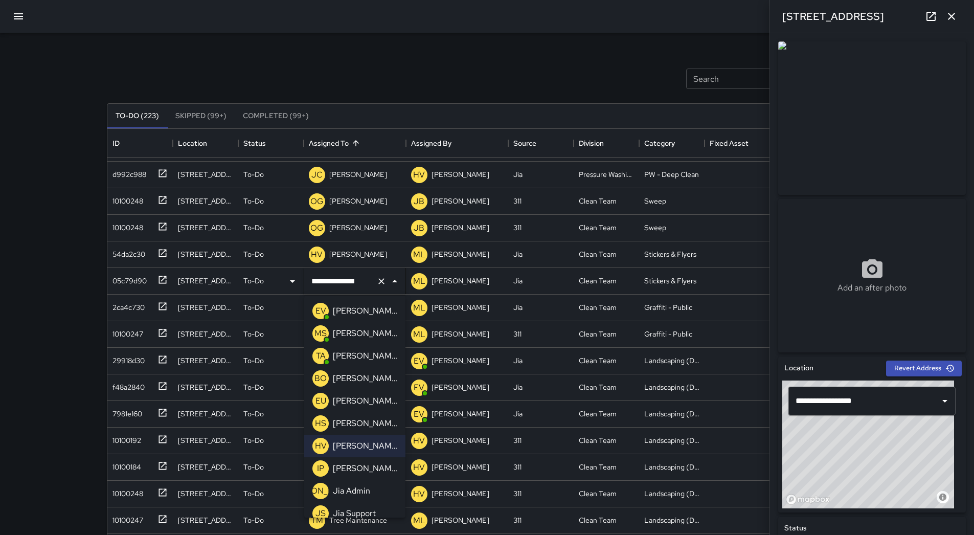
click at [377, 401] on p "[PERSON_NAME]" at bounding box center [365, 401] width 64 height 12
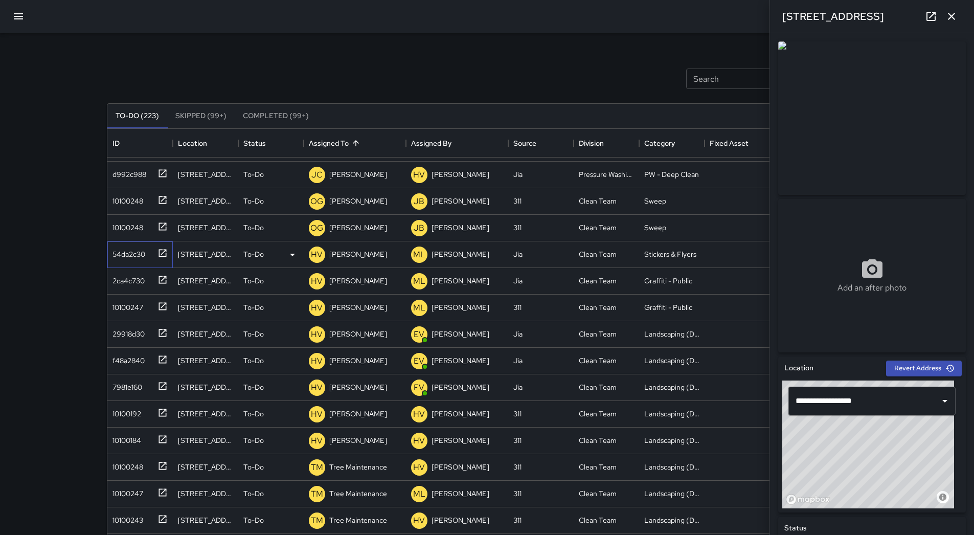
click at [144, 262] on div "54da2c30" at bounding box center [139, 254] width 65 height 27
click at [365, 250] on p "[PERSON_NAME]" at bounding box center [358, 254] width 58 height 10
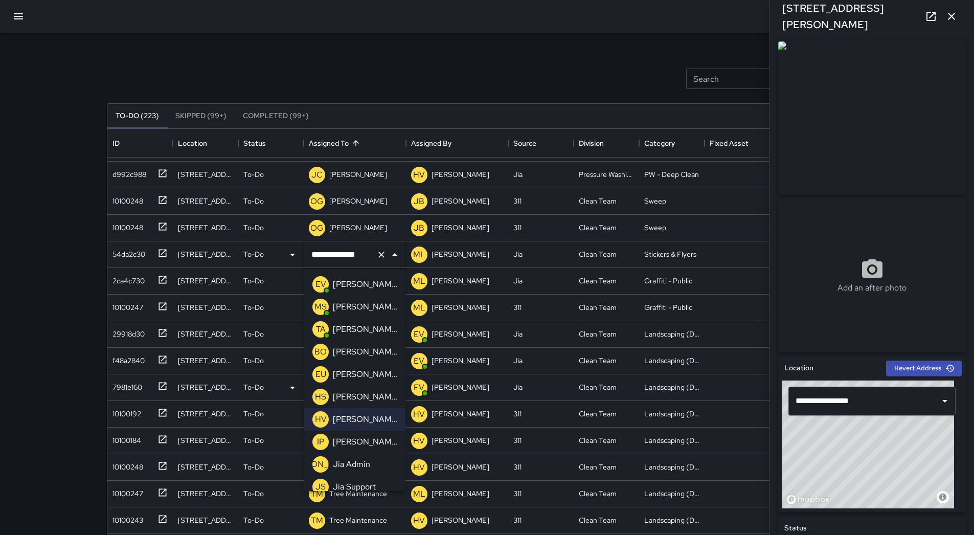
click at [369, 369] on p "[PERSON_NAME]" at bounding box center [365, 374] width 64 height 12
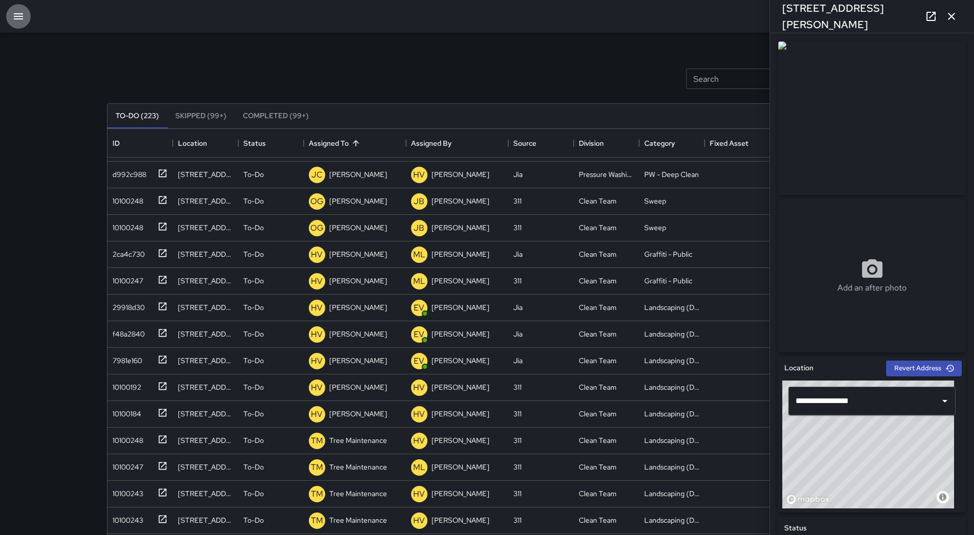
click at [29, 19] on button "button" at bounding box center [18, 16] width 25 height 25
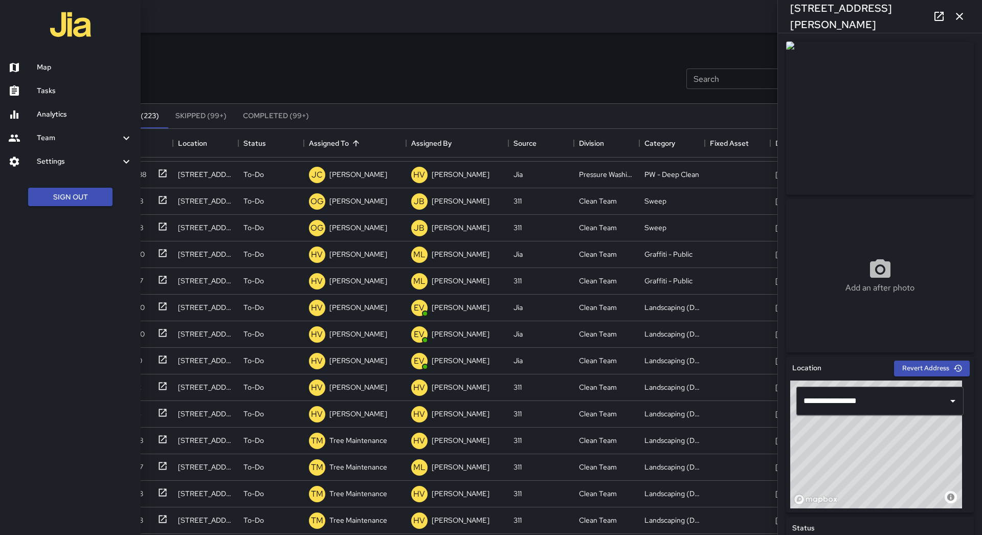
click at [52, 65] on h6 "Map" at bounding box center [85, 67] width 96 height 11
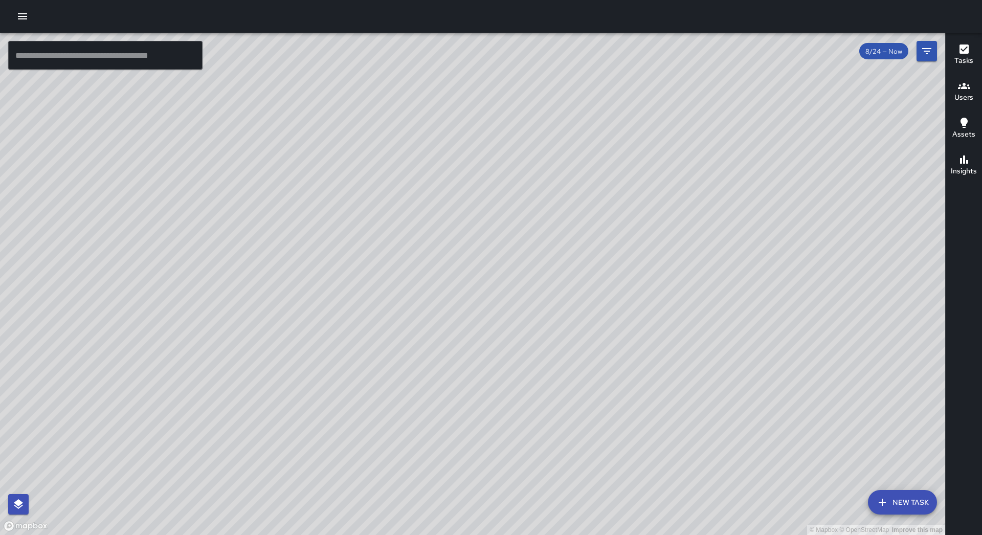
click at [475, 500] on button "New Task" at bounding box center [902, 502] width 69 height 25
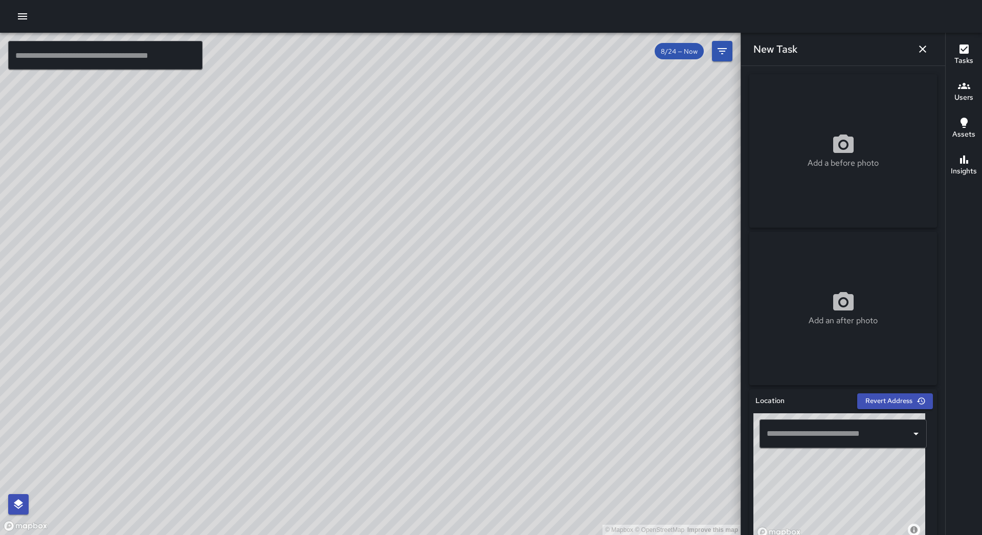
click at [475, 432] on input "text" at bounding box center [835, 433] width 143 height 19
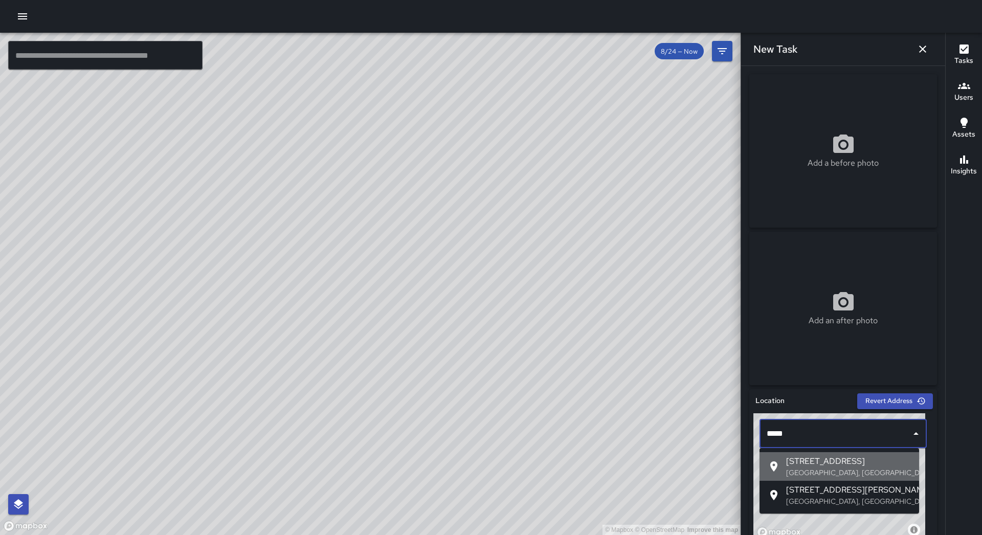
click at [475, 475] on p "[GEOGRAPHIC_DATA], [GEOGRAPHIC_DATA], [GEOGRAPHIC_DATA]" at bounding box center [848, 472] width 125 height 10
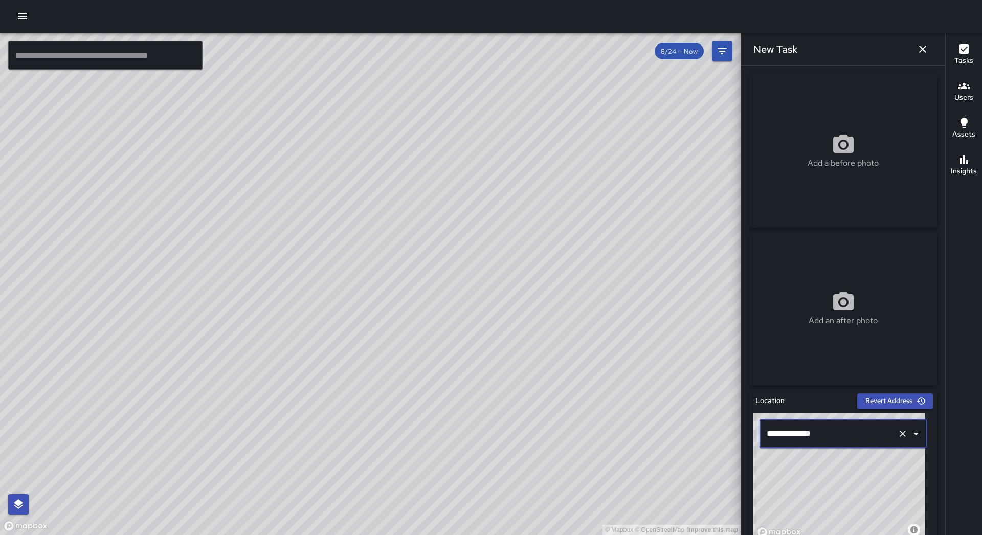
type input "**********"
drag, startPoint x: 845, startPoint y: 489, endPoint x: 854, endPoint y: 482, distance: 11.4
click at [475, 482] on div "© Mapbox © OpenStreetMap Improve this map" at bounding box center [839, 477] width 172 height 128
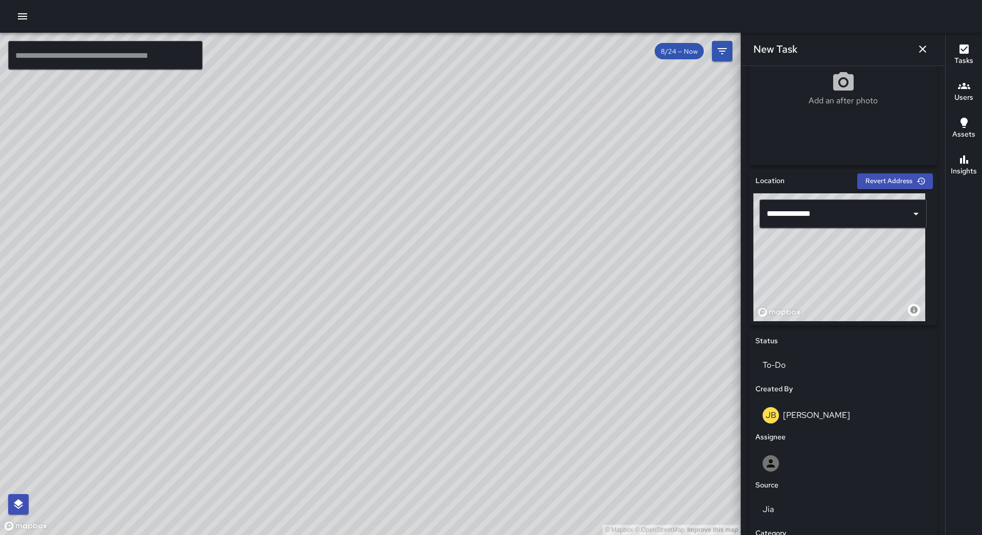
scroll to position [358, 0]
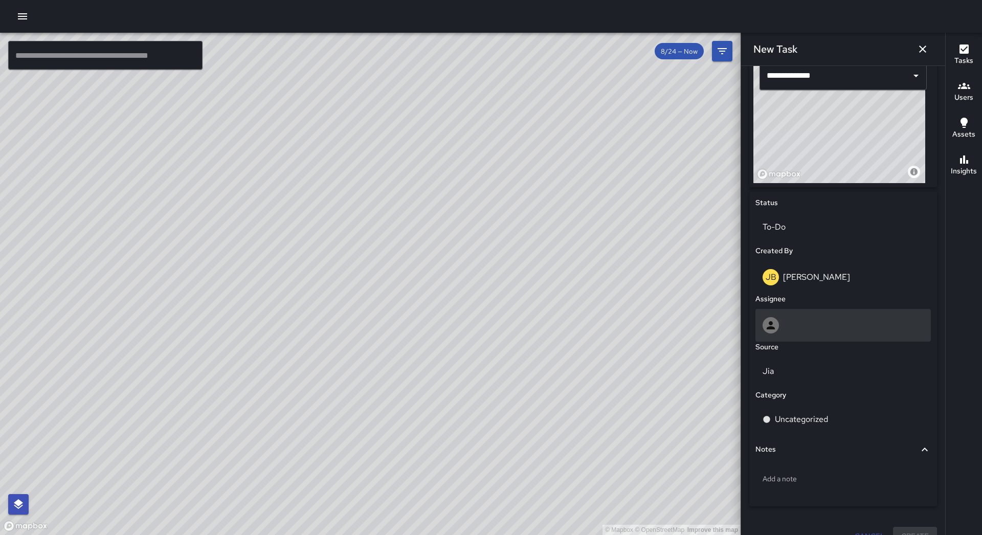
click at [475, 314] on div at bounding box center [842, 325] width 175 height 33
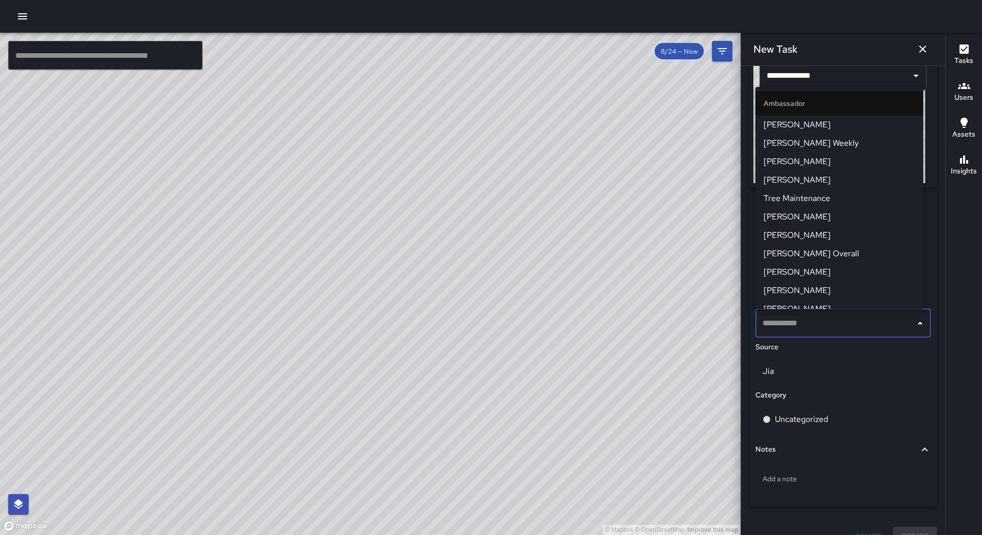
scroll to position [51, 0]
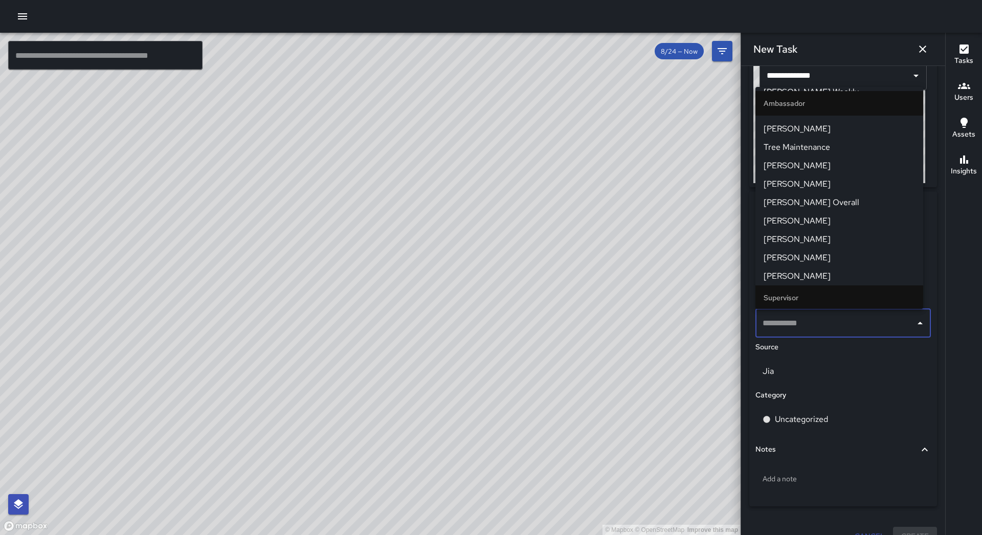
click at [475, 250] on li "[PERSON_NAME]" at bounding box center [839, 258] width 168 height 18
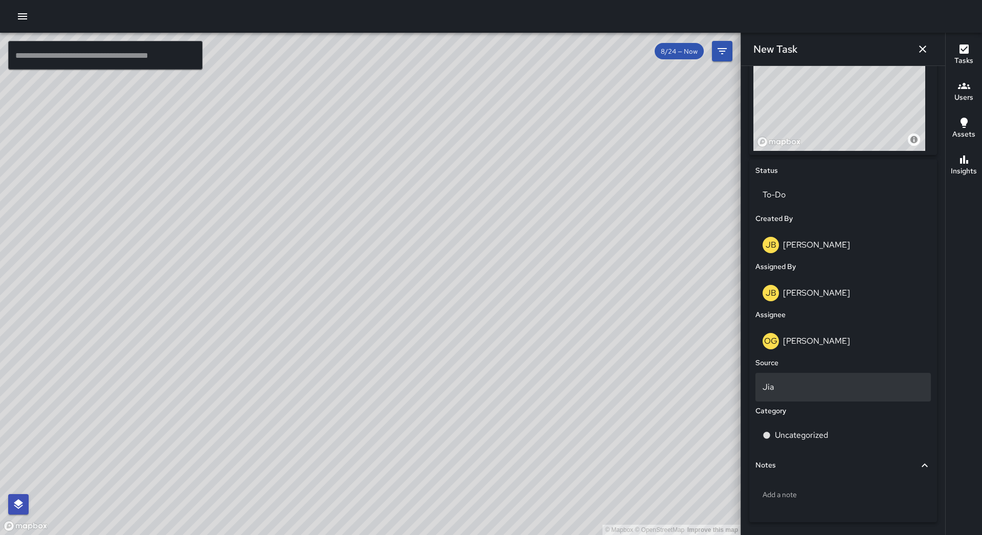
scroll to position [424, 0]
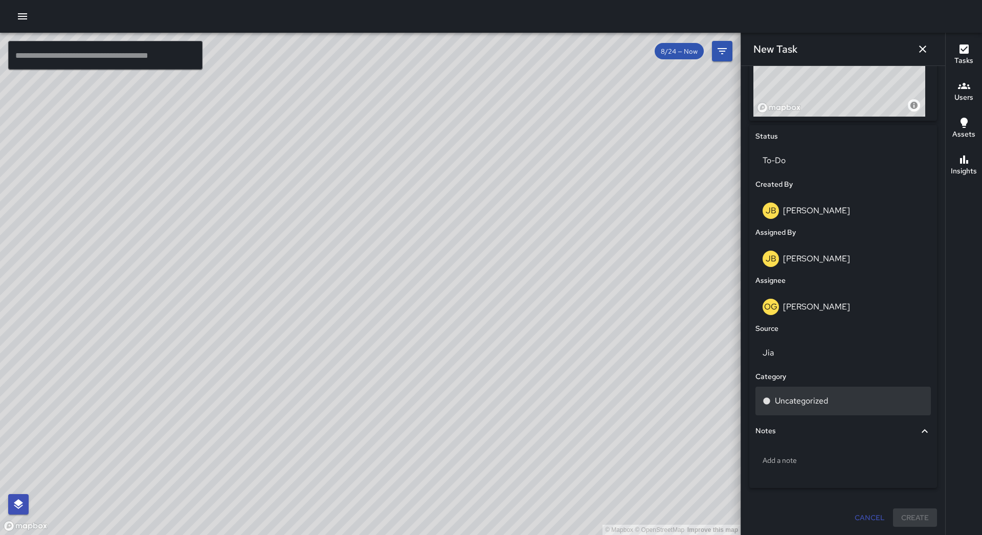
click at [475, 390] on div "Uncategorized" at bounding box center [842, 401] width 175 height 29
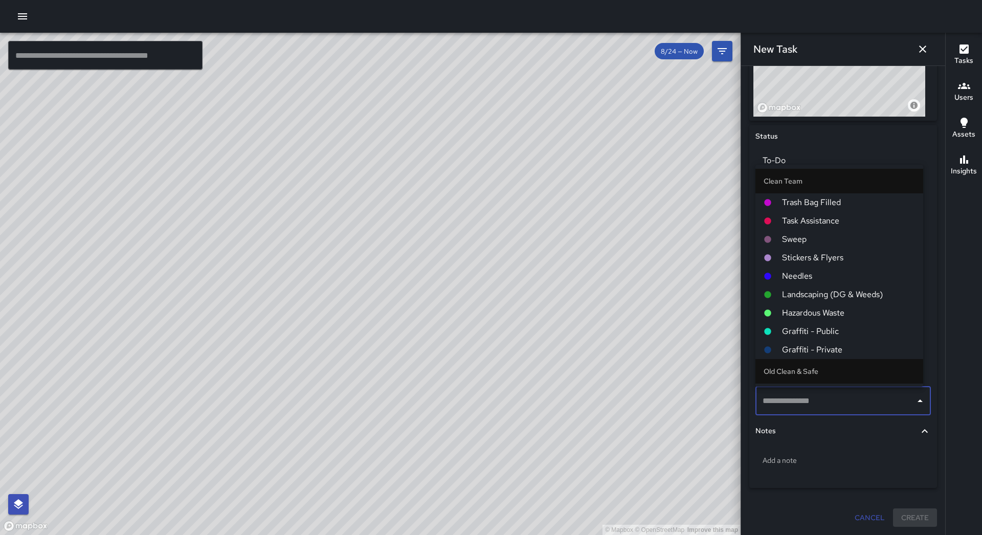
click at [475, 244] on span "Sweep" at bounding box center [848, 239] width 133 height 12
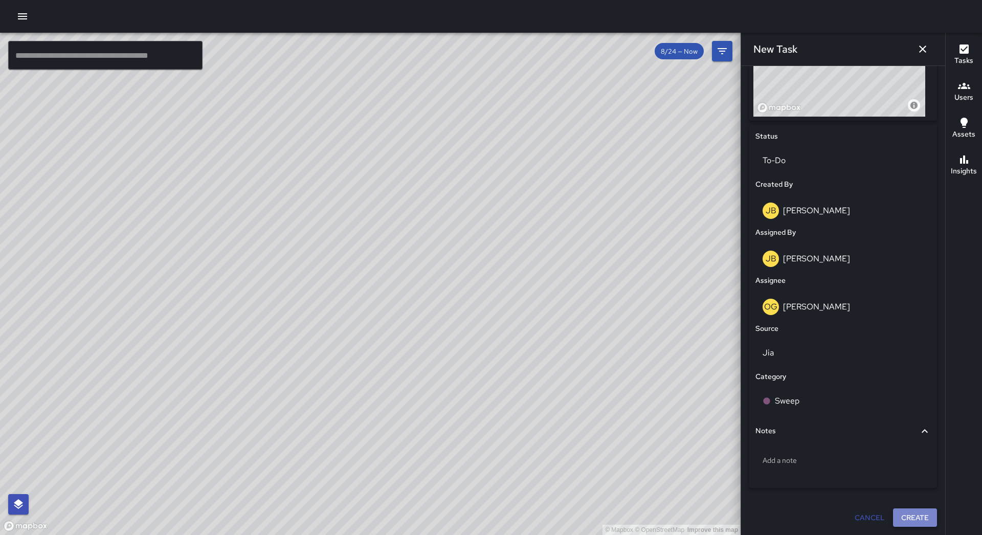
click at [475, 520] on button "Create" at bounding box center [915, 517] width 44 height 19
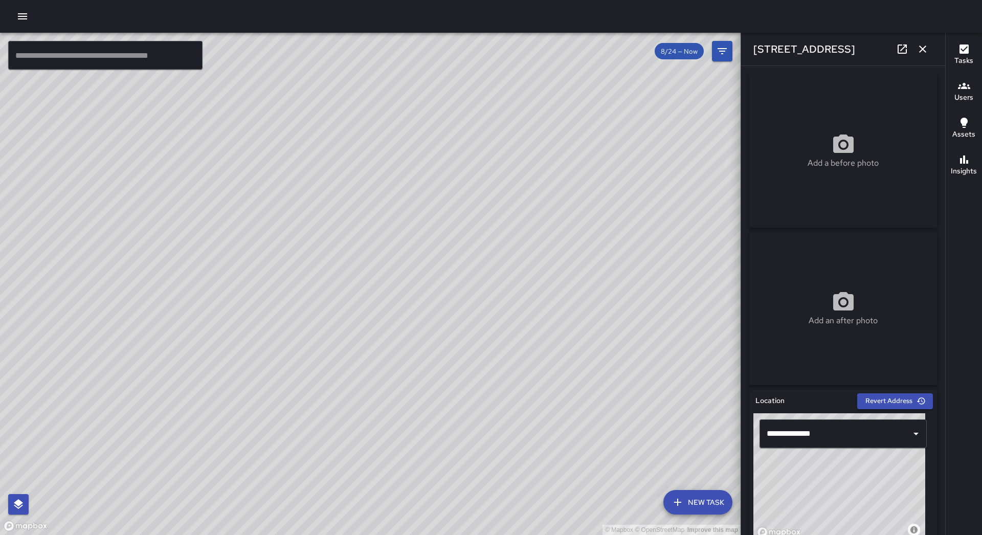
drag, startPoint x: 851, startPoint y: 483, endPoint x: 863, endPoint y: 476, distance: 14.0
click at [475, 476] on div "© Mapbox © OpenStreetMap Improve this map" at bounding box center [839, 477] width 172 height 128
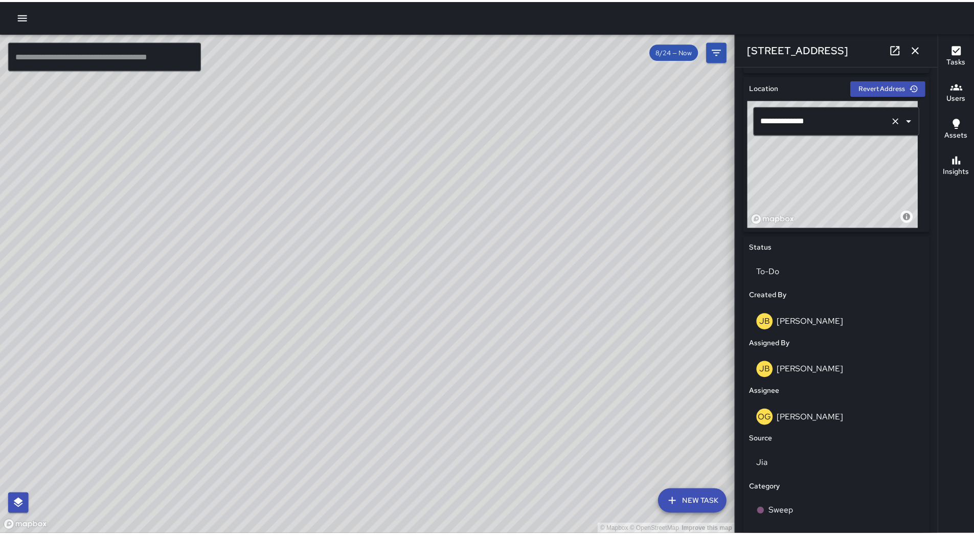
scroll to position [102, 0]
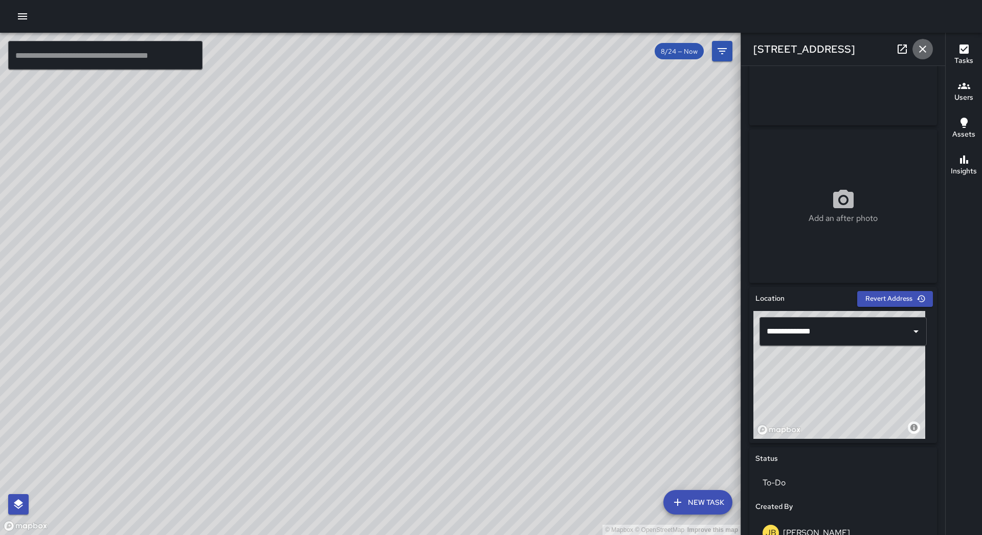
click at [475, 41] on button "button" at bounding box center [922, 49] width 20 height 20
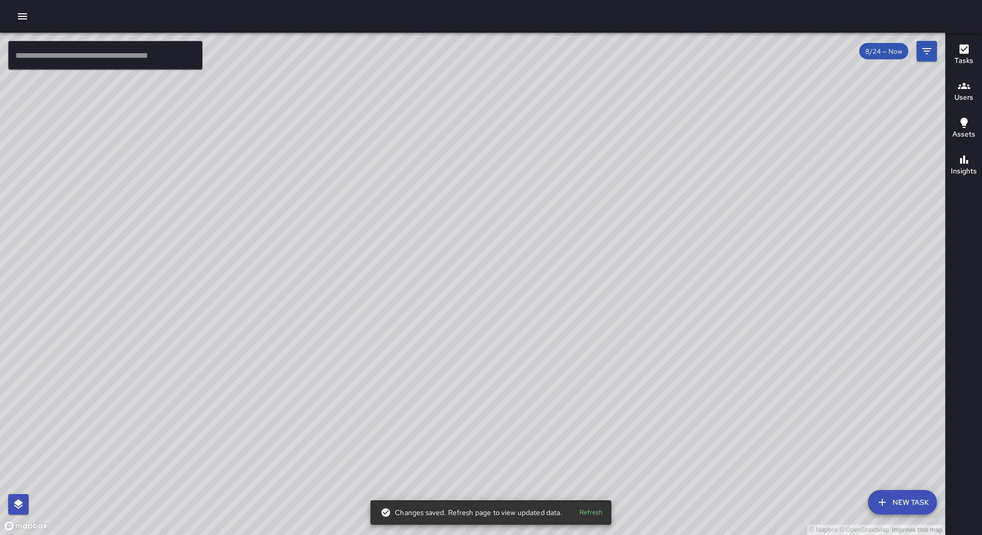
click at [23, 14] on icon "button" at bounding box center [22, 16] width 9 height 6
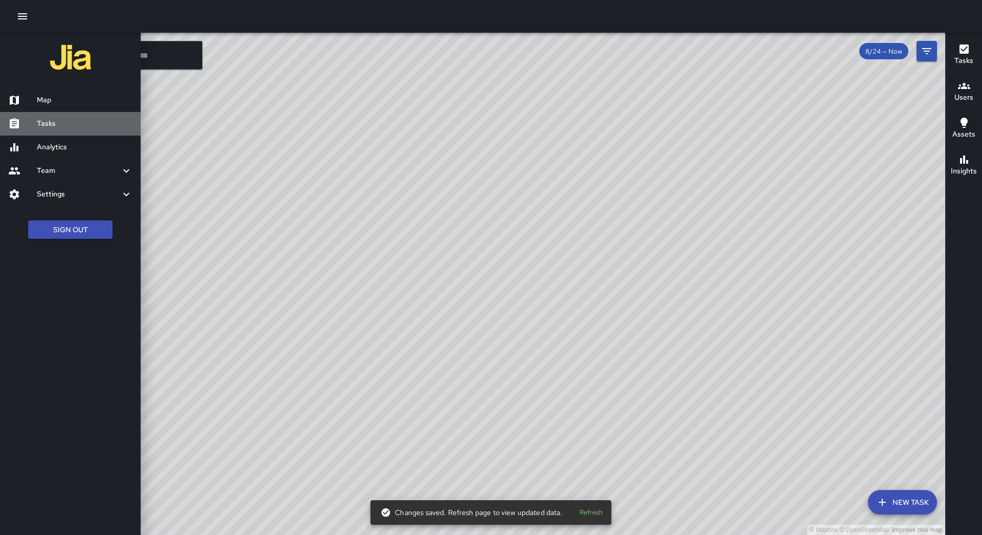
click at [69, 114] on link "Tasks" at bounding box center [70, 124] width 141 height 24
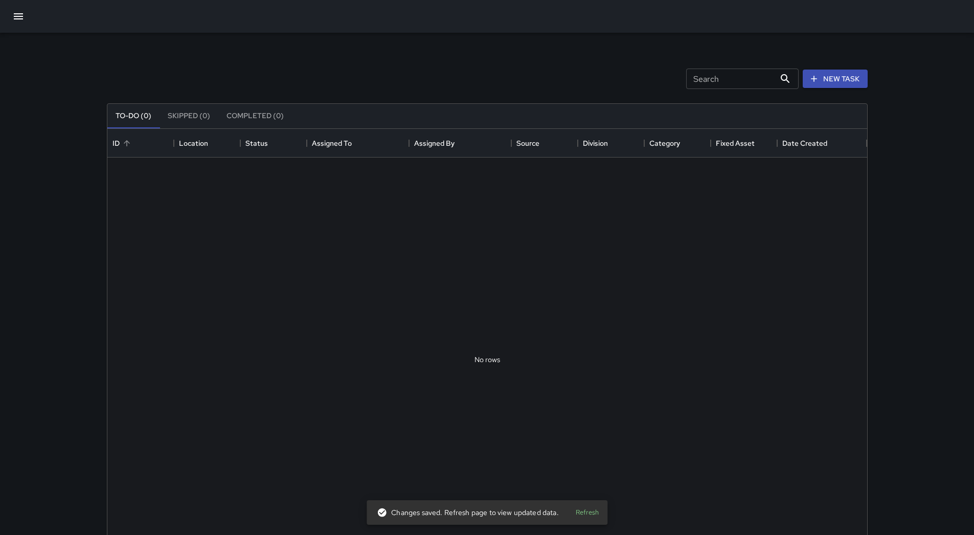
scroll to position [425, 752]
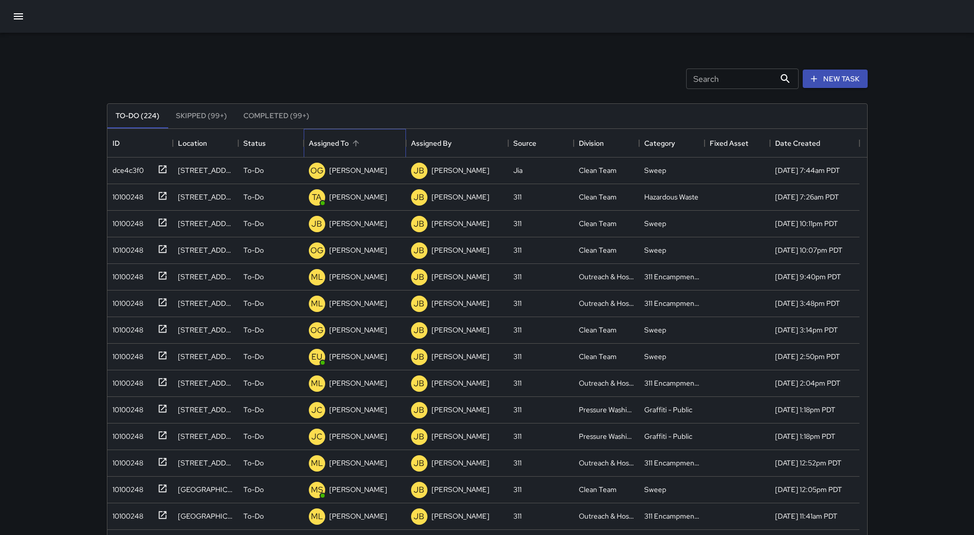
click at [367, 136] on div "Assigned To" at bounding box center [355, 143] width 92 height 29
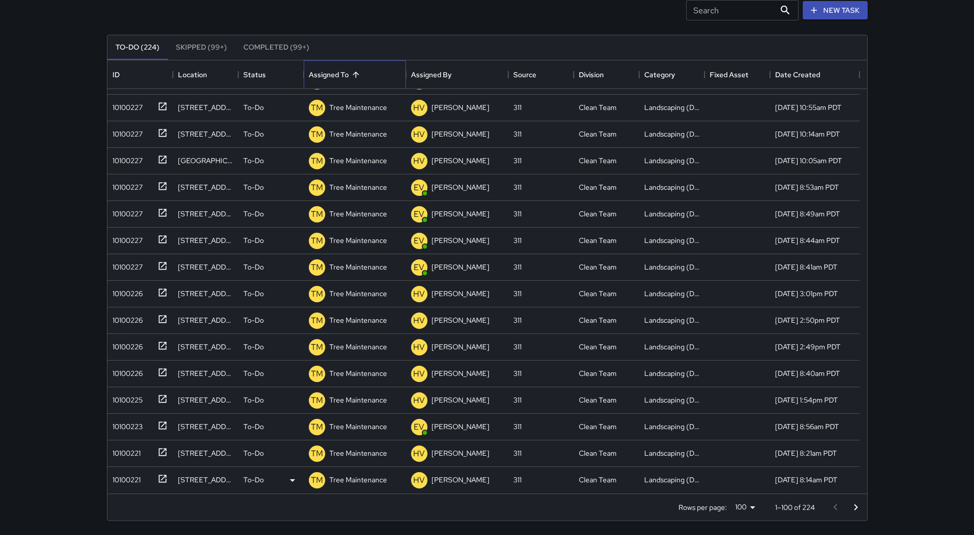
scroll to position [69, 0]
click at [475, 508] on icon "Go to next page" at bounding box center [856, 507] width 12 height 12
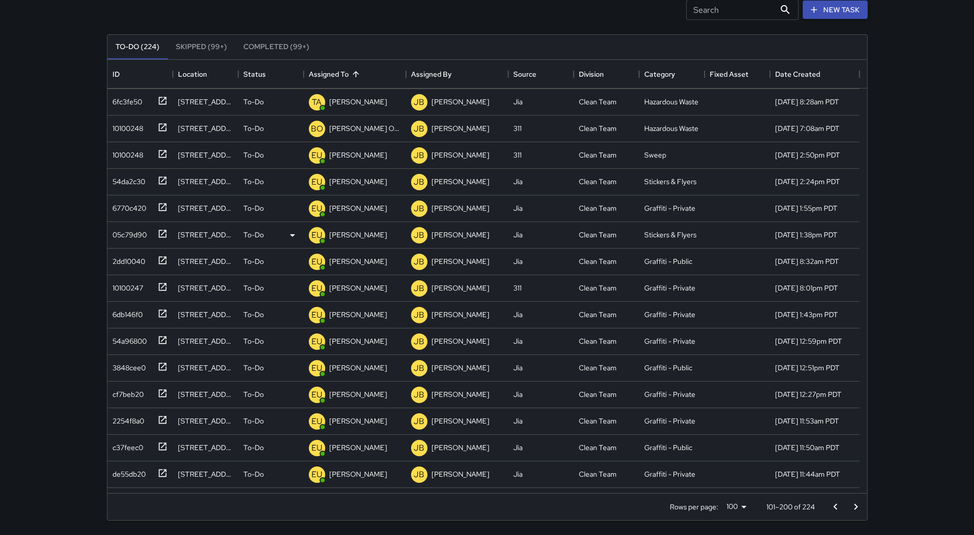
scroll to position [2101, 0]
click at [143, 312] on div "6db146f0" at bounding box center [137, 311] width 59 height 17
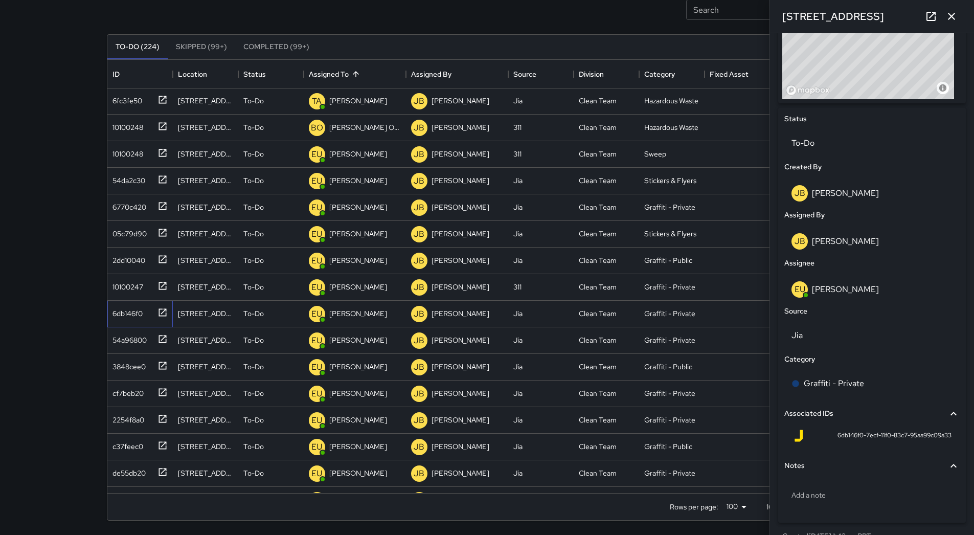
scroll to position [256, 0]
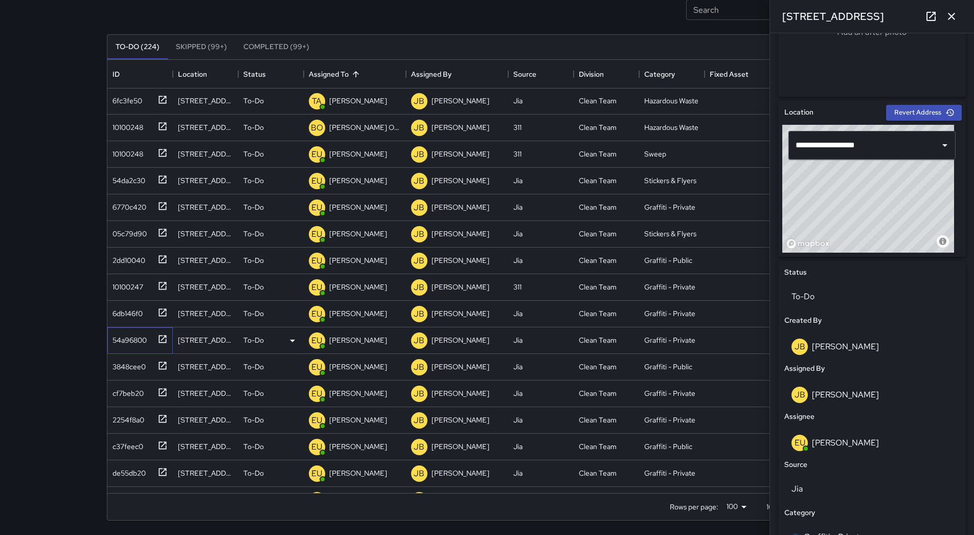
click at [140, 336] on div "54a96800" at bounding box center [127, 338] width 38 height 14
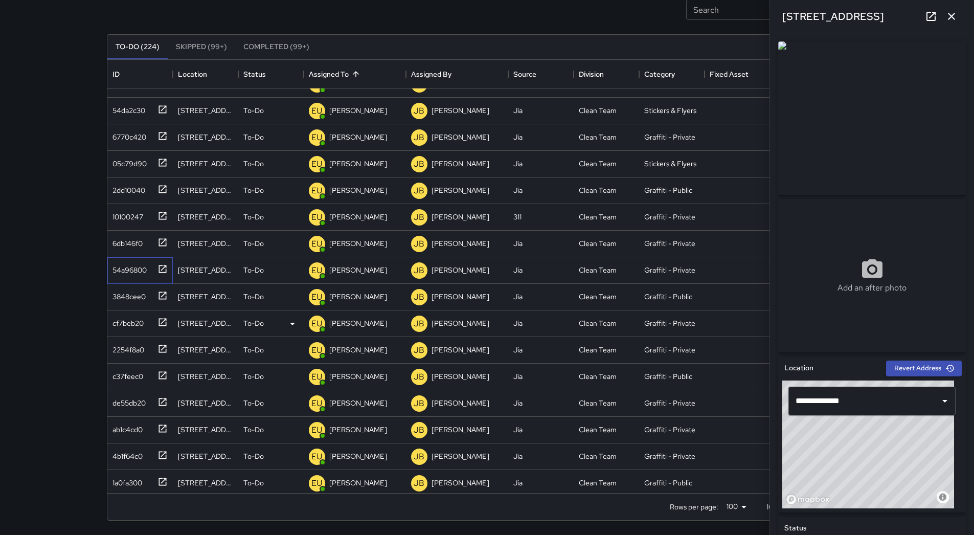
scroll to position [2255, 0]
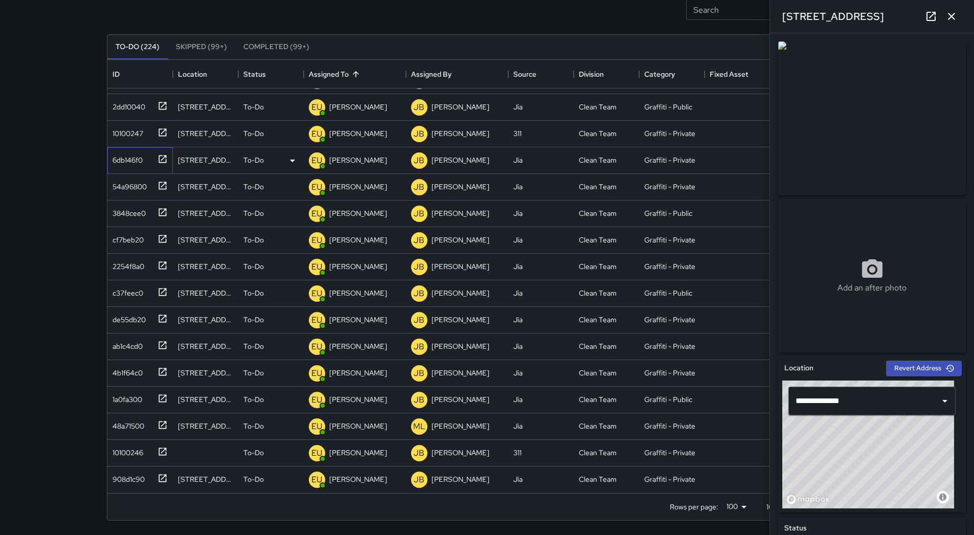
click at [156, 164] on div at bounding box center [160, 158] width 14 height 17
click at [136, 442] on div "10100246" at bounding box center [137, 450] width 59 height 17
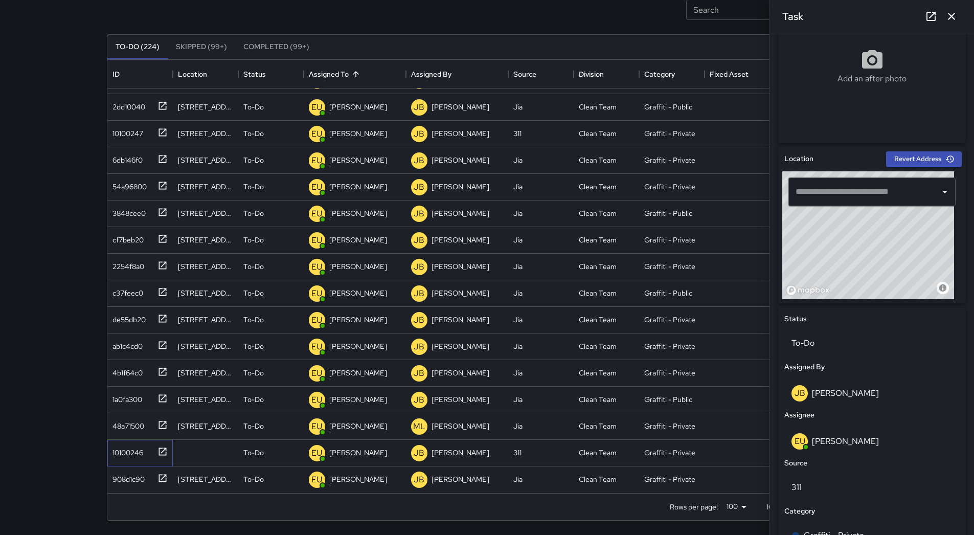
scroll to position [358, 0]
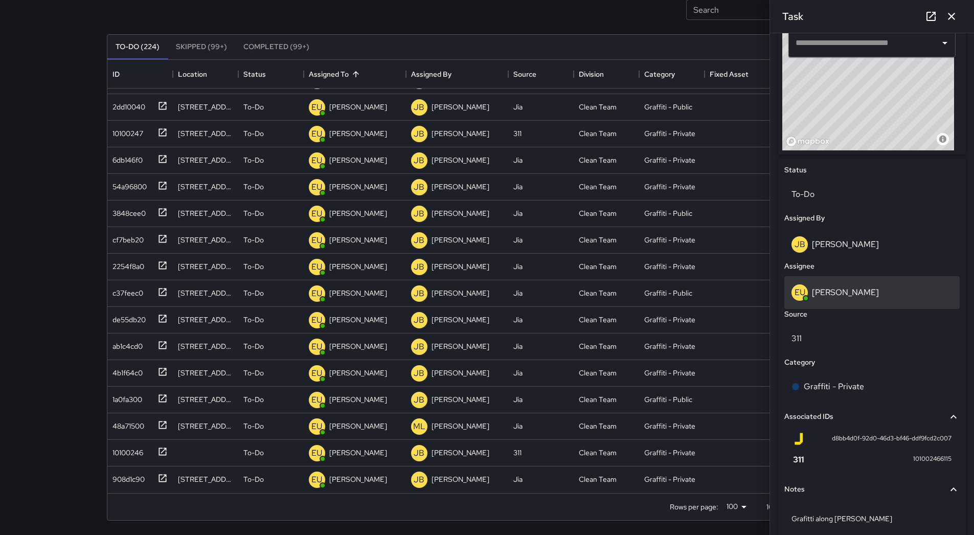
click at [475, 290] on p "[PERSON_NAME]" at bounding box center [845, 292] width 67 height 11
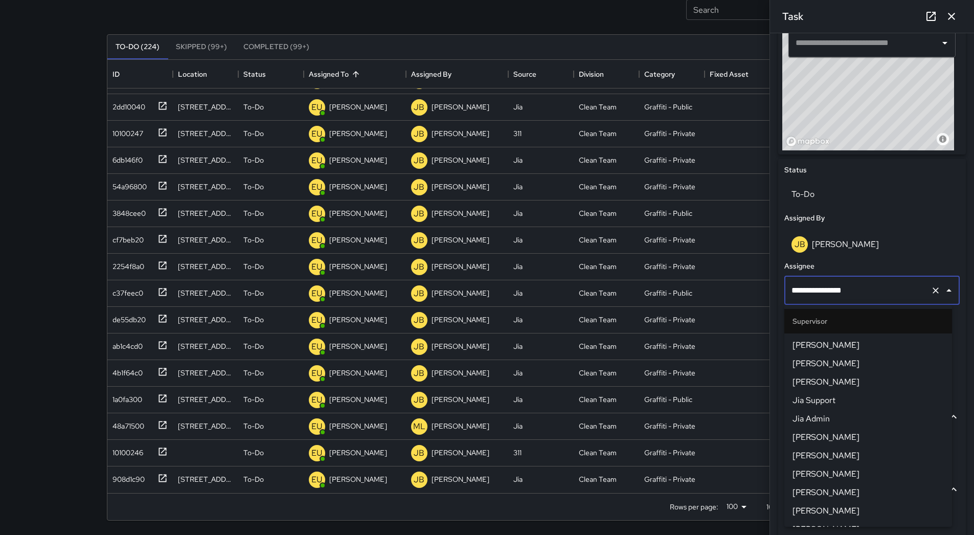
scroll to position [277, 0]
click at [475, 463] on span "[PERSON_NAME]" at bounding box center [868, 458] width 151 height 12
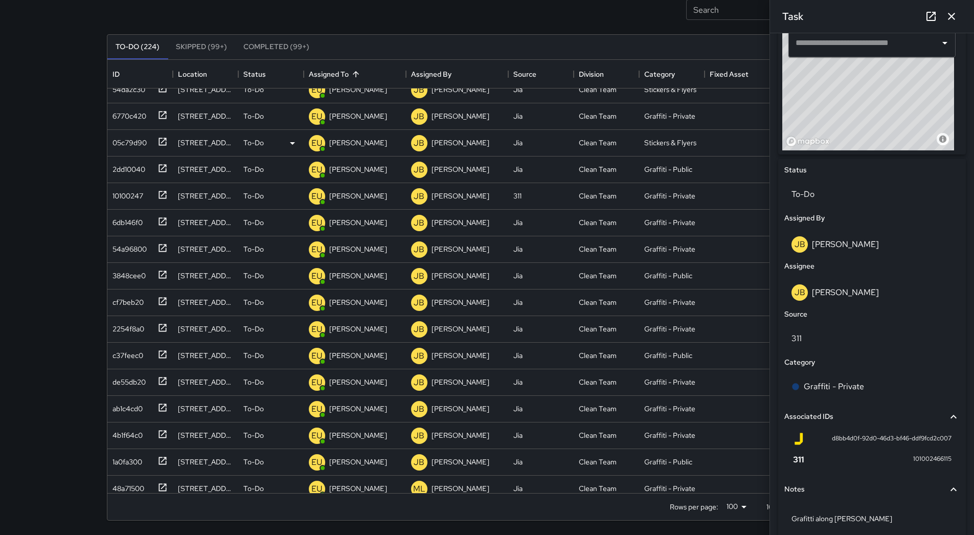
scroll to position [2050, 0]
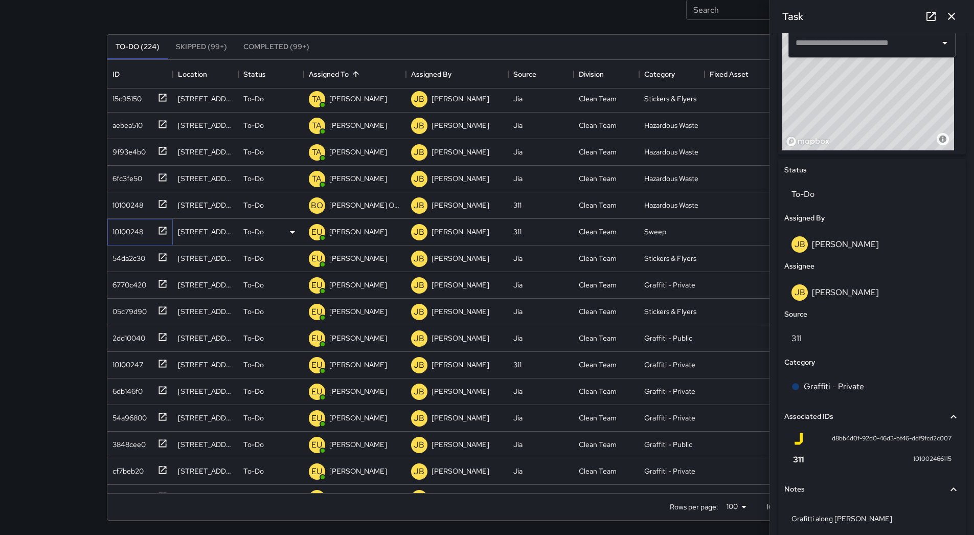
click at [138, 236] on div "10100248" at bounding box center [125, 229] width 35 height 14
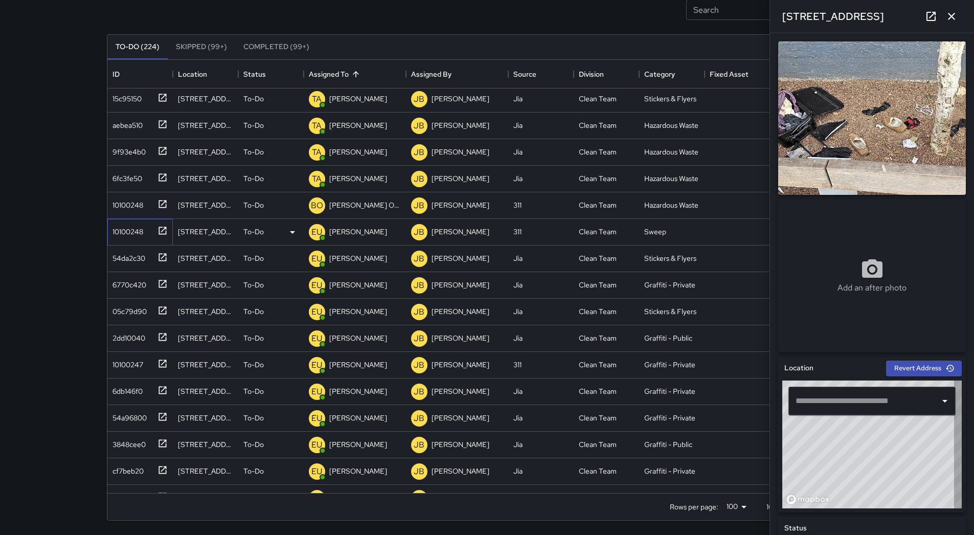
type input "**********"
click at [150, 205] on div "10100248" at bounding box center [137, 203] width 59 height 17
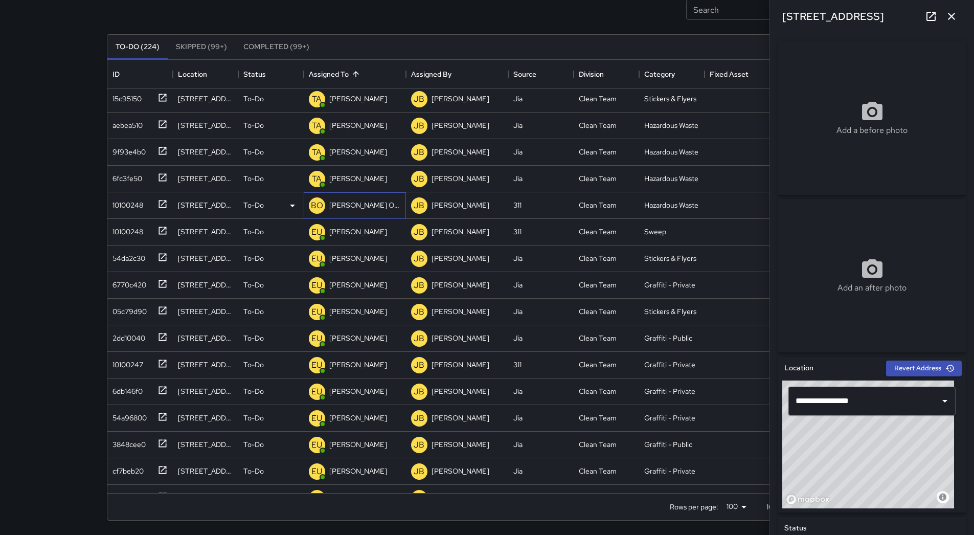
click at [378, 206] on div "[PERSON_NAME] Overall" at bounding box center [365, 205] width 76 height 14
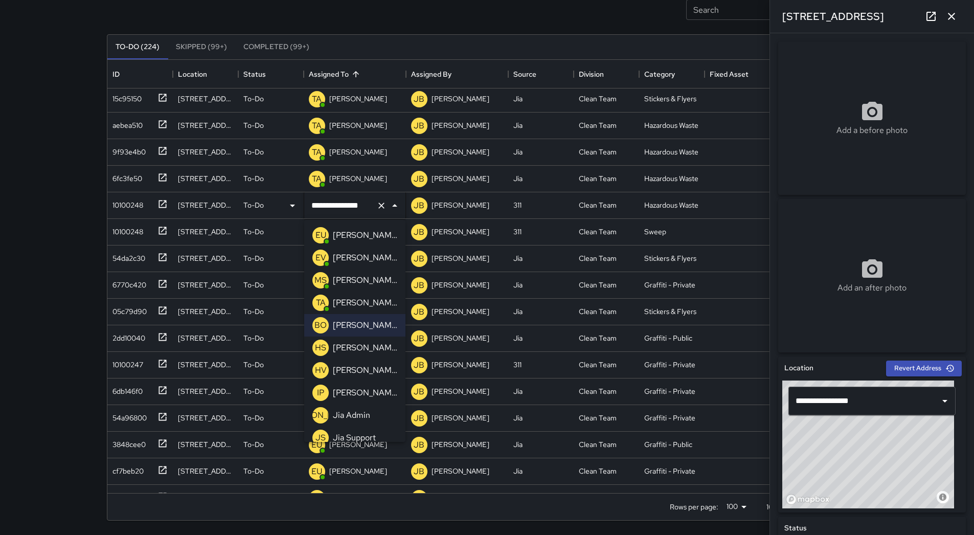
click at [367, 302] on p "[PERSON_NAME]" at bounding box center [365, 303] width 64 height 12
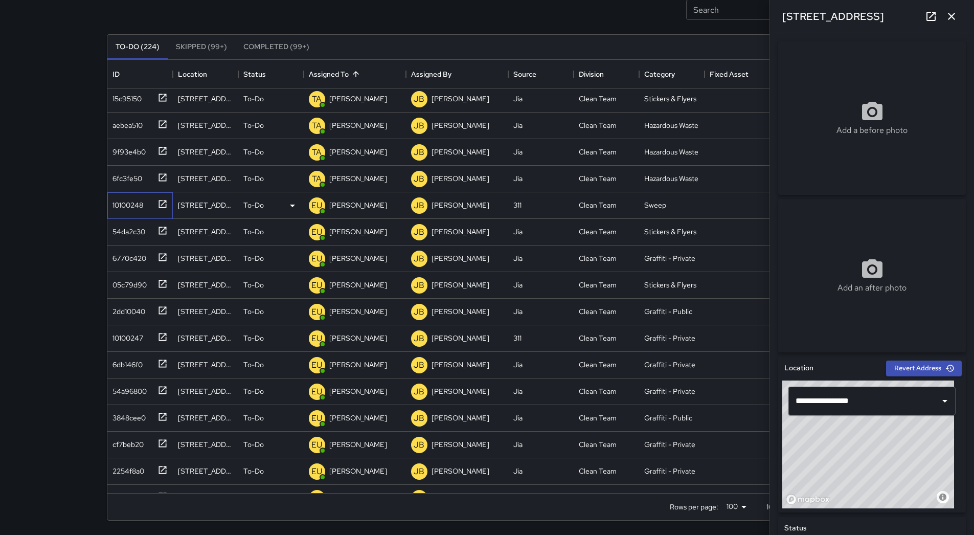
click at [148, 206] on div "10100248" at bounding box center [137, 203] width 59 height 17
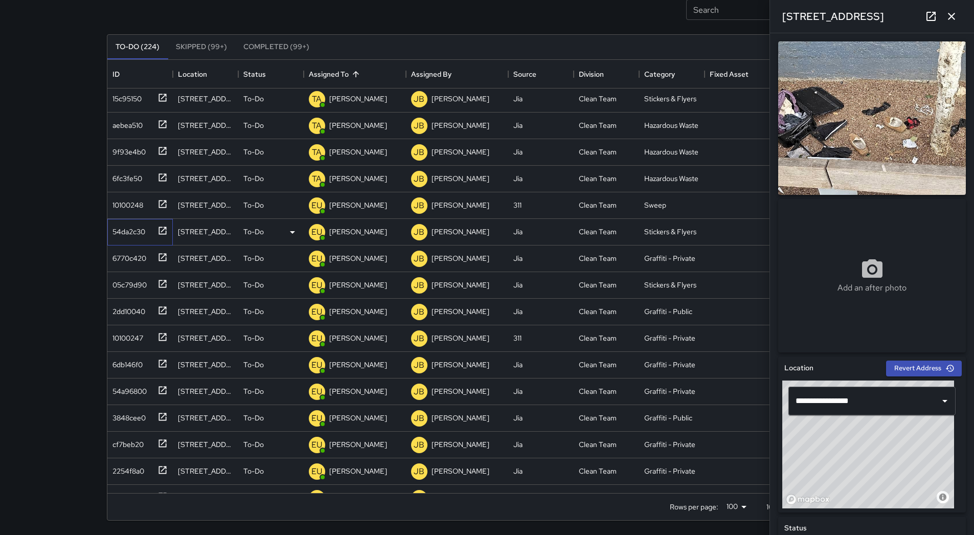
click at [142, 231] on div "54da2c30" at bounding box center [126, 229] width 37 height 14
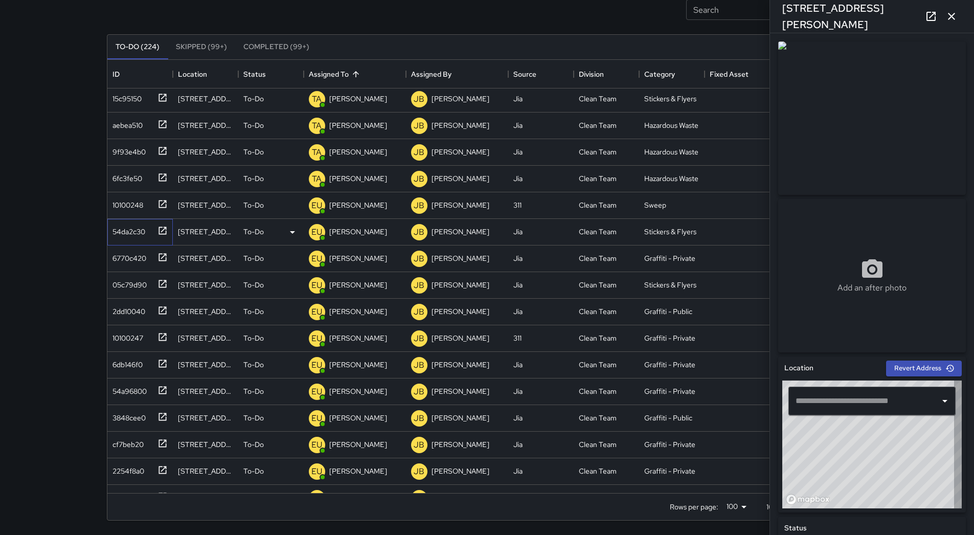
type input "**********"
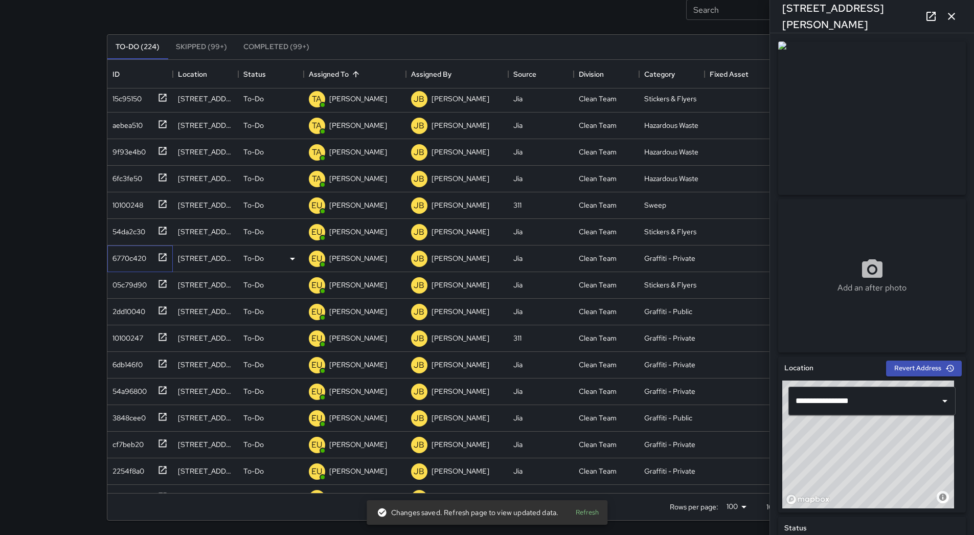
click at [143, 253] on div "6770c420" at bounding box center [127, 256] width 38 height 14
click at [149, 229] on div "54da2c30" at bounding box center [137, 229] width 59 height 17
click at [139, 245] on div "6770c420" at bounding box center [139, 258] width 65 height 27
click at [141, 280] on div "05c79d90" at bounding box center [127, 283] width 38 height 14
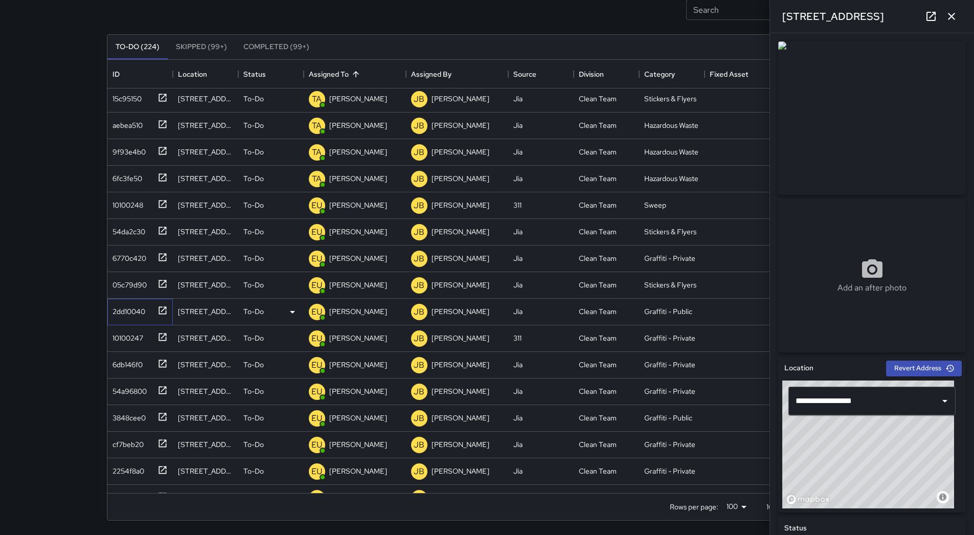
click at [142, 307] on div "2dd10040" at bounding box center [126, 309] width 37 height 14
click at [369, 314] on p "[PERSON_NAME]" at bounding box center [358, 311] width 58 height 10
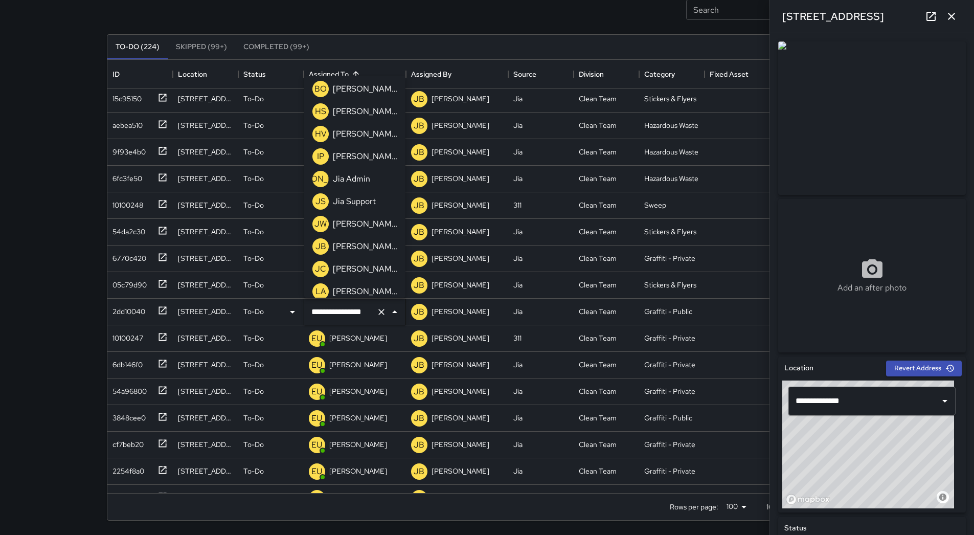
scroll to position [102, 0]
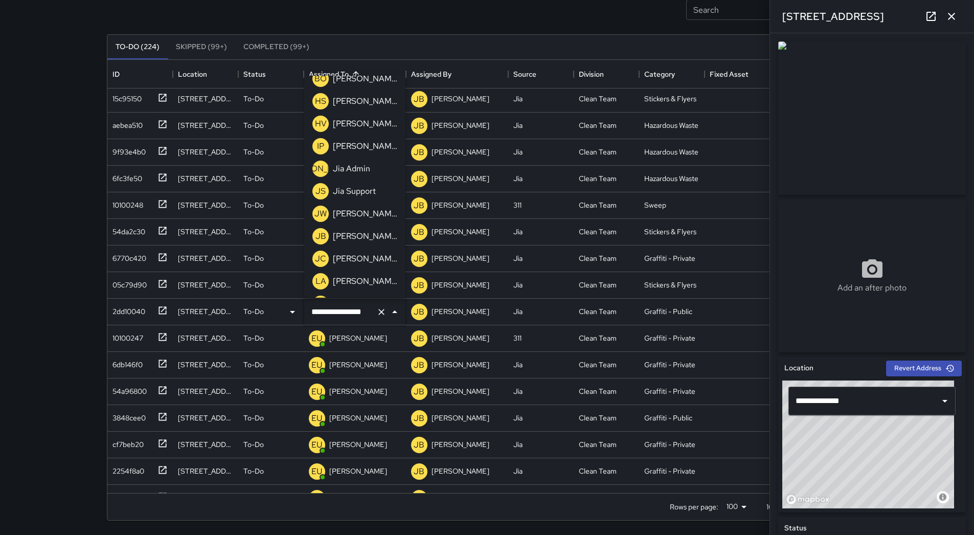
click at [372, 235] on p "[PERSON_NAME]" at bounding box center [365, 236] width 64 height 12
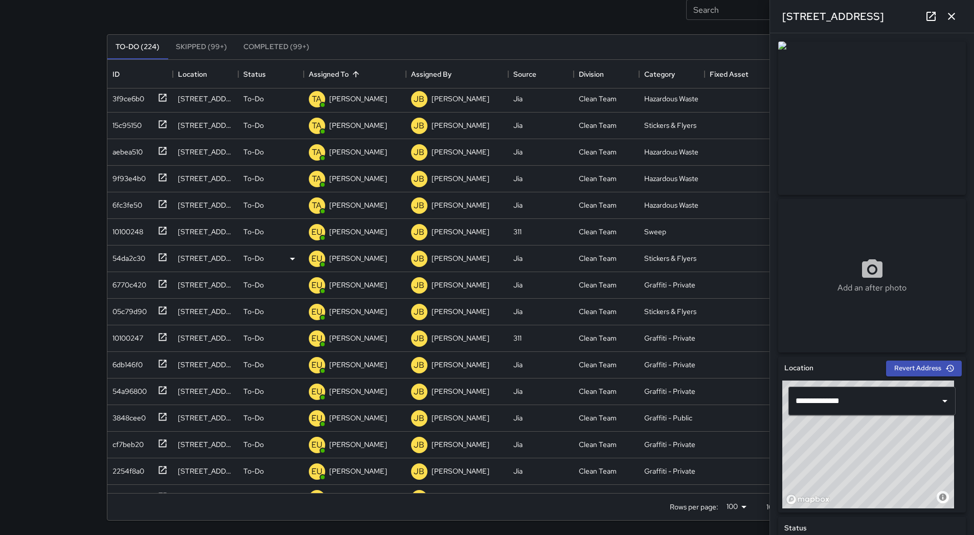
scroll to position [2103, 0]
click at [123, 335] on div "6db146f0" at bounding box center [125, 336] width 34 height 14
click at [361, 330] on div "EU [PERSON_NAME]" at bounding box center [348, 338] width 82 height 20
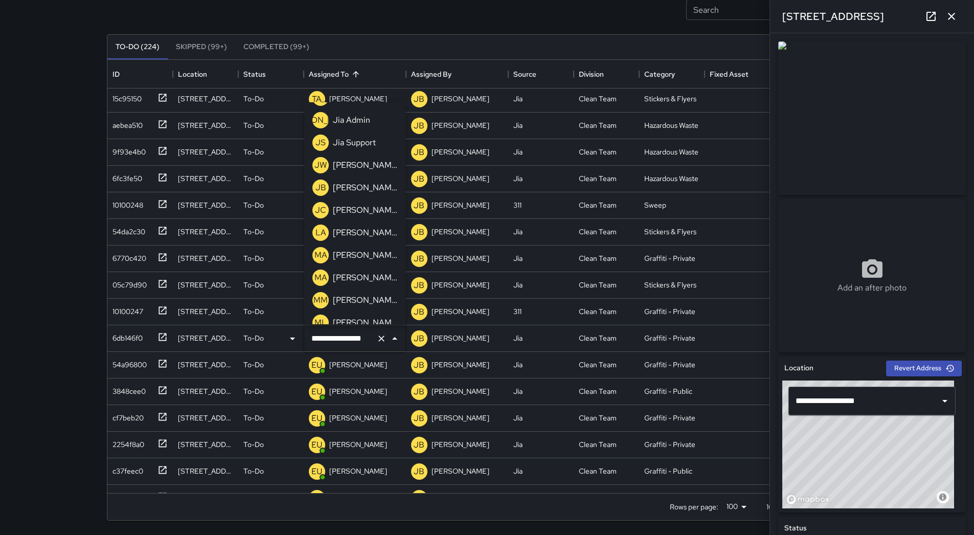
scroll to position [173, 0]
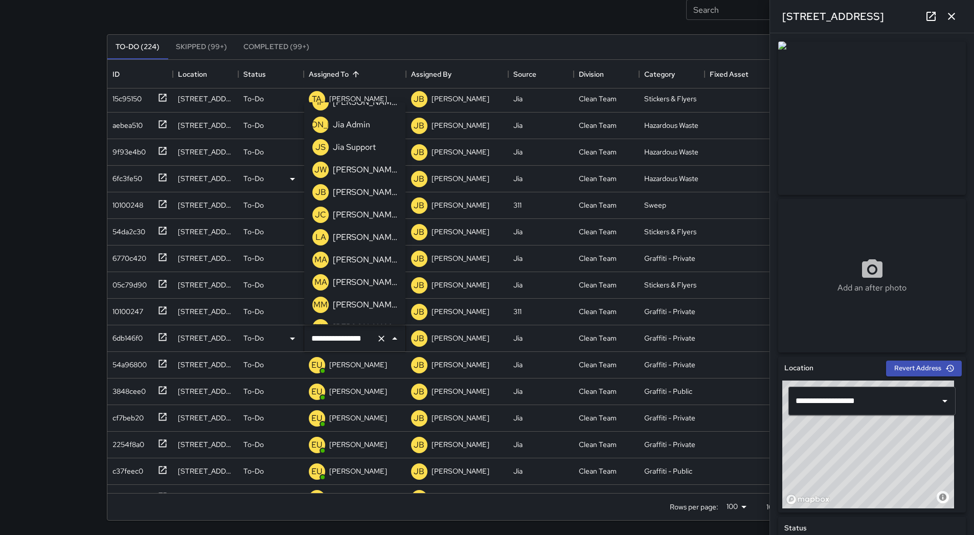
click at [371, 191] on p "[PERSON_NAME]" at bounding box center [365, 192] width 64 height 12
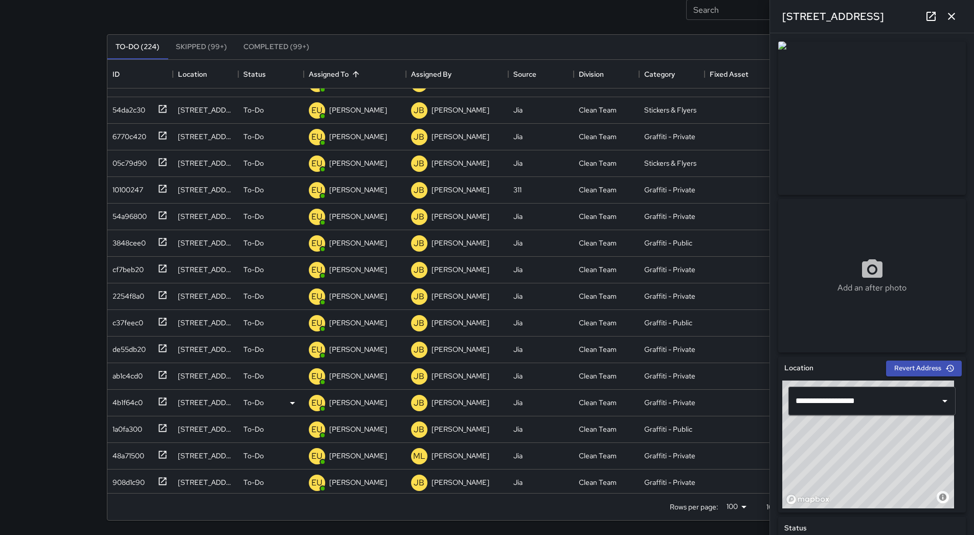
scroll to position [2255, 0]
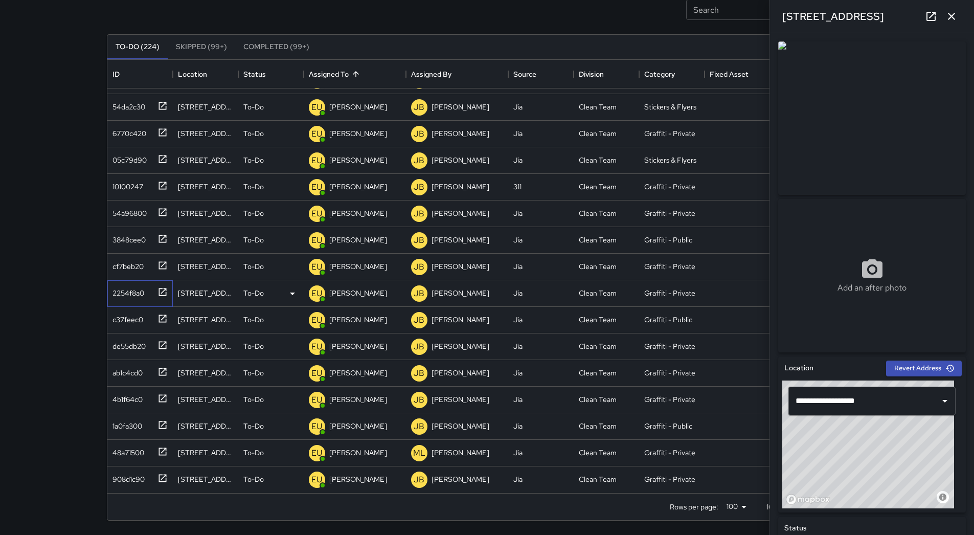
click at [137, 301] on div "2254f8a0" at bounding box center [139, 293] width 65 height 27
click at [133, 322] on div "c37feec0" at bounding box center [125, 317] width 35 height 14
click at [134, 340] on div "de55db20" at bounding box center [126, 344] width 37 height 14
click at [131, 378] on div "ab1c4cd0" at bounding box center [125, 371] width 34 height 14
click at [142, 400] on div "4b1f64c0" at bounding box center [125, 397] width 34 height 14
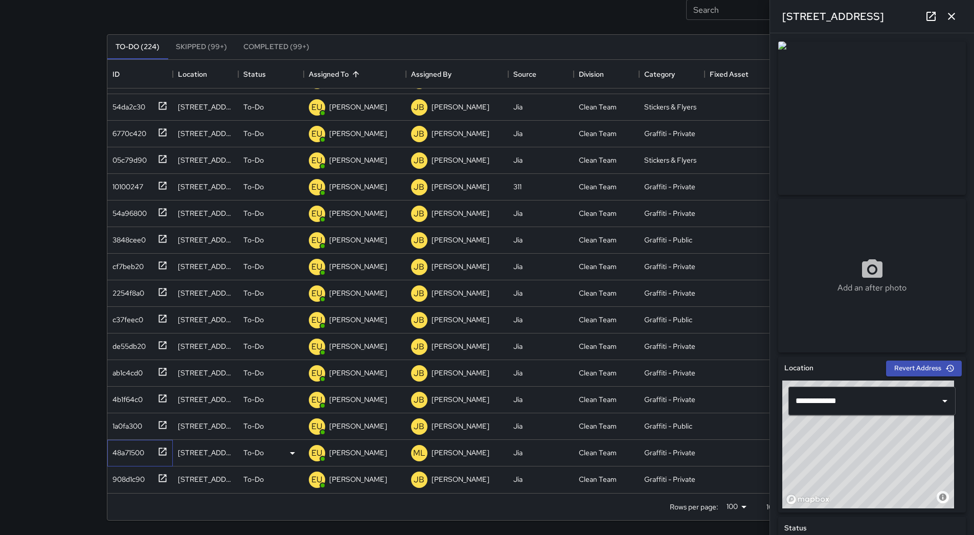
click at [131, 456] on div "48a71500" at bounding box center [126, 450] width 36 height 14
click at [138, 475] on div "908d1c90" at bounding box center [126, 477] width 36 height 14
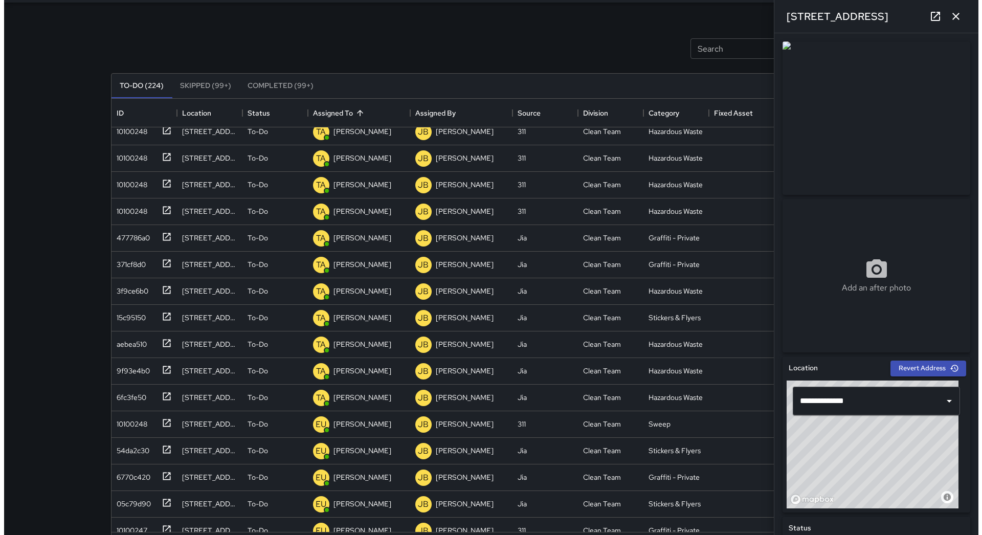
scroll to position [0, 0]
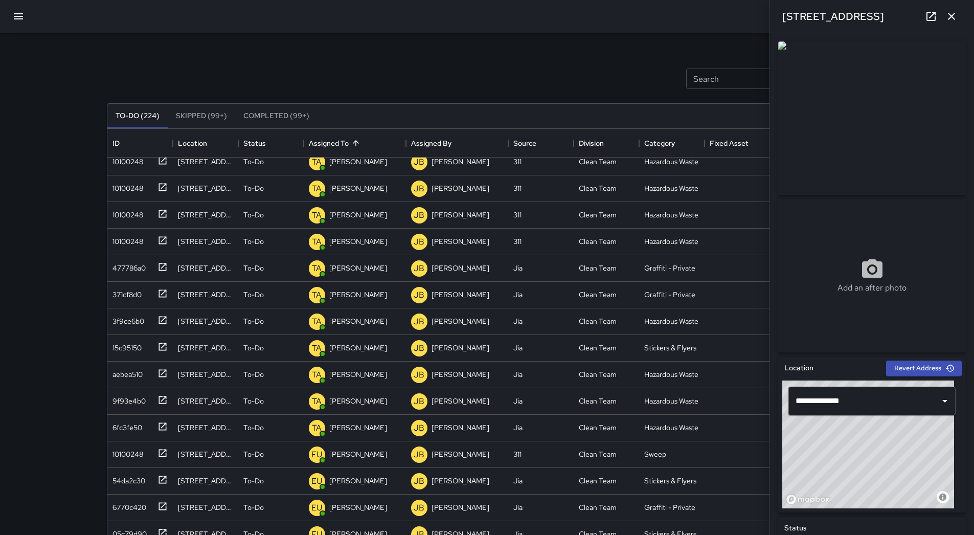
click at [27, 15] on button "button" at bounding box center [18, 16] width 25 height 25
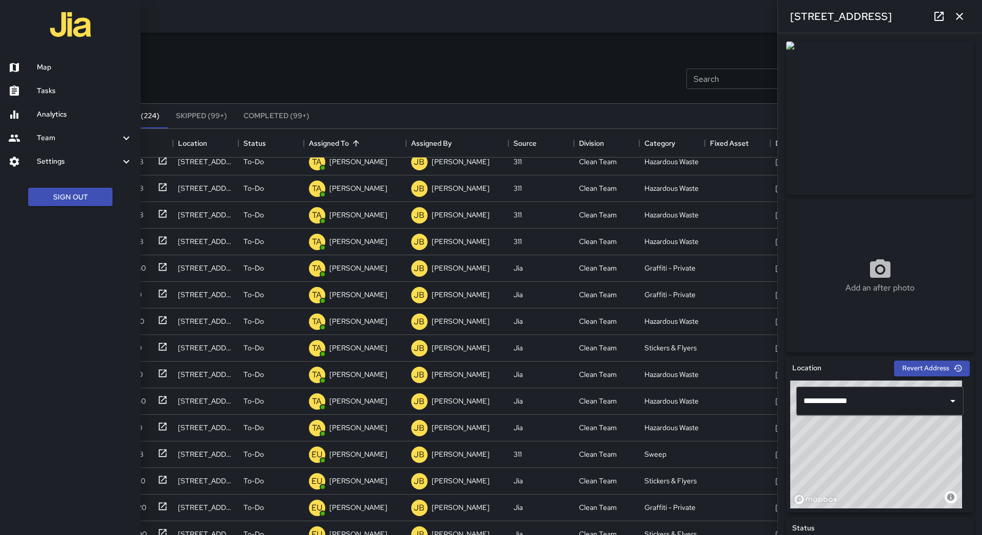
click at [58, 69] on h6 "Map" at bounding box center [85, 67] width 96 height 11
